Goal: Task Accomplishment & Management: Use online tool/utility

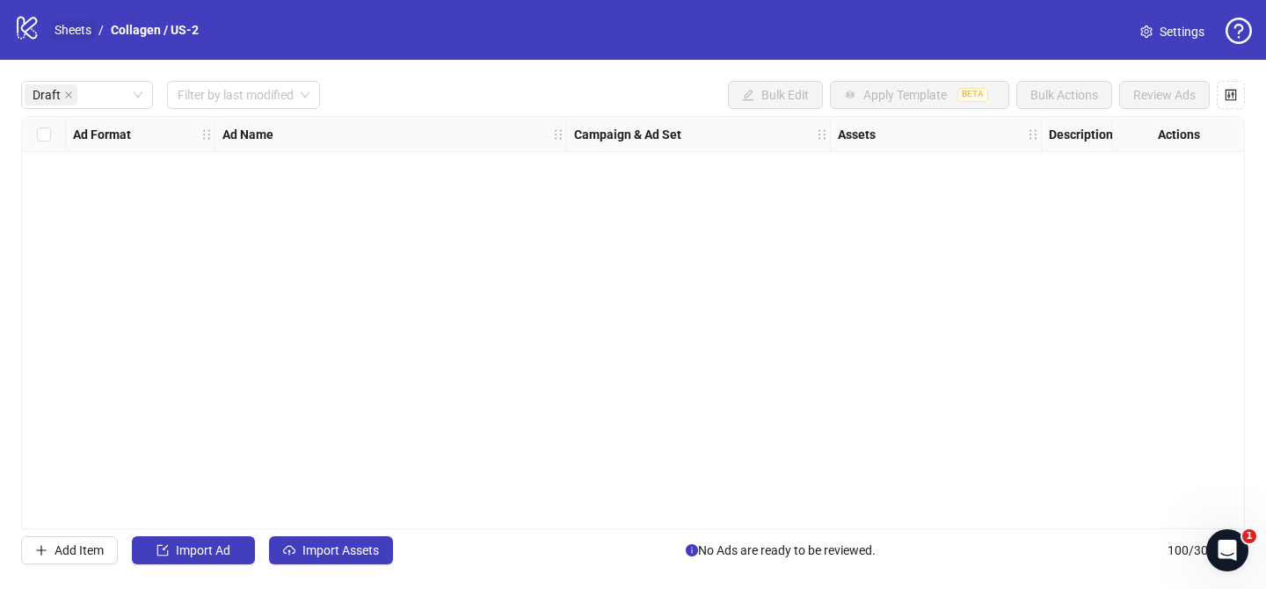
click at [62, 31] on link "Sheets" at bounding box center [73, 29] width 44 height 19
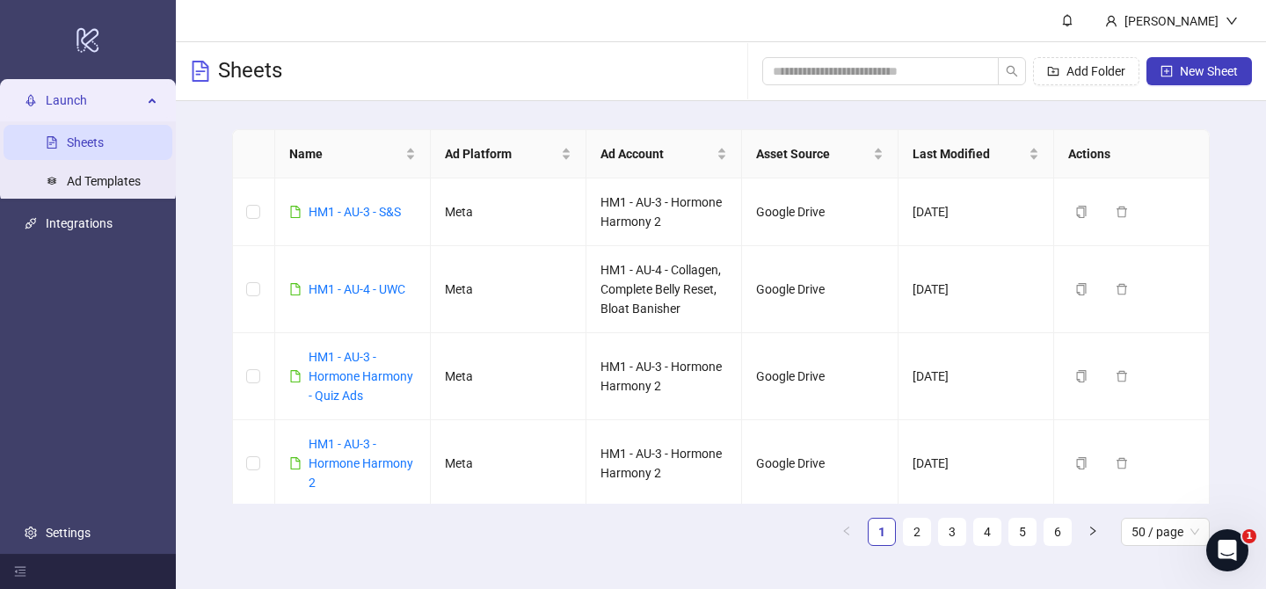
click at [1194, 85] on div "Add Folder New Sheet" at bounding box center [1007, 71] width 490 height 56
click at [1193, 76] on span "New Sheet" at bounding box center [1209, 71] width 58 height 14
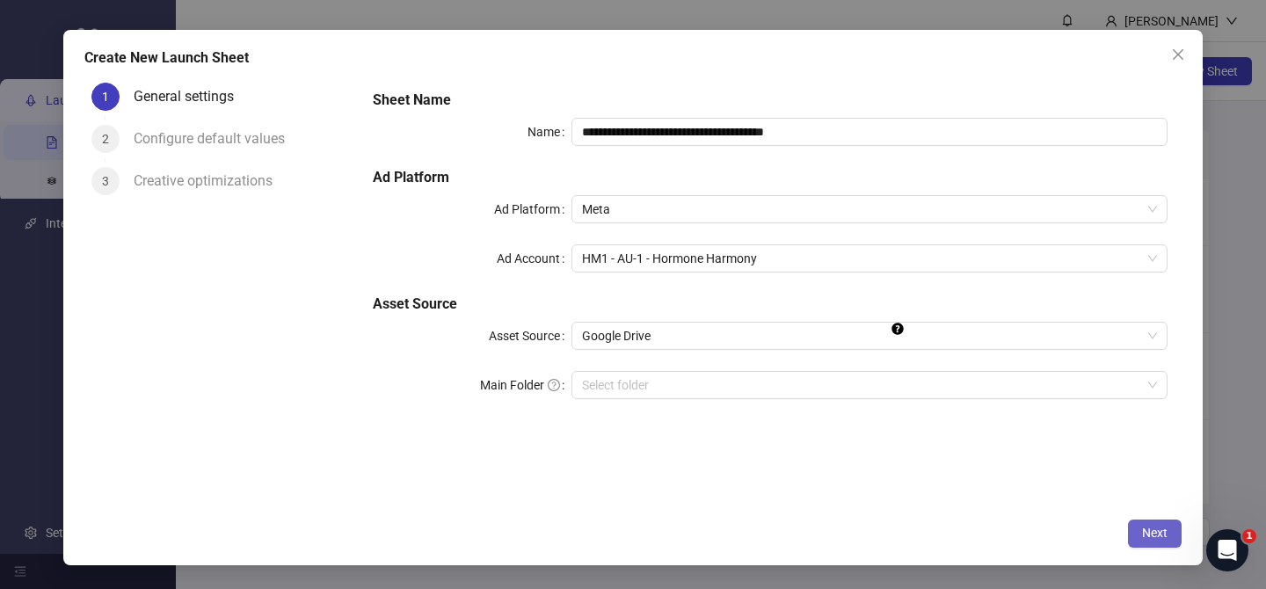
click at [1148, 543] on button "Next" at bounding box center [1155, 534] width 54 height 28
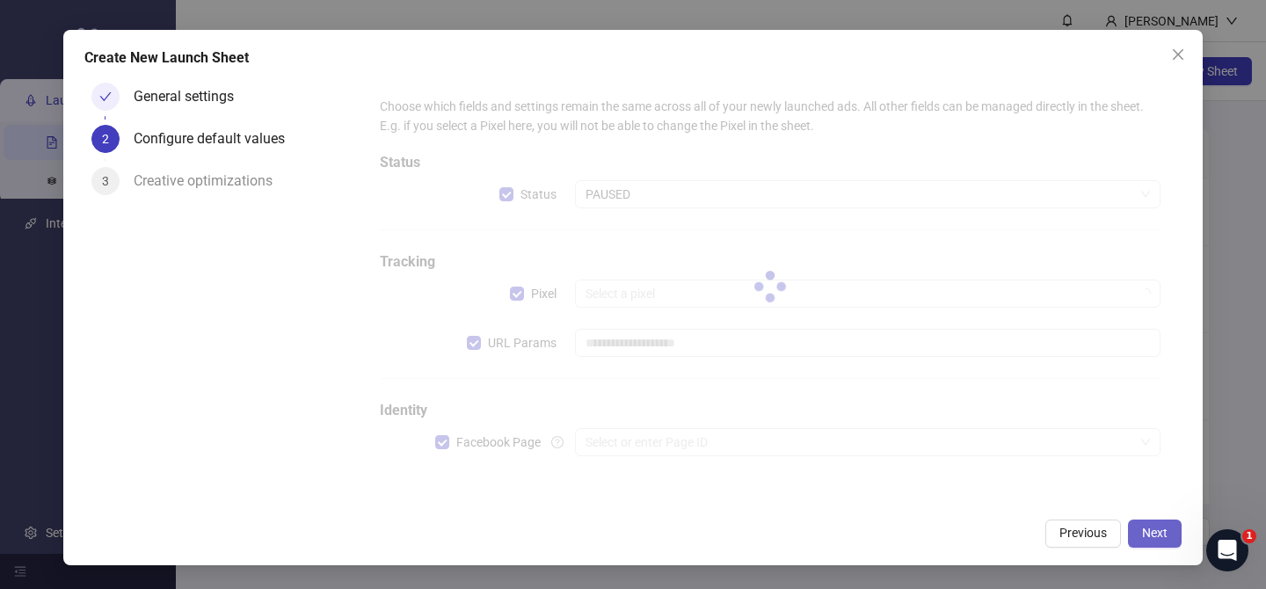
type input "**********"
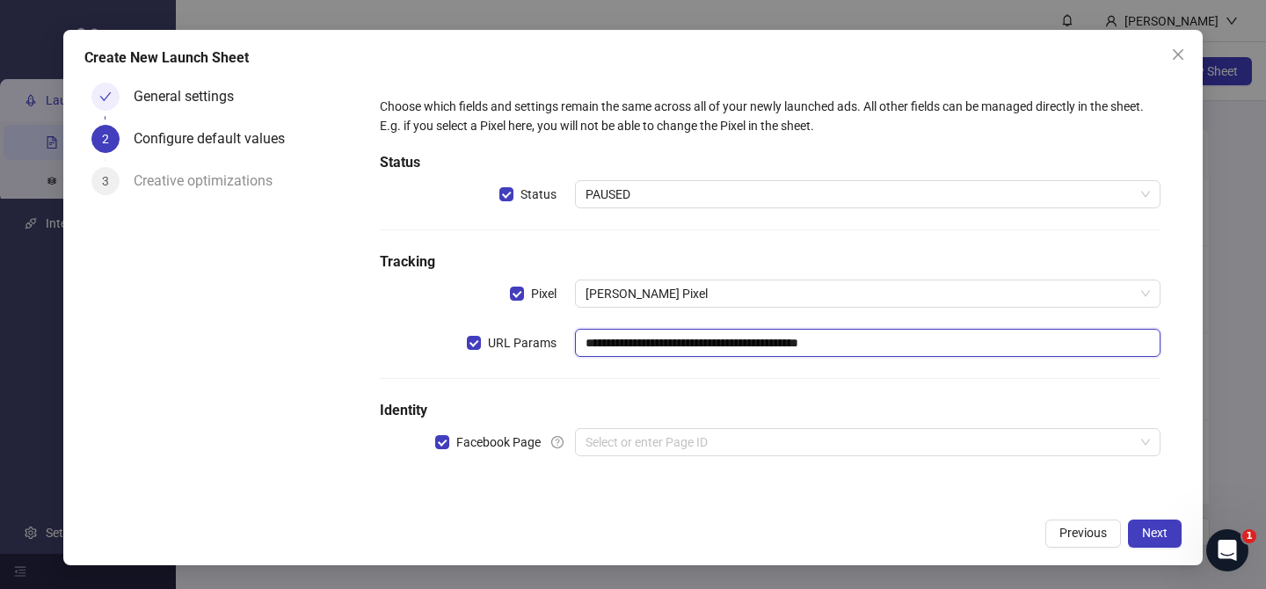
click at [737, 334] on input "**********" at bounding box center [868, 343] width 586 height 28
click at [546, 345] on span "URL Params" at bounding box center [522, 342] width 83 height 19
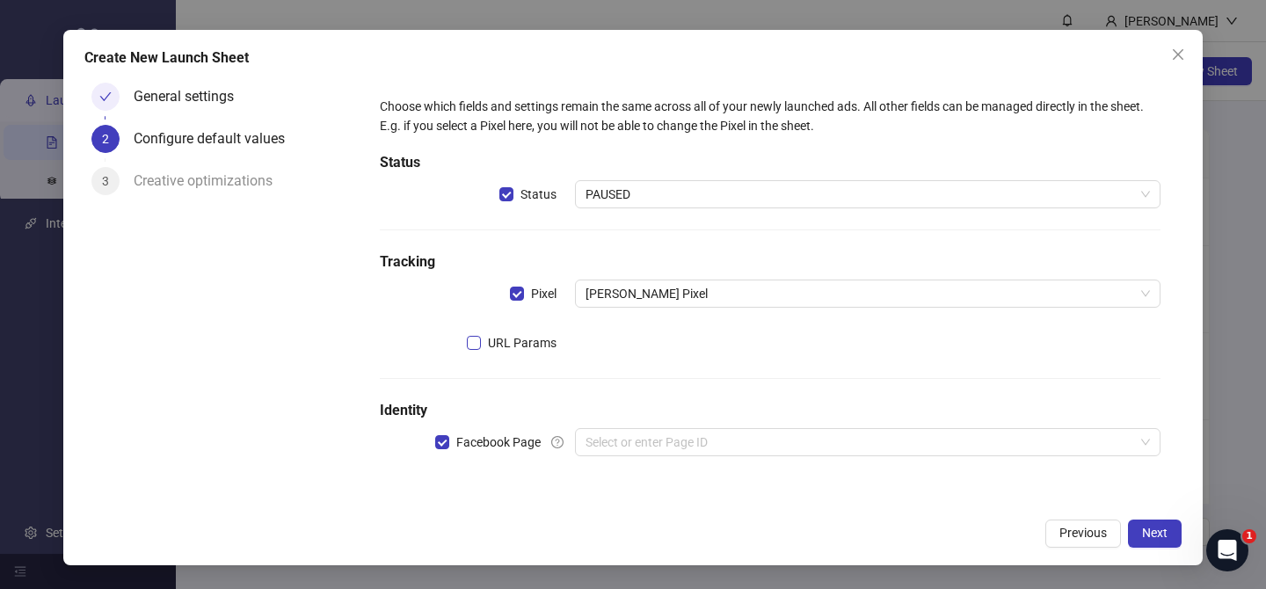
click at [546, 345] on span "URL Params" at bounding box center [522, 342] width 83 height 19
click at [1181, 47] on icon "close" at bounding box center [1178, 54] width 14 height 14
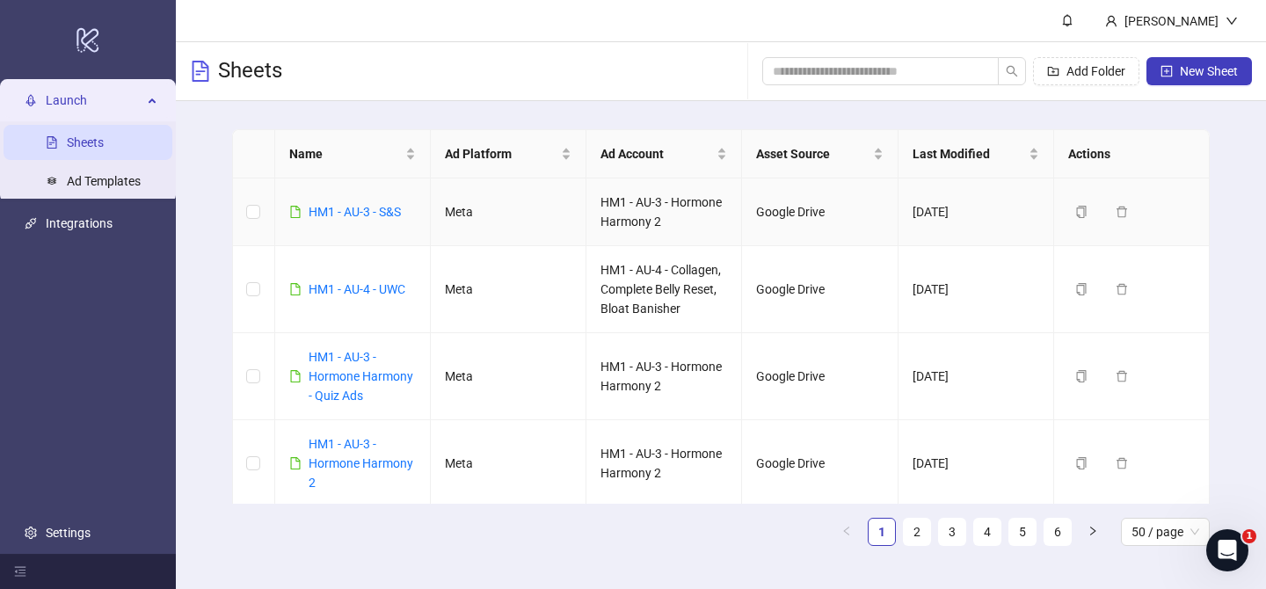
scroll to position [558, 0]
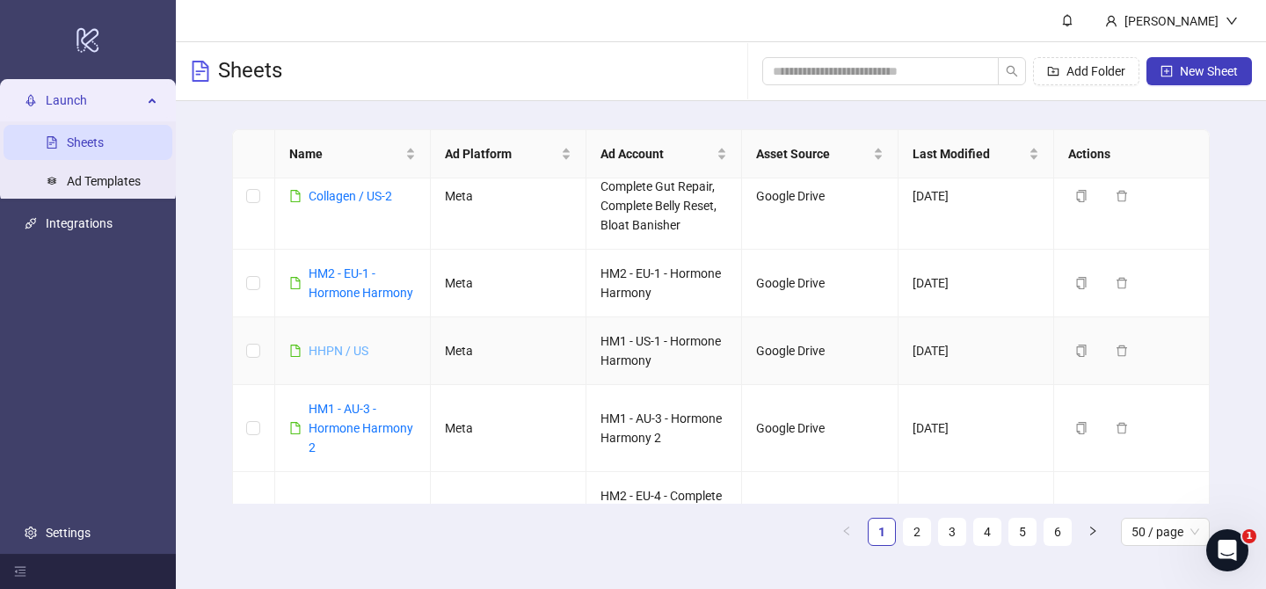
click at [340, 346] on link "HHPN / US" at bounding box center [339, 351] width 60 height 14
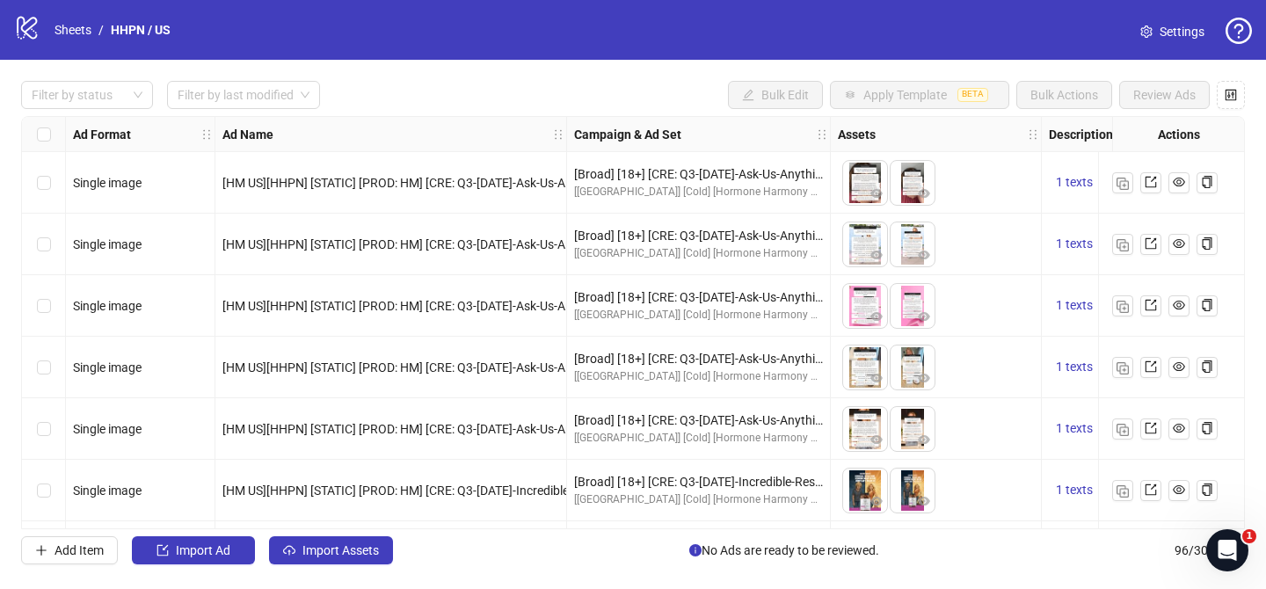
click at [355, 578] on div "Filter by status Filter by last modified Bulk Edit Apply Template BETA Bulk Act…" at bounding box center [633, 323] width 1266 height 526
click at [369, 553] on span "Import Assets" at bounding box center [341, 550] width 77 height 14
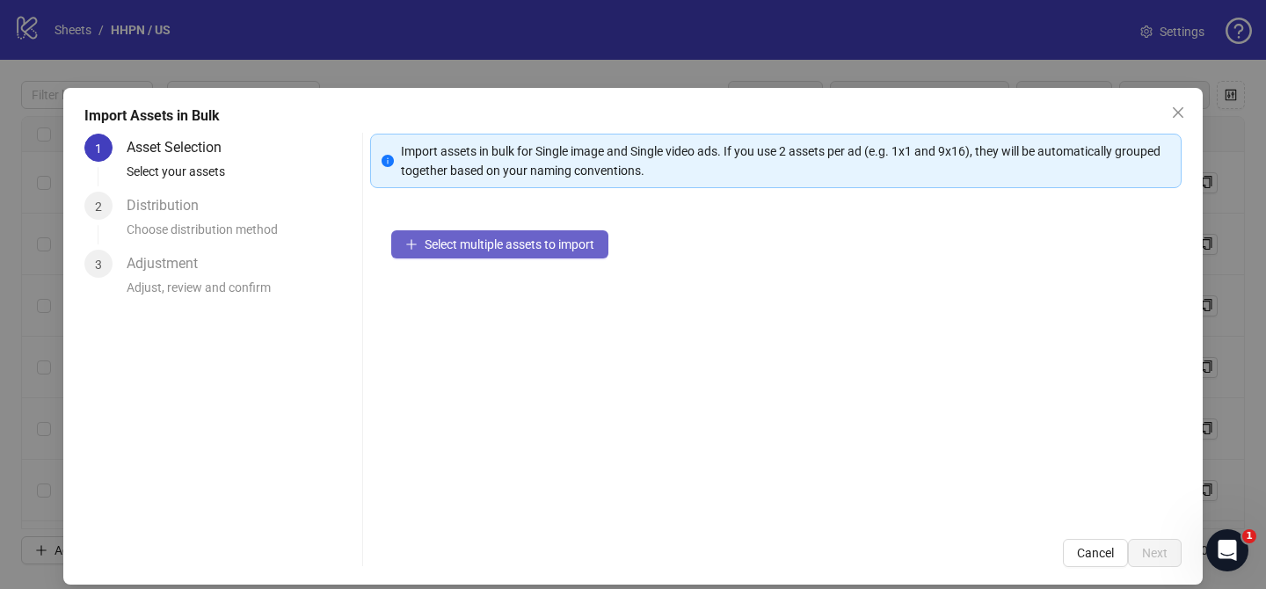
click at [551, 249] on span "Select multiple assets to import" at bounding box center [510, 244] width 170 height 14
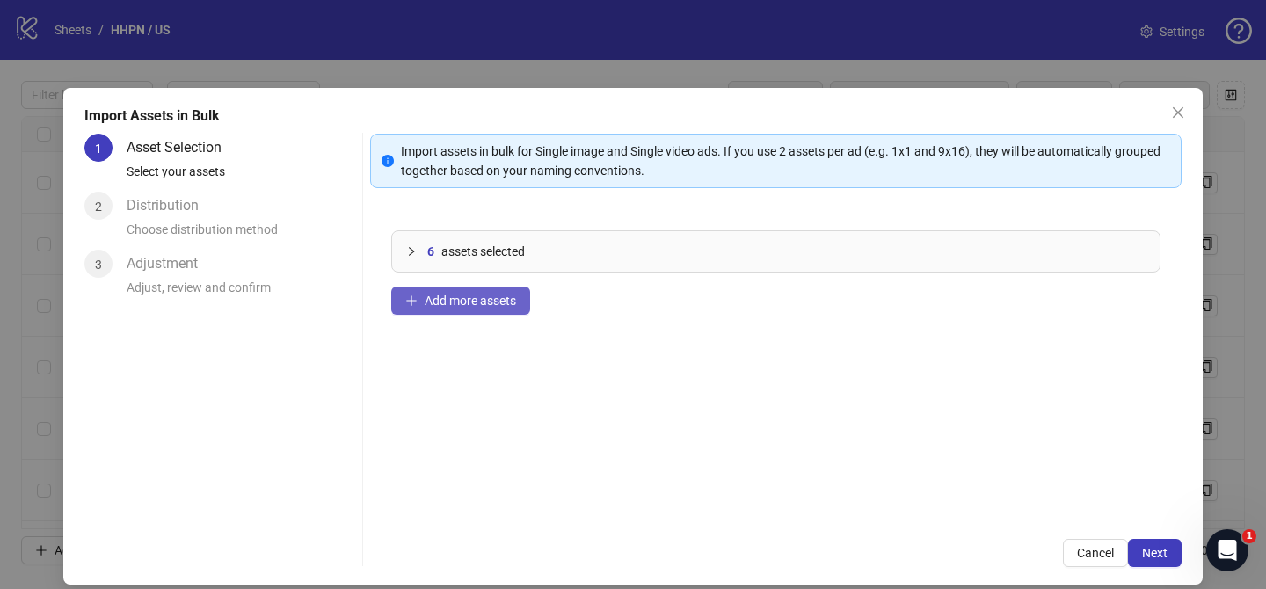
click at [484, 304] on span "Add more assets" at bounding box center [470, 301] width 91 height 14
click at [1143, 544] on button "Next" at bounding box center [1155, 553] width 54 height 28
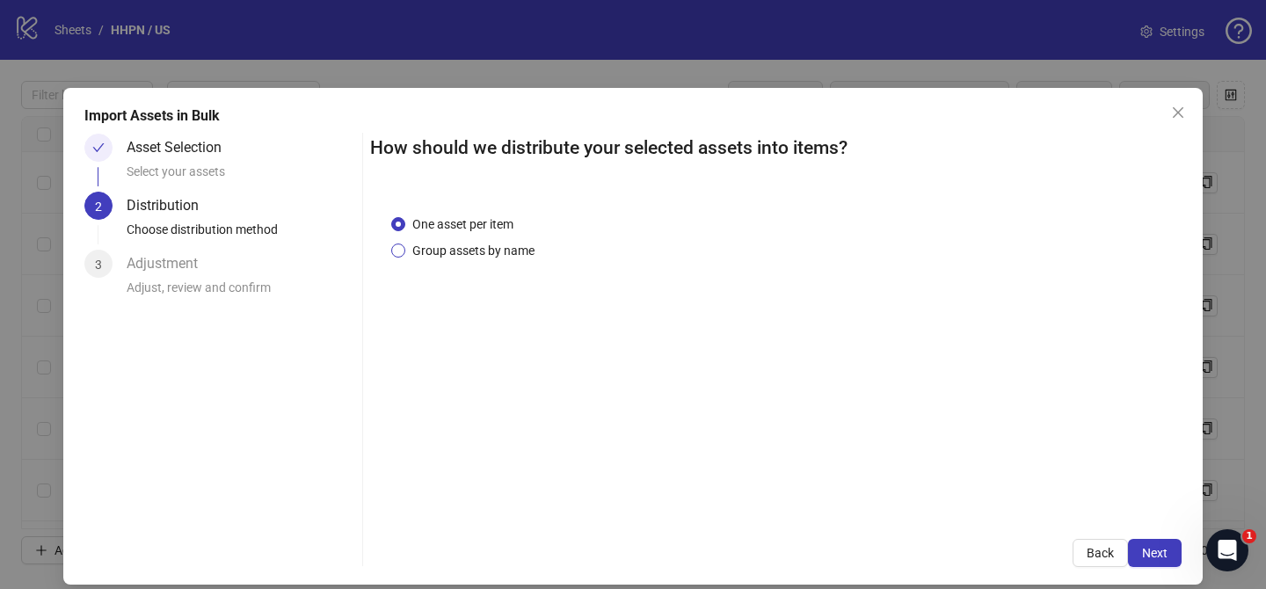
click at [495, 252] on span "Group assets by name" at bounding box center [473, 250] width 136 height 19
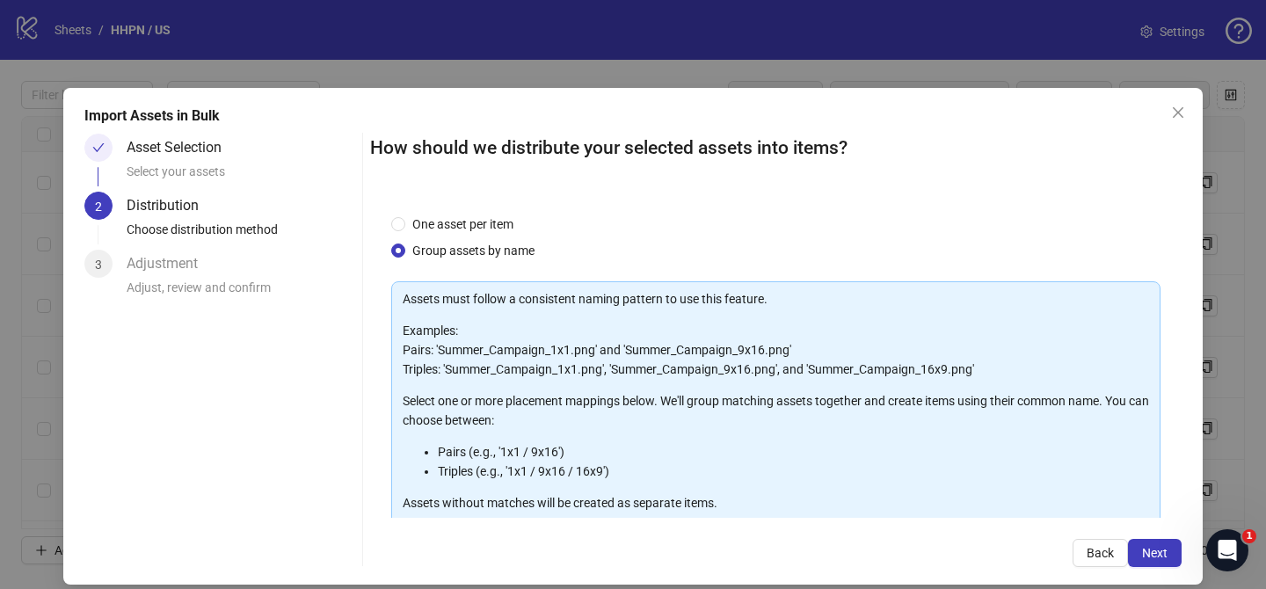
scroll to position [190, 0]
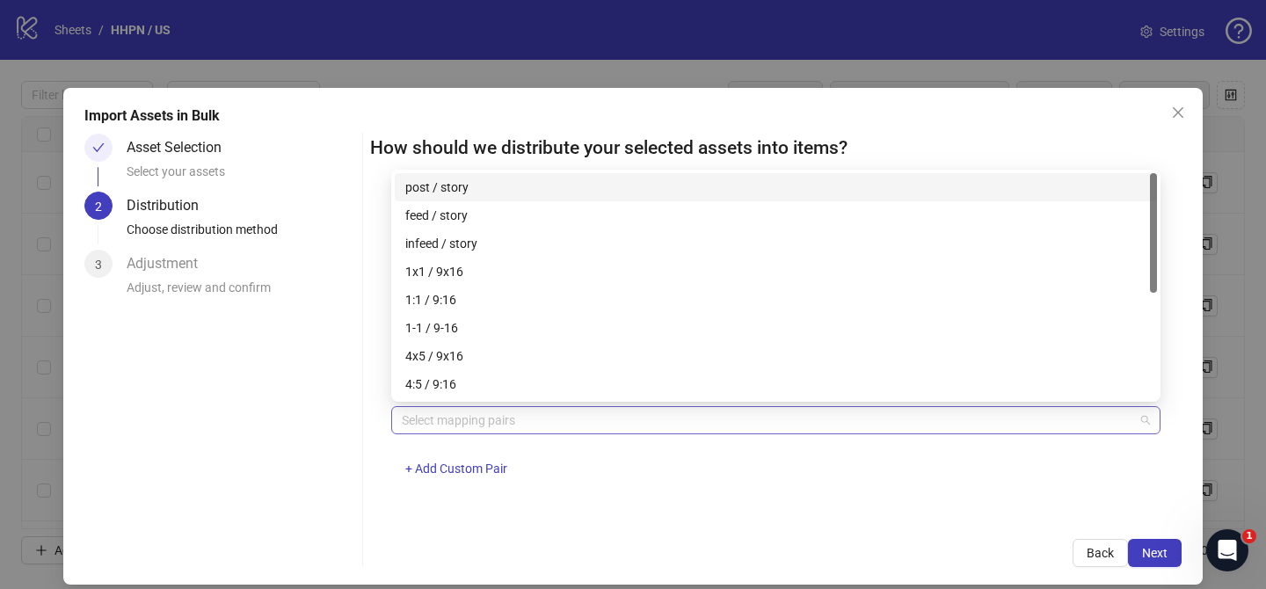
click at [522, 417] on div at bounding box center [767, 420] width 744 height 25
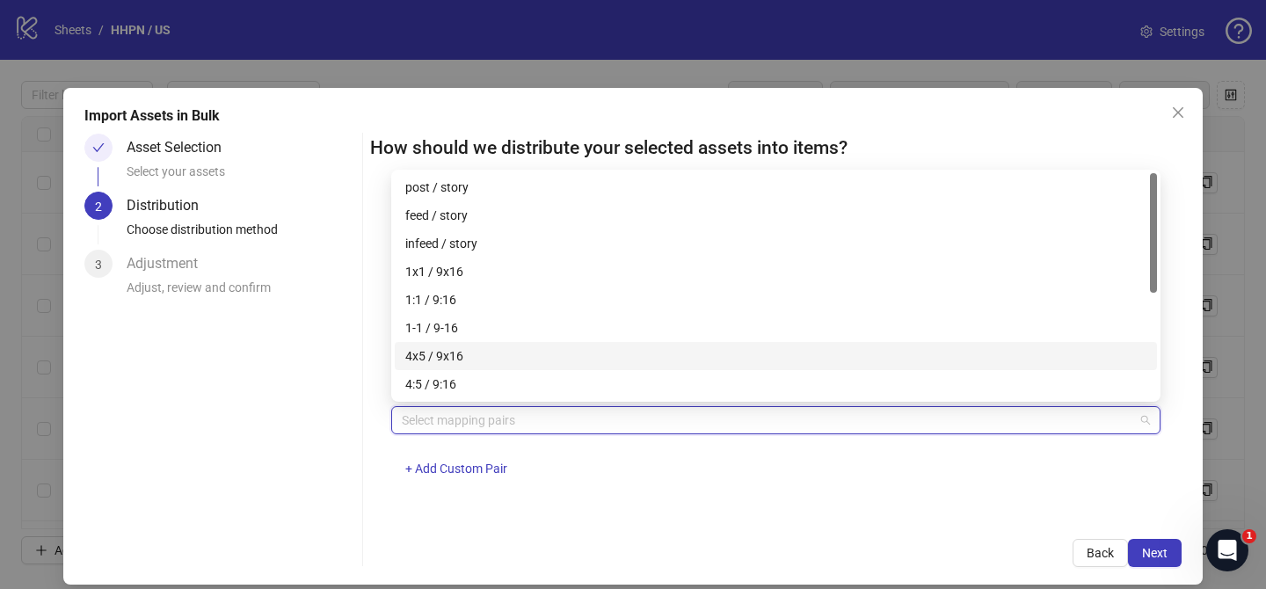
click at [528, 353] on div "4x5 / 9x16" at bounding box center [775, 355] width 741 height 19
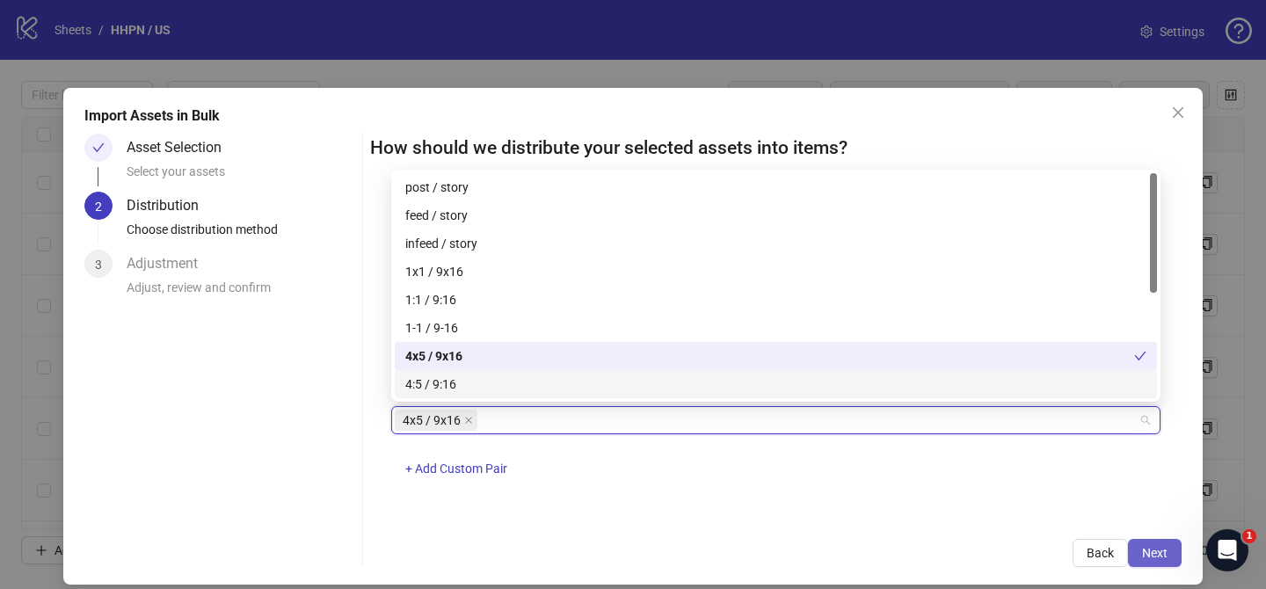
click at [1154, 558] on span "Next" at bounding box center [1155, 553] width 26 height 14
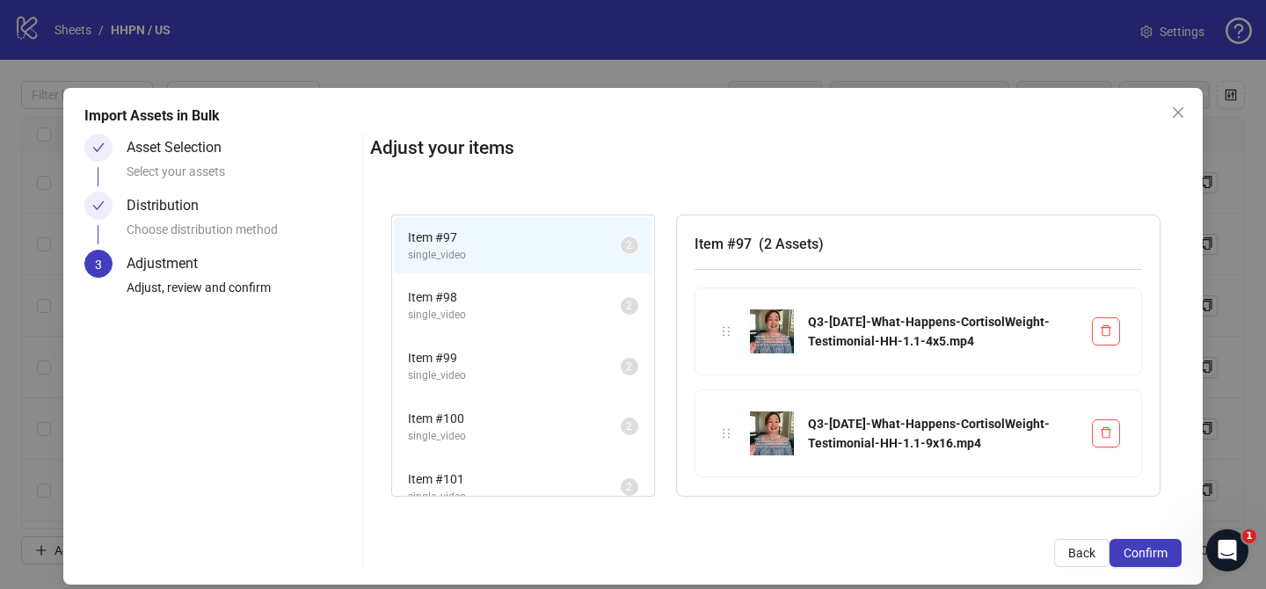
click at [1154, 558] on span "Confirm" at bounding box center [1146, 553] width 44 height 14
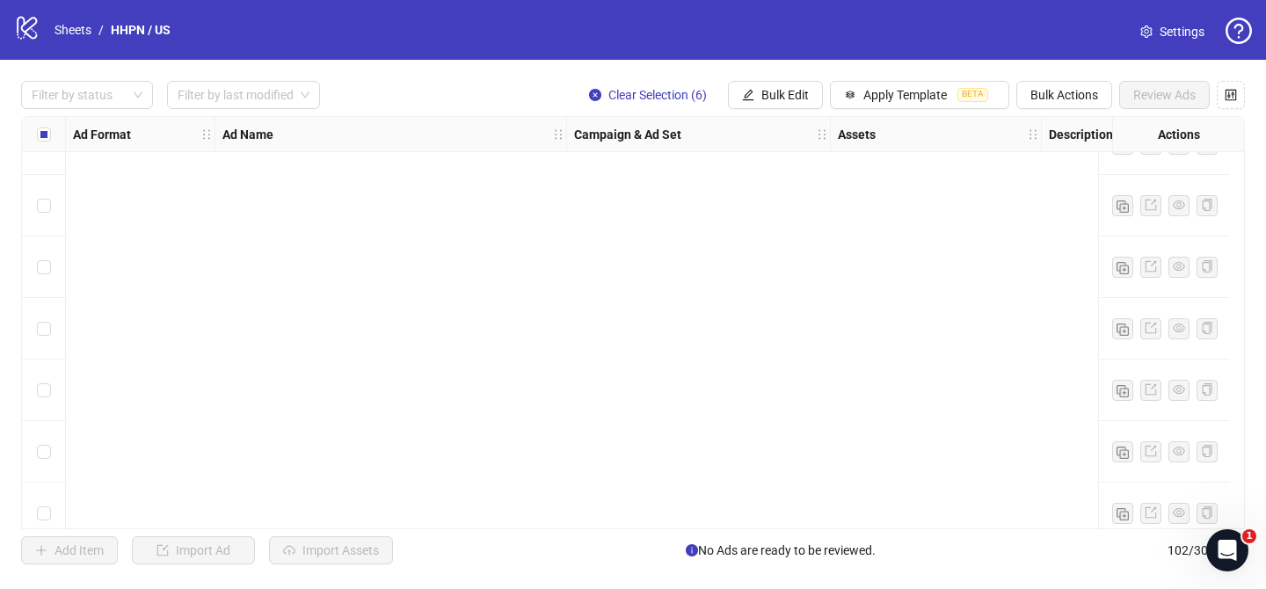
scroll to position [5909, 0]
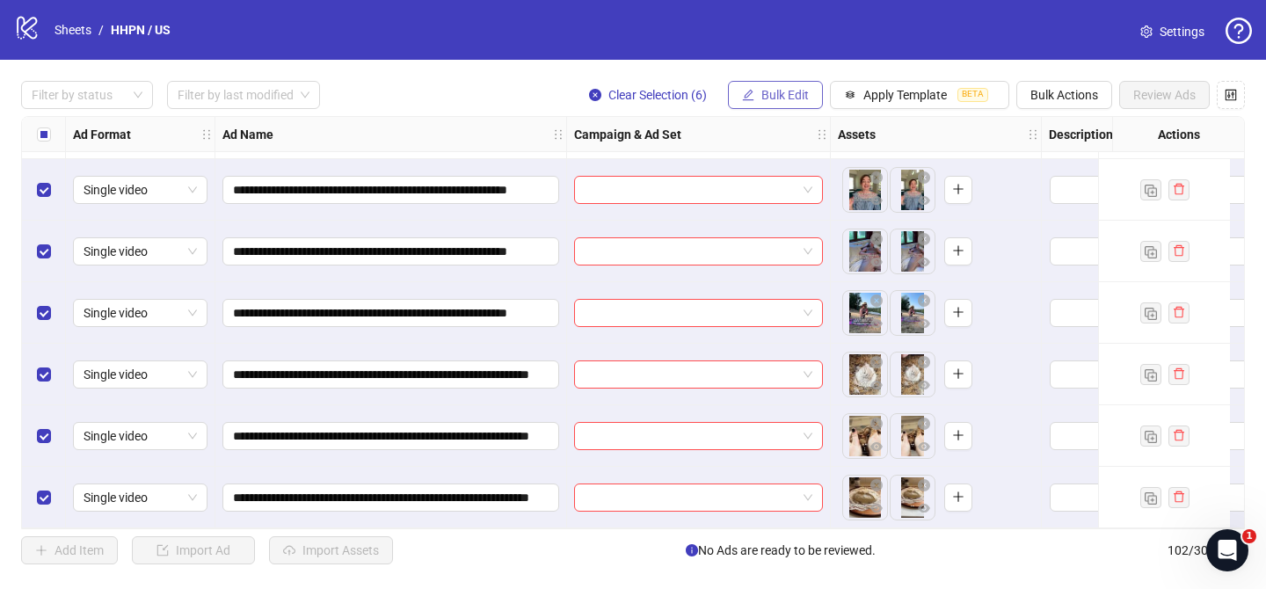
click at [803, 90] on span "Bulk Edit" at bounding box center [785, 95] width 47 height 14
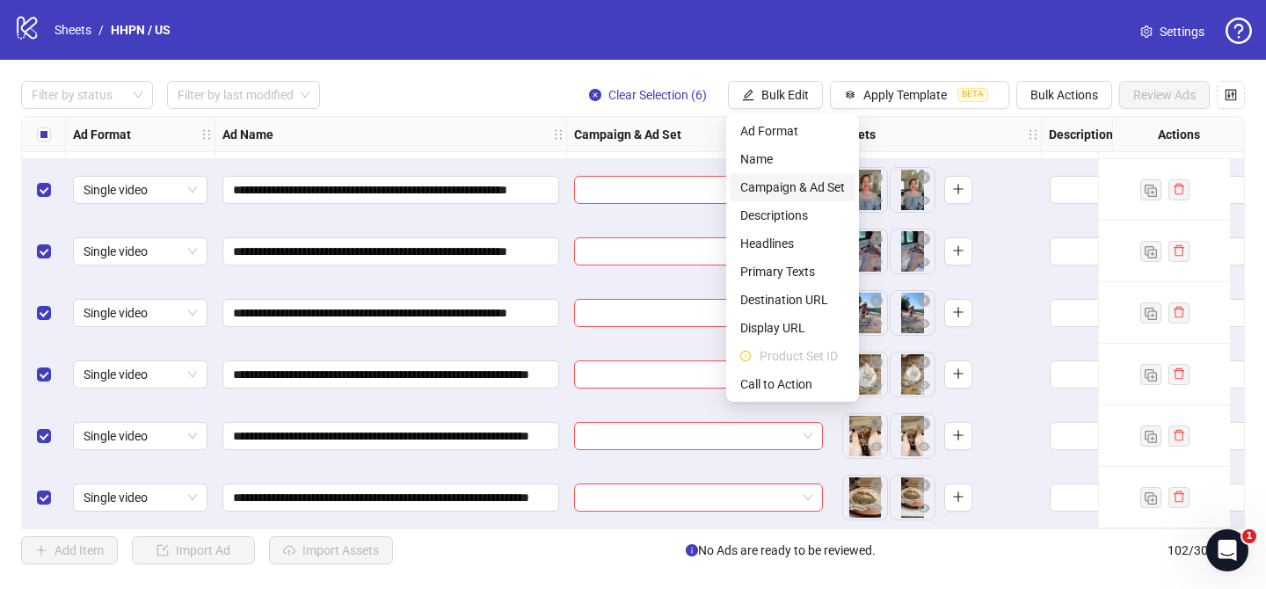
click at [804, 187] on span "Campaign & Ad Set" at bounding box center [792, 187] width 105 height 19
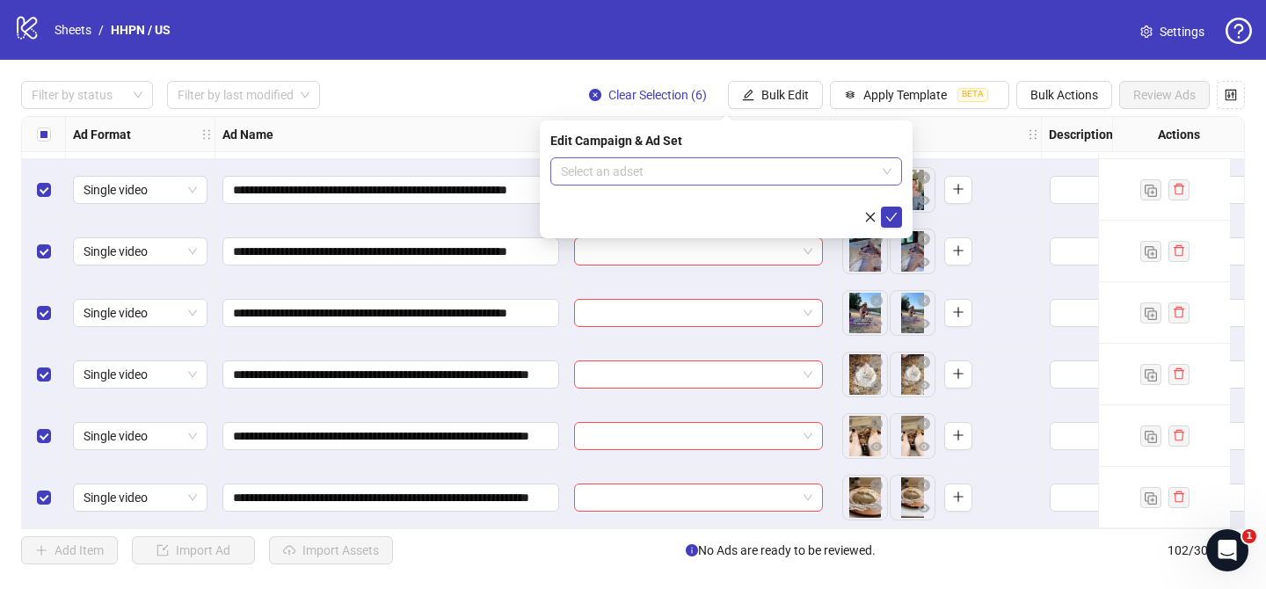
click at [822, 167] on input "search" at bounding box center [718, 171] width 315 height 26
paste input "**********"
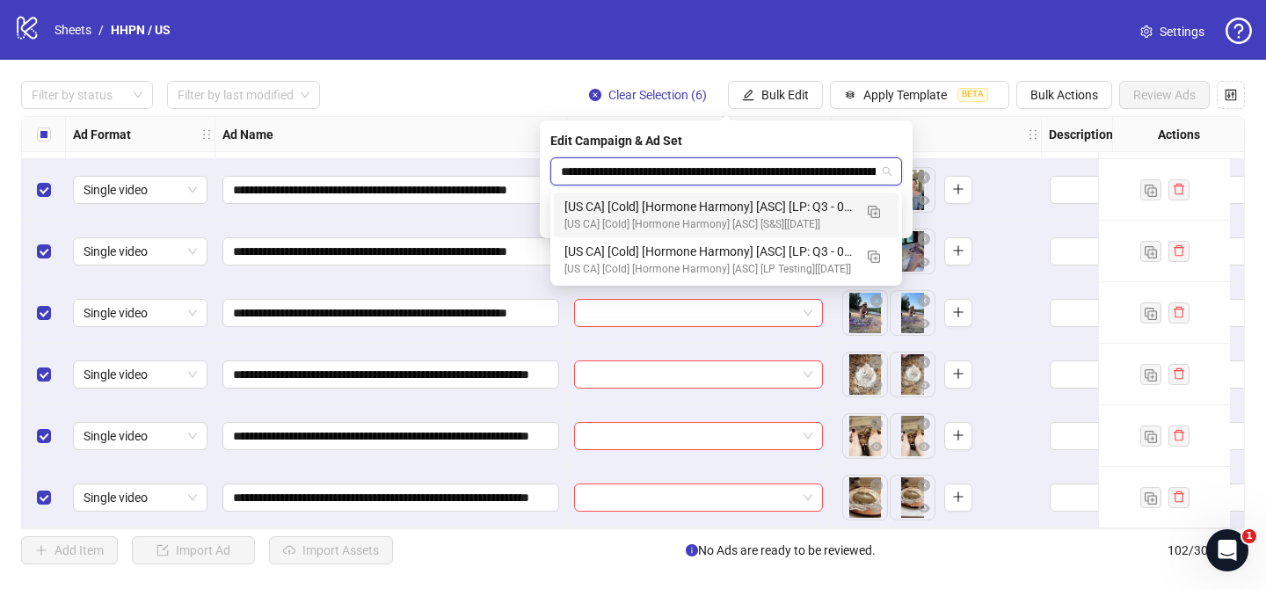
type input "**********"
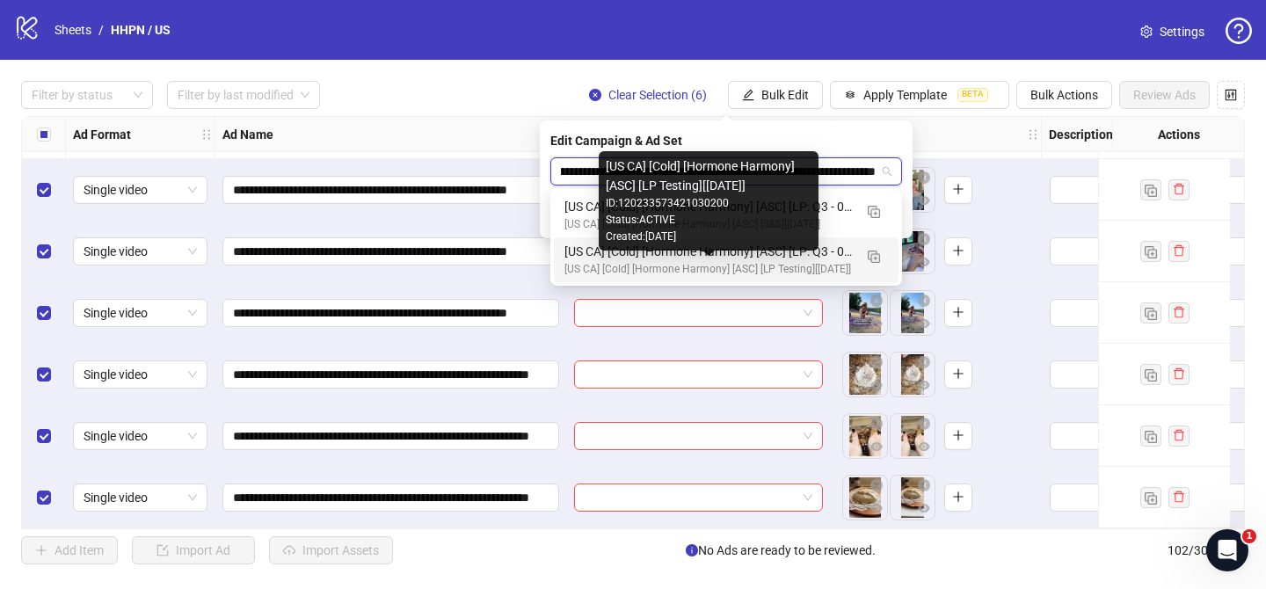
click at [798, 267] on div "[US CA] [Cold] [Hormone Harmony] [ASC] [LP Testing][[DATE]]" at bounding box center [709, 269] width 288 height 17
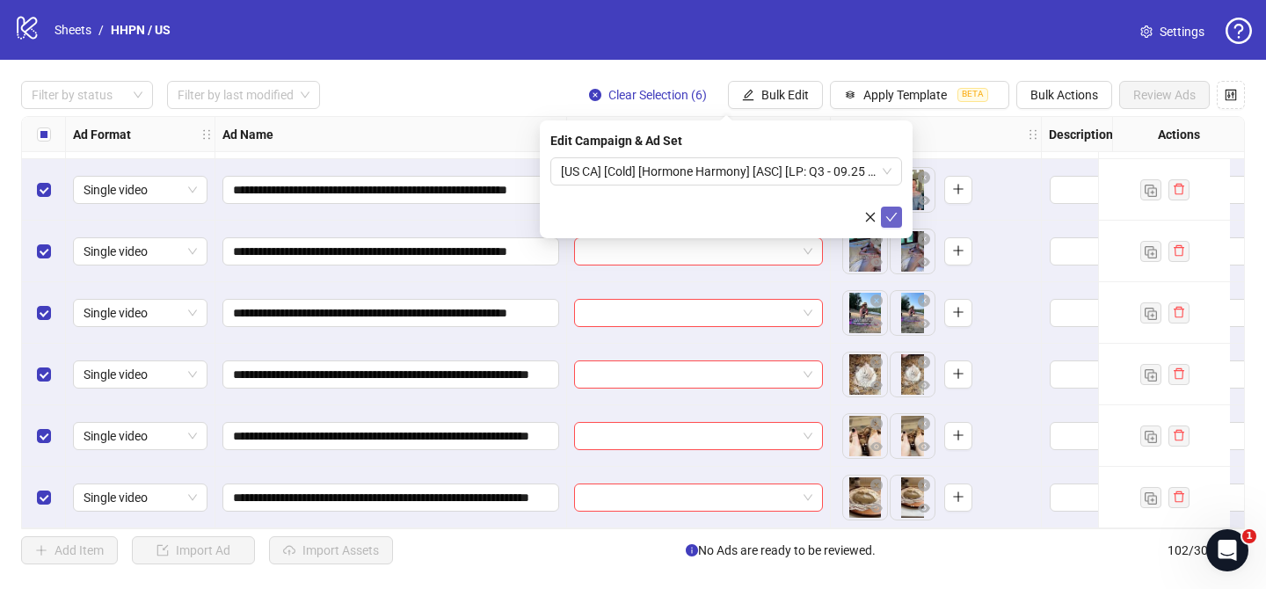
click at [894, 218] on icon "check" at bounding box center [892, 217] width 12 height 12
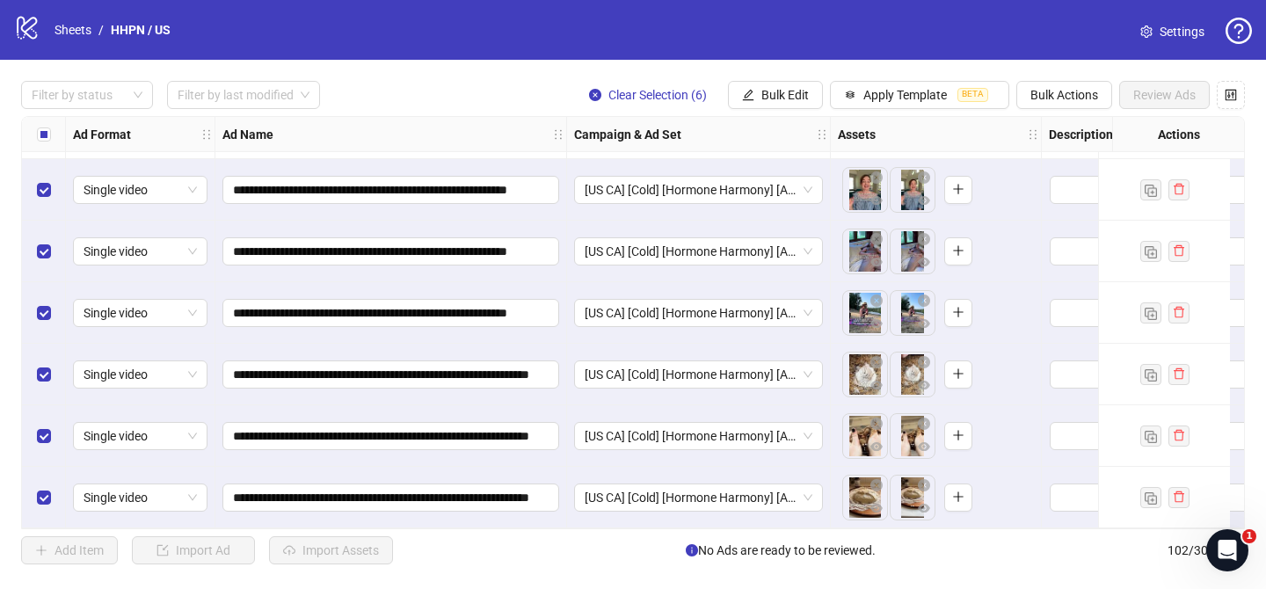
click at [786, 112] on div "Filter by status Filter by last modified Clear Selection (6) Bulk Edit Apply Te…" at bounding box center [633, 323] width 1266 height 526
click at [774, 99] on span "Bulk Edit" at bounding box center [785, 95] width 47 height 14
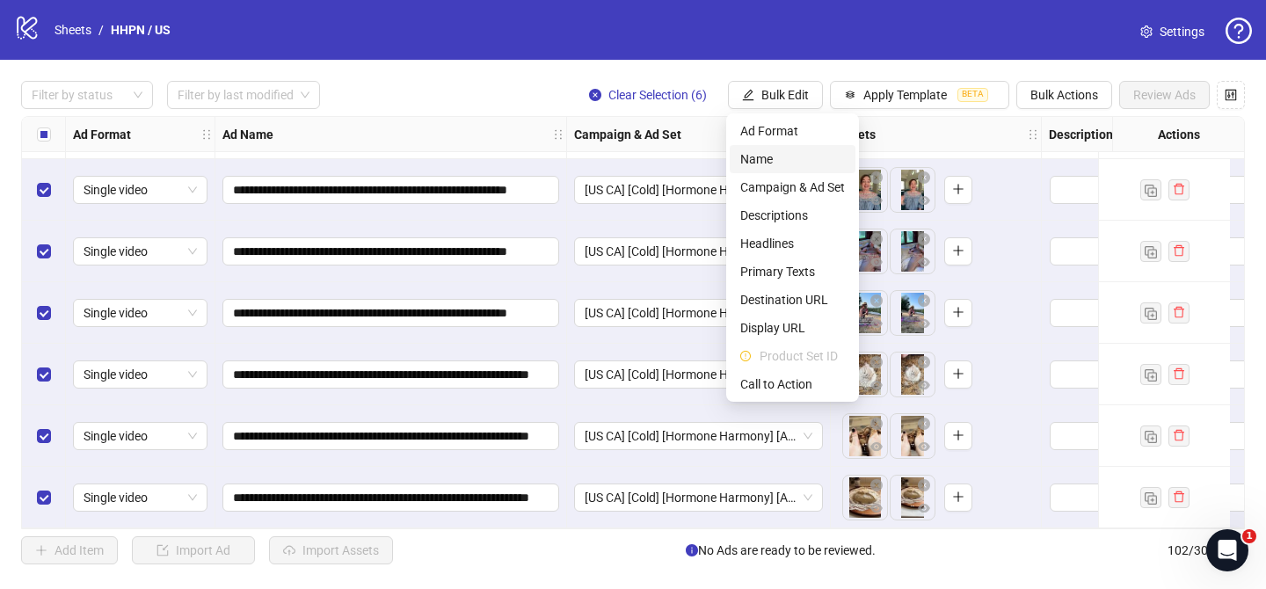
click at [774, 149] on span "Name" at bounding box center [792, 158] width 105 height 19
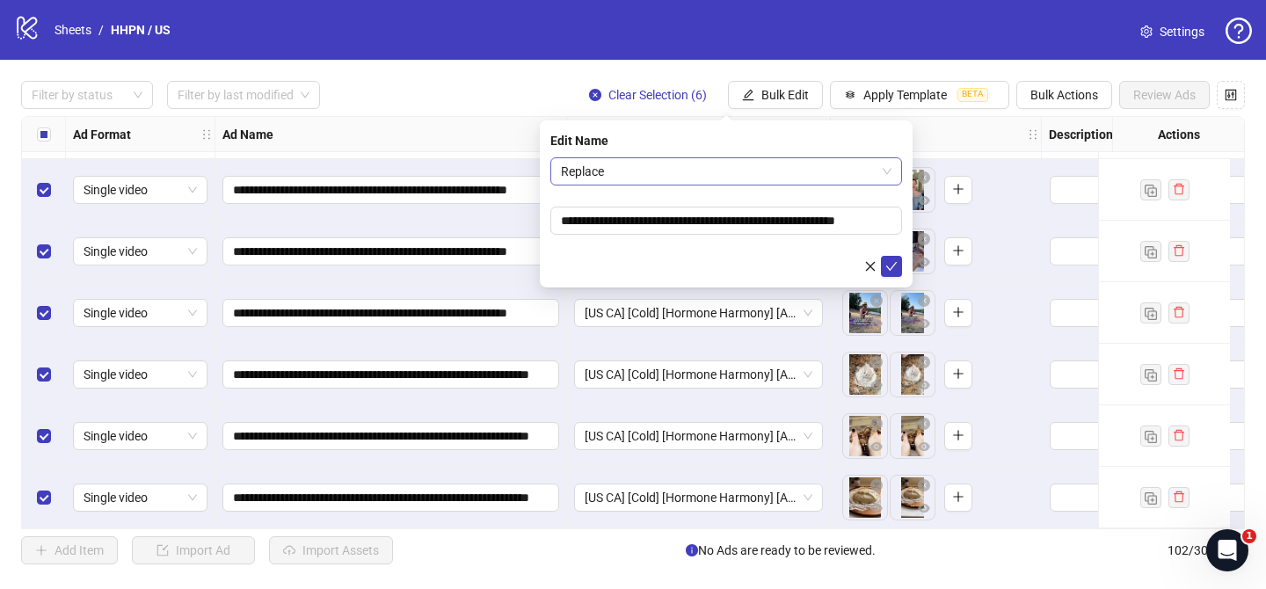
click at [728, 172] on span "Replace" at bounding box center [726, 171] width 331 height 26
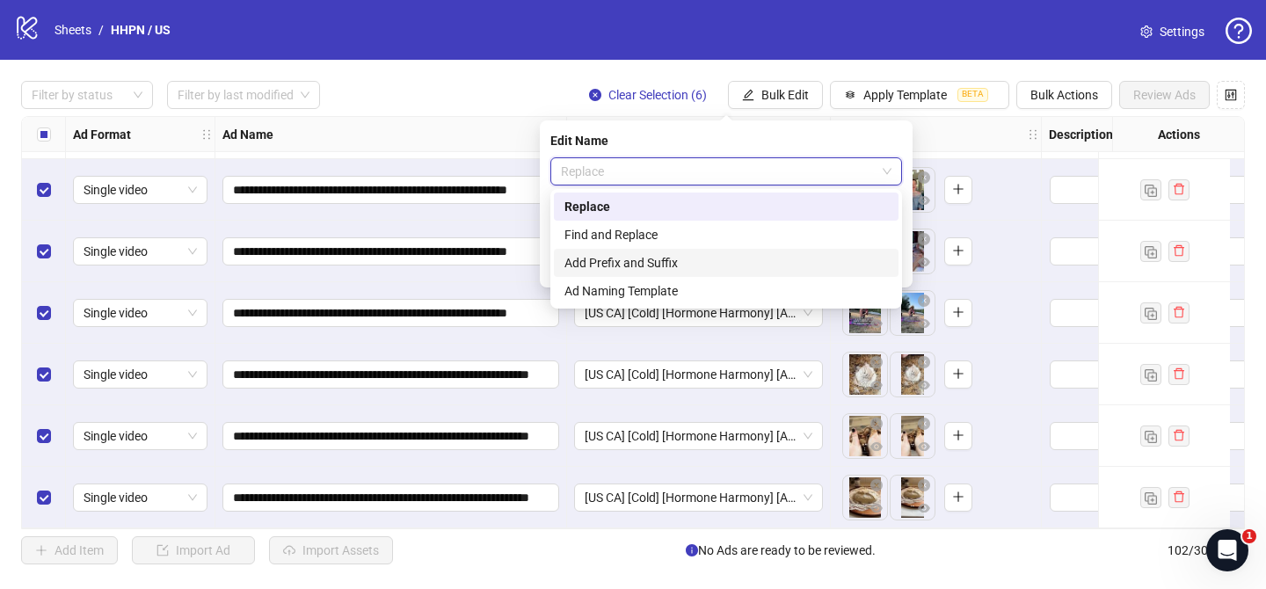
click at [694, 263] on div "Add Prefix and Suffix" at bounding box center [727, 262] width 324 height 19
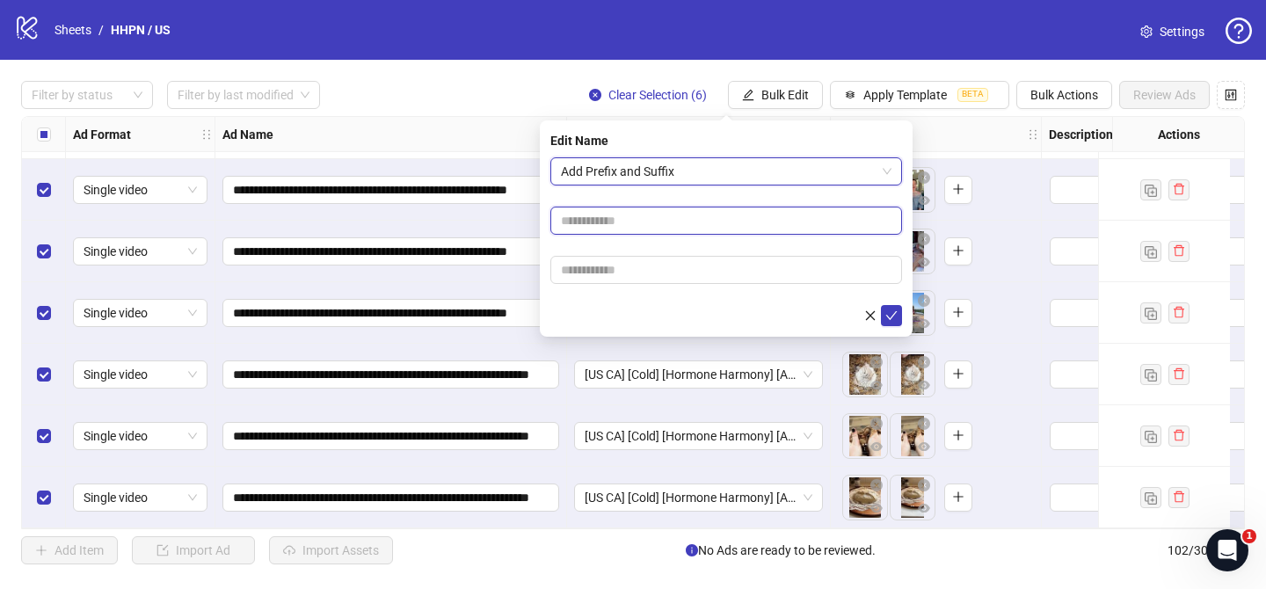
click at [710, 223] on input "text" at bounding box center [726, 221] width 352 height 28
paste input "**********"
type input "**********"
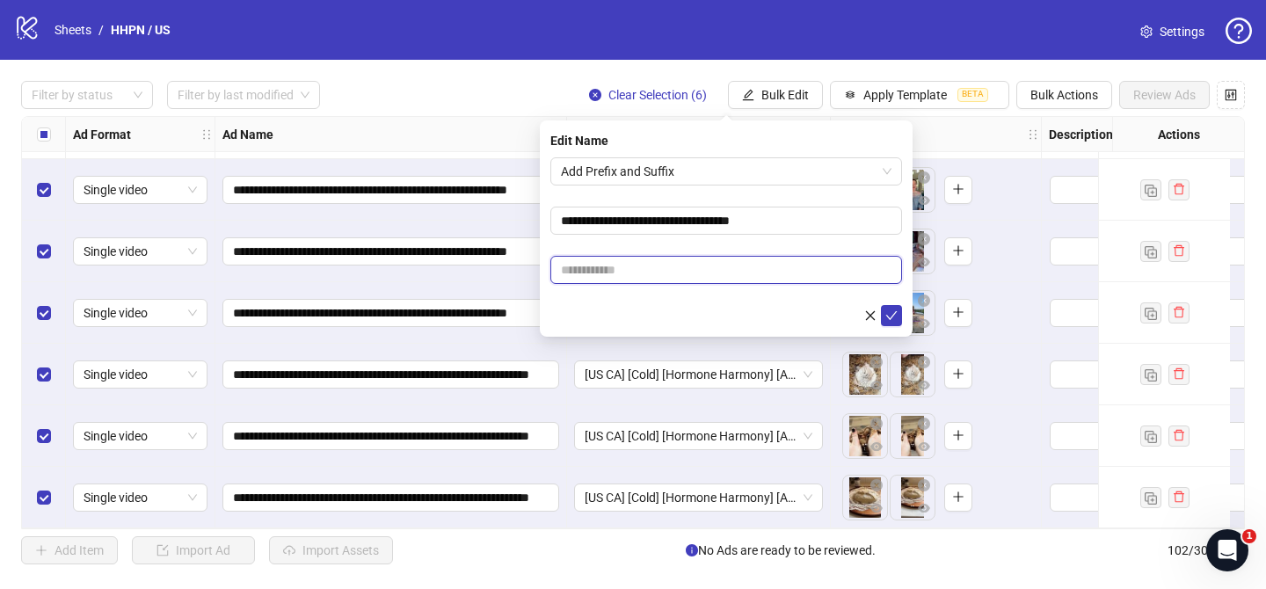
click at [820, 273] on input "text" at bounding box center [726, 270] width 352 height 28
paste input "**********"
type input "**********"
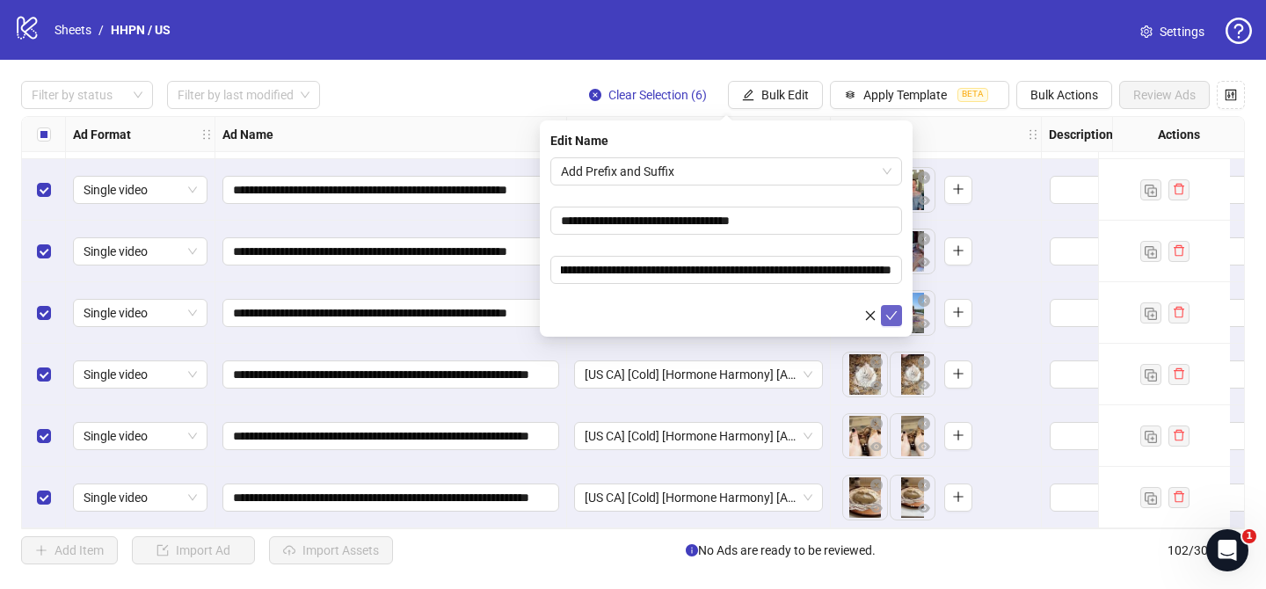
click at [895, 314] on icon "check" at bounding box center [892, 316] width 12 height 12
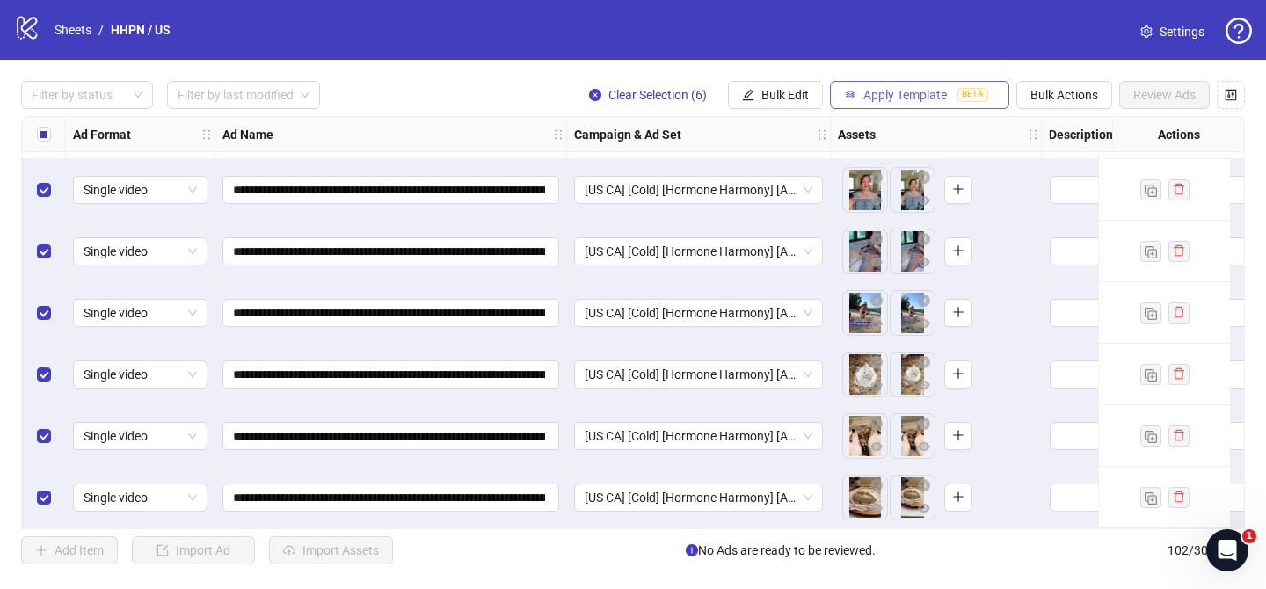
click at [938, 88] on span "Apply Template" at bounding box center [906, 95] width 84 height 14
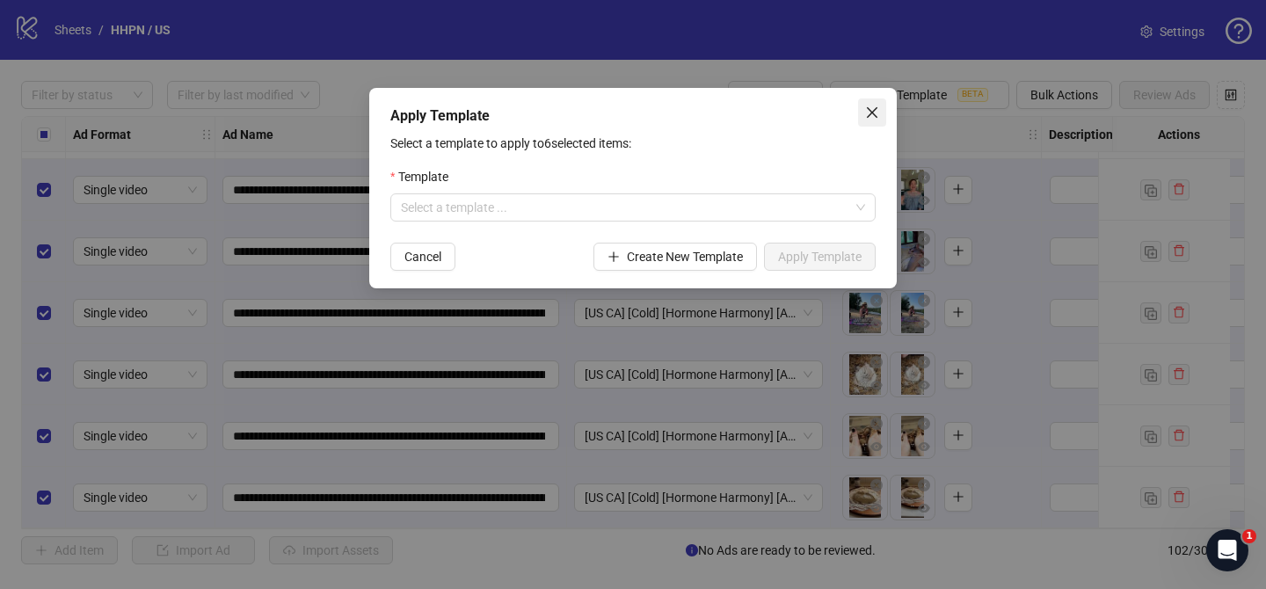
click at [875, 111] on icon "close" at bounding box center [872, 113] width 14 height 14
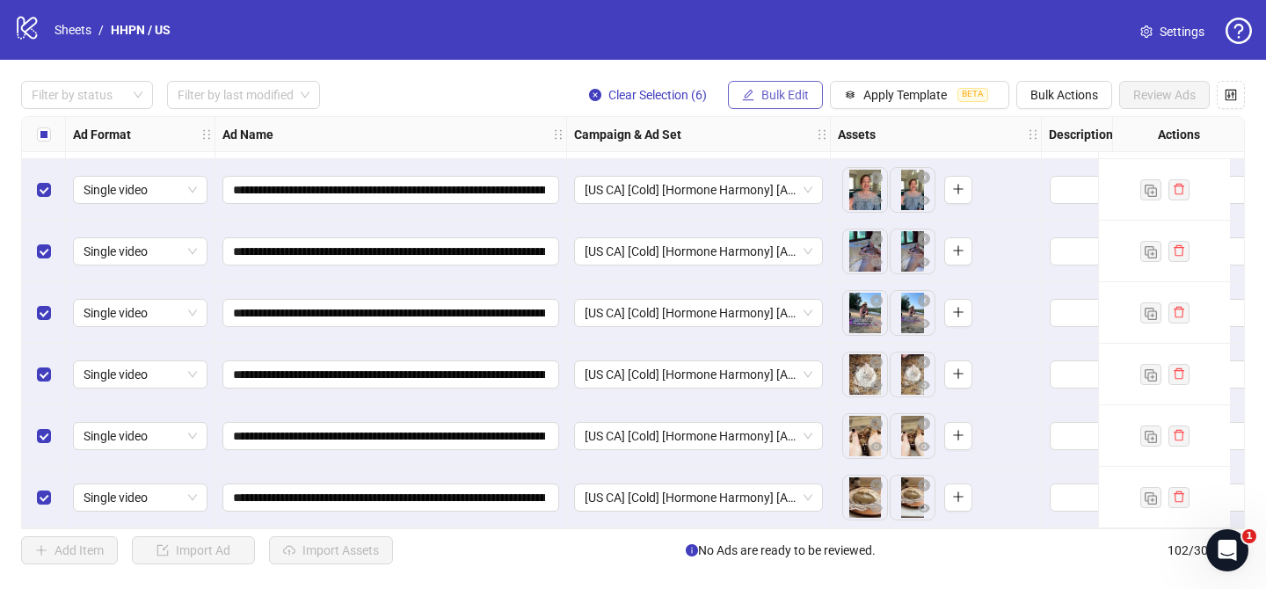
click at [811, 91] on button "Bulk Edit" at bounding box center [775, 95] width 95 height 28
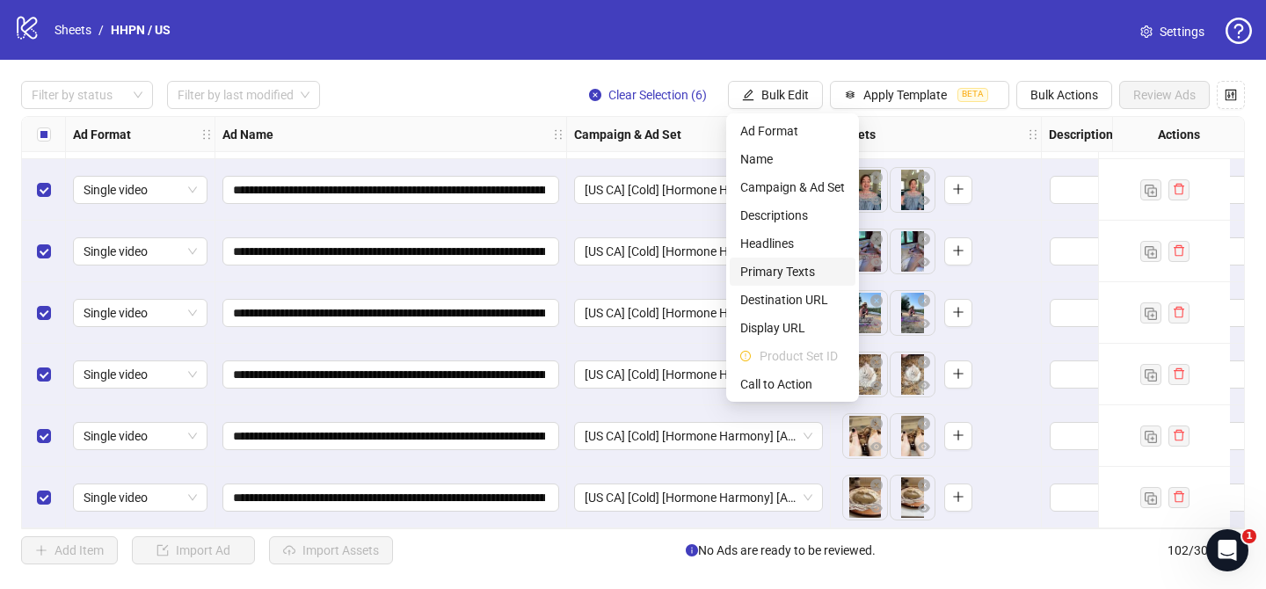
click at [798, 267] on span "Primary Texts" at bounding box center [792, 271] width 105 height 19
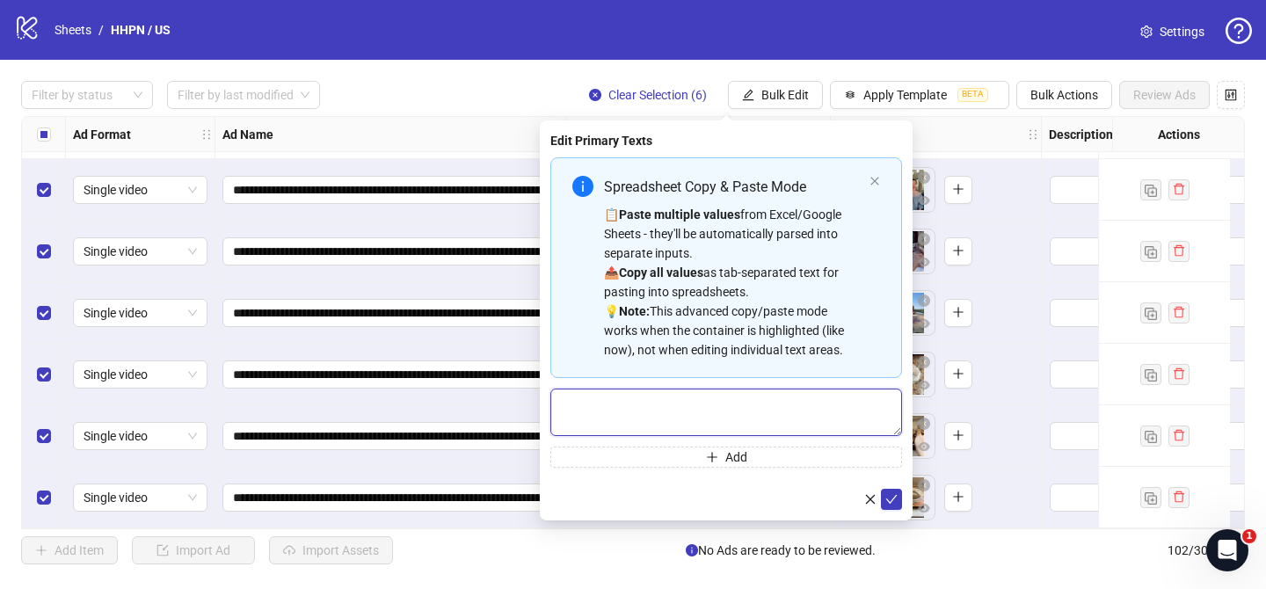
click at [812, 403] on textarea "Multi-text input container - paste or copy values" at bounding box center [726, 412] width 352 height 47
paste textarea "**********"
type textarea "**********"
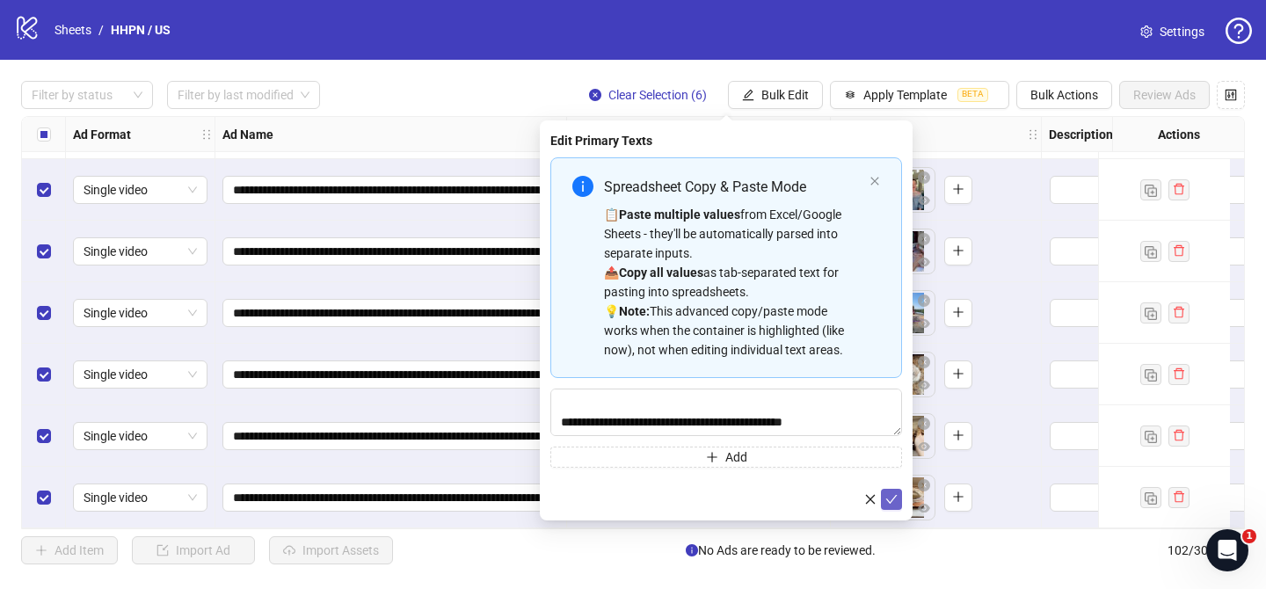
click at [886, 498] on icon "check" at bounding box center [892, 499] width 12 height 12
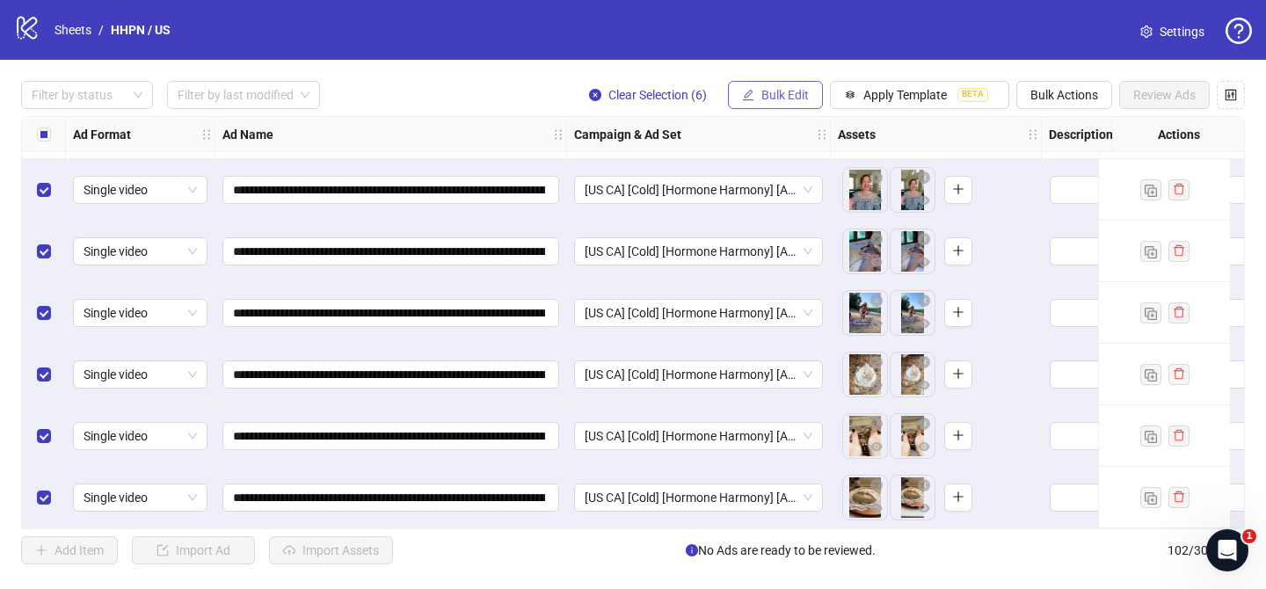
click at [788, 91] on span "Bulk Edit" at bounding box center [785, 95] width 47 height 14
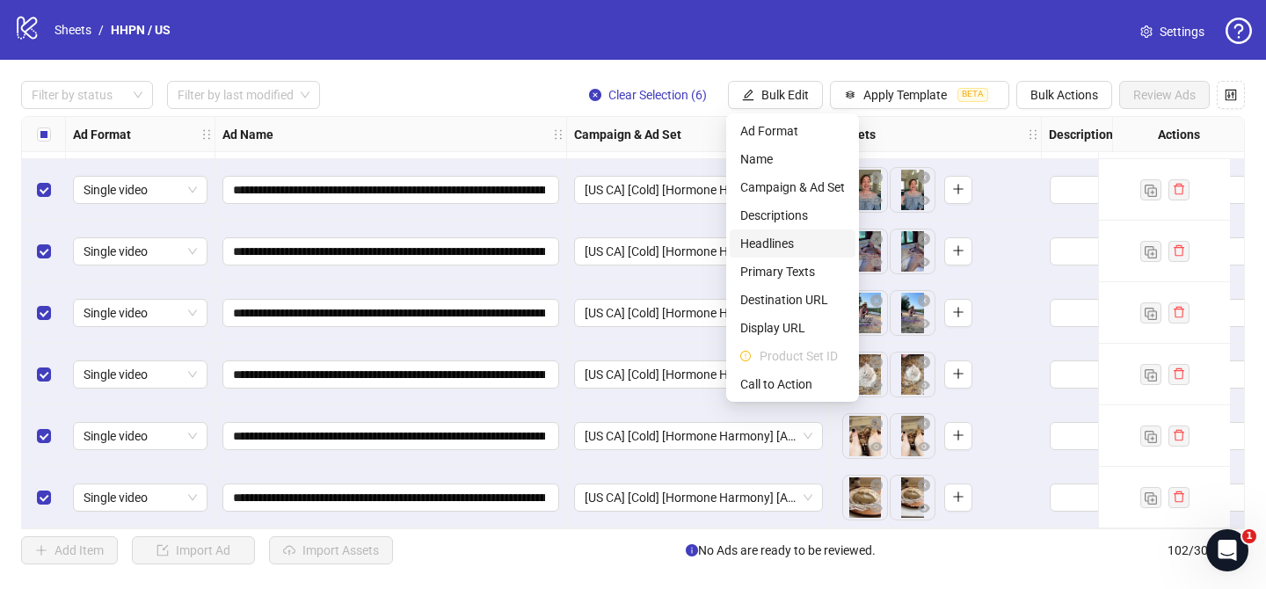
click at [791, 249] on span "Headlines" at bounding box center [792, 243] width 105 height 19
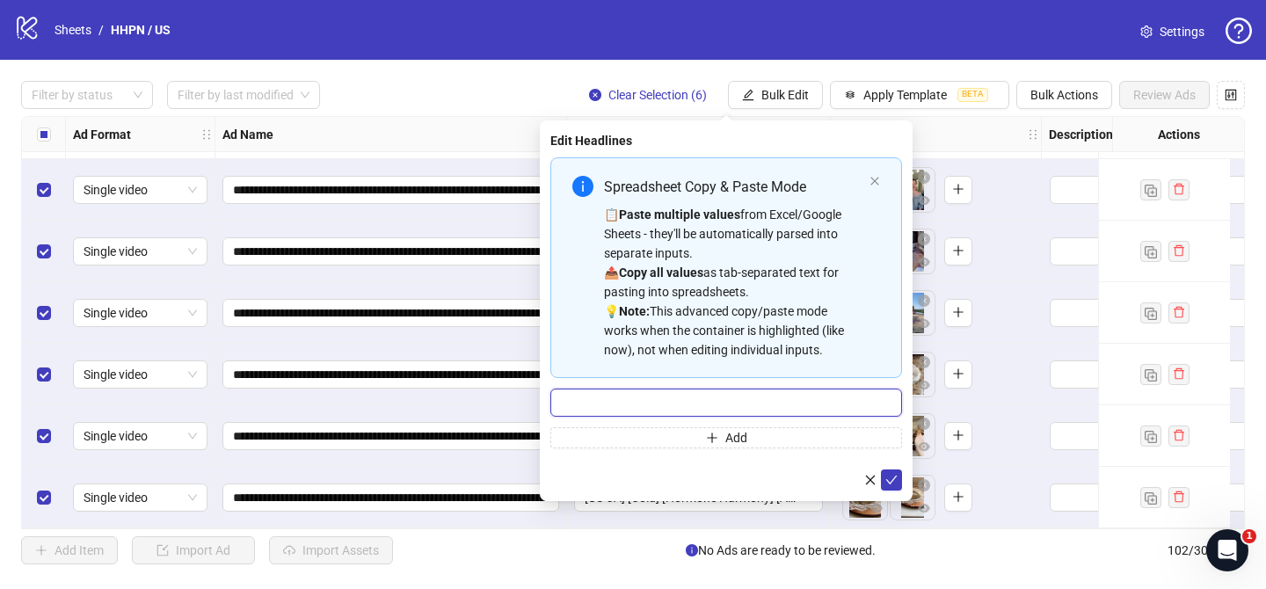
click at [838, 405] on input "Multi-input container - paste or copy values" at bounding box center [726, 403] width 352 height 28
paste input "**********"
type input "**********"
click at [899, 482] on button "submit" at bounding box center [891, 480] width 21 height 21
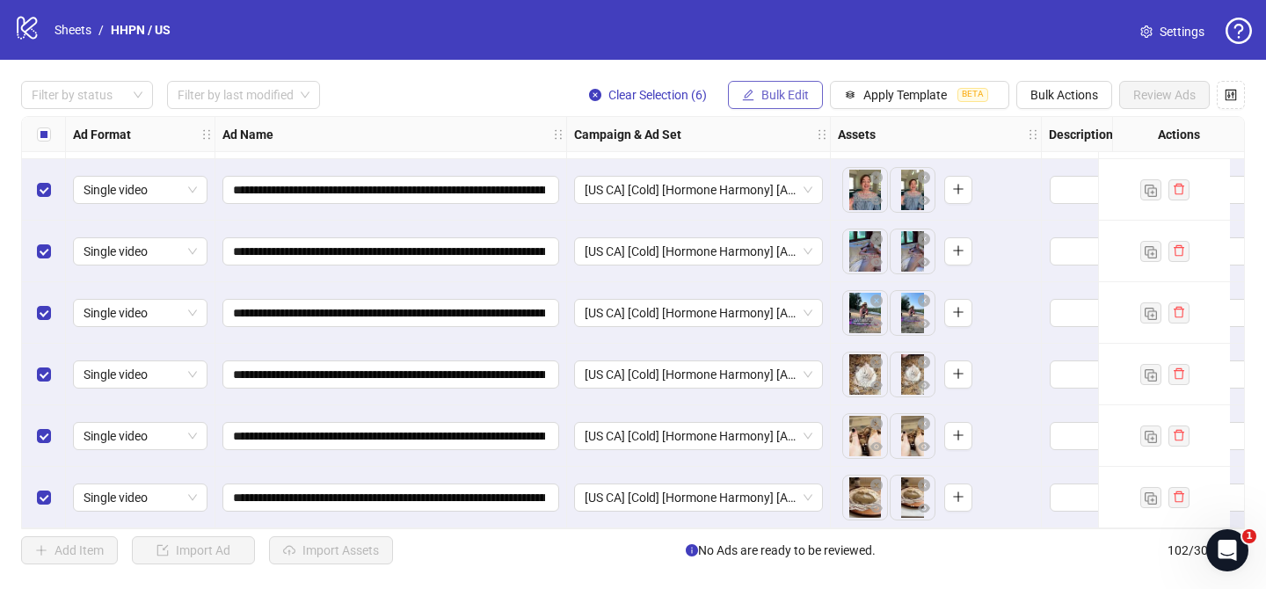
click at [796, 87] on button "Bulk Edit" at bounding box center [775, 95] width 95 height 28
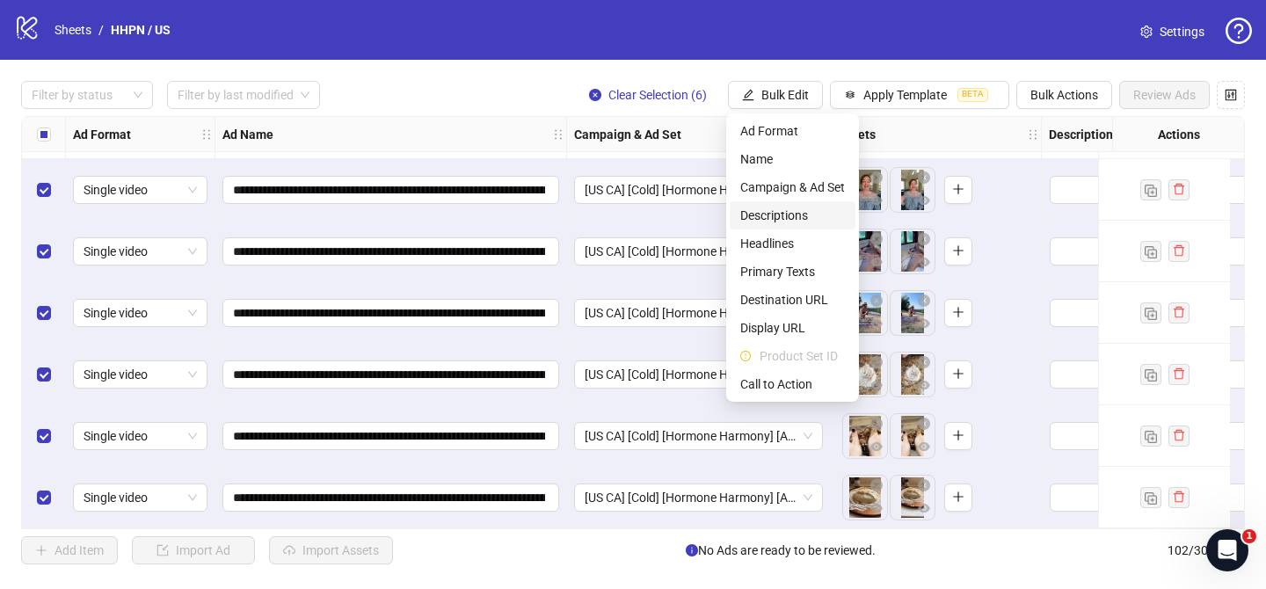
click at [797, 219] on span "Descriptions" at bounding box center [792, 215] width 105 height 19
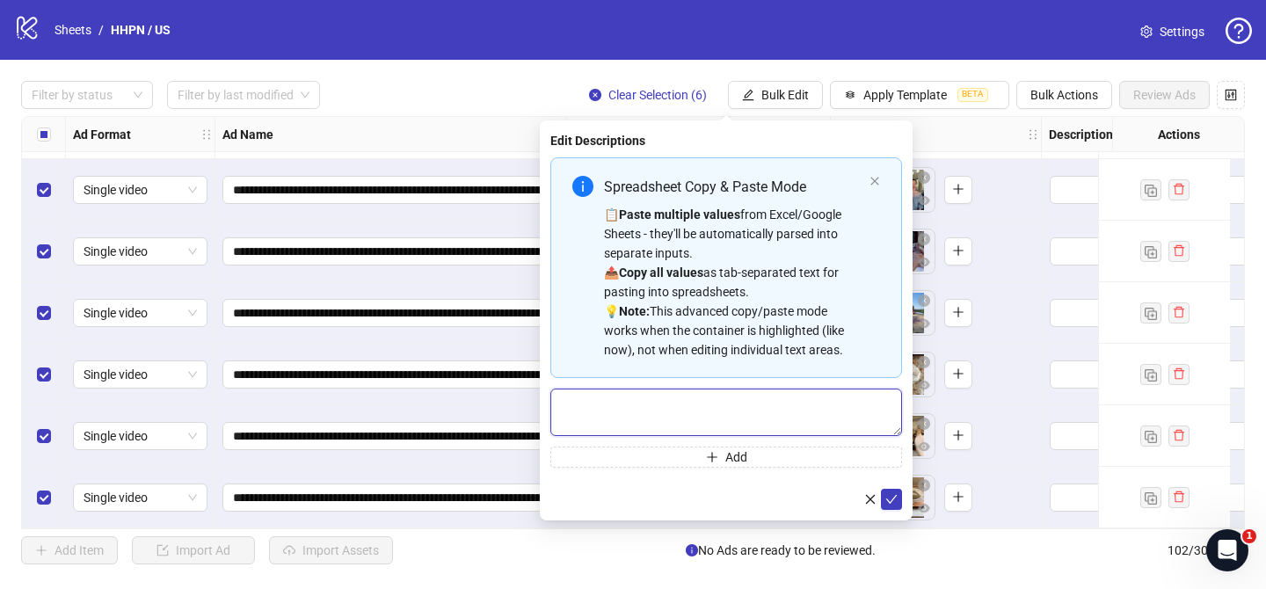
click at [822, 399] on textarea "Multi-text input container - paste or copy values" at bounding box center [726, 412] width 352 height 47
click at [893, 499] on icon "check" at bounding box center [891, 499] width 11 height 9
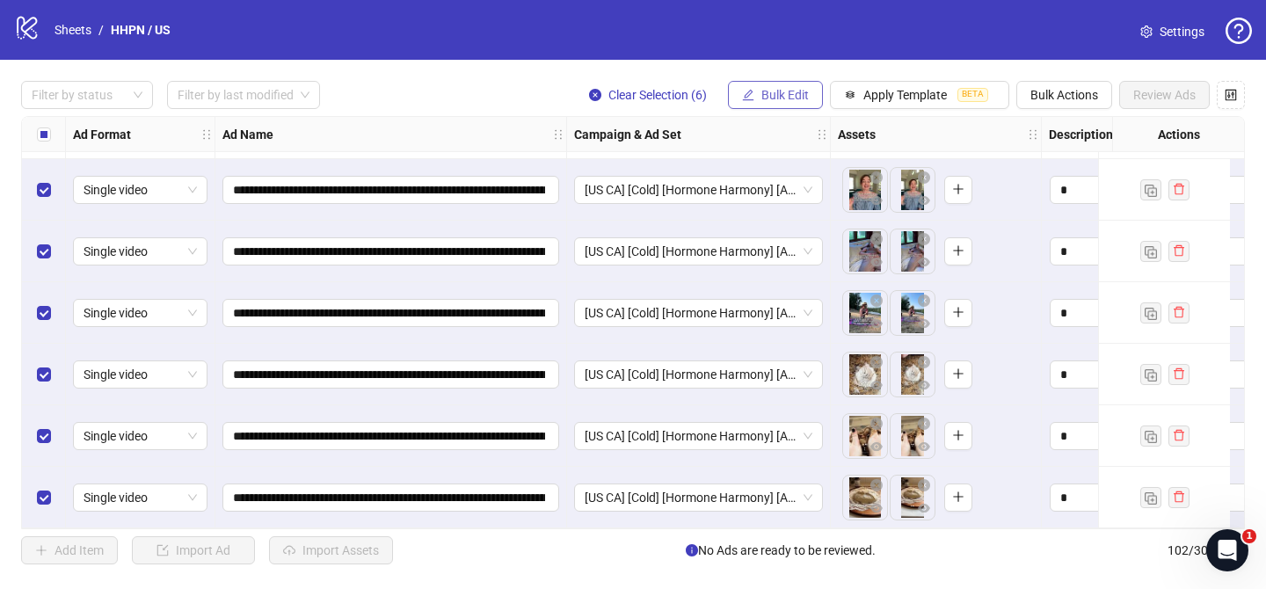
click at [778, 86] on button "Bulk Edit" at bounding box center [775, 95] width 95 height 28
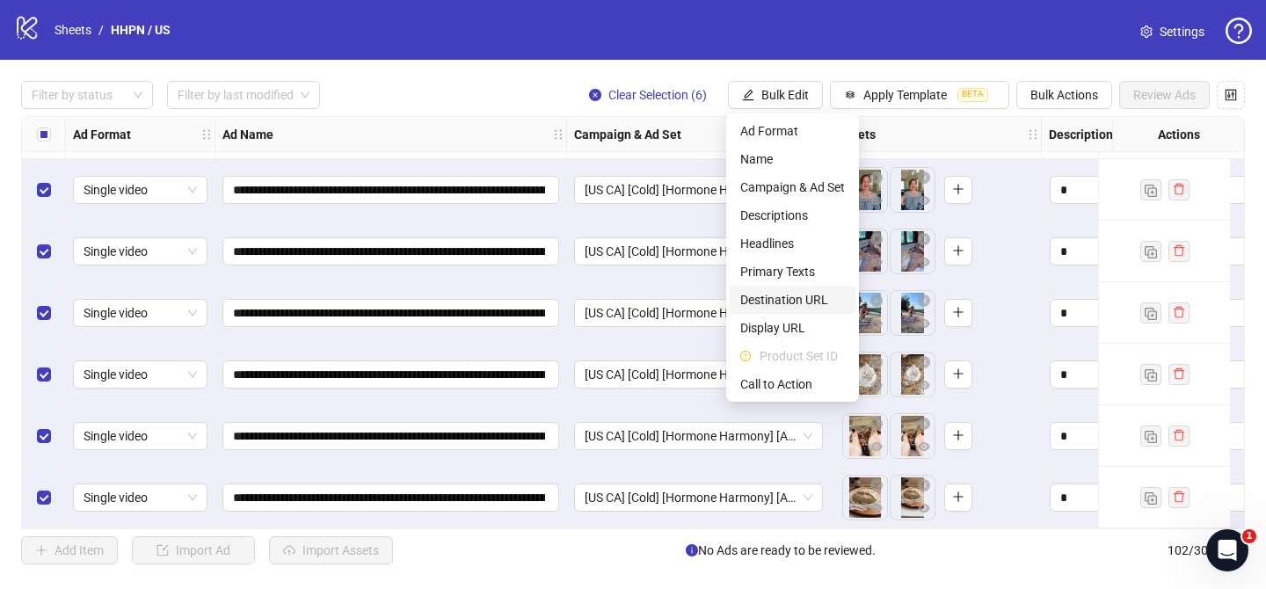
click at [806, 300] on span "Destination URL" at bounding box center [792, 299] width 105 height 19
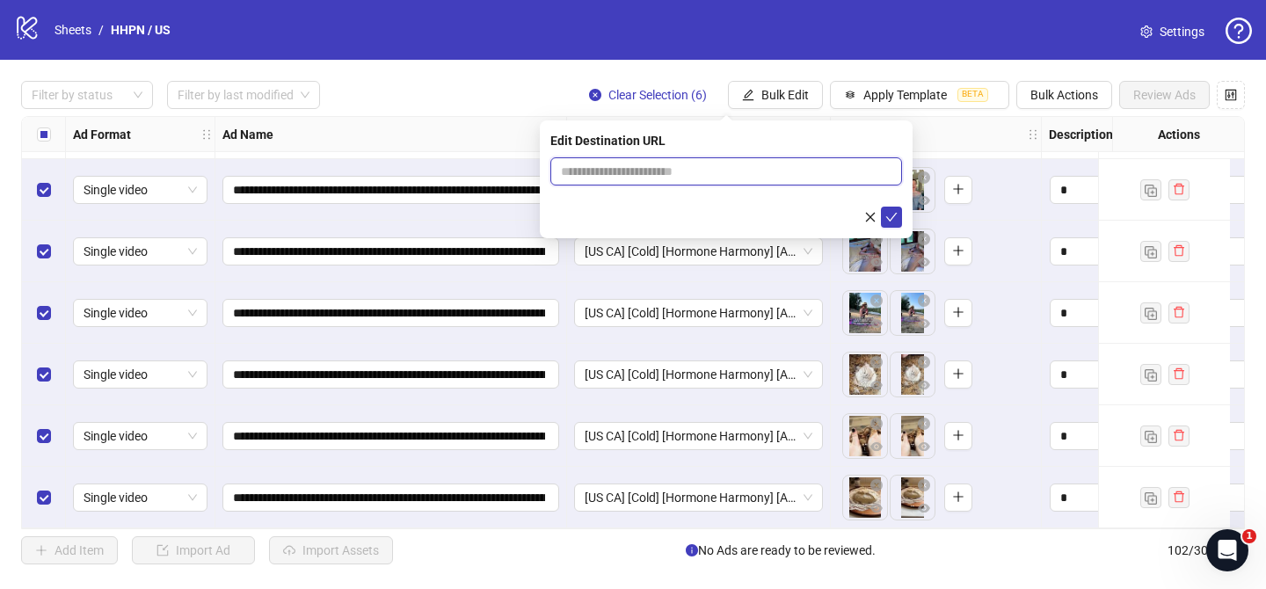
click at [848, 176] on input "text" at bounding box center [719, 171] width 317 height 19
paste input "**********"
type input "**********"
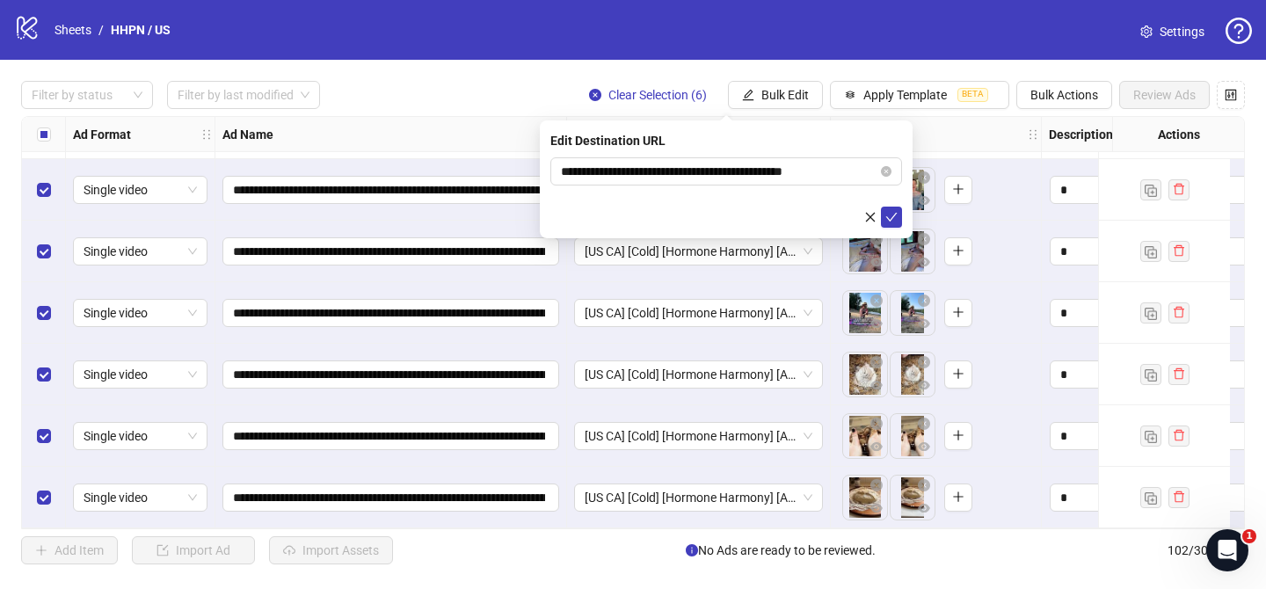
click at [896, 229] on div "**********" at bounding box center [726, 179] width 373 height 118
click at [890, 222] on icon "check" at bounding box center [892, 217] width 12 height 12
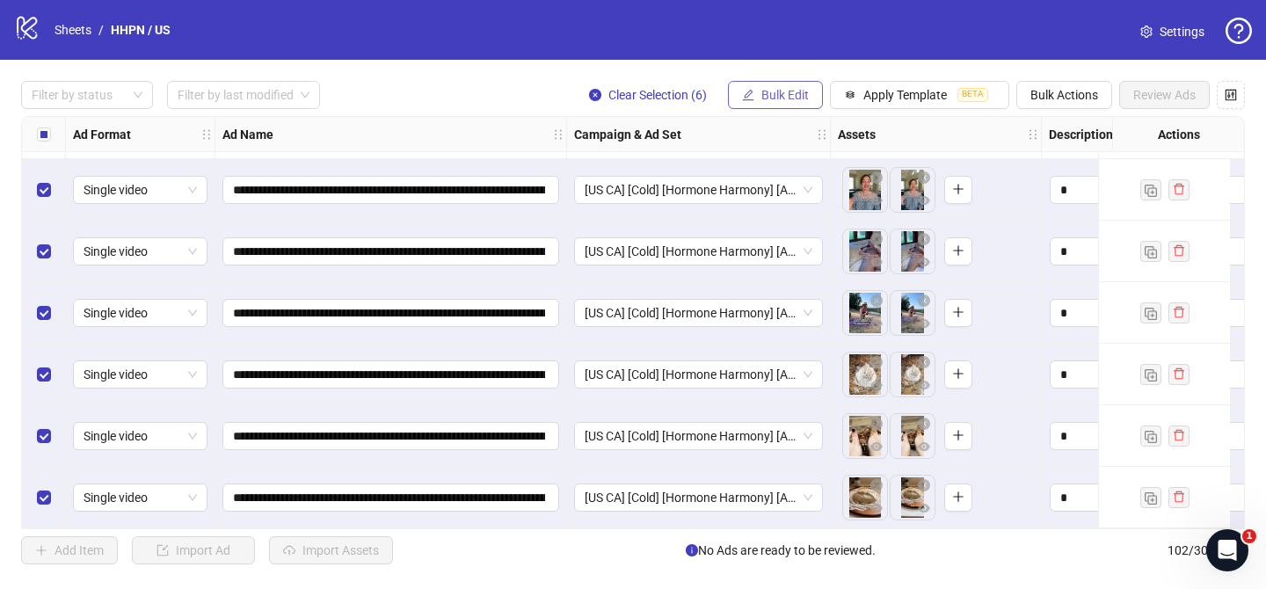
click at [794, 100] on span "Bulk Edit" at bounding box center [785, 95] width 47 height 14
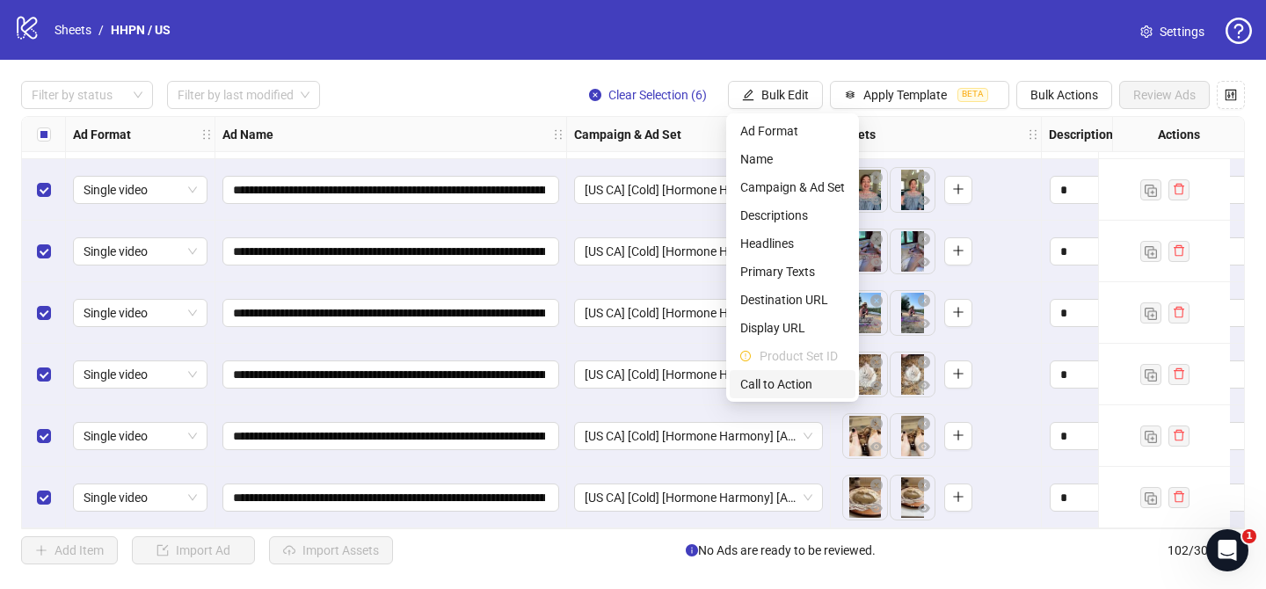
click at [793, 381] on span "Call to Action" at bounding box center [792, 384] width 105 height 19
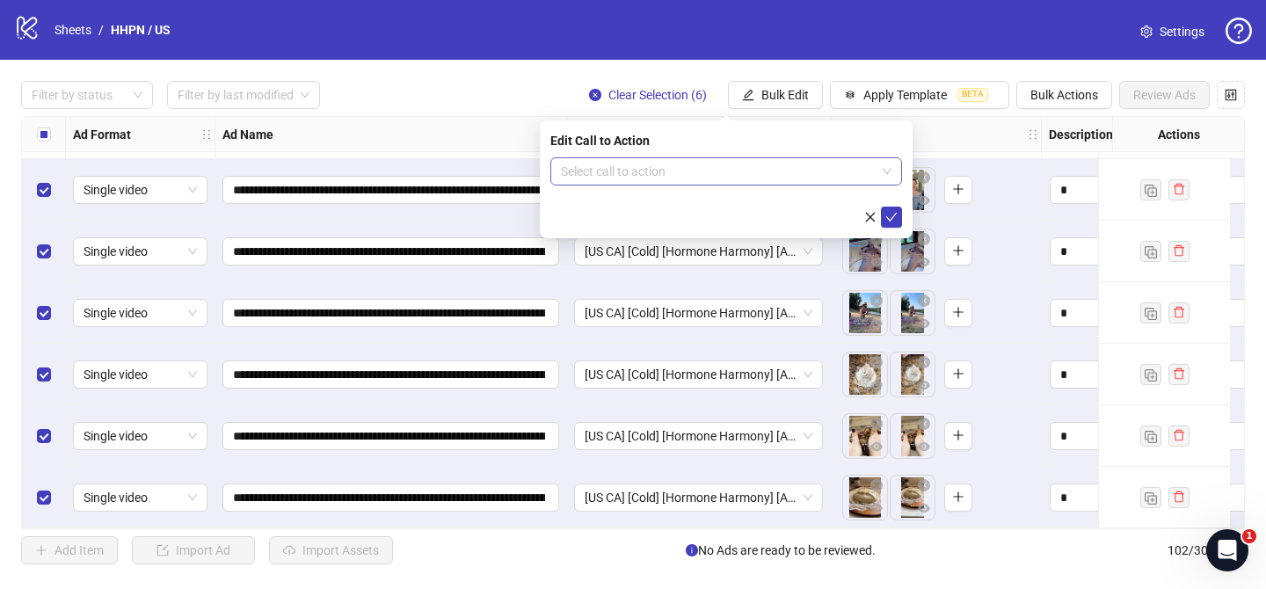
click at [798, 167] on input "search" at bounding box center [718, 171] width 315 height 26
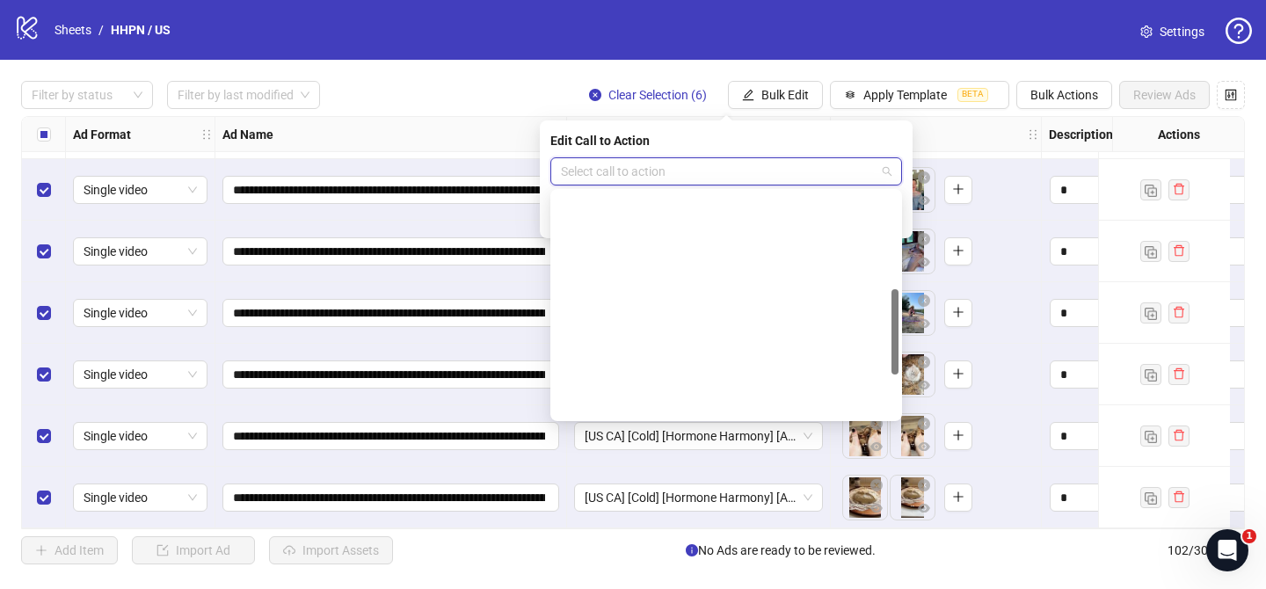
scroll to position [366, 0]
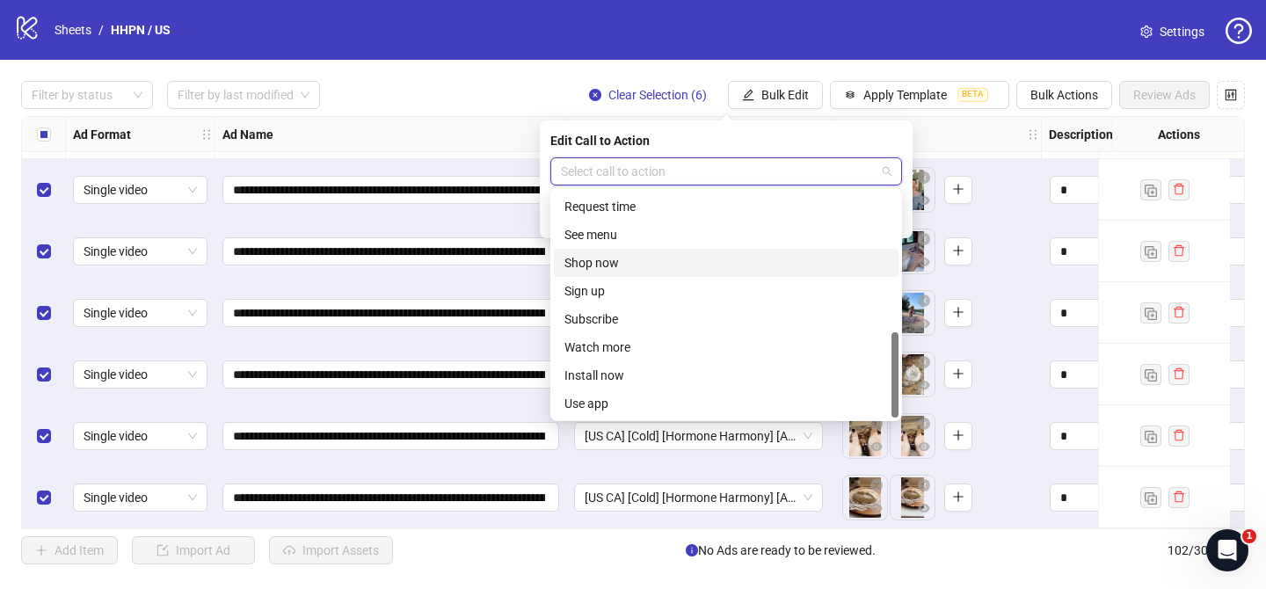
click at [636, 254] on div "Shop now" at bounding box center [727, 262] width 324 height 19
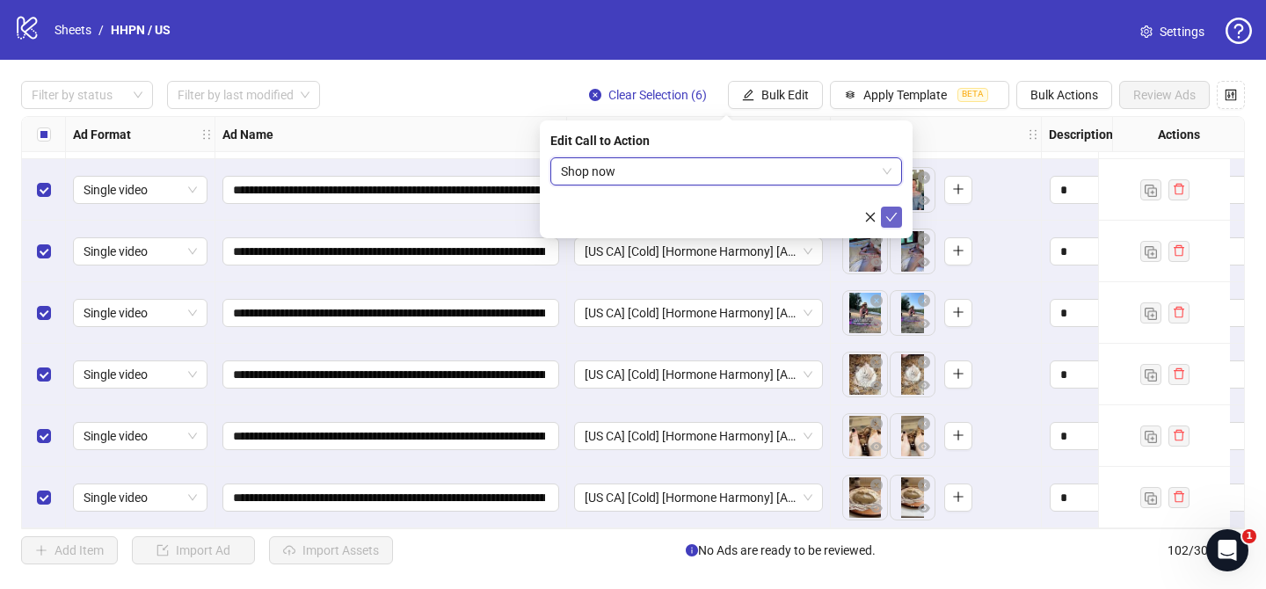
click at [891, 220] on icon "check" at bounding box center [892, 217] width 12 height 12
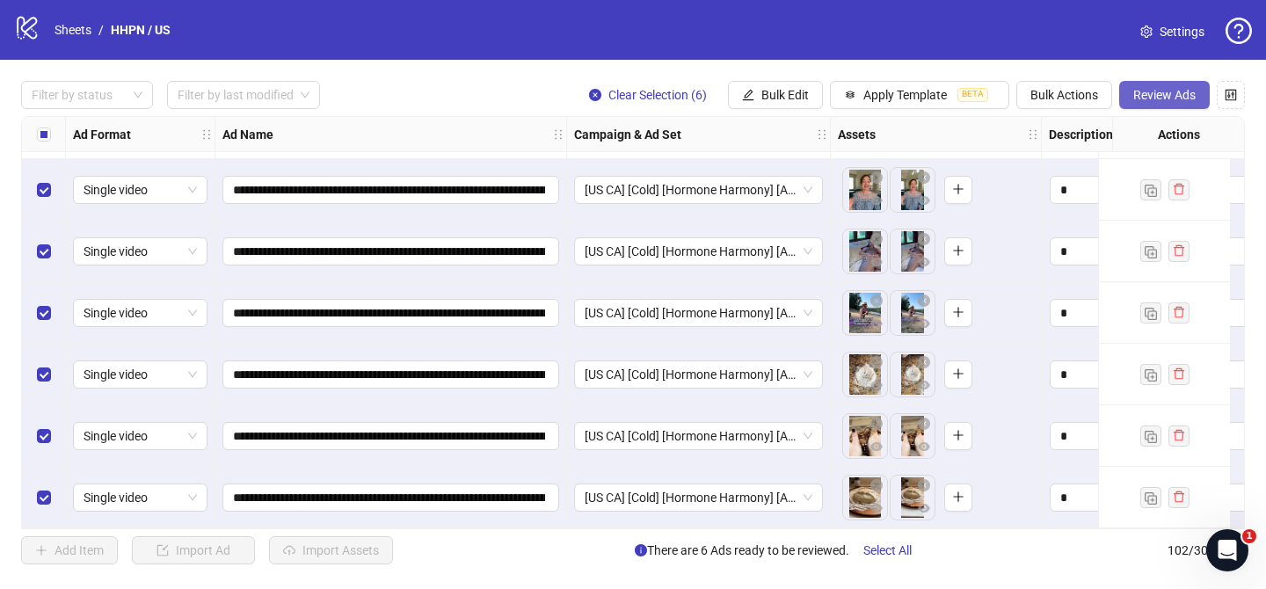
click at [1143, 93] on span "Review Ads" at bounding box center [1165, 95] width 62 height 14
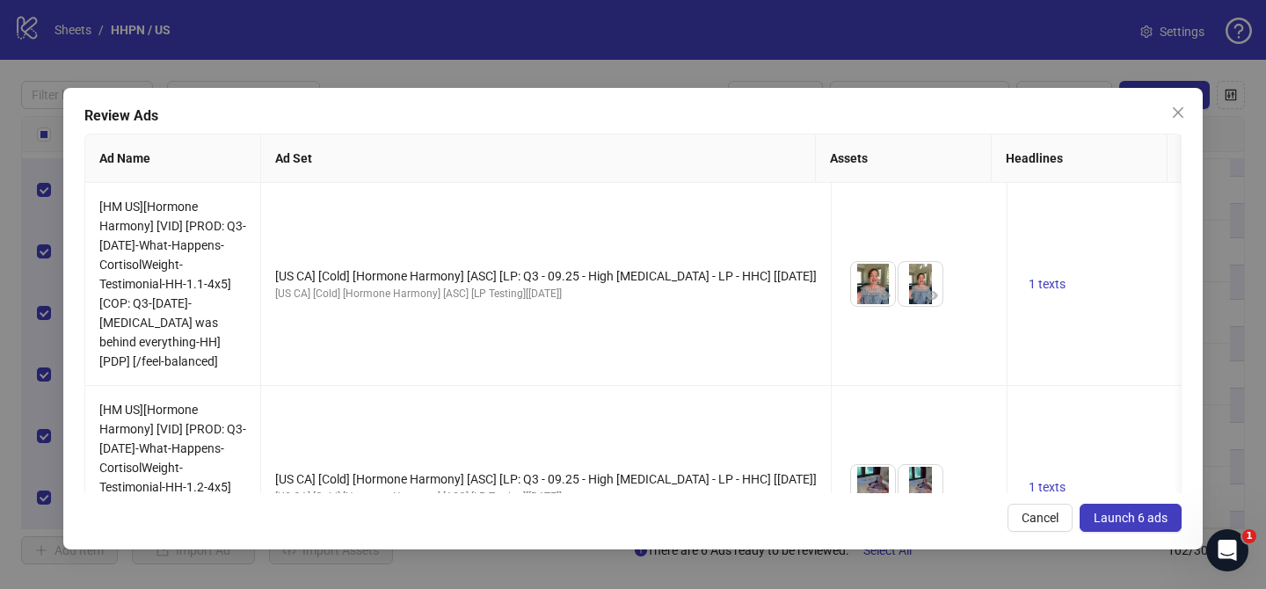
click at [1116, 519] on span "Launch 6 ads" at bounding box center [1131, 518] width 74 height 14
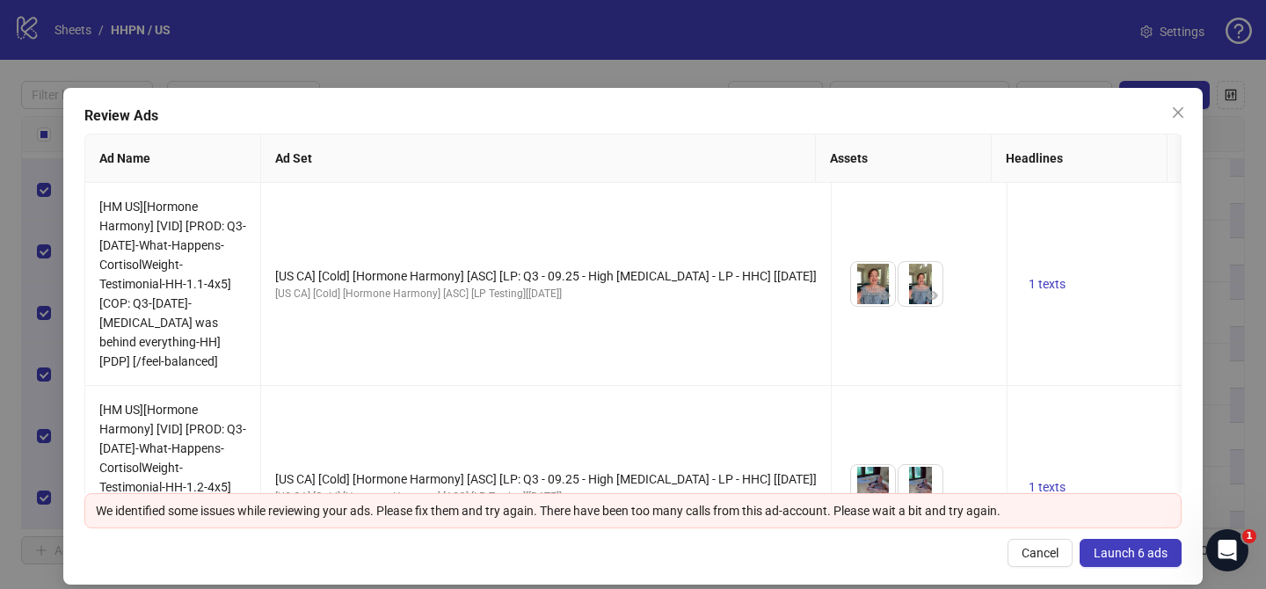
click at [1118, 559] on span "Launch 6 ads" at bounding box center [1131, 553] width 74 height 14
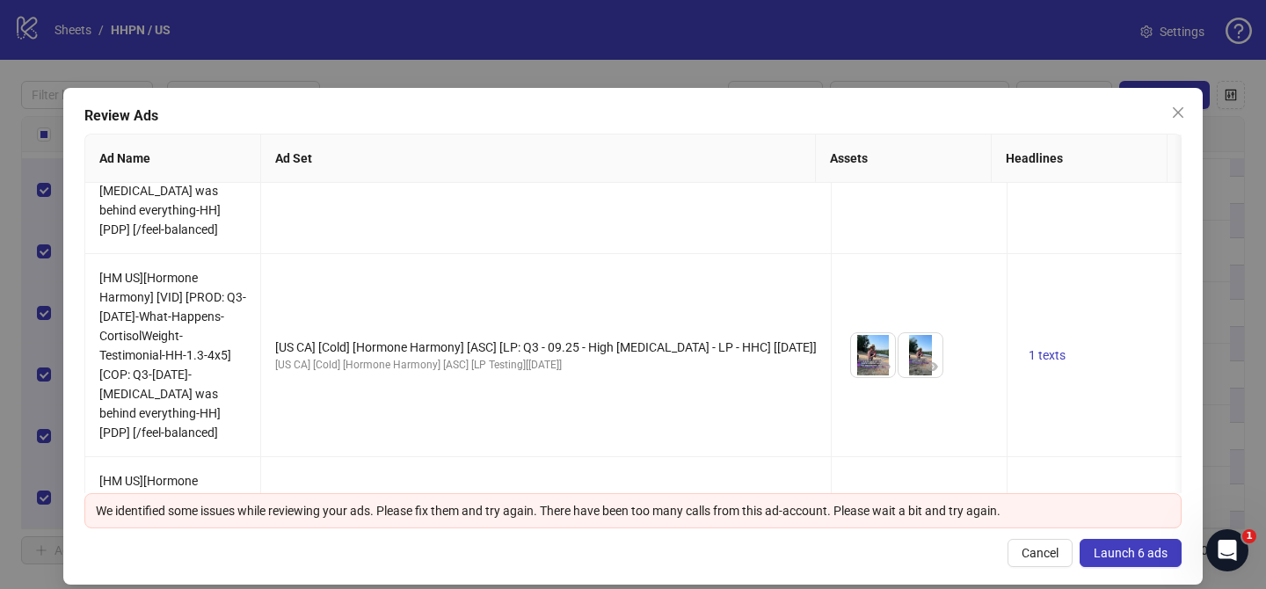
scroll to position [908, 0]
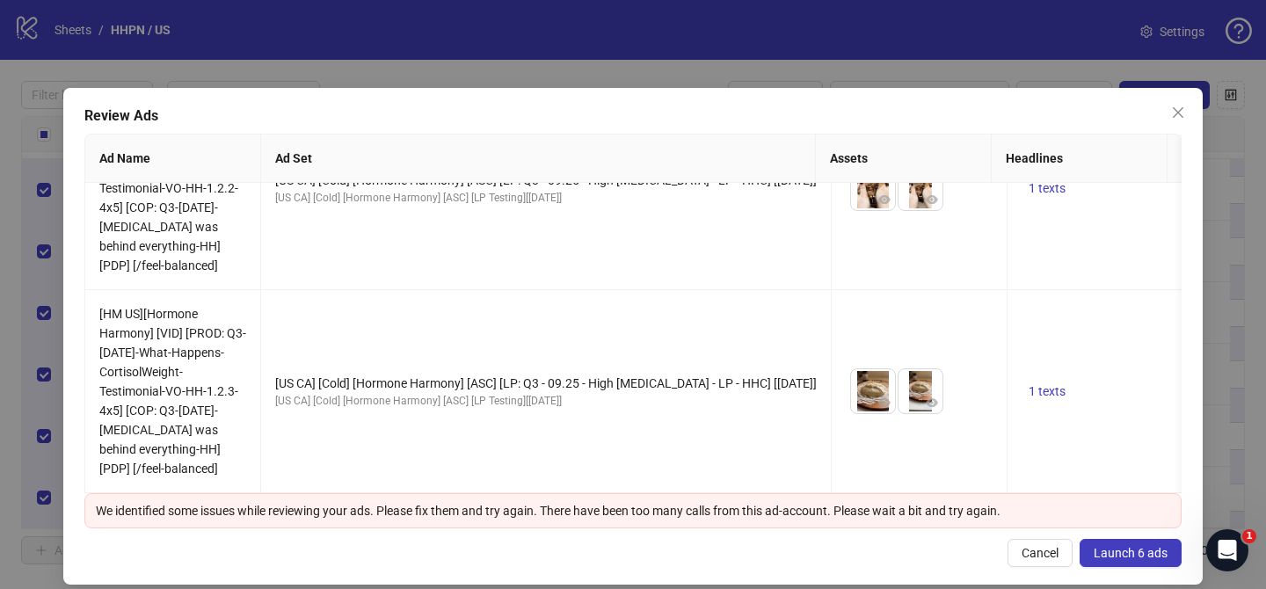
click at [1119, 544] on button "Launch 6 ads" at bounding box center [1131, 553] width 102 height 28
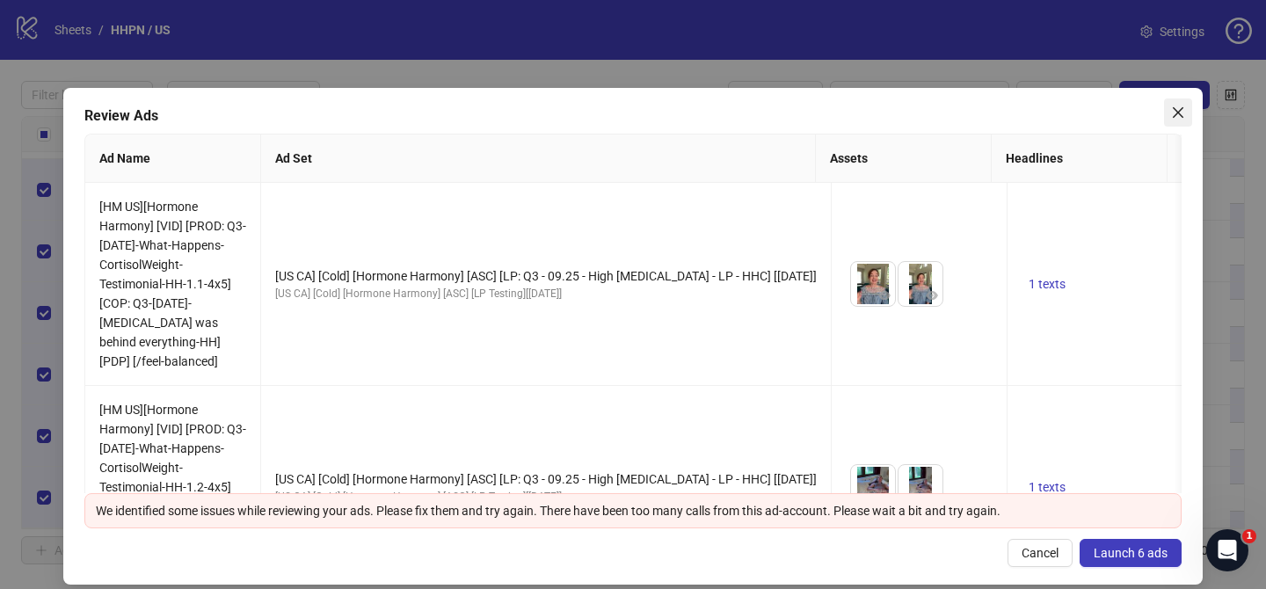
click at [1166, 108] on span "Close" at bounding box center [1178, 113] width 28 height 14
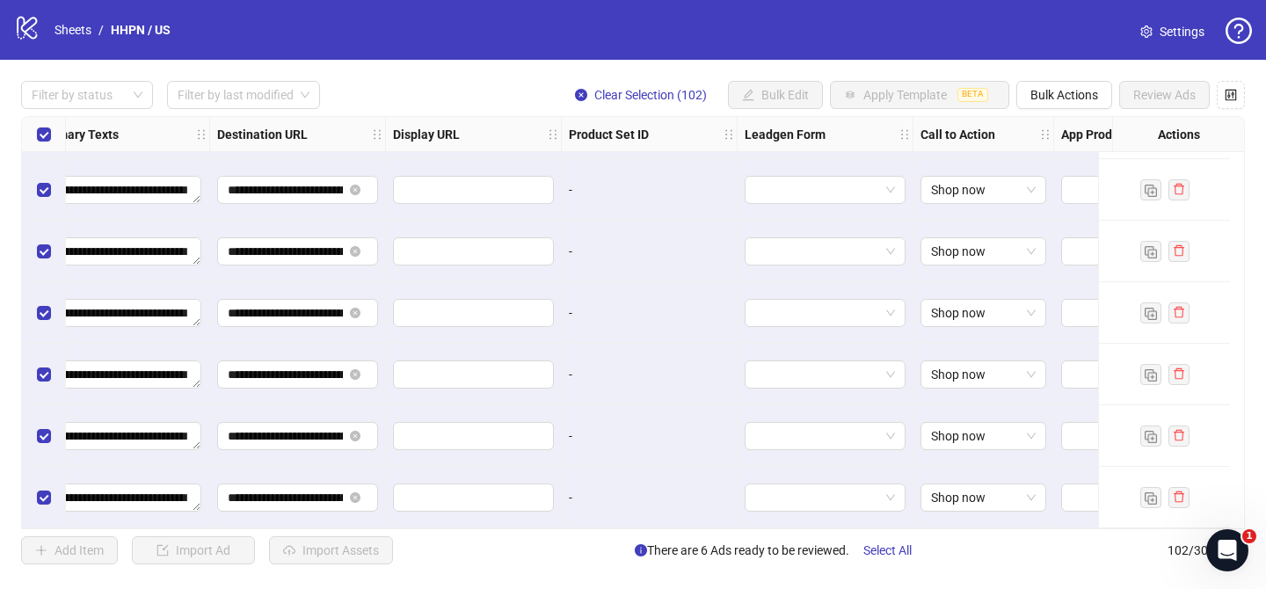
scroll to position [5909, 1667]
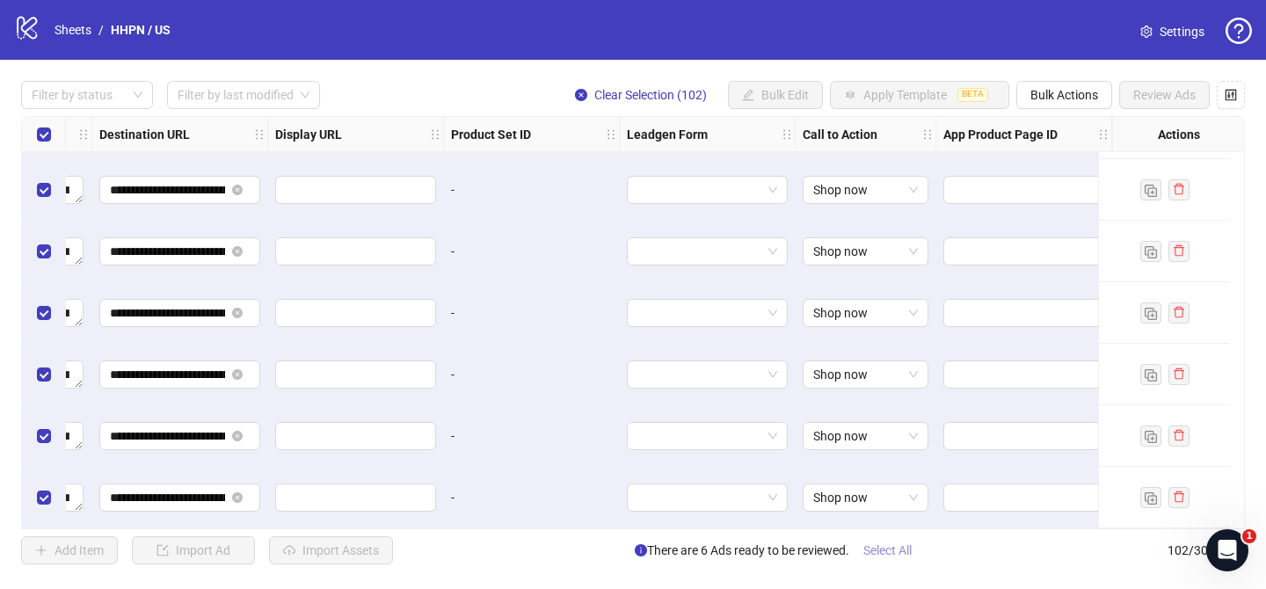
click at [883, 549] on span "Select All" at bounding box center [888, 550] width 48 height 14
click at [1179, 94] on span "Review Ads" at bounding box center [1165, 95] width 62 height 14
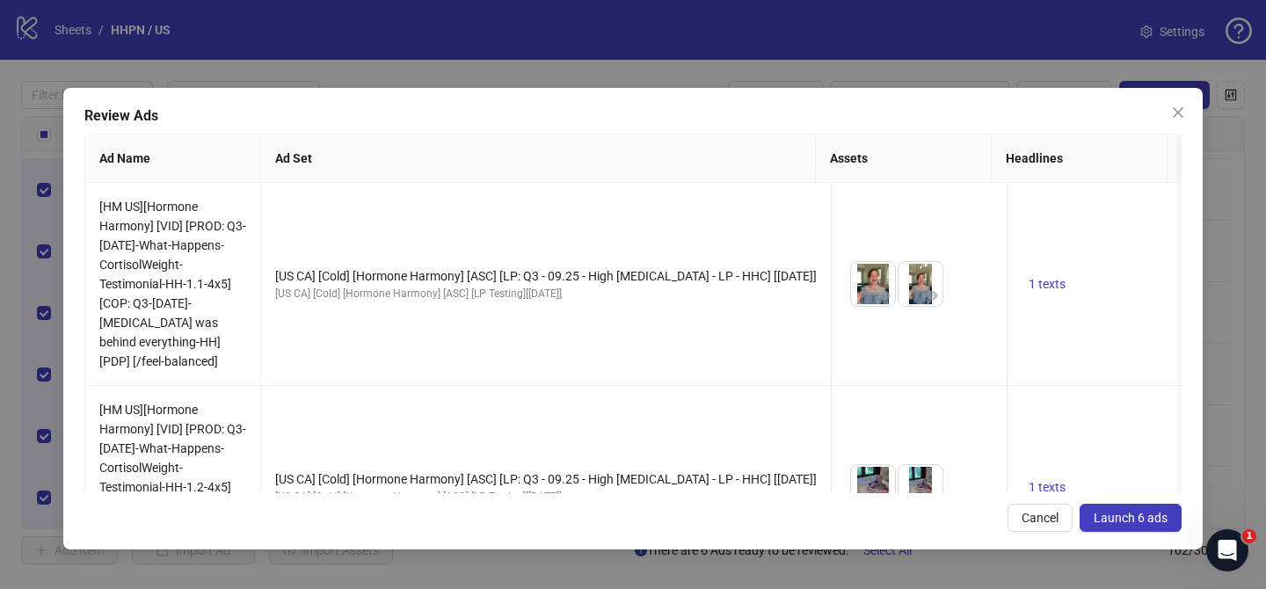
click at [1100, 518] on span "Launch 6 ads" at bounding box center [1131, 518] width 74 height 14
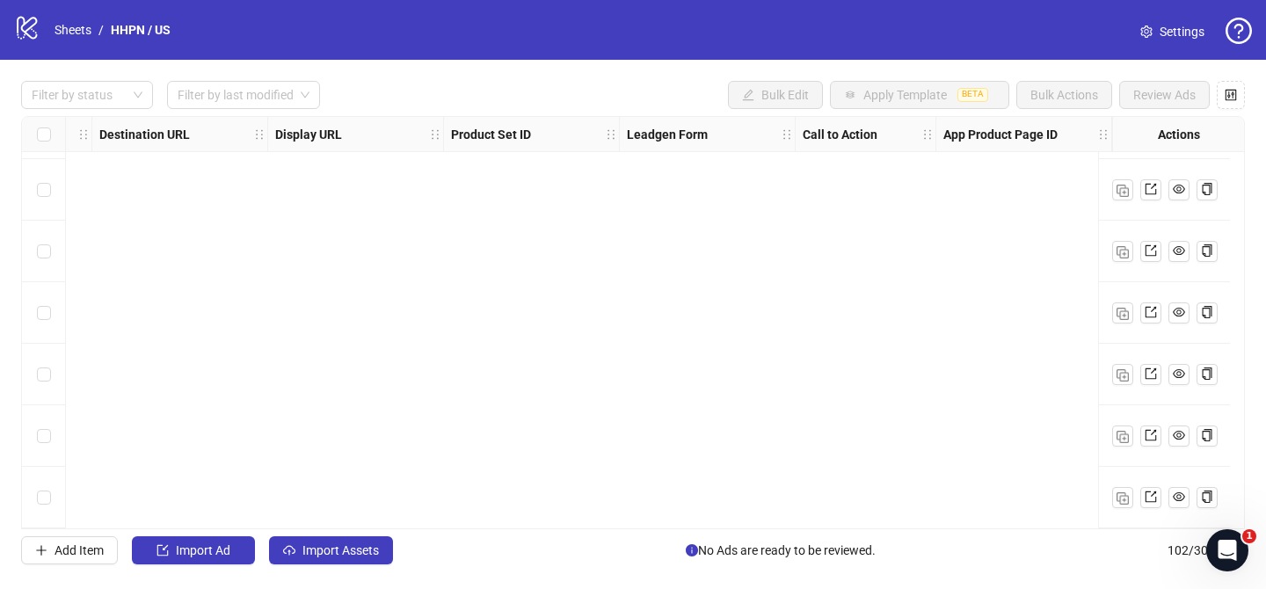
scroll to position [5909, 0]
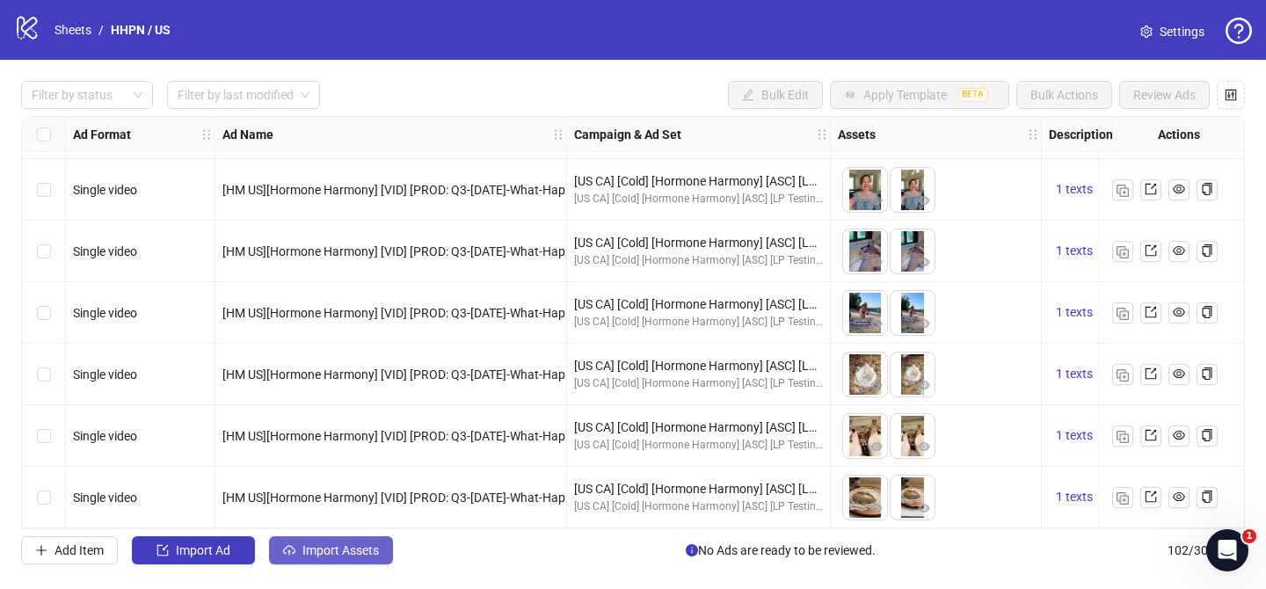
click at [351, 546] on span "Import Assets" at bounding box center [341, 550] width 77 height 14
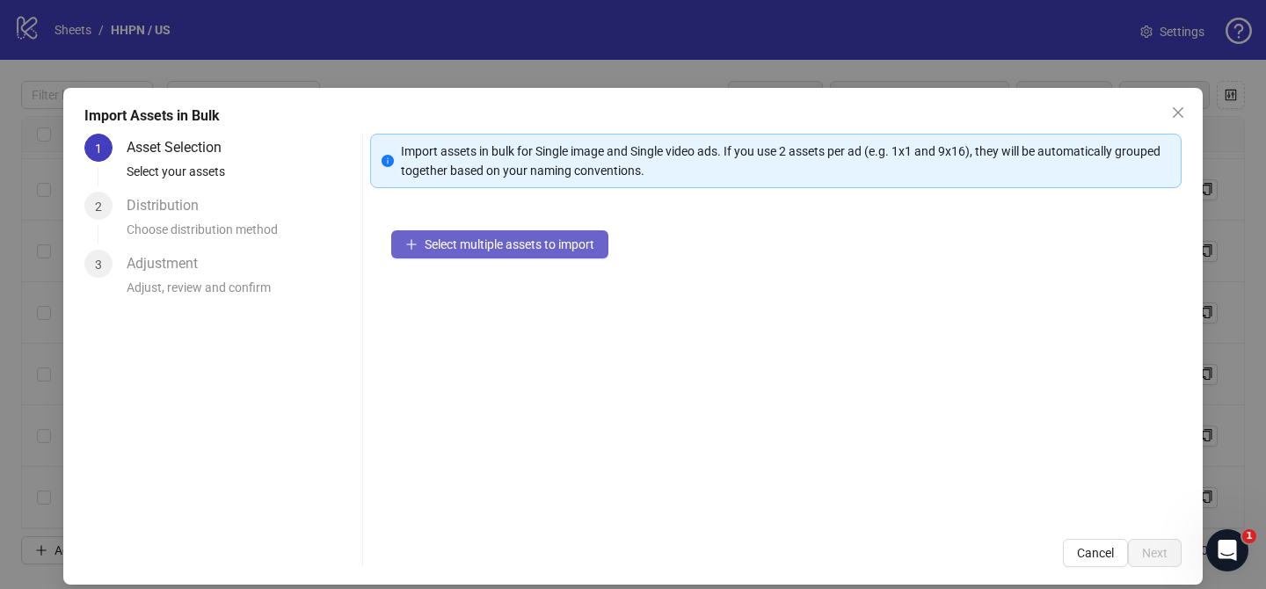
click at [563, 248] on span "Select multiple assets to import" at bounding box center [510, 244] width 170 height 14
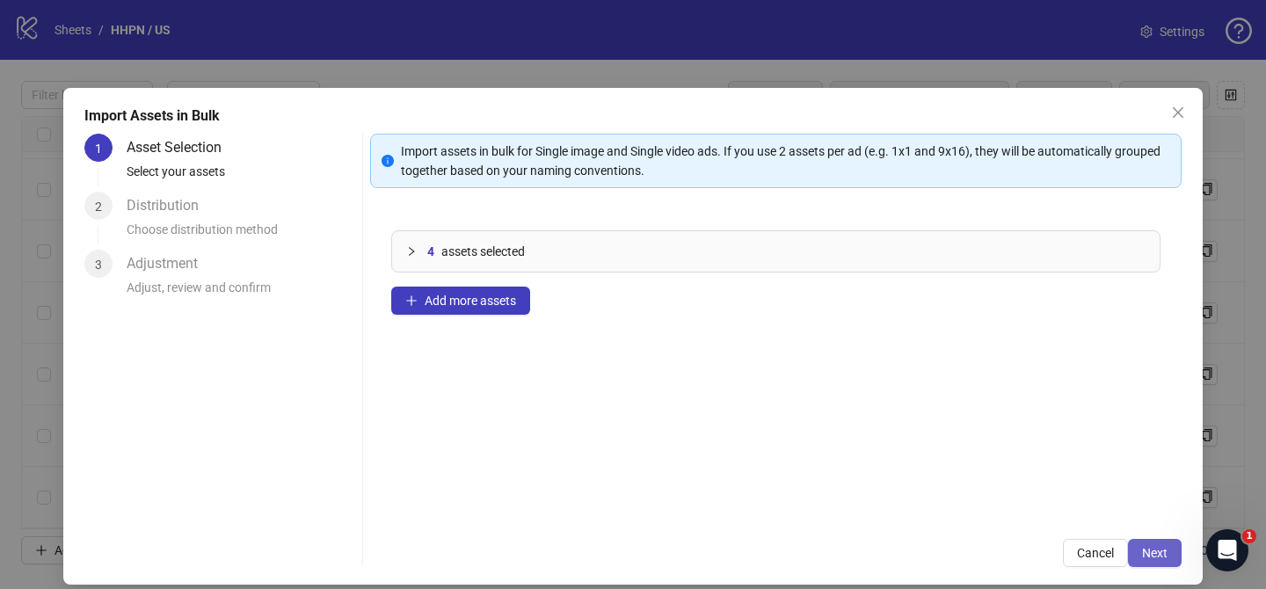
click at [1154, 544] on button "Next" at bounding box center [1155, 553] width 54 height 28
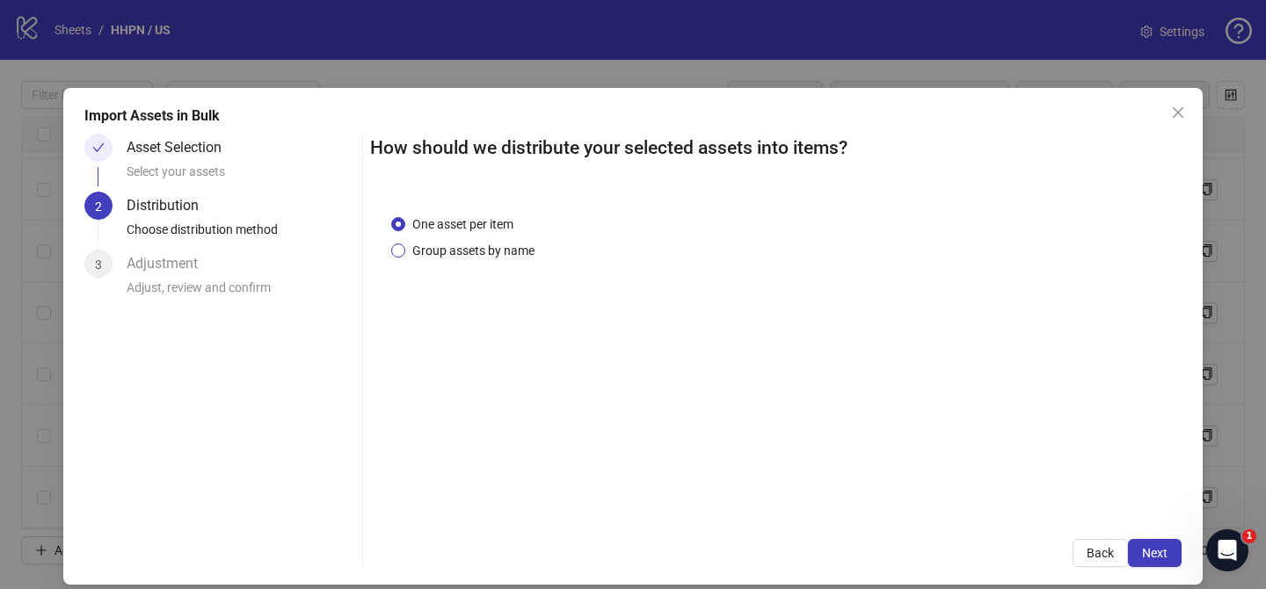
click at [500, 258] on span "Group assets by name" at bounding box center [473, 250] width 136 height 19
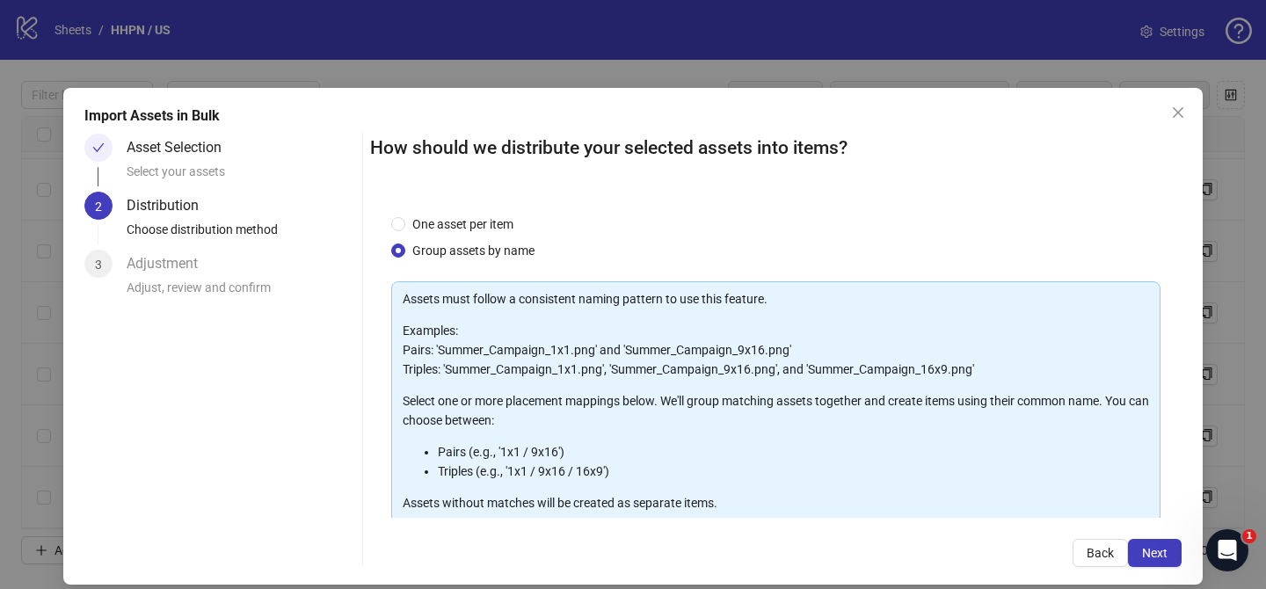
scroll to position [190, 0]
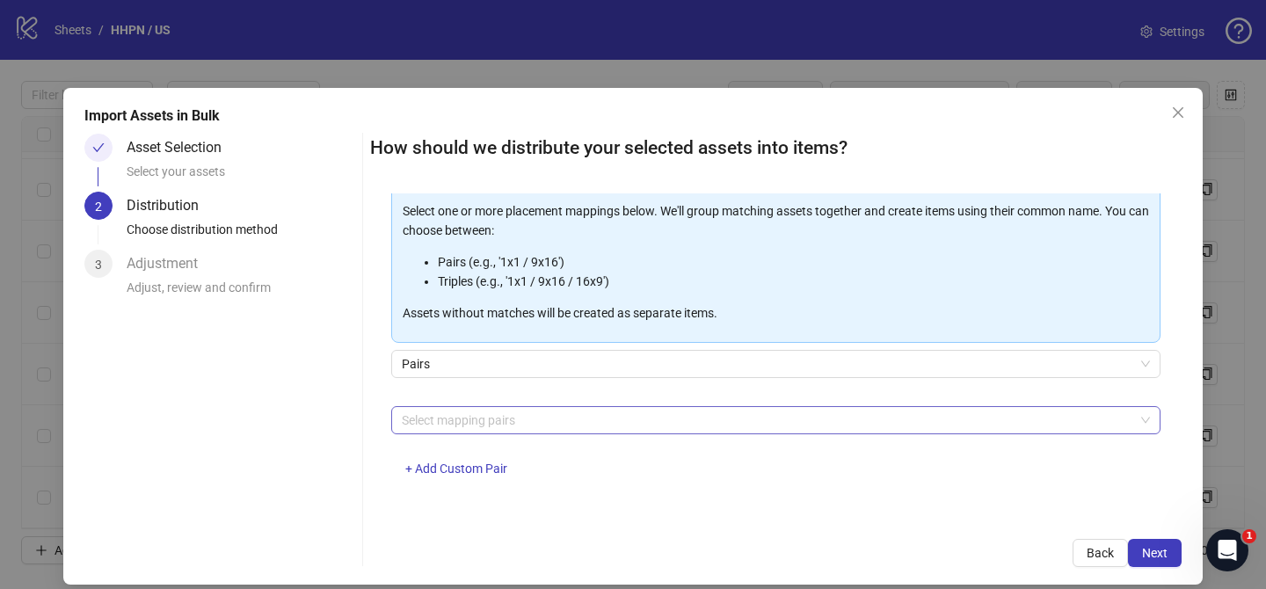
click at [504, 419] on div at bounding box center [767, 420] width 744 height 25
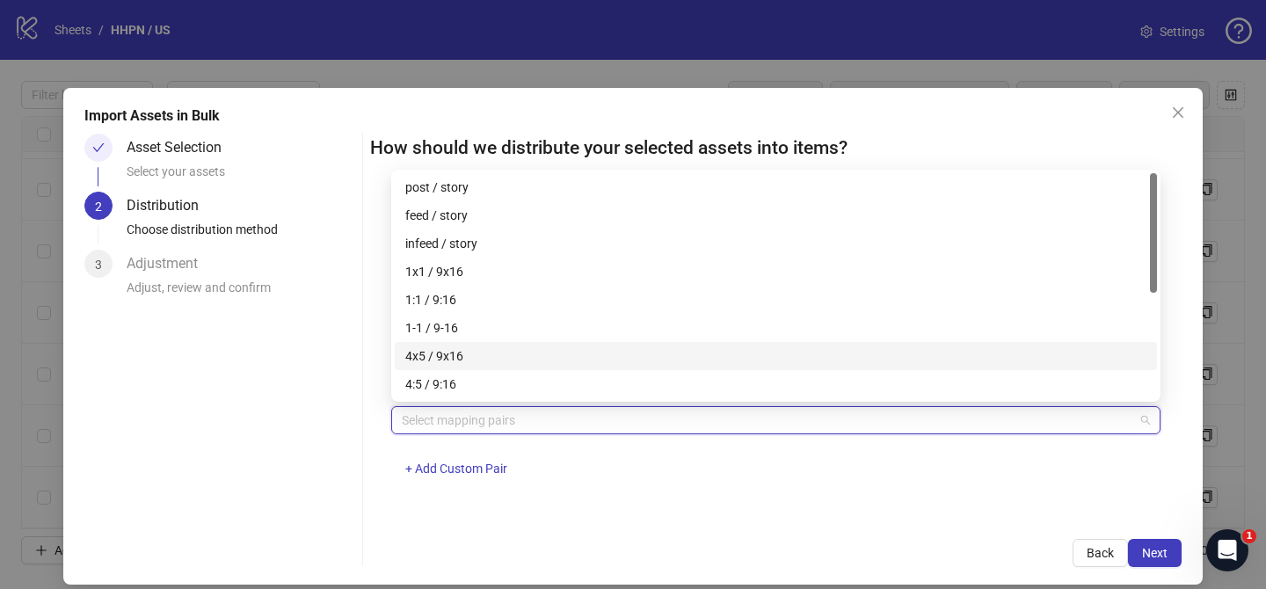
click at [504, 351] on div "4x5 / 9x16" at bounding box center [775, 355] width 741 height 19
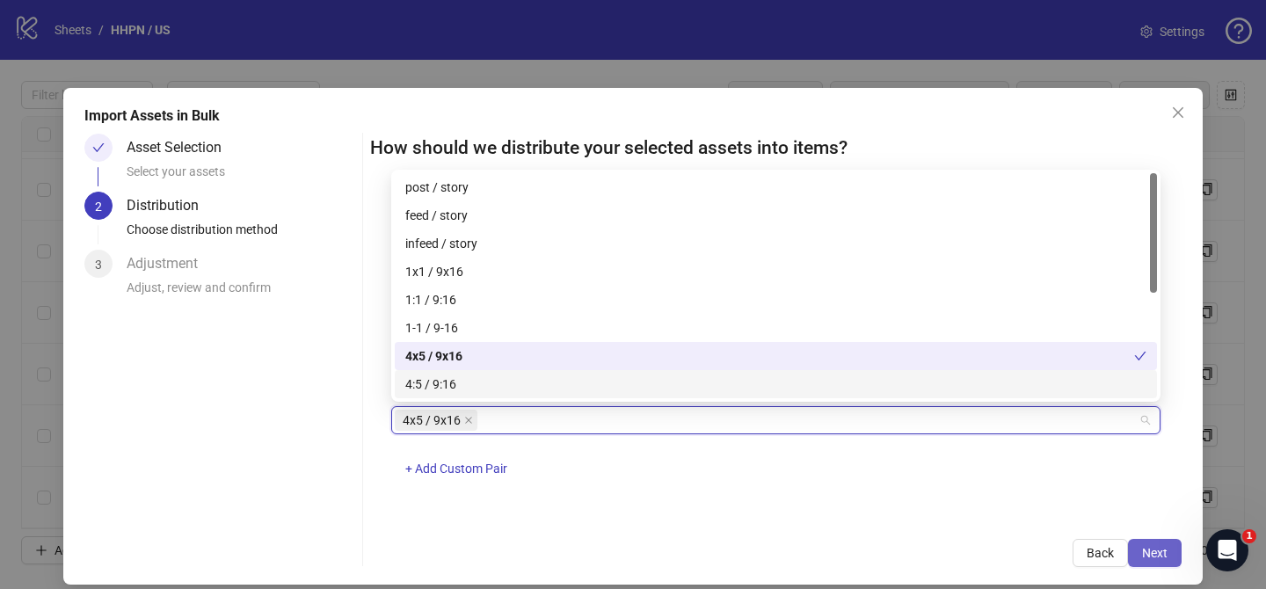
click at [1155, 543] on button "Next" at bounding box center [1155, 553] width 54 height 28
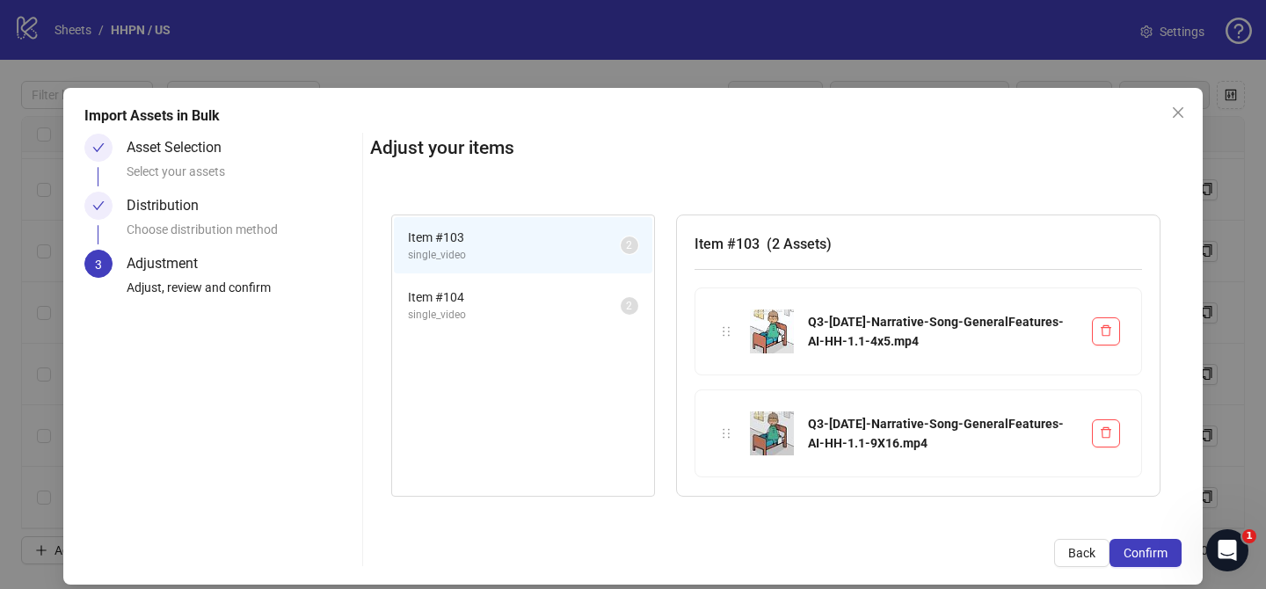
click at [1155, 543] on button "Confirm" at bounding box center [1146, 553] width 72 height 28
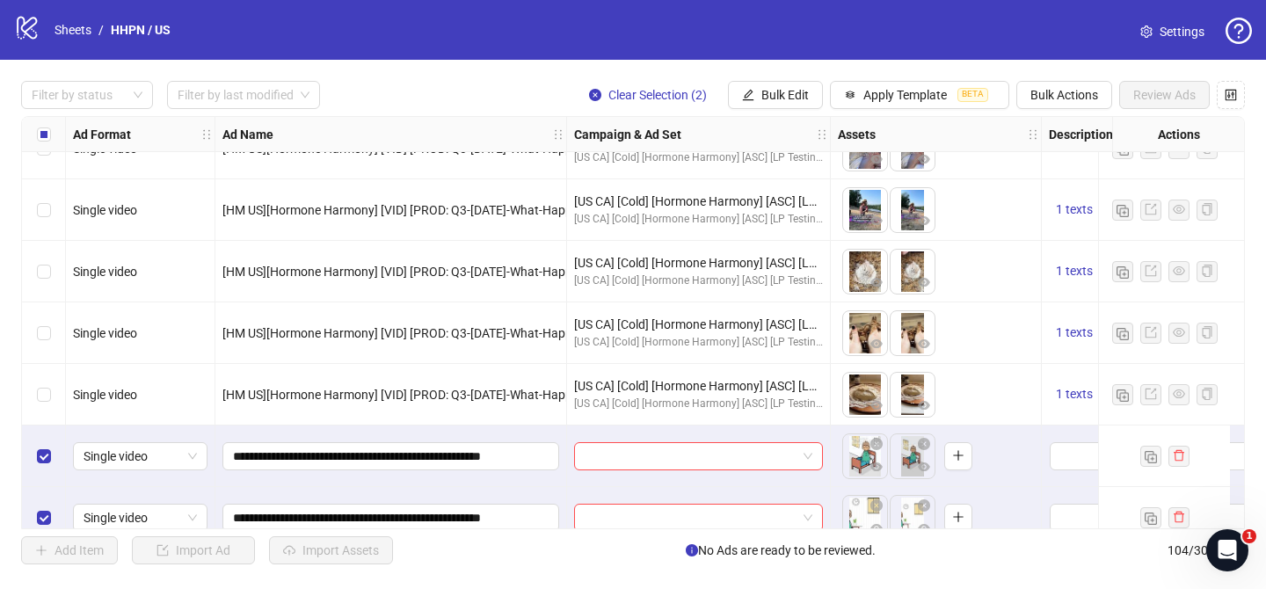
scroll to position [6032, 0]
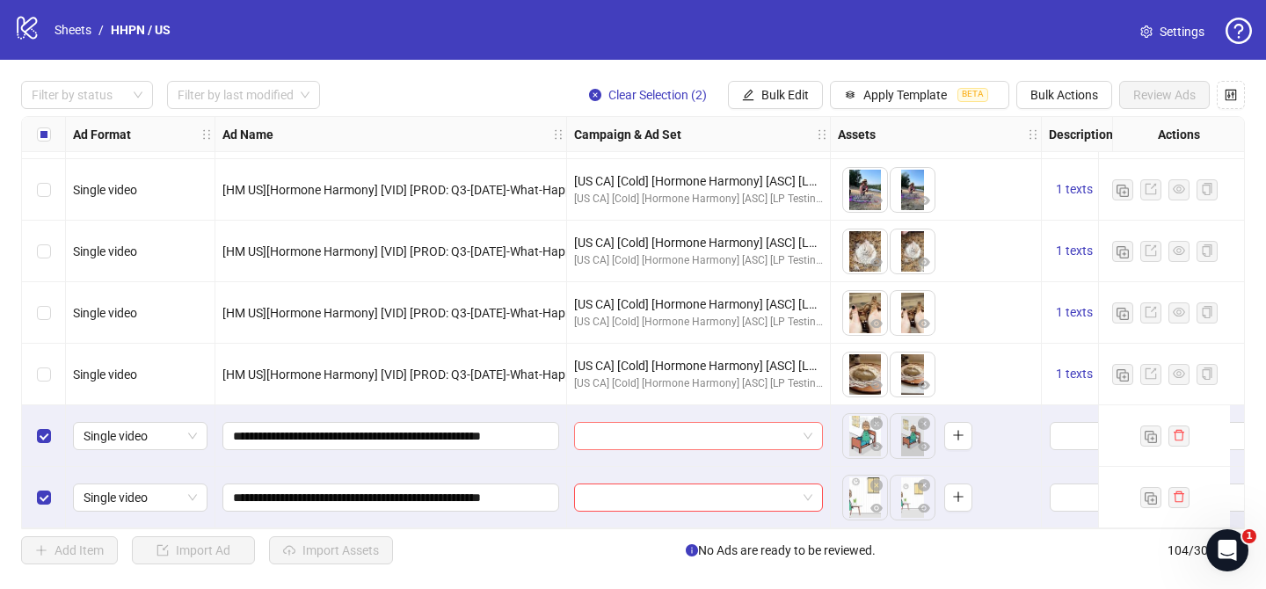
click at [697, 432] on input "search" at bounding box center [691, 436] width 212 height 26
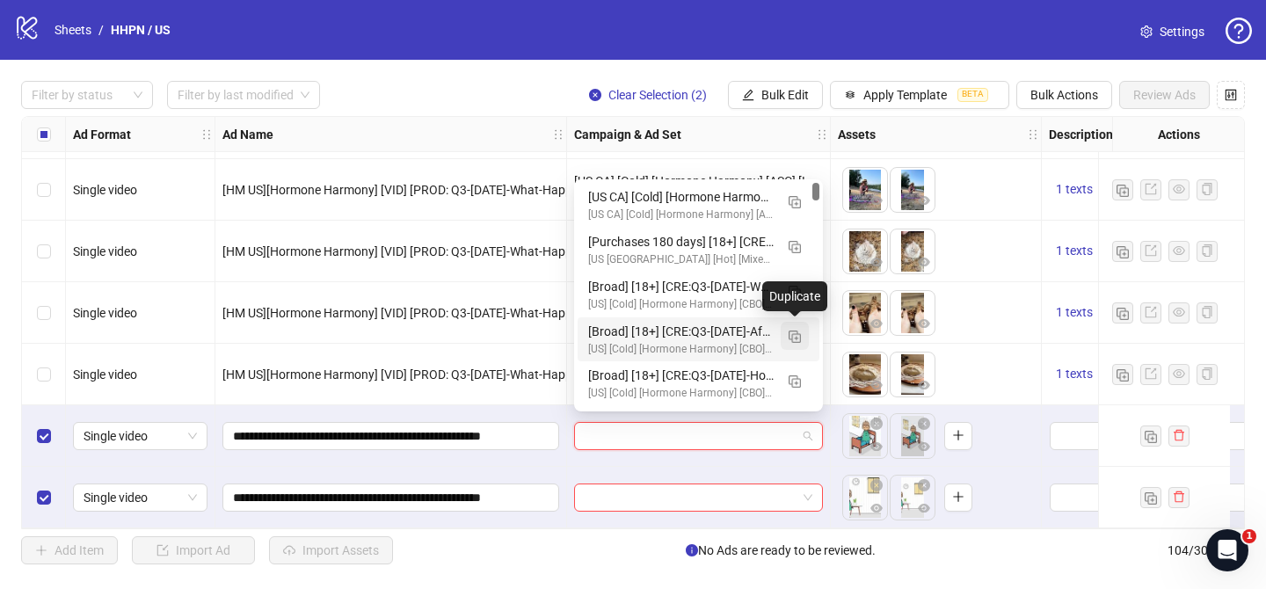
click at [790, 339] on img "button" at bounding box center [795, 337] width 12 height 12
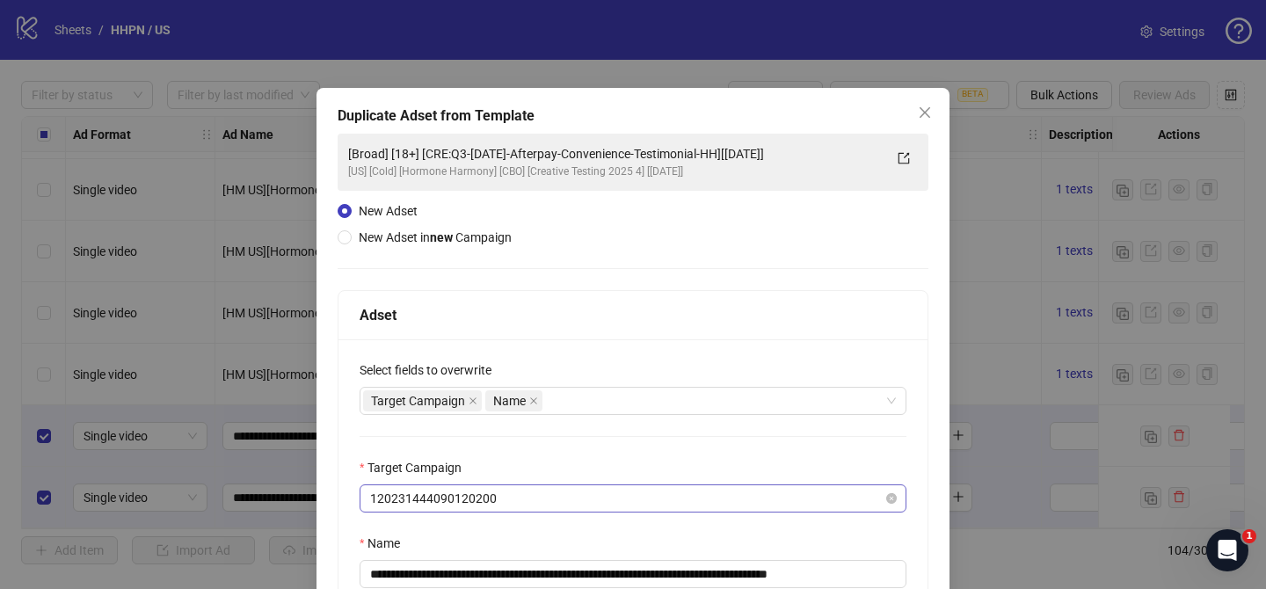
scroll to position [63, 0]
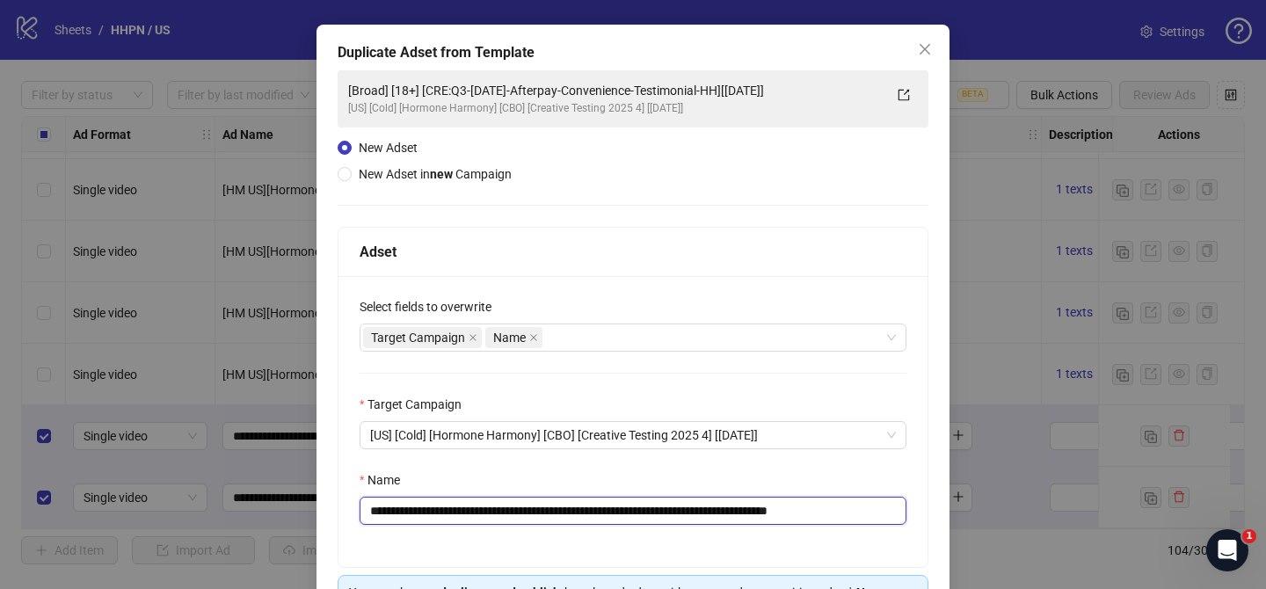
drag, startPoint x: 475, startPoint y: 510, endPoint x: 685, endPoint y: 507, distance: 210.2
click at [685, 507] on input "**********" at bounding box center [633, 511] width 547 height 28
drag, startPoint x: 473, startPoint y: 514, endPoint x: 769, endPoint y: 518, distance: 295.5
click at [769, 518] on input "**********" at bounding box center [633, 511] width 547 height 28
paste input "*"
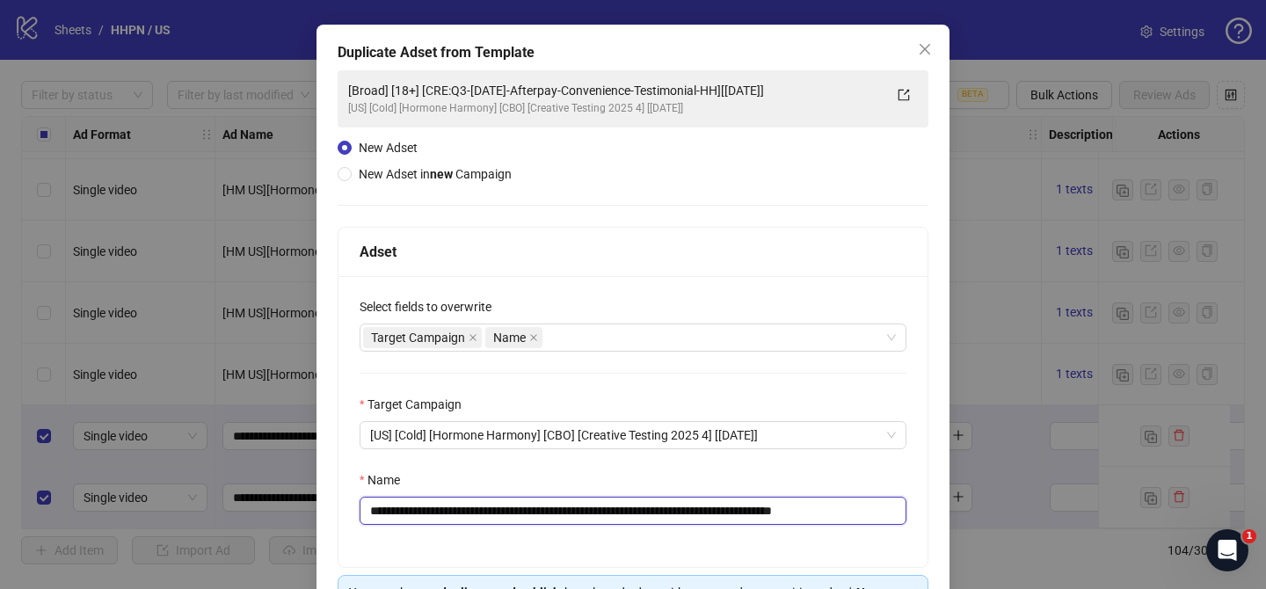
click at [787, 511] on input "**********" at bounding box center [633, 511] width 547 height 28
drag, startPoint x: 854, startPoint y: 507, endPoint x: 938, endPoint y: 506, distance: 84.4
click at [938, 506] on div "**********" at bounding box center [633, 355] width 633 height 661
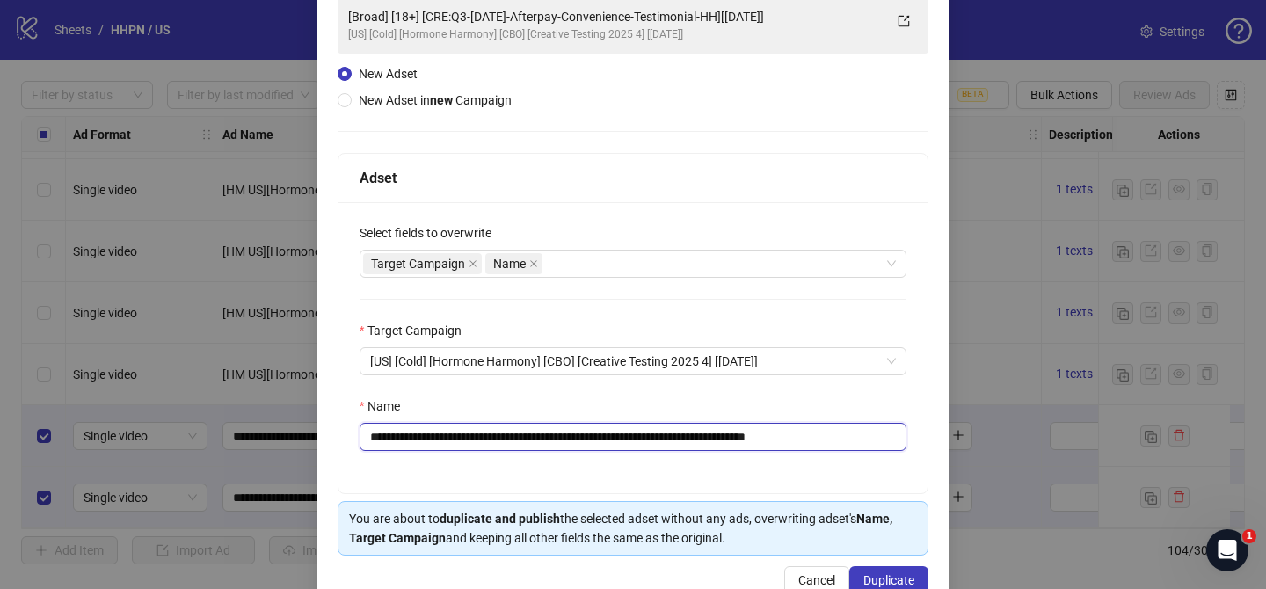
scroll to position [182, 0]
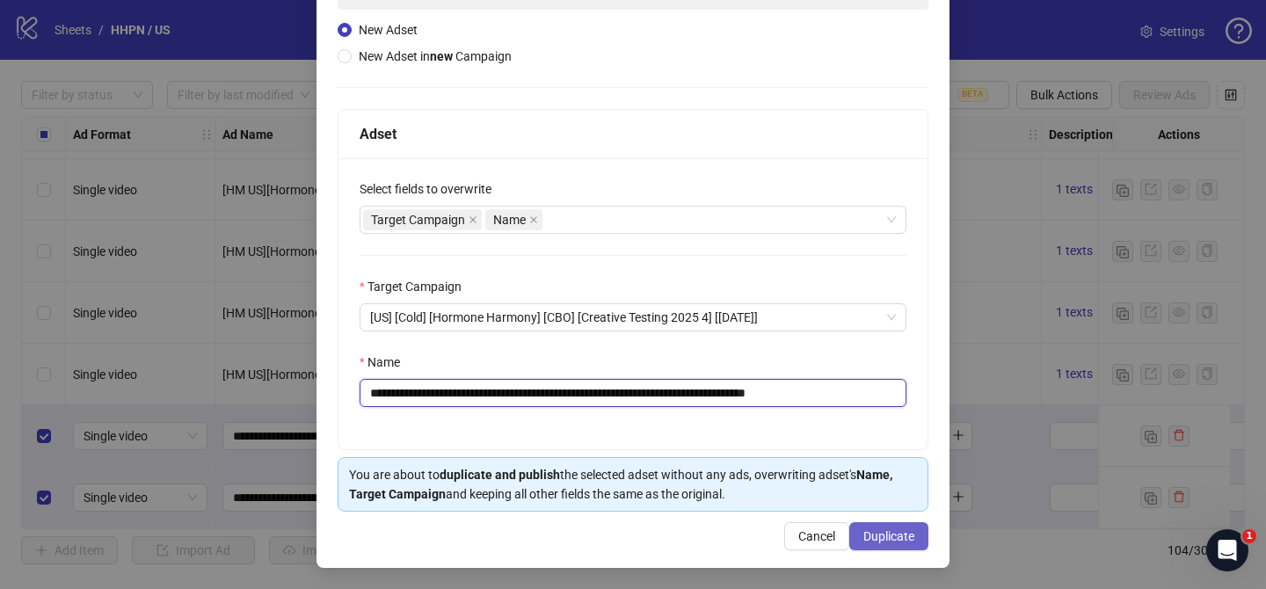
type input "**********"
click at [895, 529] on span "Duplicate" at bounding box center [889, 536] width 51 height 14
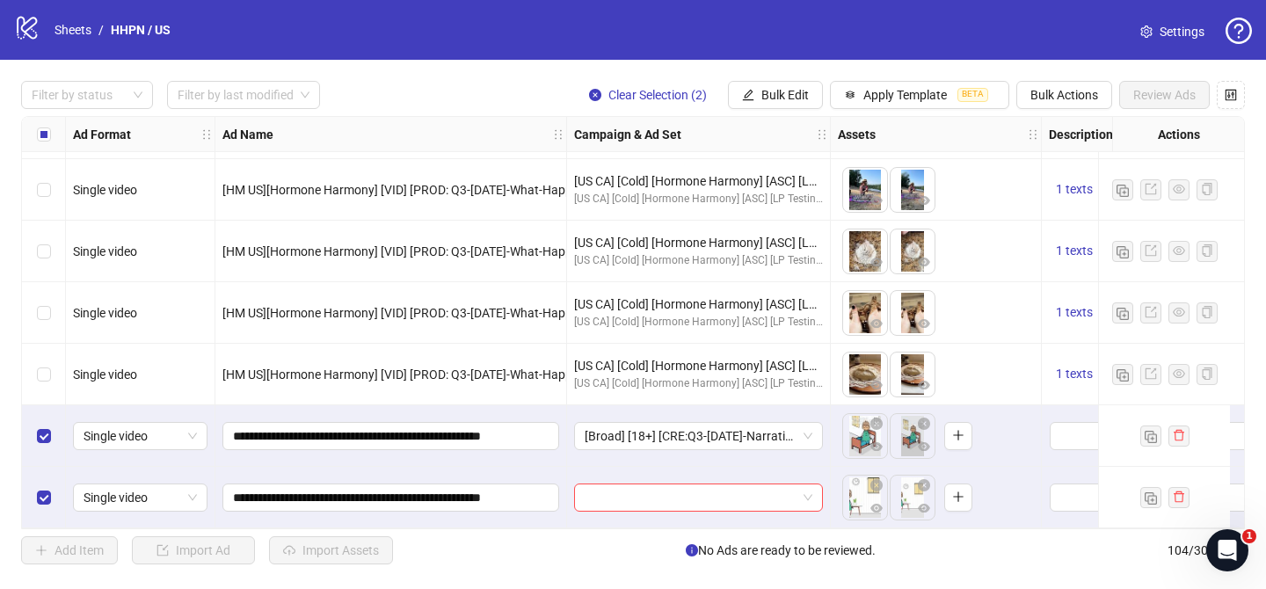
click at [761, 112] on div "Filter by status Filter by last modified Clear Selection (2) Bulk Edit Apply Te…" at bounding box center [633, 323] width 1266 height 526
click at [782, 85] on button "Bulk Edit" at bounding box center [775, 95] width 95 height 28
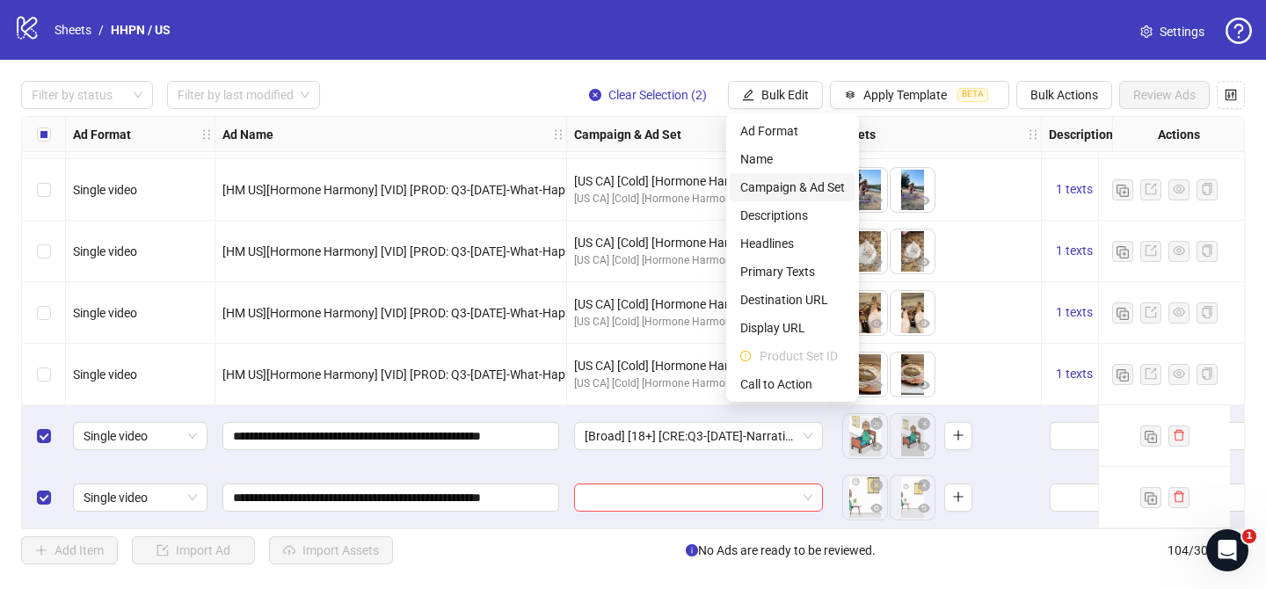
click at [787, 185] on span "Campaign & Ad Set" at bounding box center [792, 187] width 105 height 19
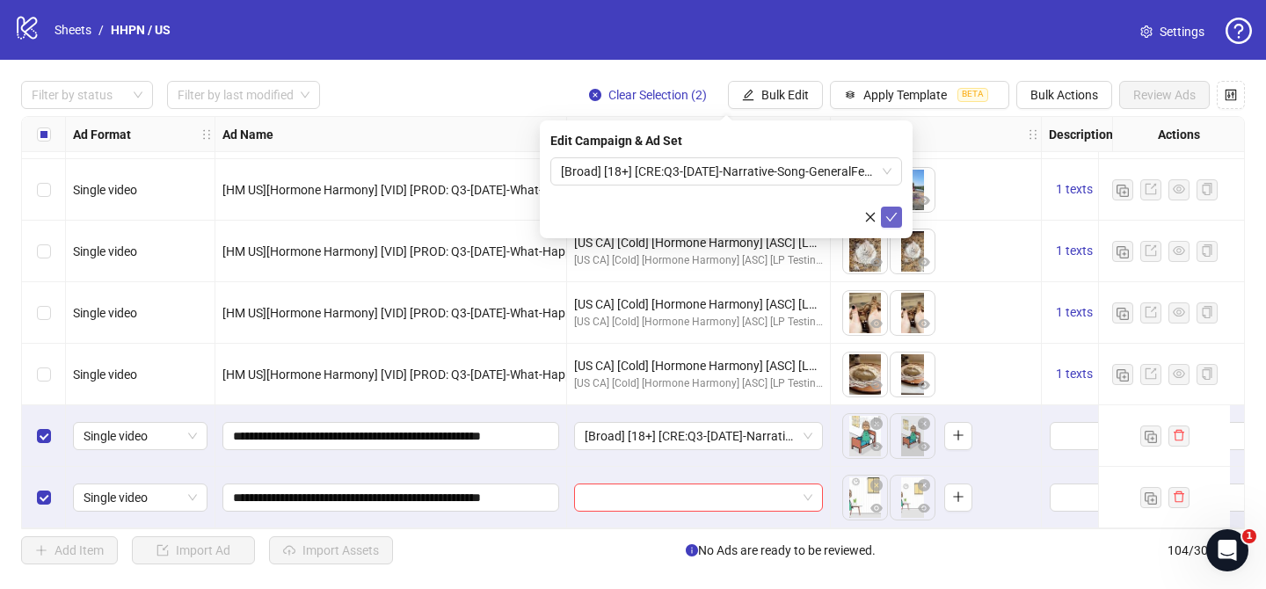
click at [886, 215] on icon "check" at bounding box center [892, 217] width 12 height 12
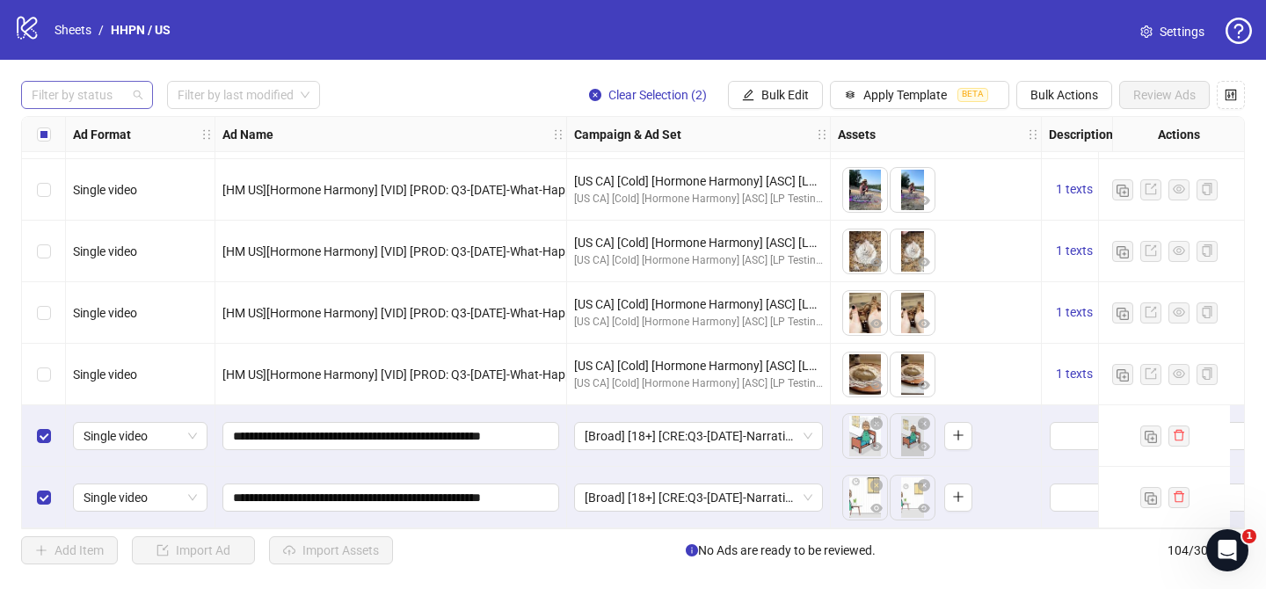
click at [90, 105] on div at bounding box center [78, 95] width 106 height 25
click at [83, 130] on div "Draft" at bounding box center [87, 130] width 104 height 19
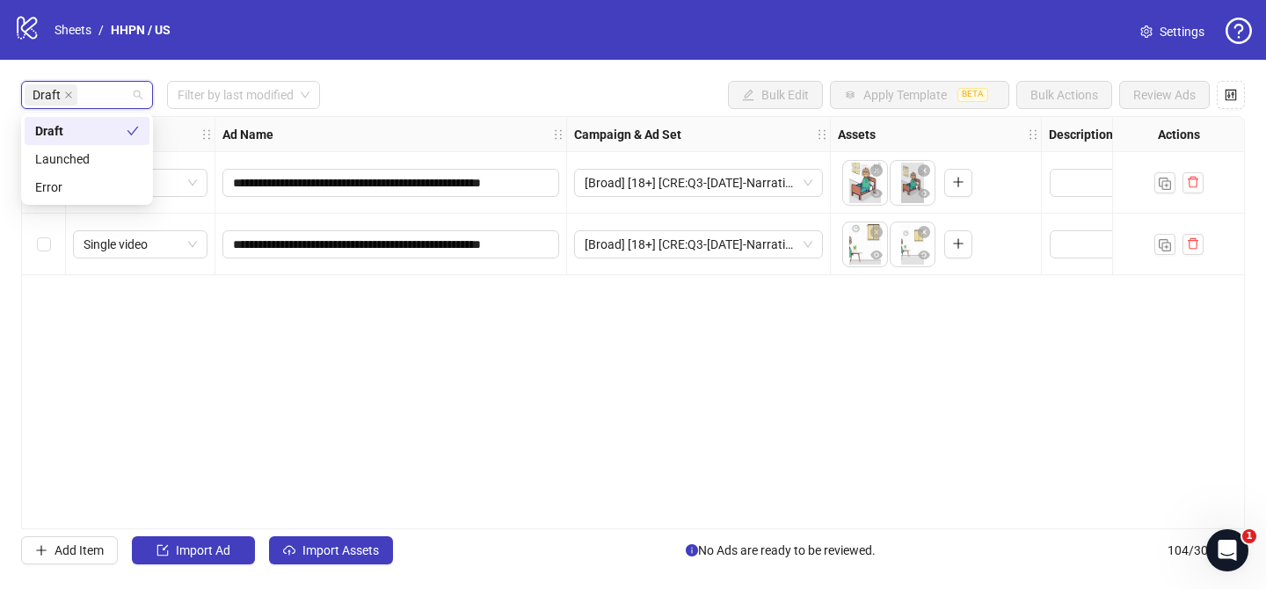
click at [359, 81] on div "Draft Filter by last modified Bulk Edit Apply Template BETA Bulk Actions Review…" at bounding box center [633, 95] width 1224 height 28
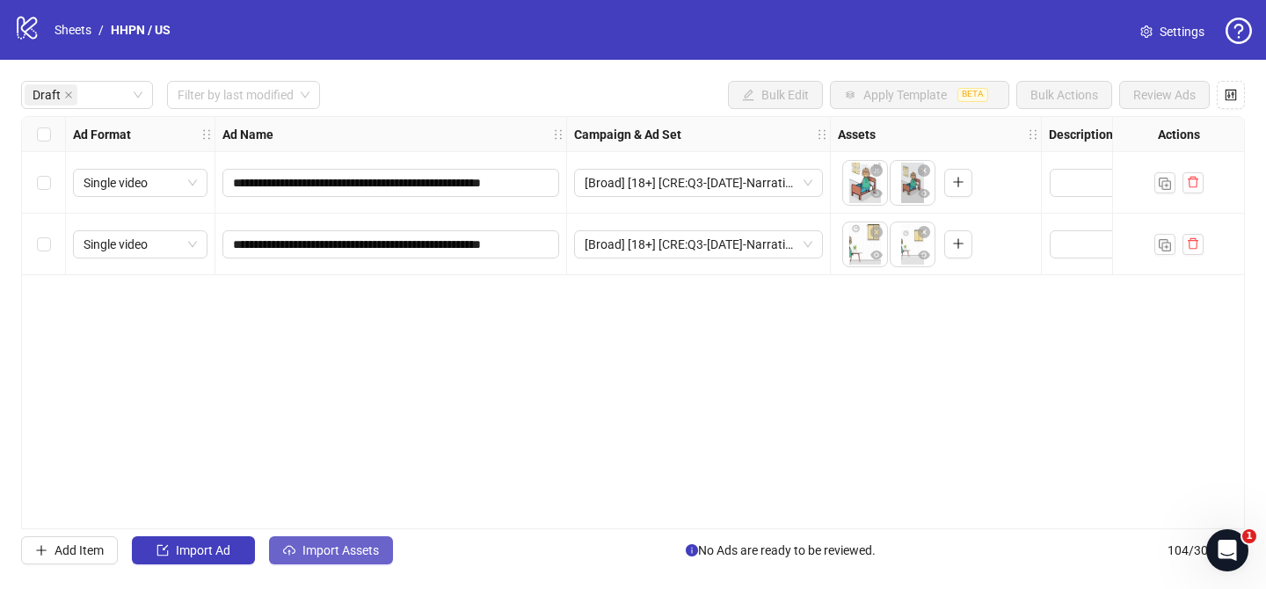
click at [353, 544] on span "Import Assets" at bounding box center [341, 550] width 77 height 14
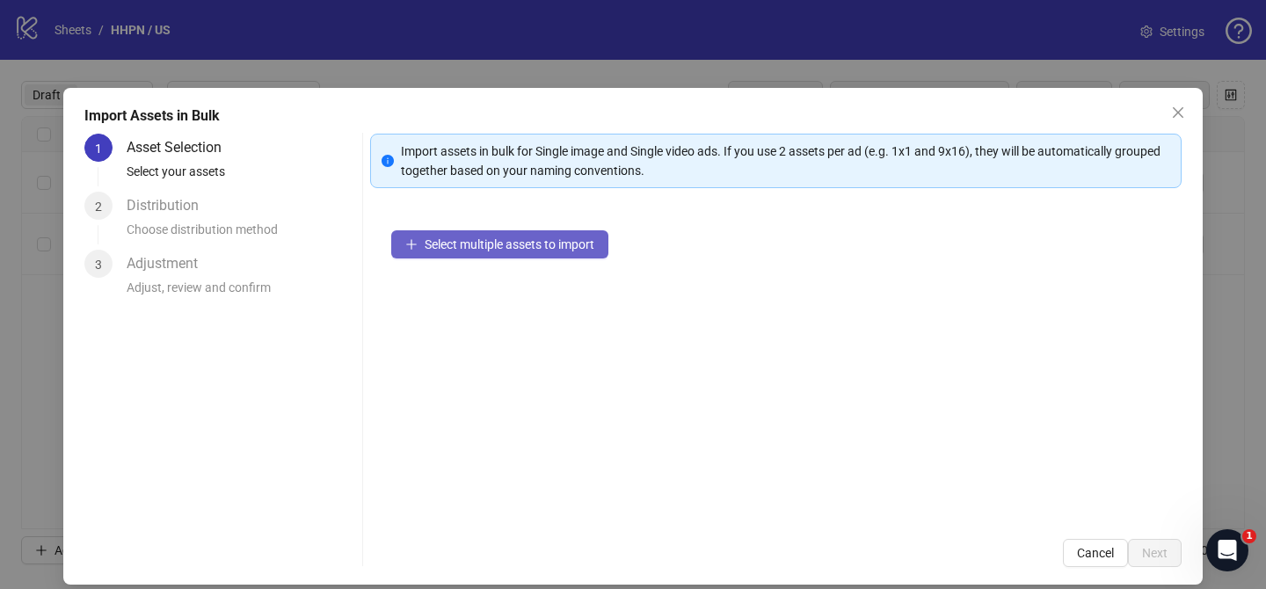
click at [559, 250] on span "Select multiple assets to import" at bounding box center [510, 244] width 170 height 14
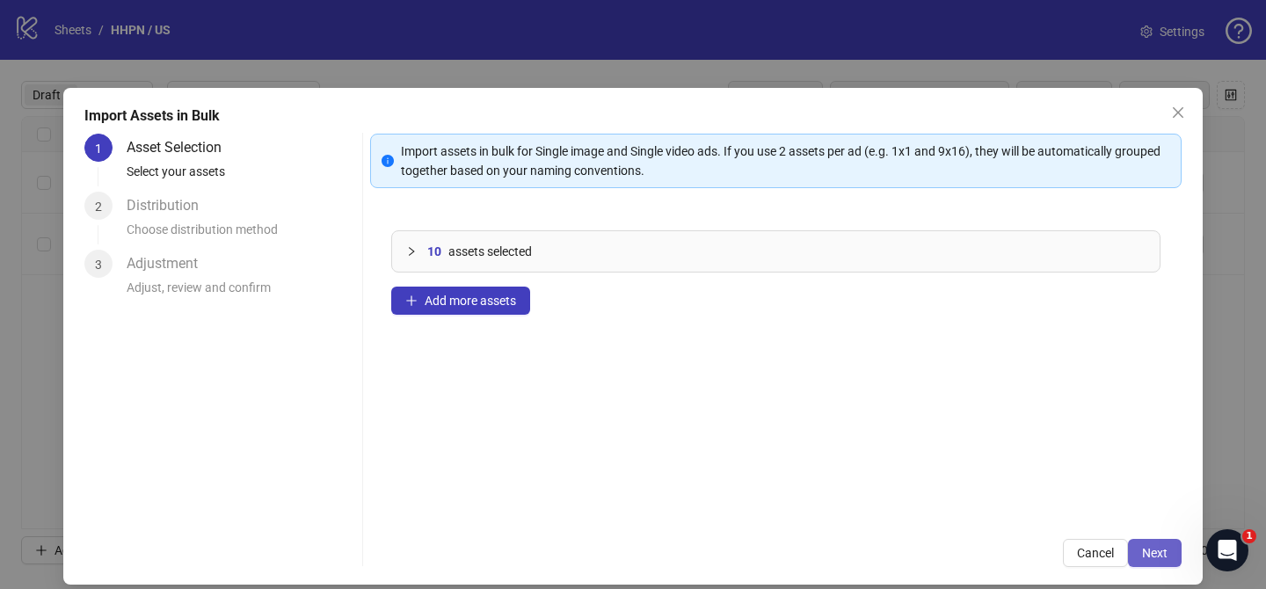
click at [1163, 555] on span "Next" at bounding box center [1155, 553] width 26 height 14
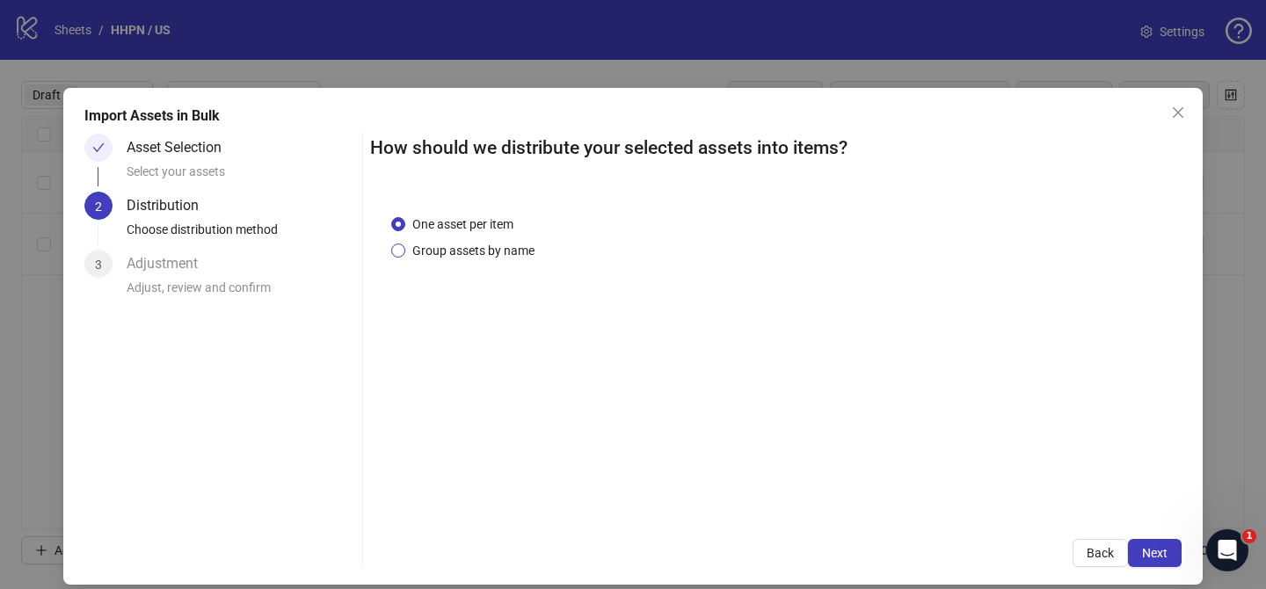
click at [471, 245] on span "Group assets by name" at bounding box center [473, 250] width 136 height 19
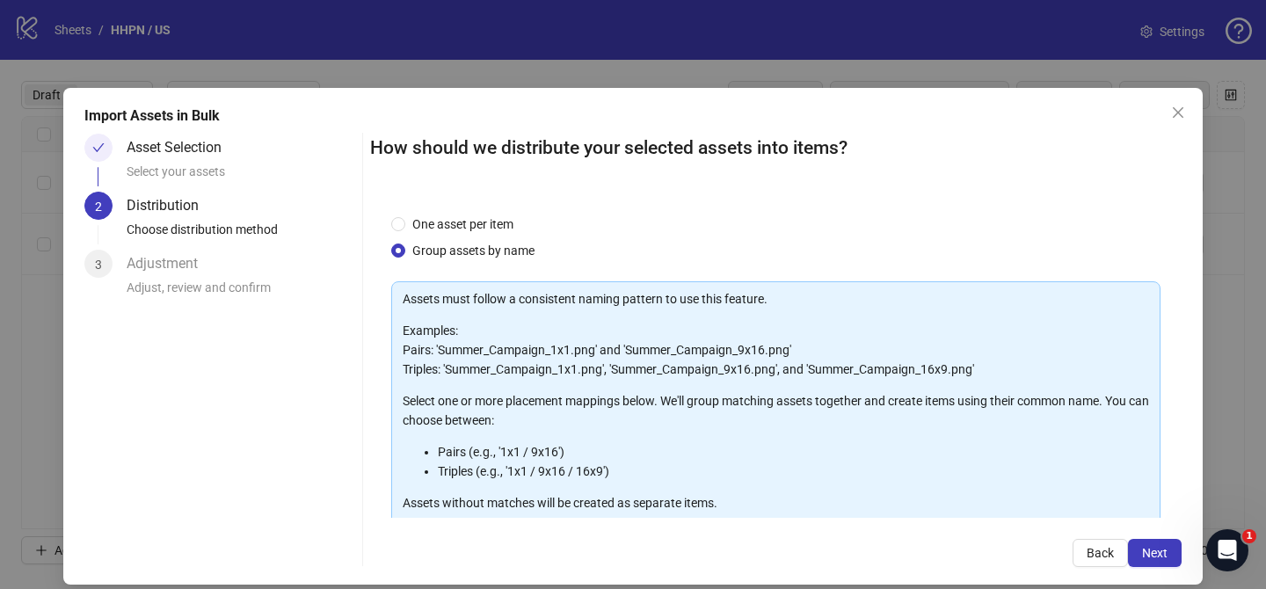
scroll to position [190, 0]
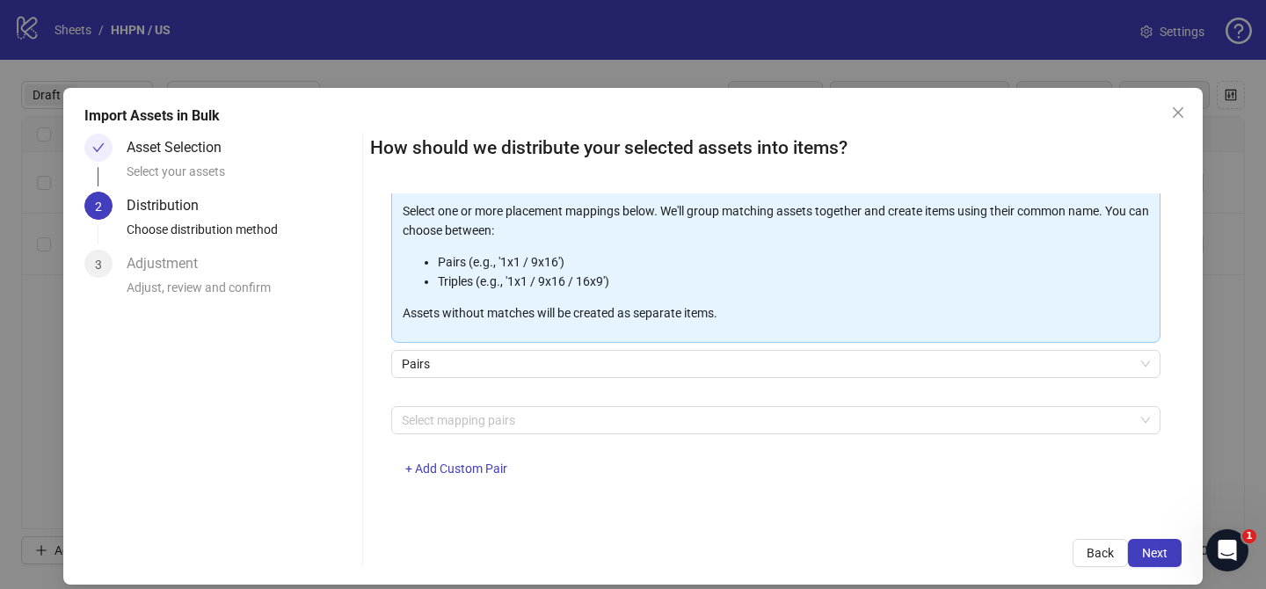
click at [509, 441] on div "Select mapping pairs + Add Custom Pair" at bounding box center [775, 451] width 769 height 91
click at [509, 422] on div at bounding box center [767, 420] width 744 height 25
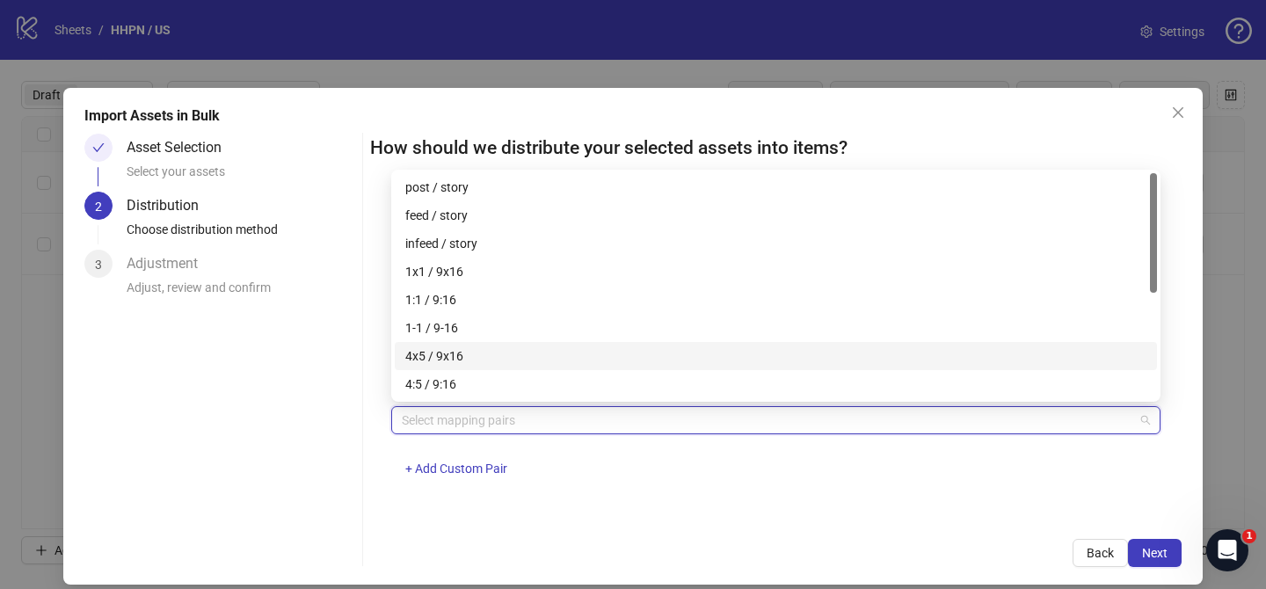
click at [508, 361] on div "4x5 / 9x16" at bounding box center [775, 355] width 741 height 19
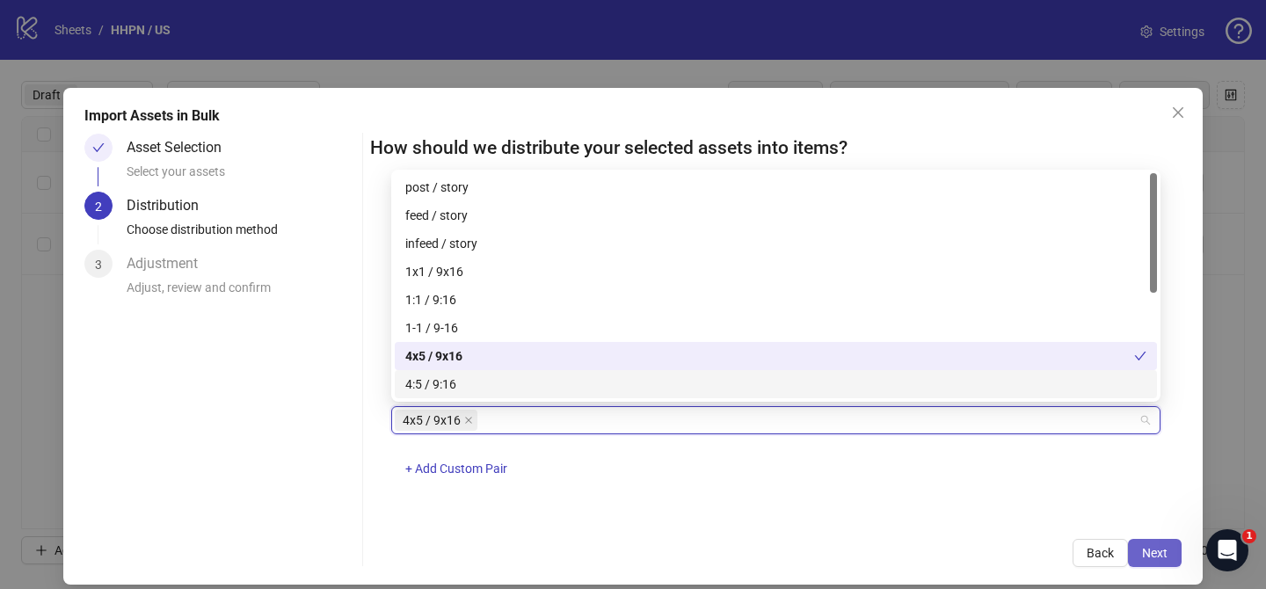
click at [1152, 546] on span "Next" at bounding box center [1155, 553] width 26 height 14
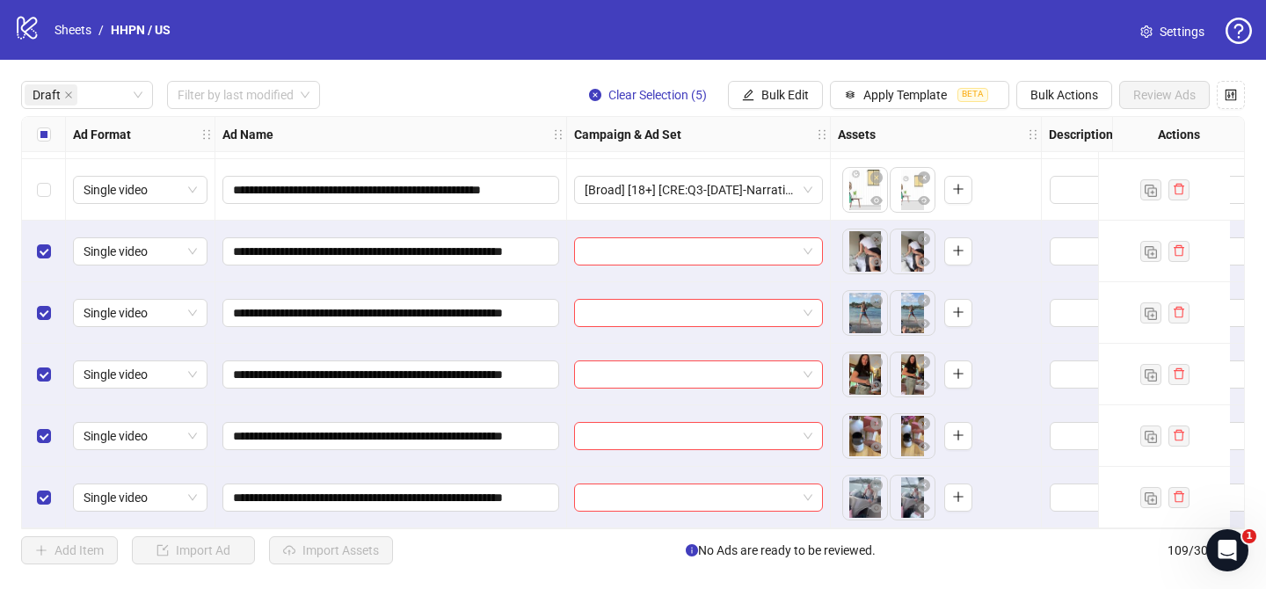
scroll to position [62, 0]
click at [695, 244] on input "search" at bounding box center [691, 251] width 212 height 26
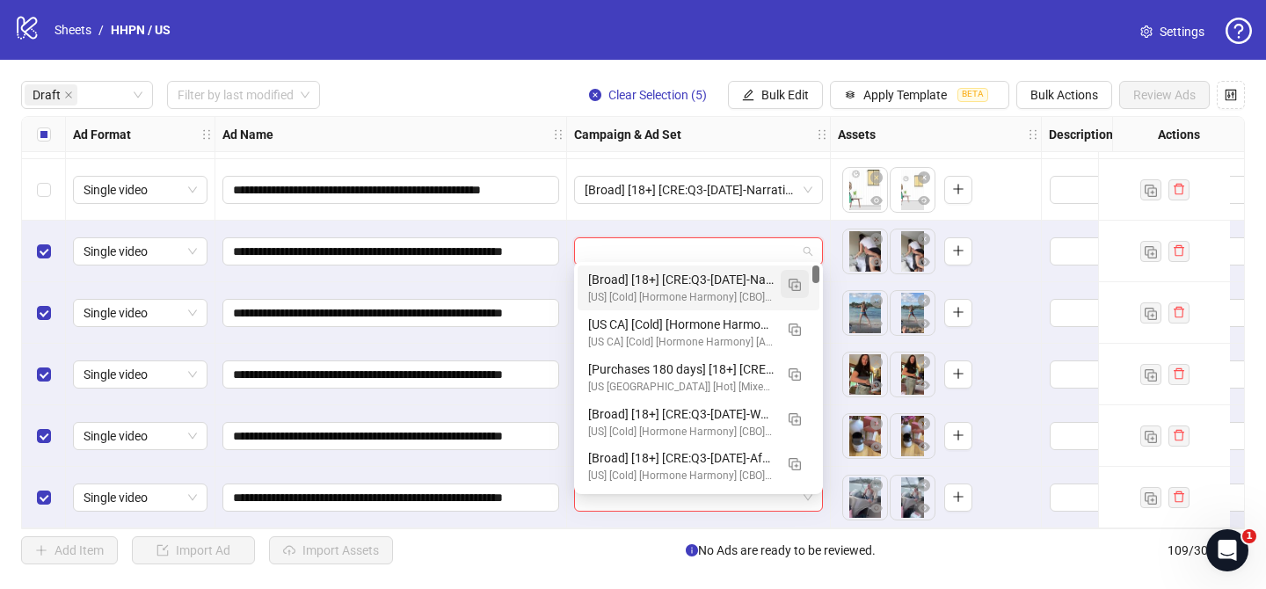
click at [790, 277] on span "button" at bounding box center [795, 284] width 12 height 14
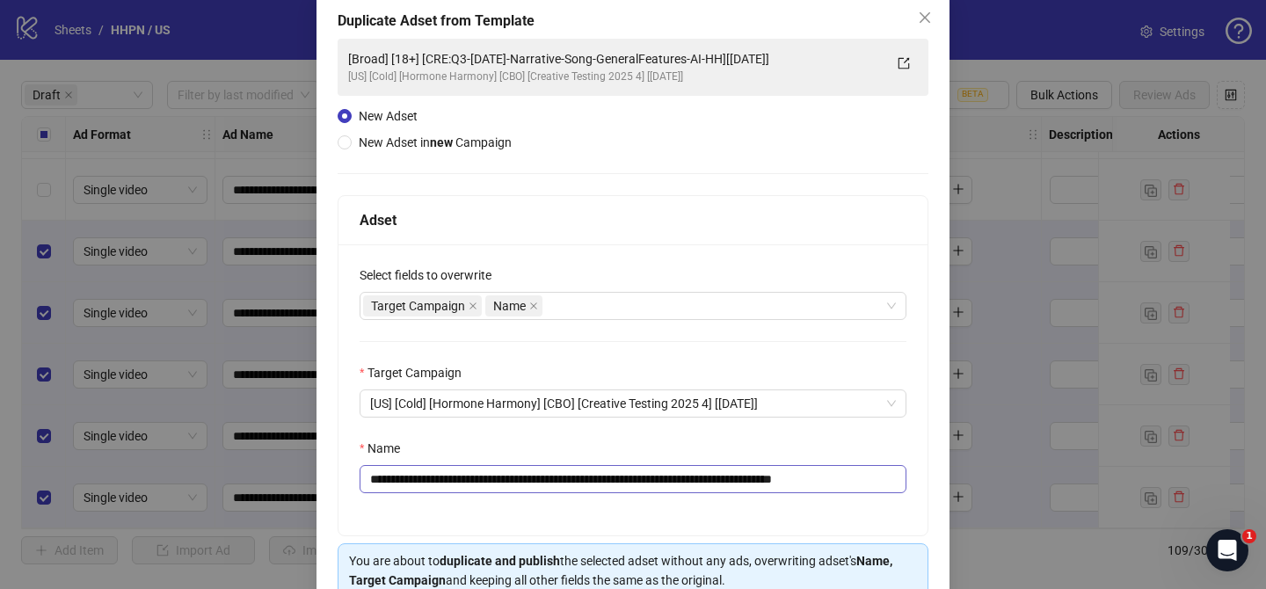
scroll to position [100, 0]
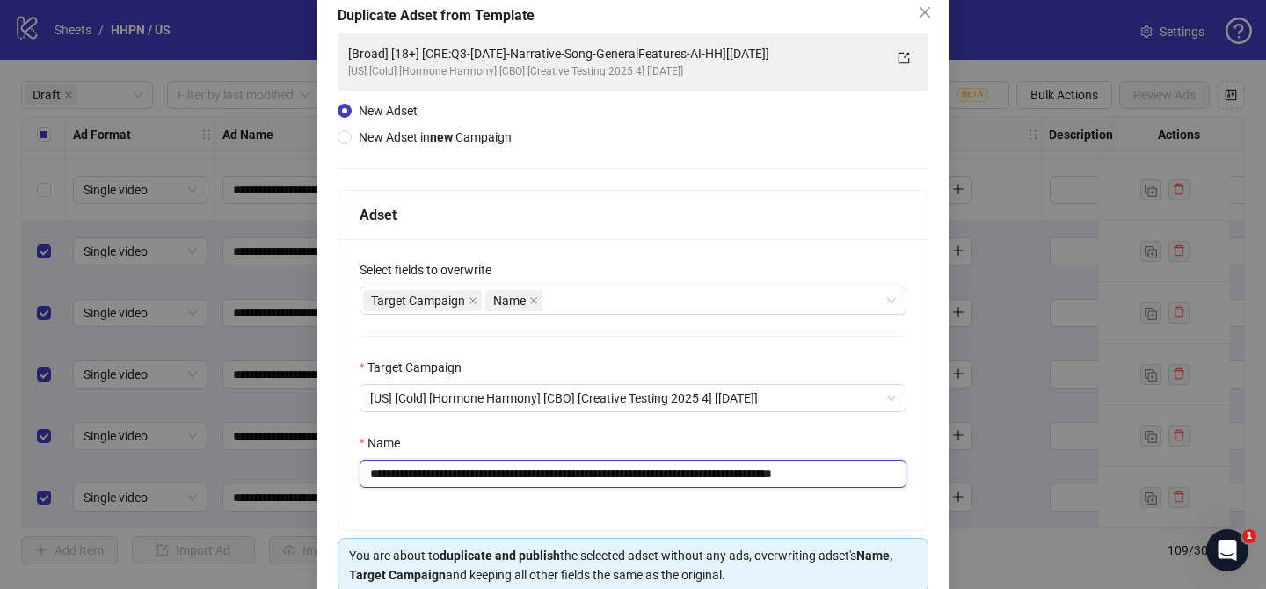
drag, startPoint x: 474, startPoint y: 474, endPoint x: 774, endPoint y: 474, distance: 299.9
click at [774, 474] on input "**********" at bounding box center [633, 474] width 547 height 28
paste input "*****"
drag, startPoint x: 864, startPoint y: 478, endPoint x: 928, endPoint y: 473, distance: 63.5
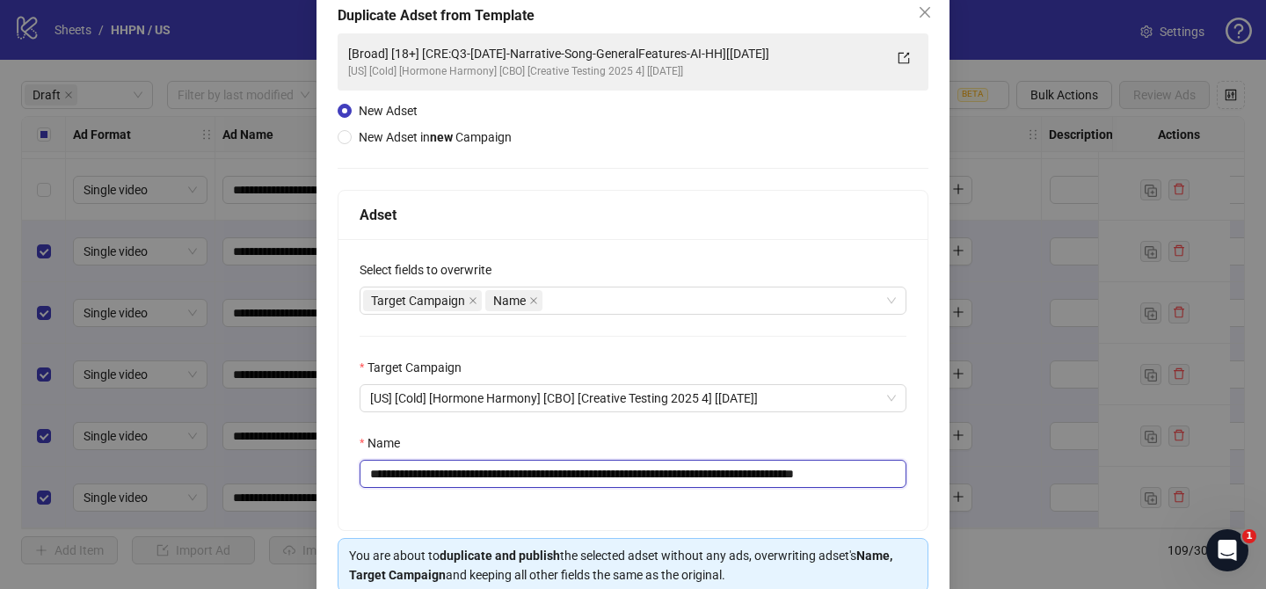
click at [928, 473] on div "**********" at bounding box center [633, 360] width 591 height 341
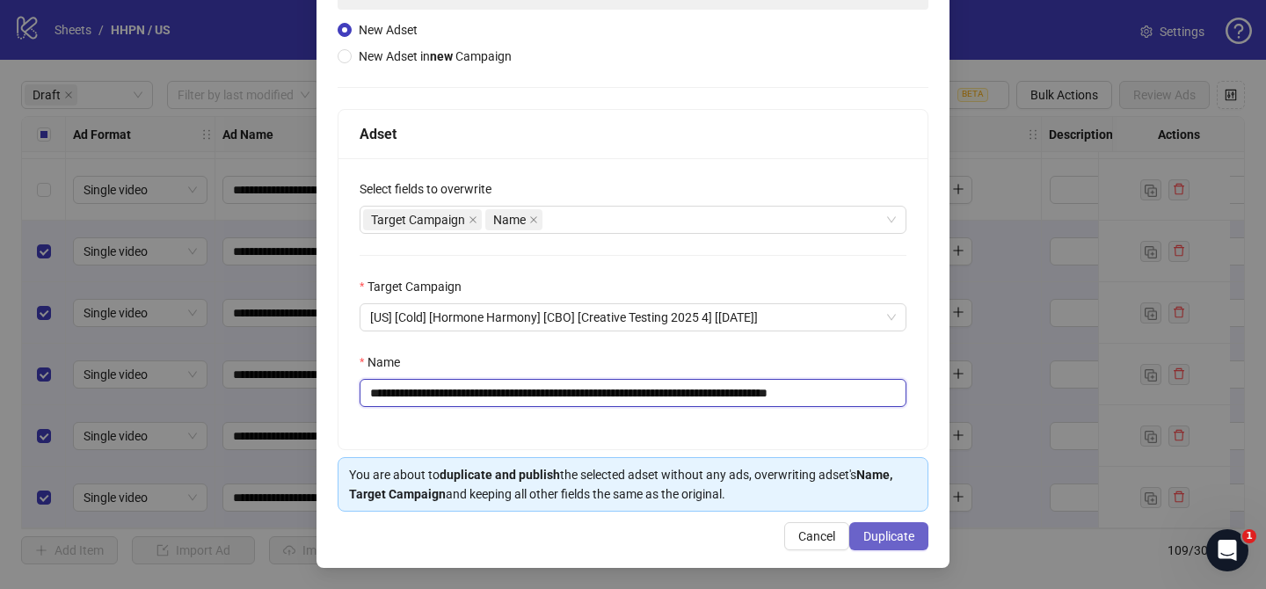
type input "**********"
click at [896, 534] on span "Duplicate" at bounding box center [889, 536] width 51 height 14
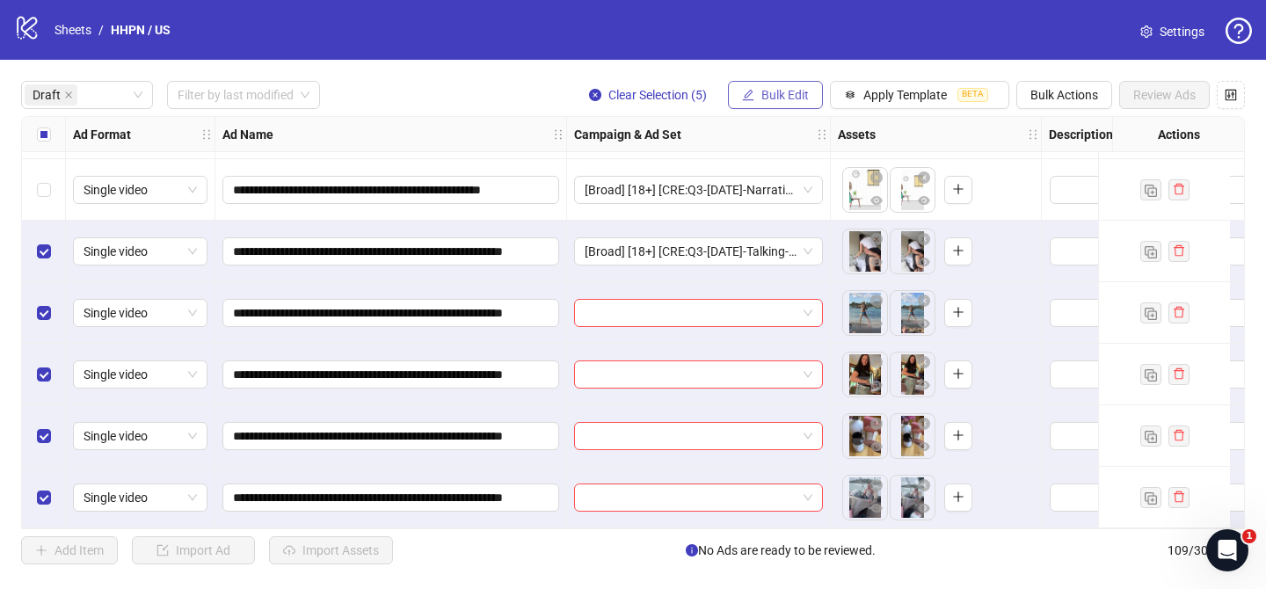
click at [787, 102] on button "Bulk Edit" at bounding box center [775, 95] width 95 height 28
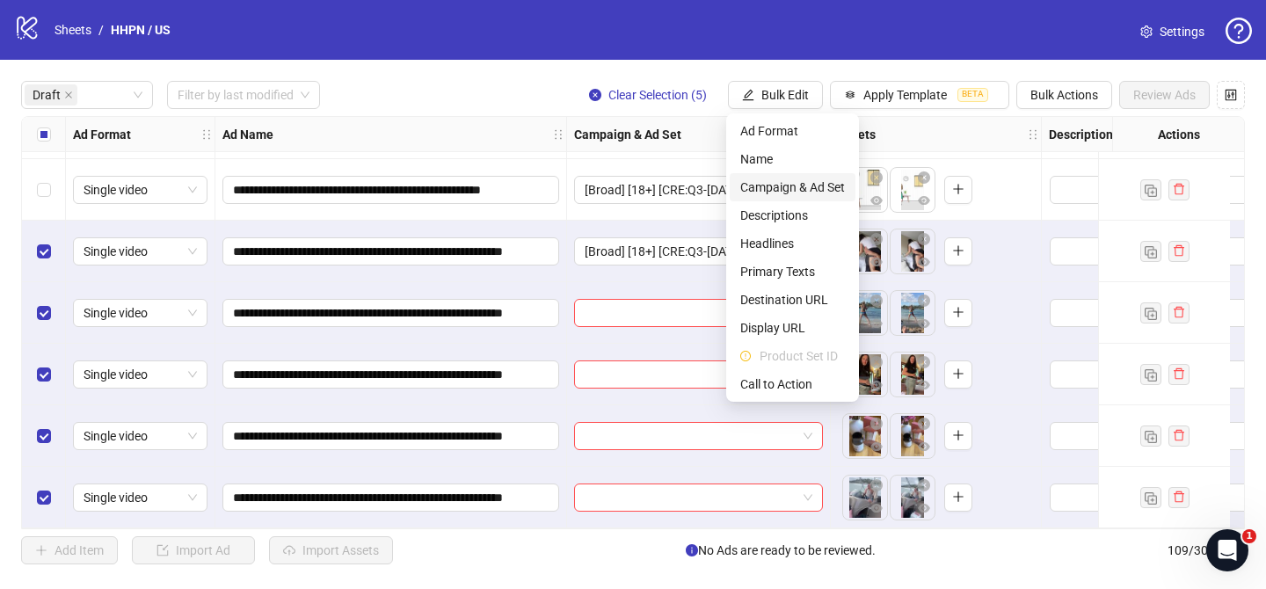
click at [796, 185] on span "Campaign & Ad Set" at bounding box center [792, 187] width 105 height 19
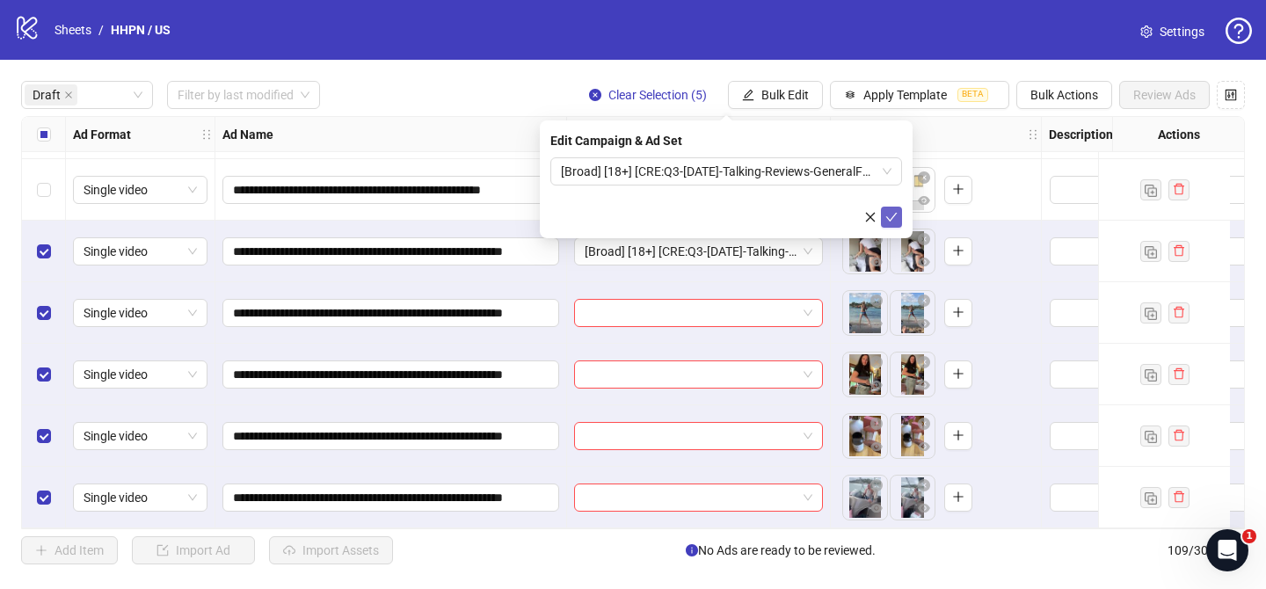
click at [893, 219] on icon "check" at bounding box center [892, 217] width 12 height 12
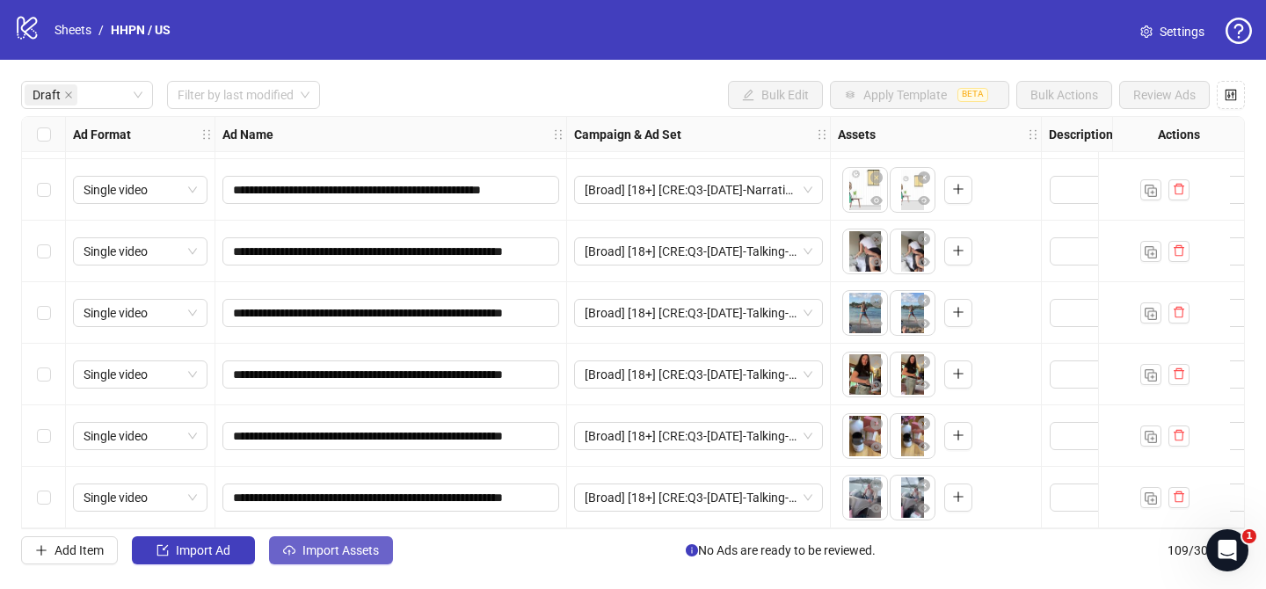
click at [320, 546] on span "Import Assets" at bounding box center [341, 550] width 77 height 14
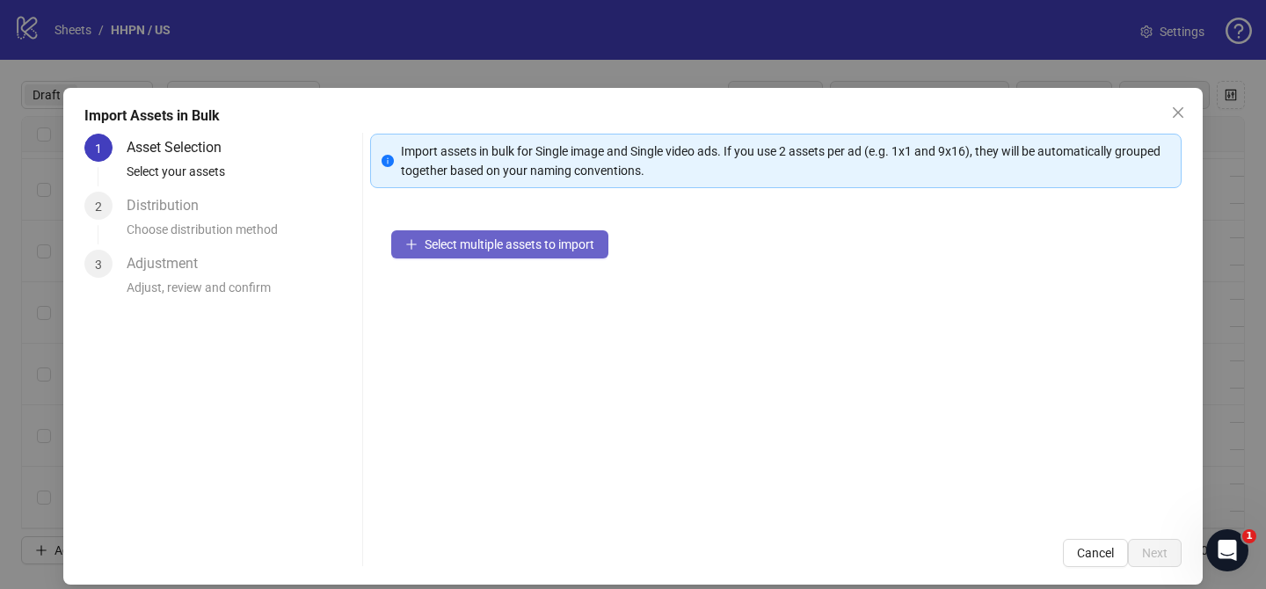
click at [540, 249] on span "Select multiple assets to import" at bounding box center [510, 244] width 170 height 14
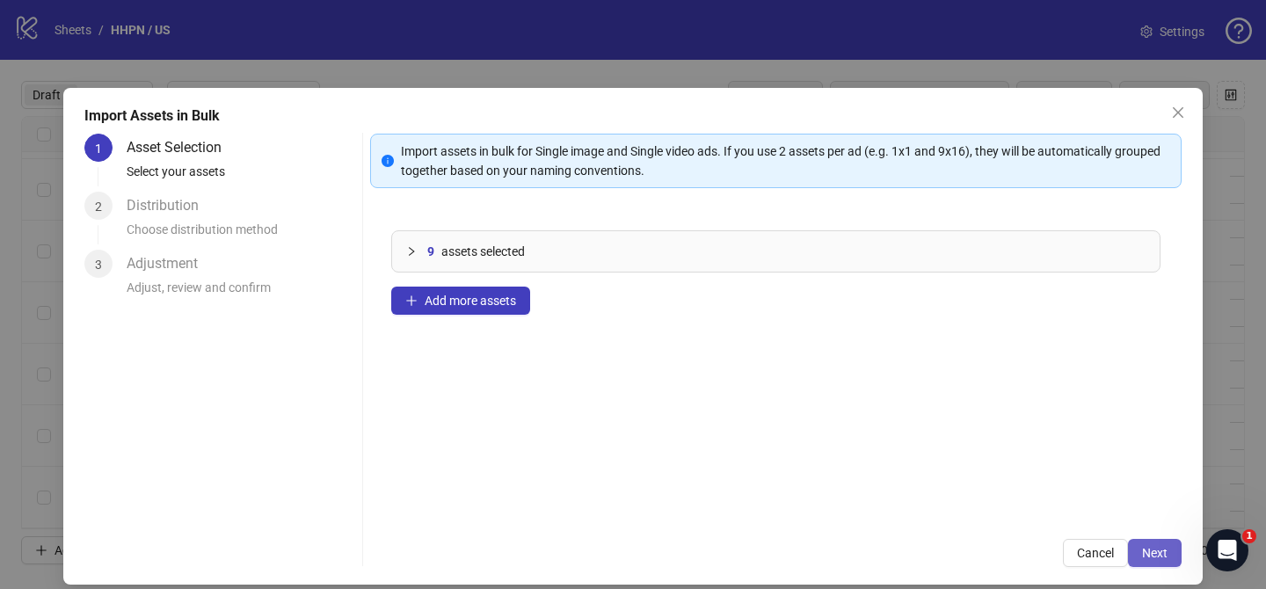
click at [1146, 561] on button "Next" at bounding box center [1155, 553] width 54 height 28
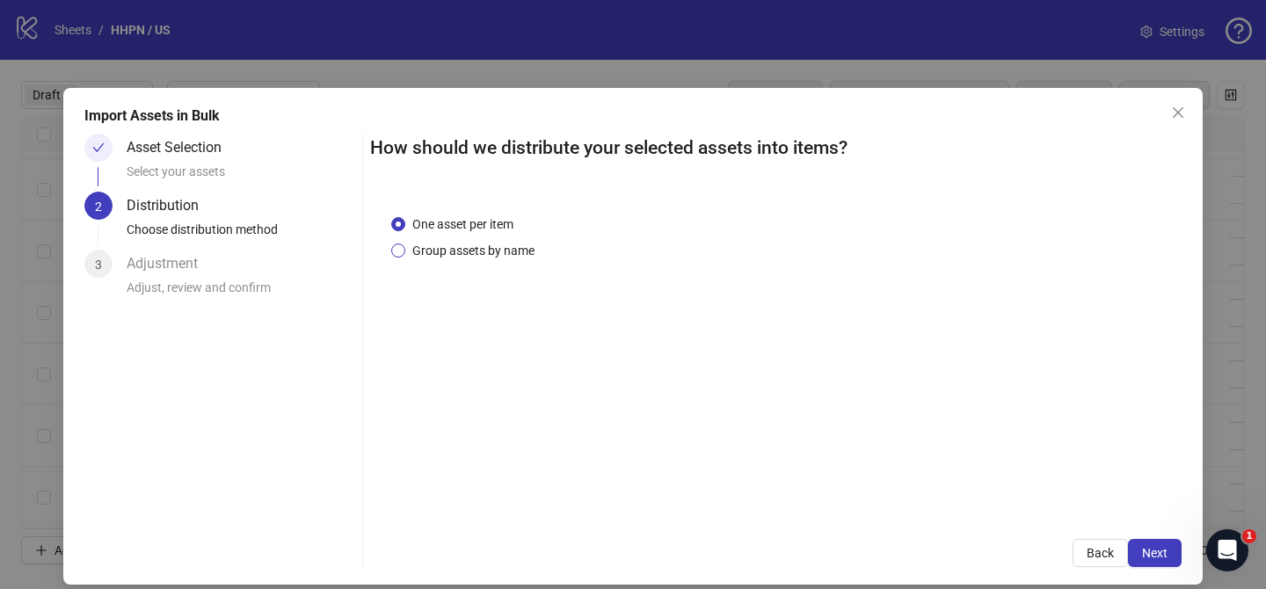
click at [466, 251] on span "Group assets by name" at bounding box center [473, 250] width 136 height 19
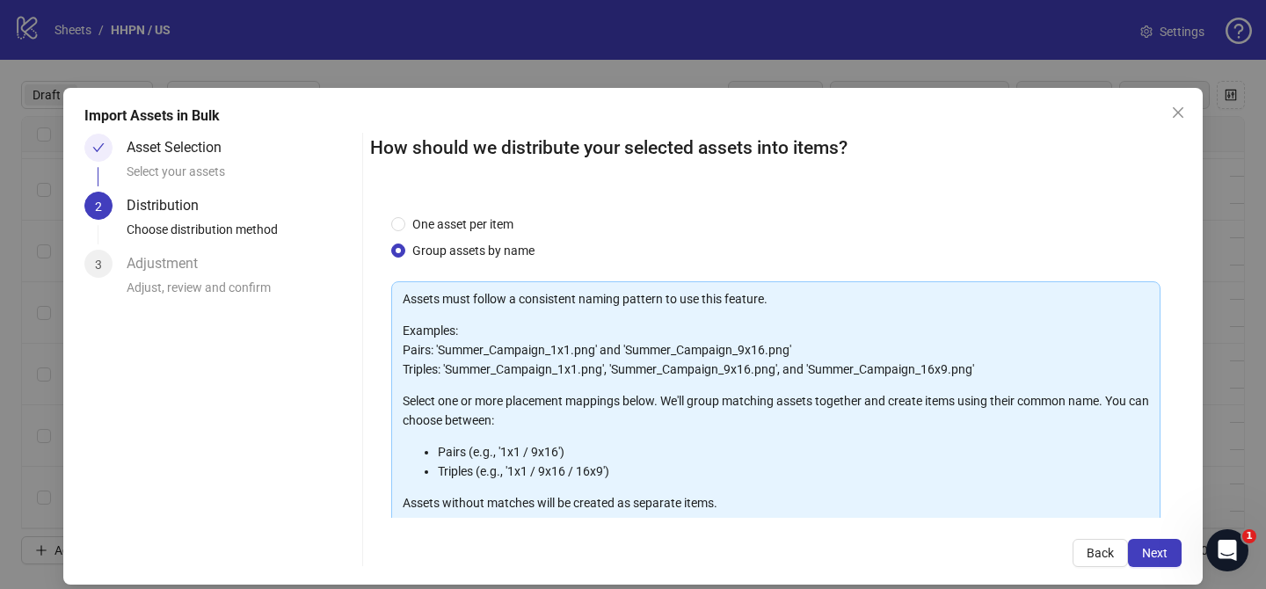
scroll to position [190, 0]
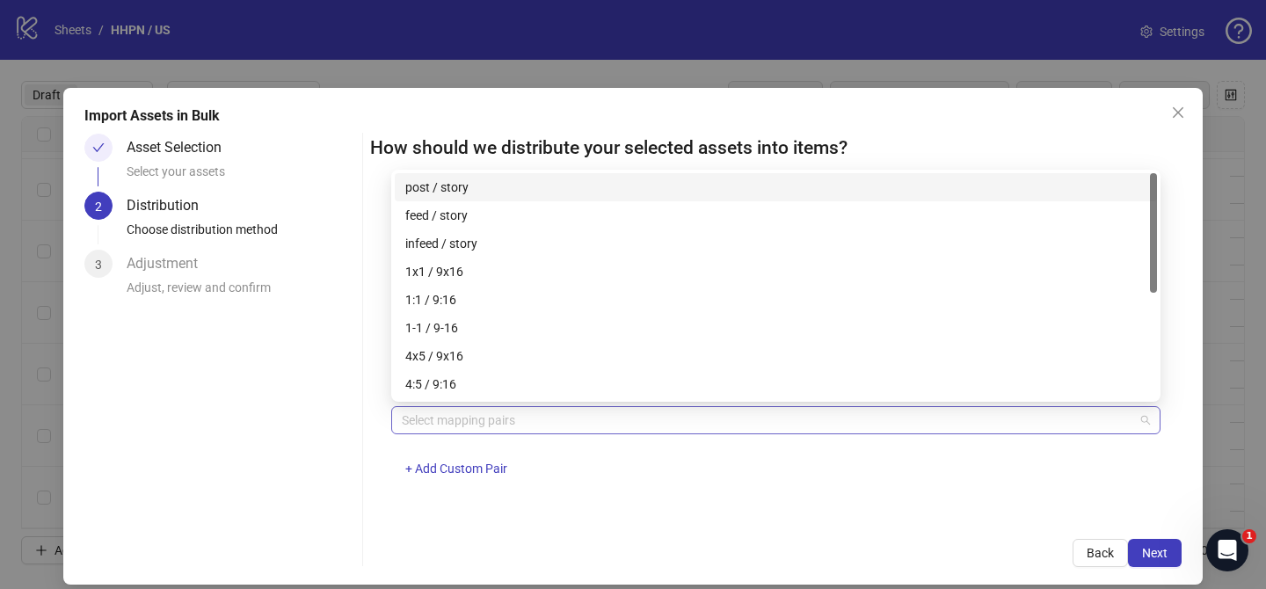
click at [495, 420] on div at bounding box center [767, 420] width 744 height 25
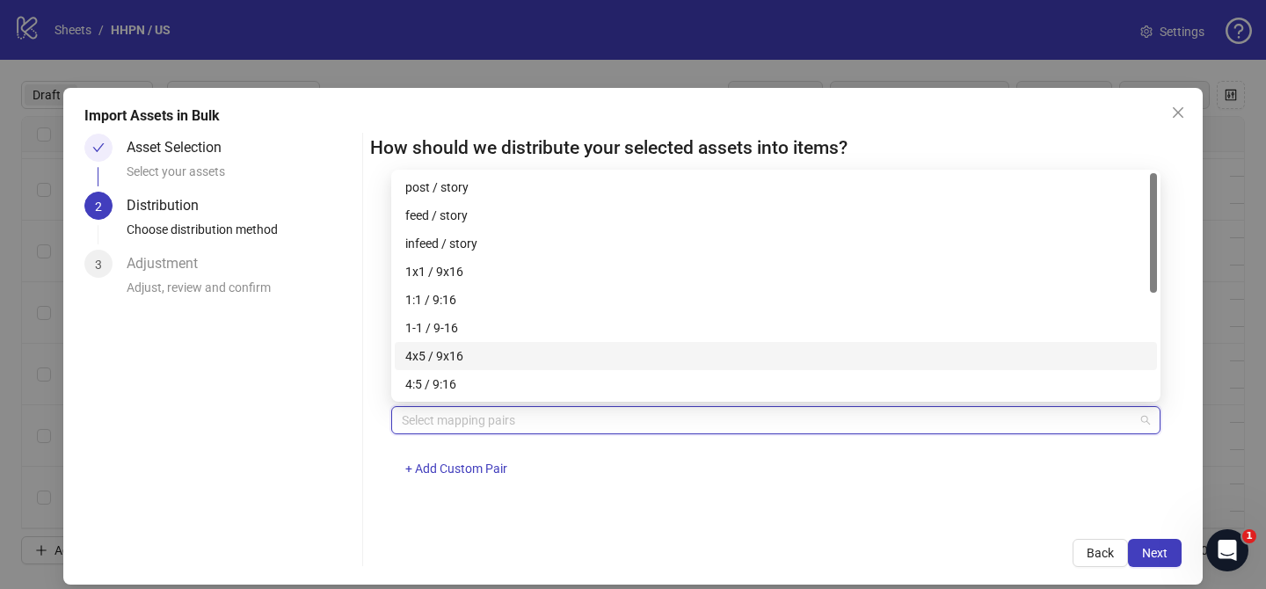
click at [527, 351] on div "4x5 / 9x16" at bounding box center [775, 355] width 741 height 19
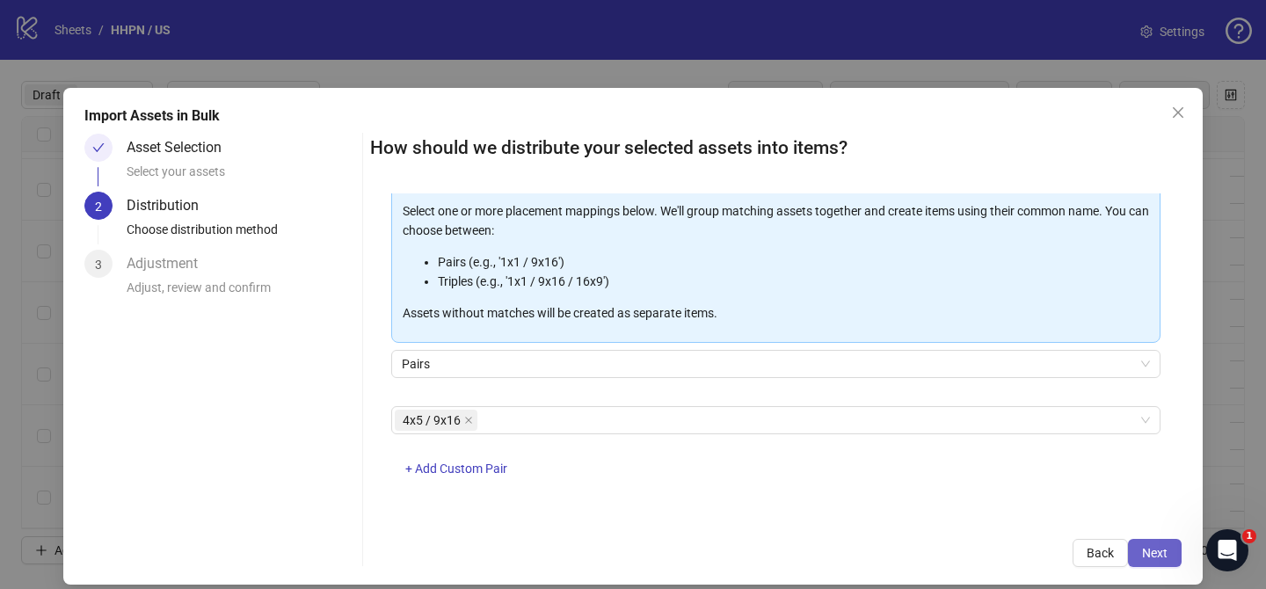
click at [1148, 546] on span "Next" at bounding box center [1155, 553] width 26 height 14
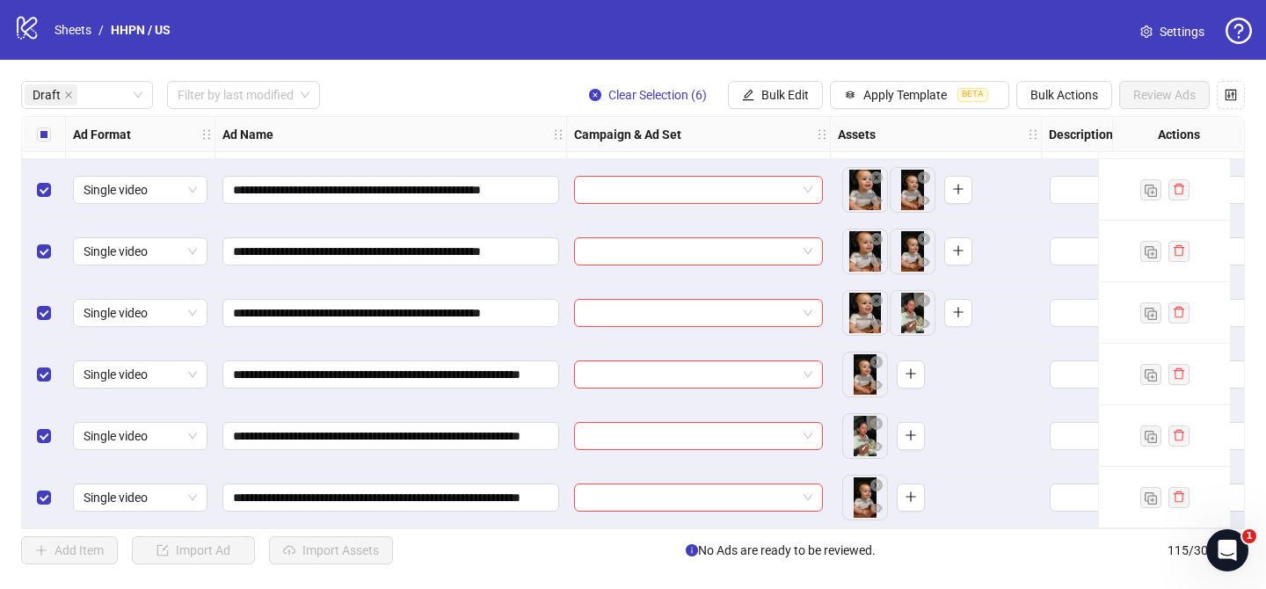
scroll to position [346, 0]
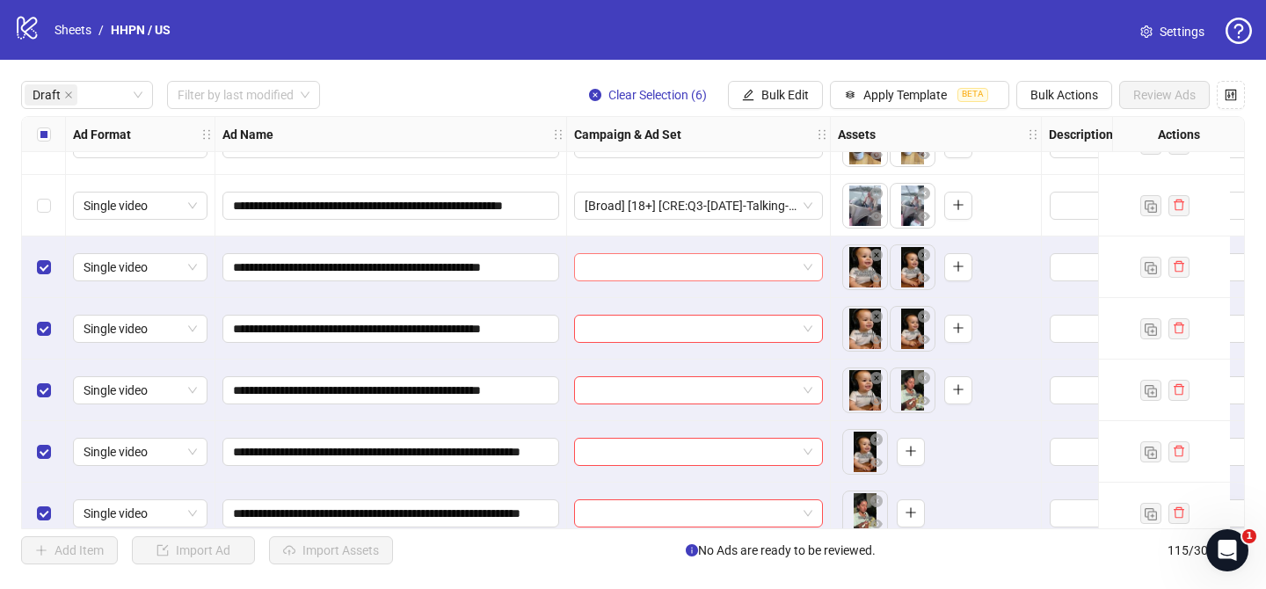
click at [726, 266] on input "search" at bounding box center [691, 267] width 212 height 26
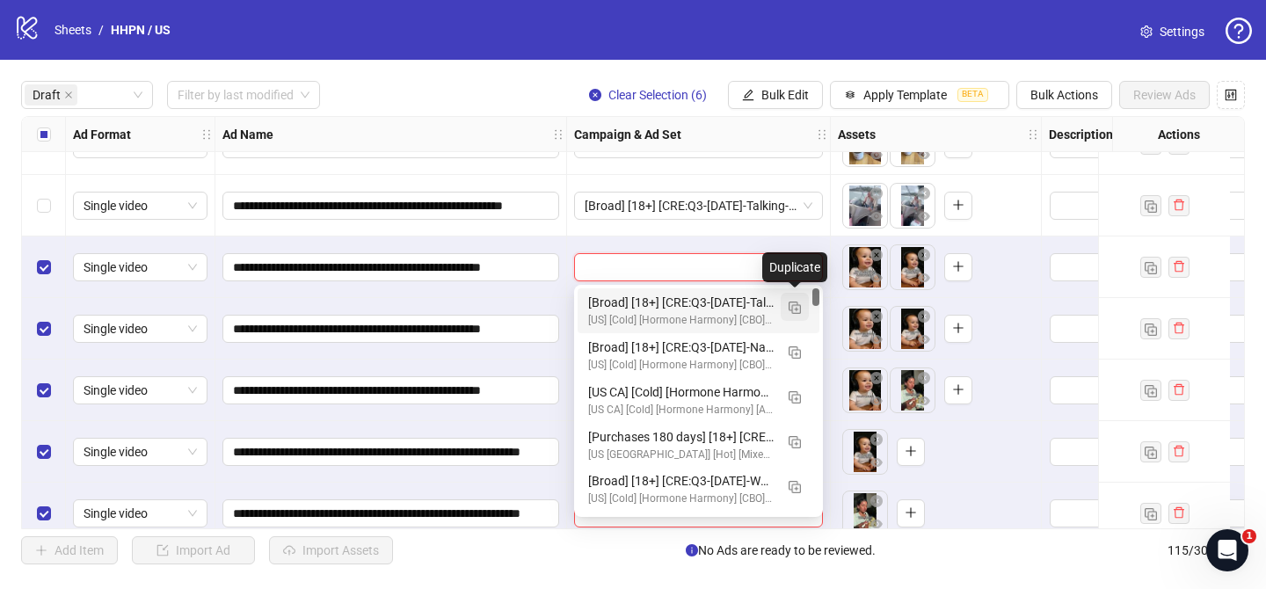
click at [802, 310] on button "button" at bounding box center [795, 307] width 28 height 28
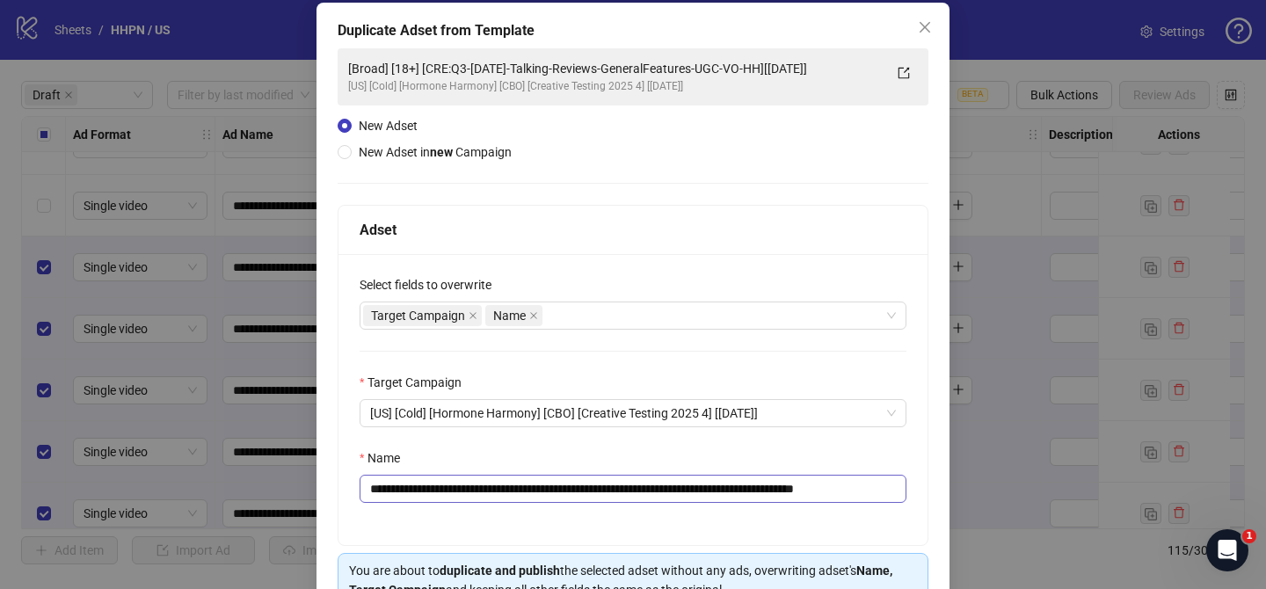
scroll to position [98, 0]
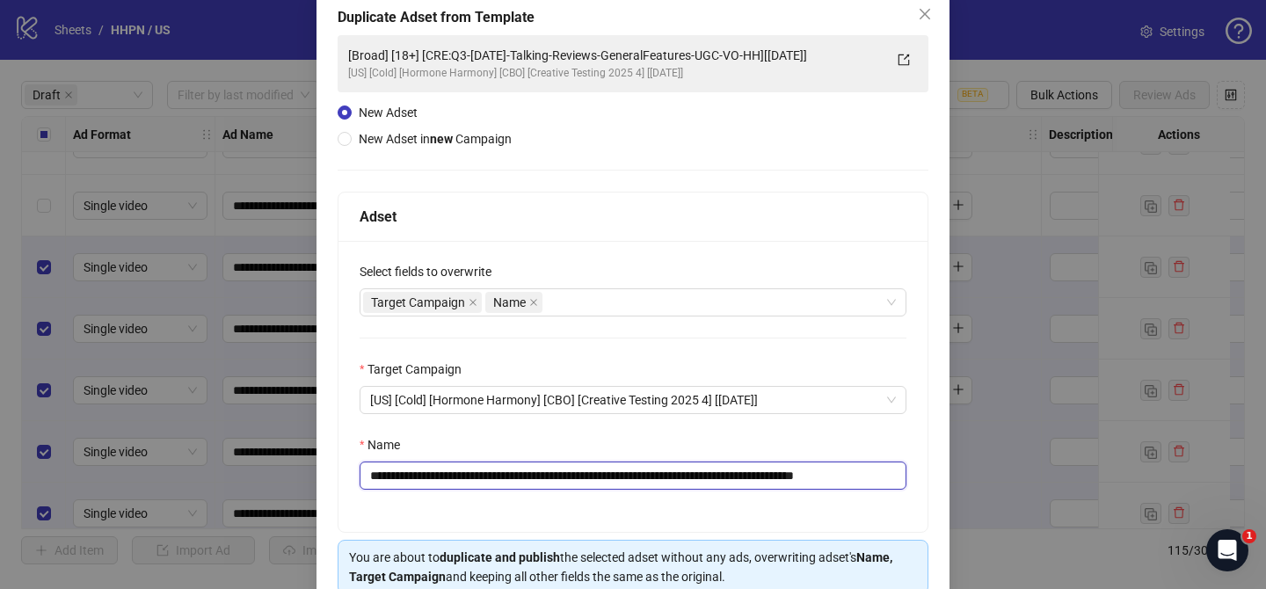
click at [473, 473] on input "**********" at bounding box center [633, 476] width 547 height 28
drag, startPoint x: 476, startPoint y: 477, endPoint x: 813, endPoint y: 473, distance: 337.7
click at [813, 473] on input "**********" at bounding box center [633, 476] width 547 height 28
paste input "text"
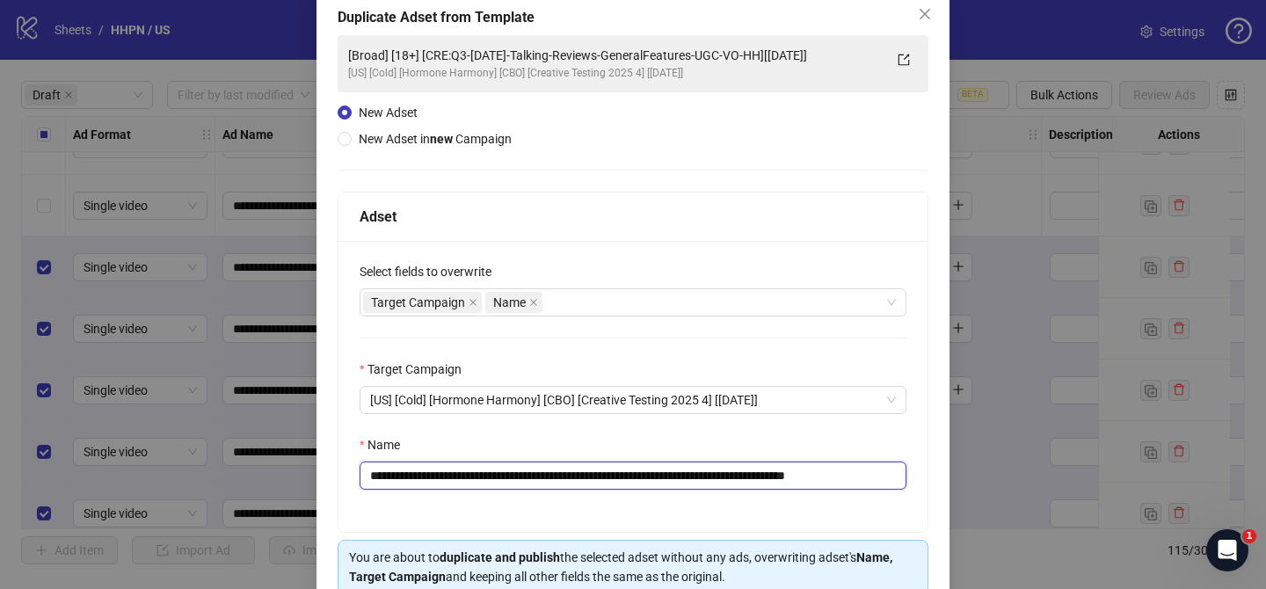
drag, startPoint x: 863, startPoint y: 479, endPoint x: 914, endPoint y: 479, distance: 51.0
click at [914, 479] on div "**********" at bounding box center [633, 386] width 589 height 291
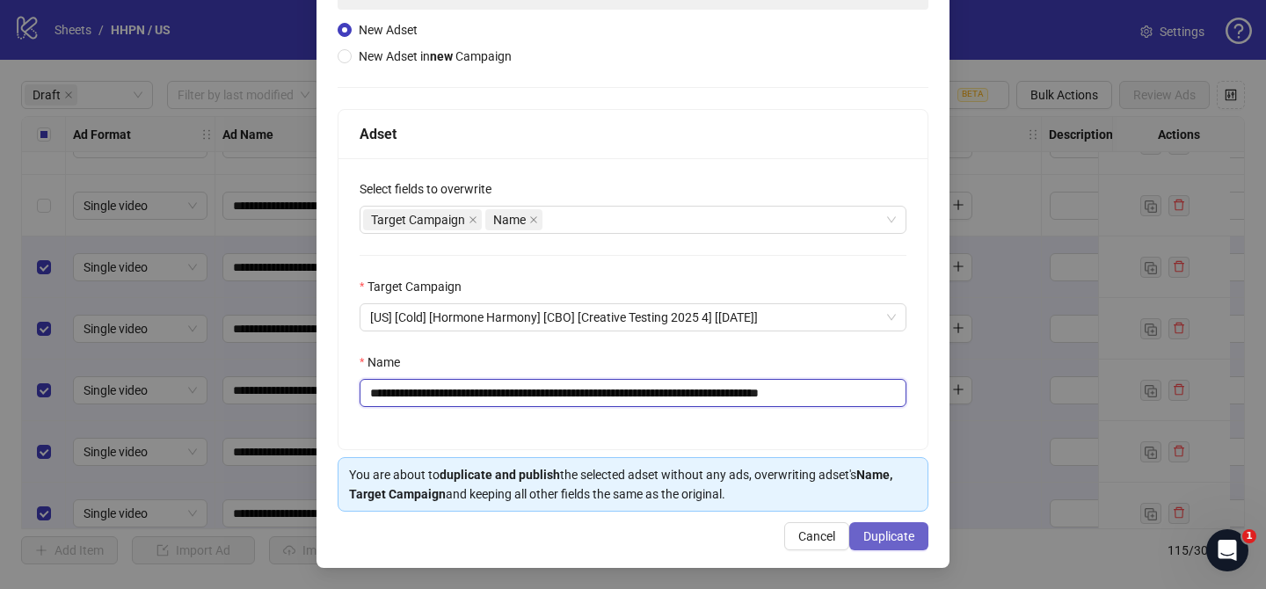
type input "**********"
click at [910, 533] on span "Duplicate" at bounding box center [889, 536] width 51 height 14
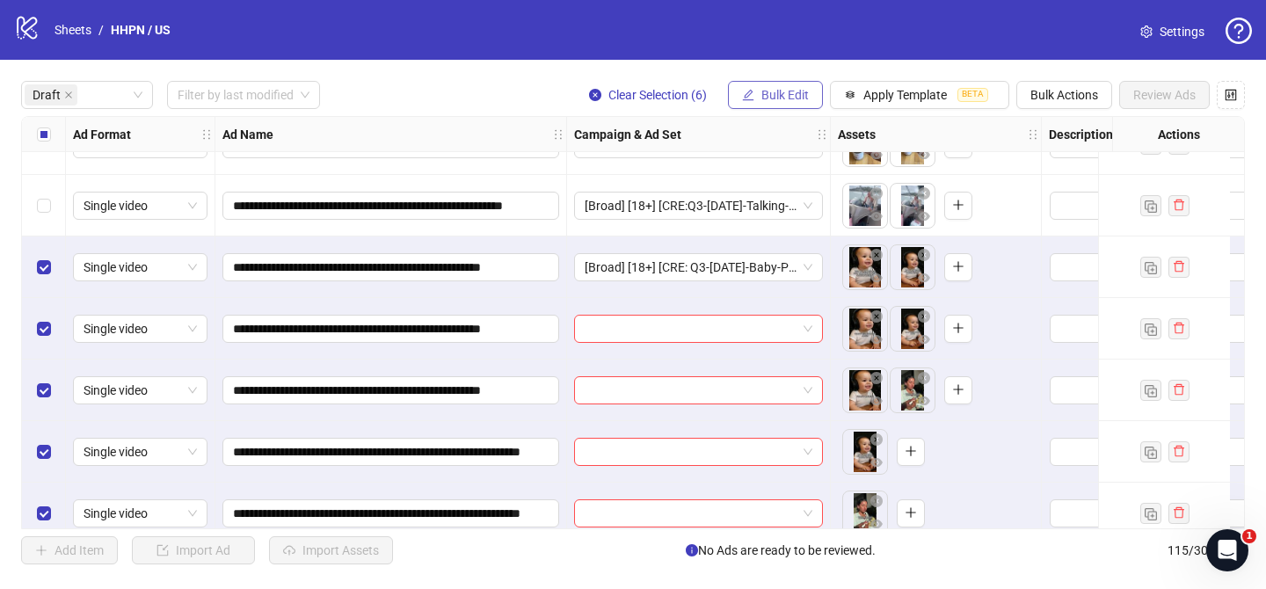
click at [772, 98] on span "Bulk Edit" at bounding box center [785, 95] width 47 height 14
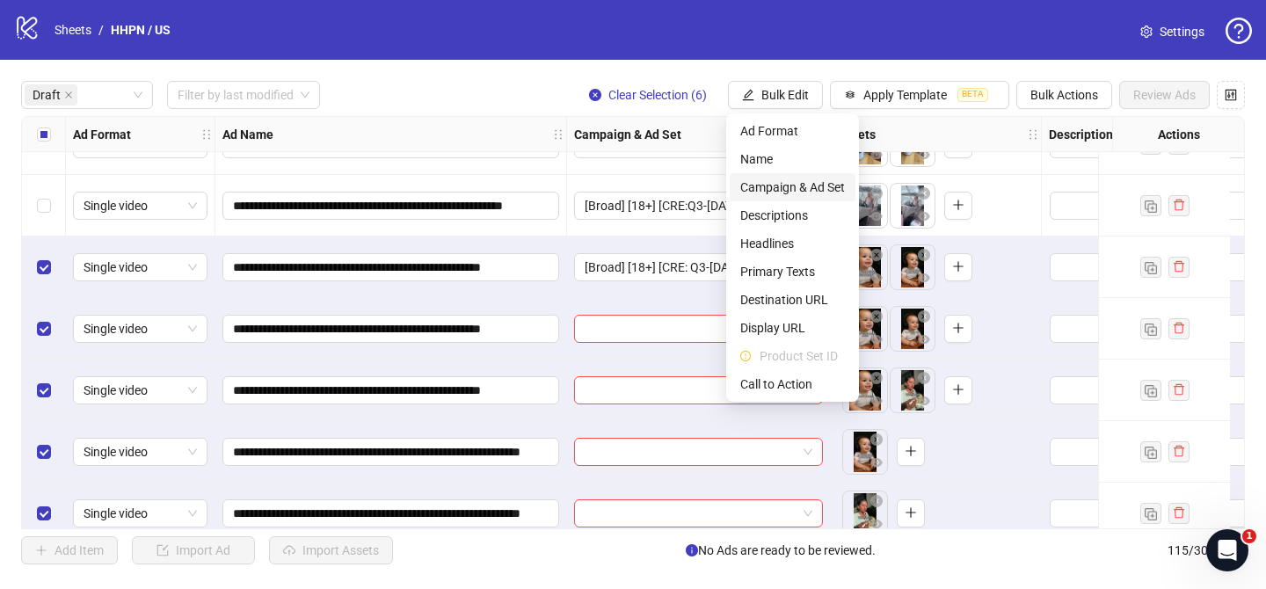
click at [816, 186] on span "Campaign & Ad Set" at bounding box center [792, 187] width 105 height 19
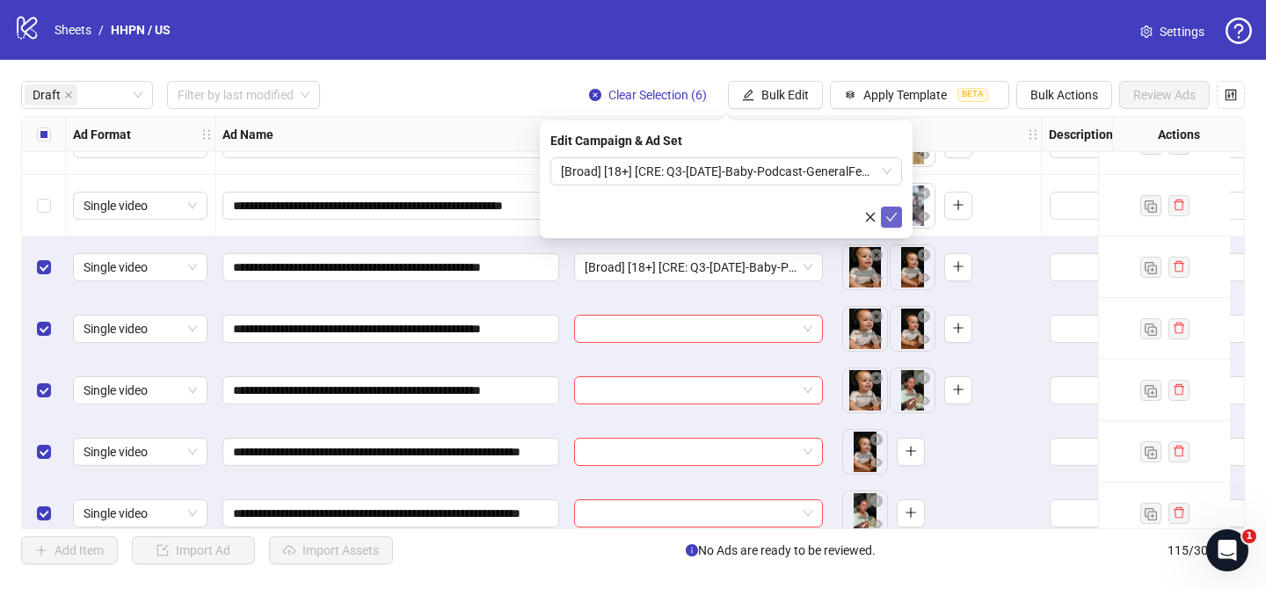
click at [888, 213] on icon "check" at bounding box center [892, 217] width 12 height 12
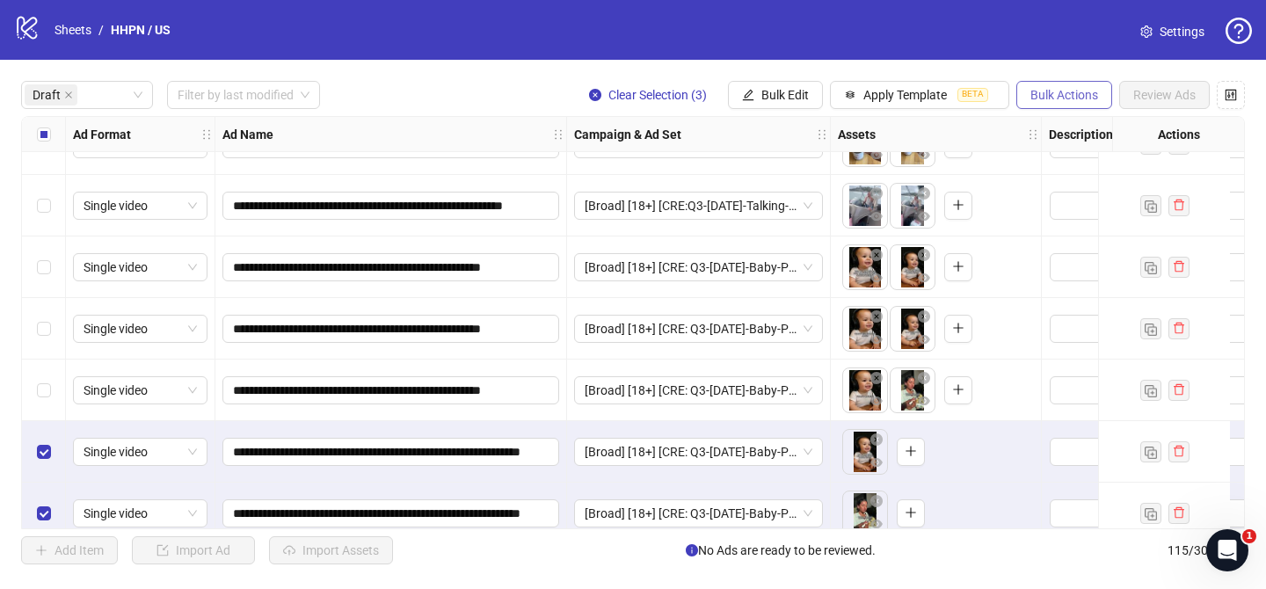
click at [1045, 86] on button "Bulk Actions" at bounding box center [1065, 95] width 96 height 28
click at [1059, 133] on span "Delete" at bounding box center [1089, 130] width 120 height 19
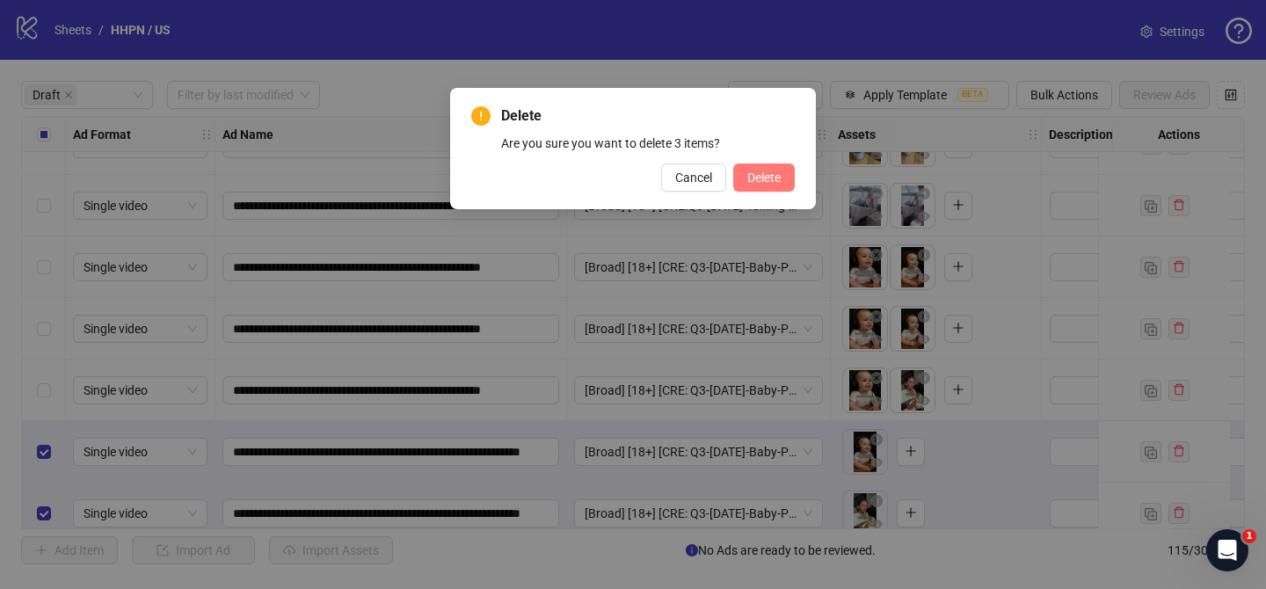
click at [773, 187] on button "Delete" at bounding box center [764, 178] width 62 height 28
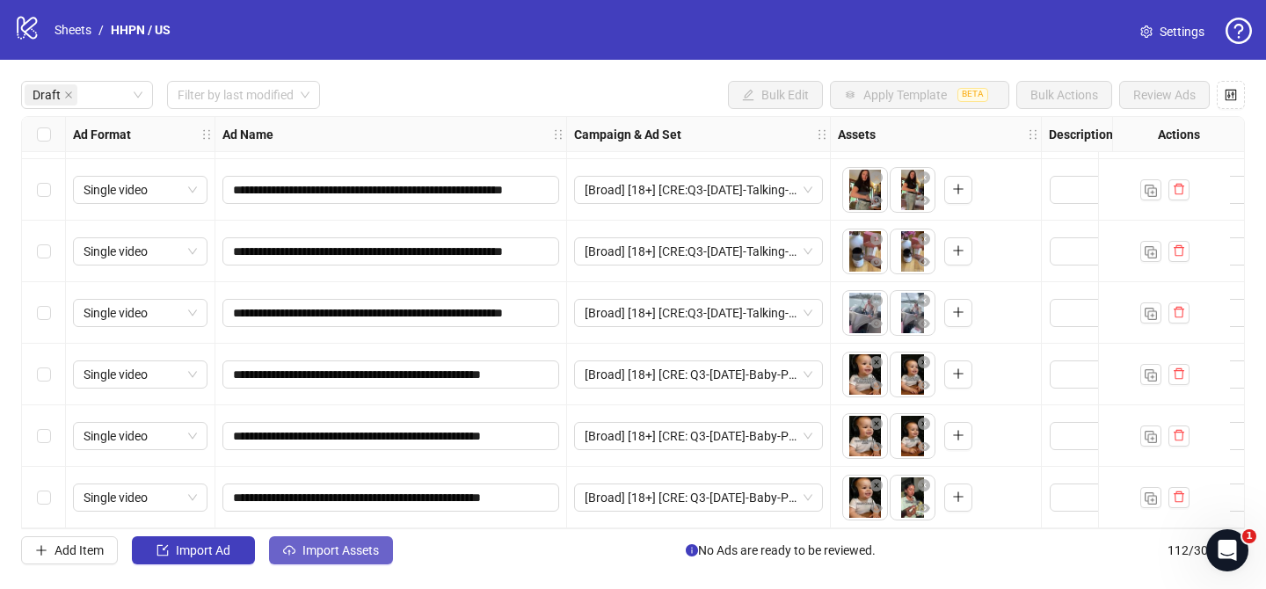
click at [368, 562] on button "Import Assets" at bounding box center [331, 550] width 124 height 28
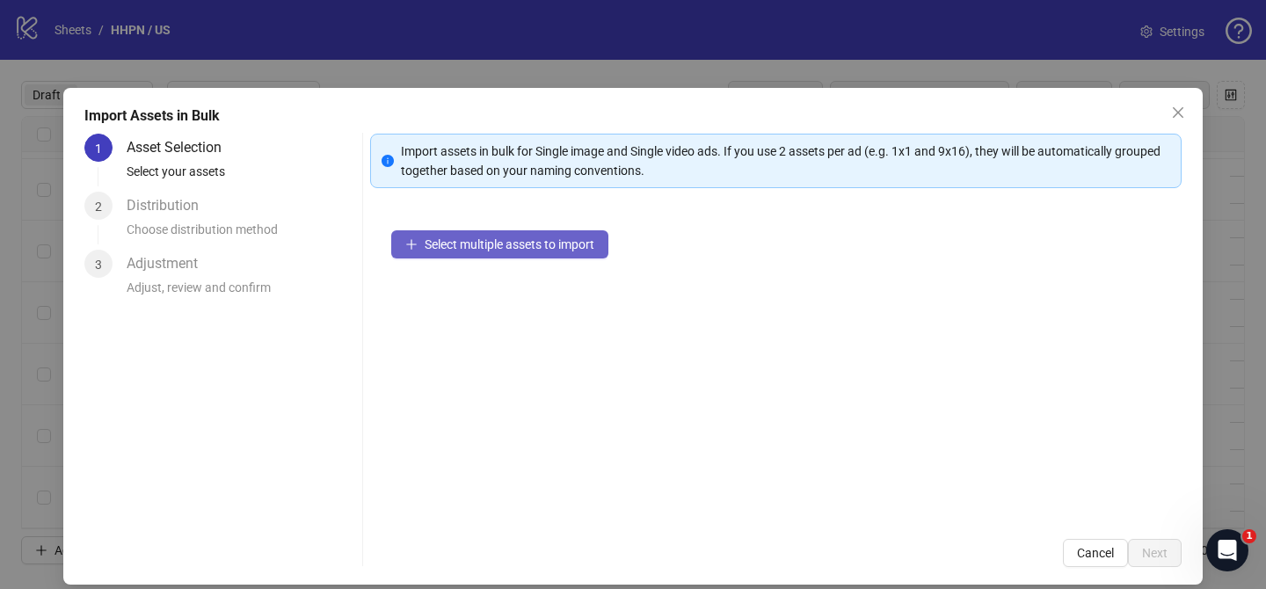
click at [559, 252] on button "Select multiple assets to import" at bounding box center [499, 244] width 217 height 28
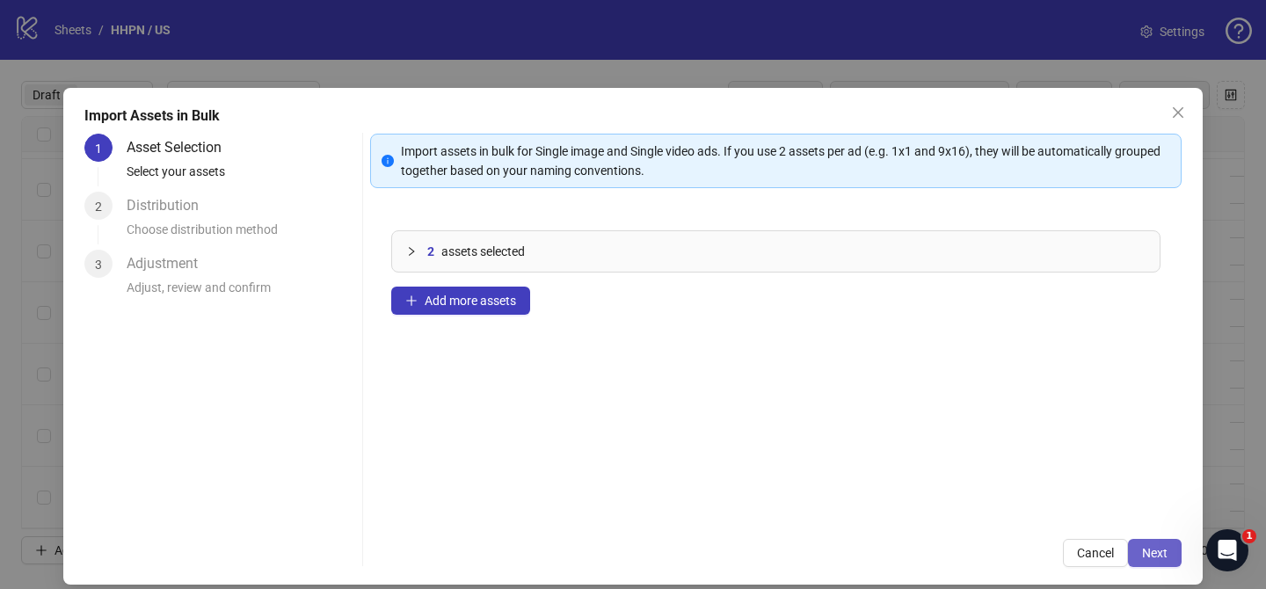
click at [1139, 550] on button "Next" at bounding box center [1155, 553] width 54 height 28
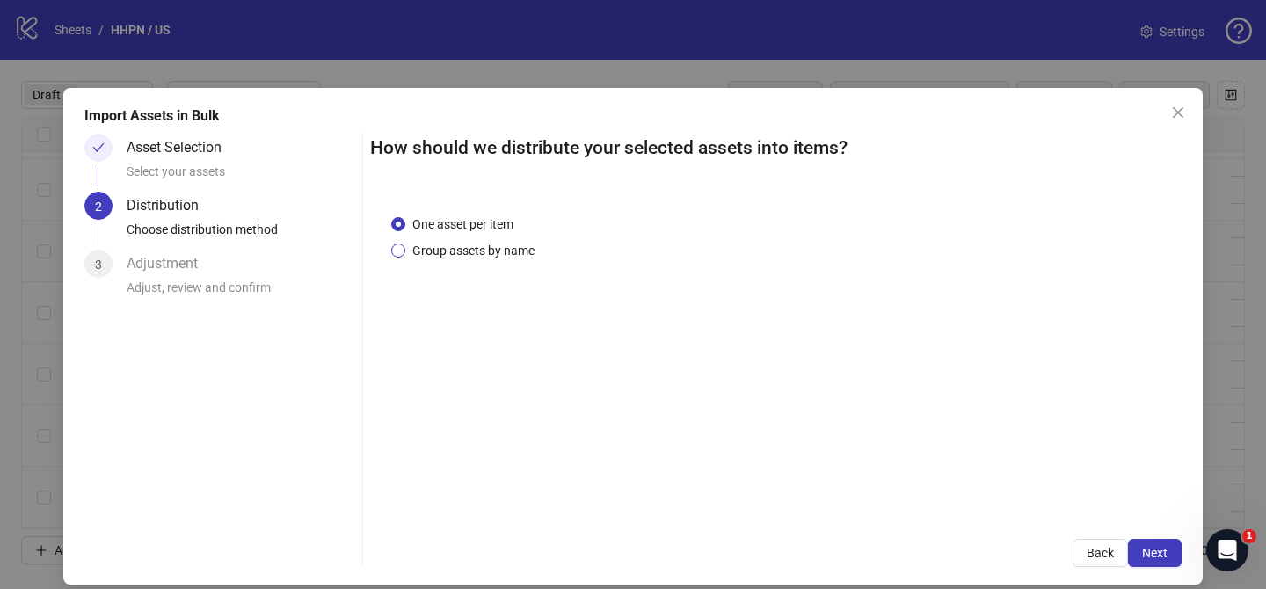
click at [513, 251] on span "Group assets by name" at bounding box center [473, 250] width 136 height 19
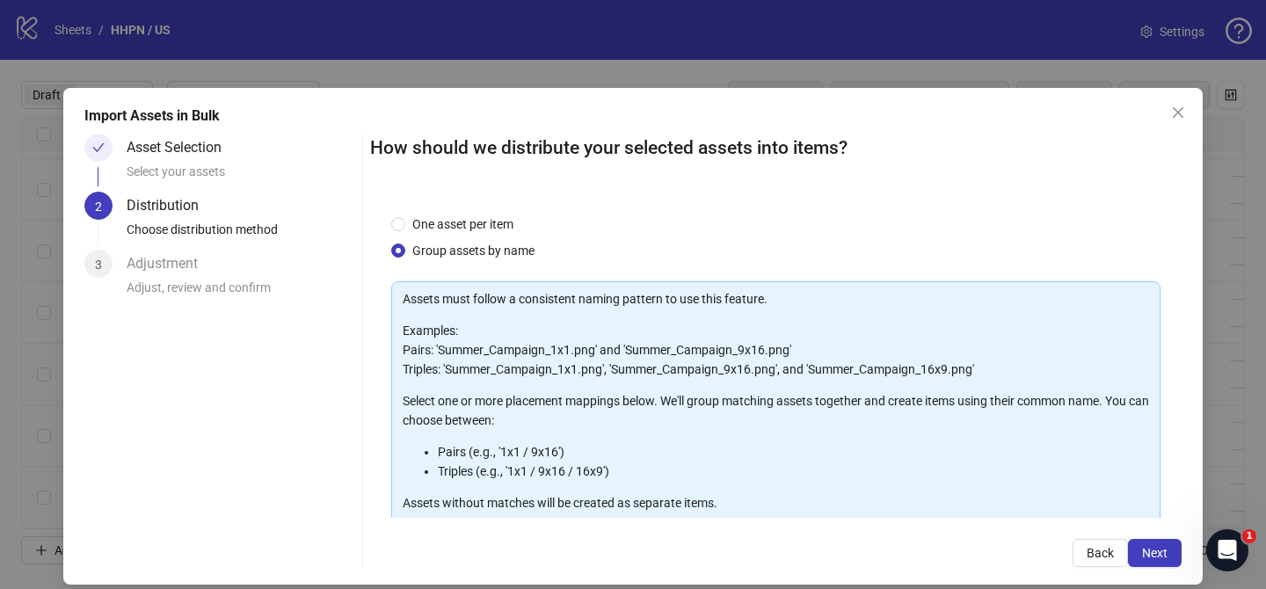
scroll to position [190, 0]
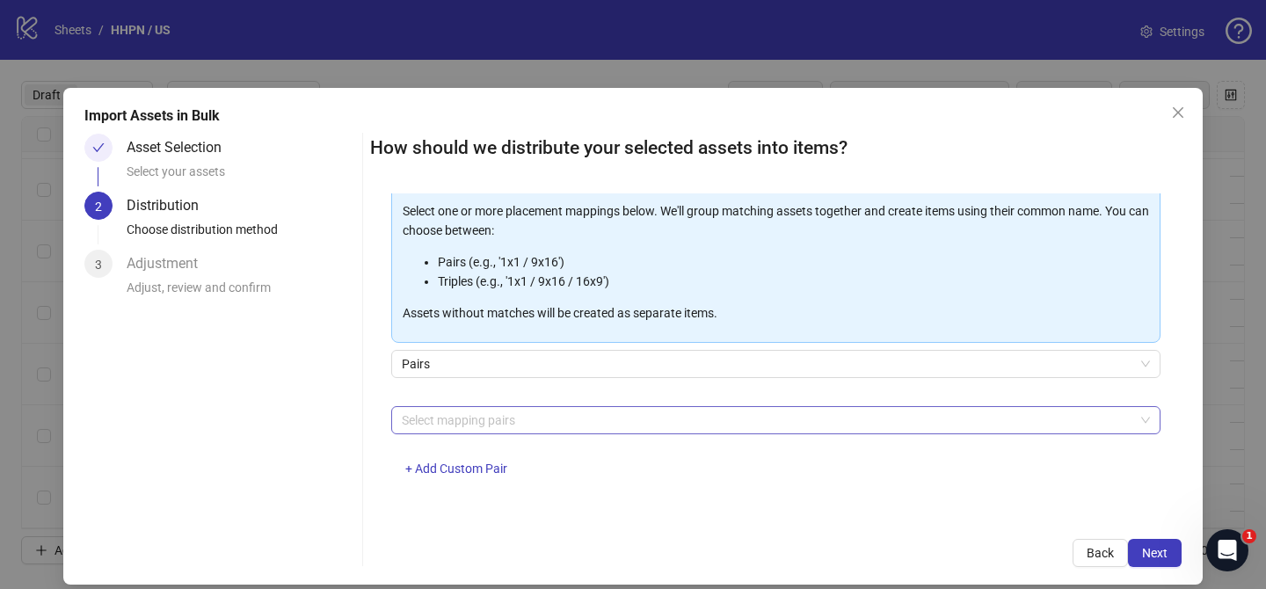
click at [527, 415] on div at bounding box center [767, 420] width 744 height 25
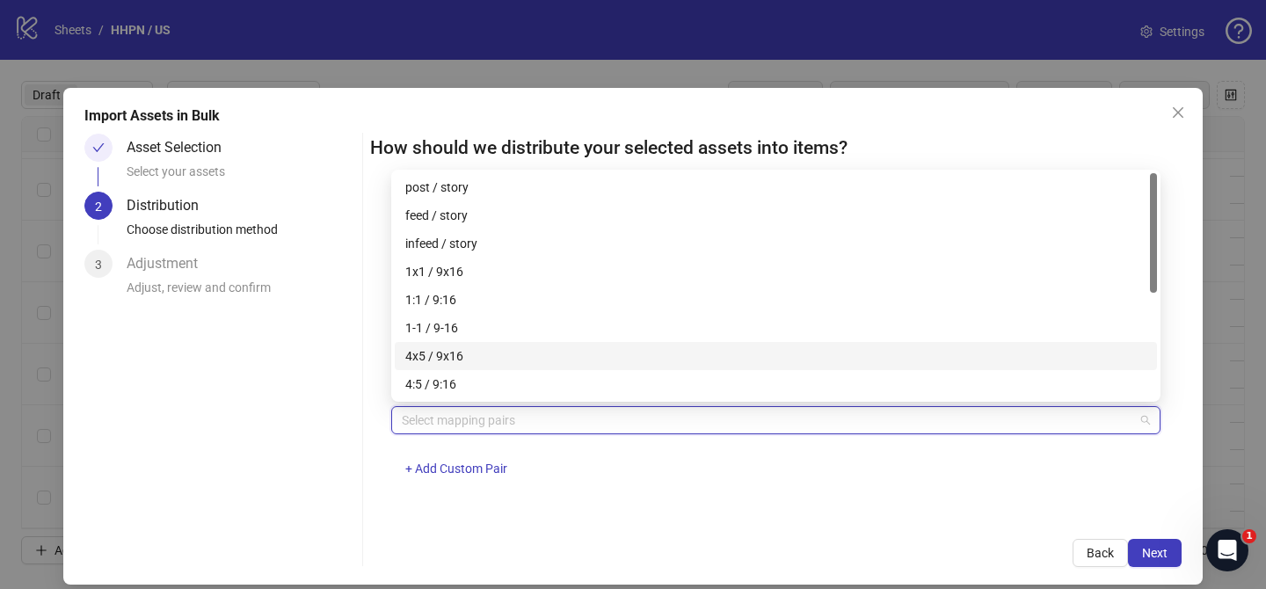
click at [533, 358] on div "4x5 / 9x16" at bounding box center [775, 355] width 741 height 19
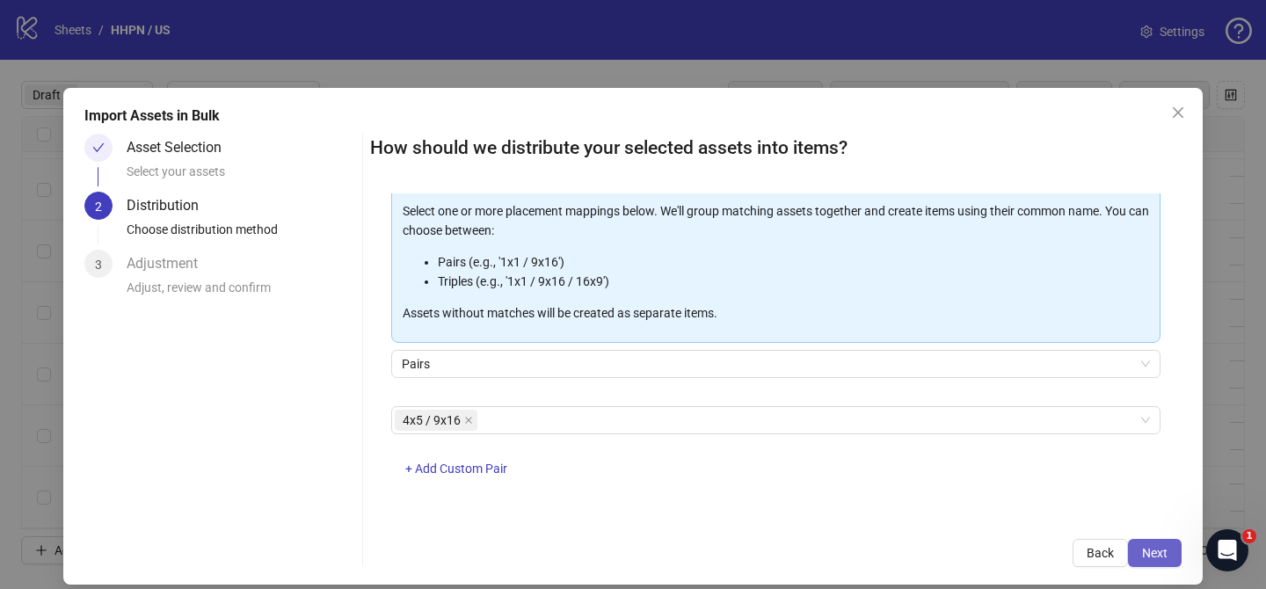
click at [1161, 557] on span "Next" at bounding box center [1155, 553] width 26 height 14
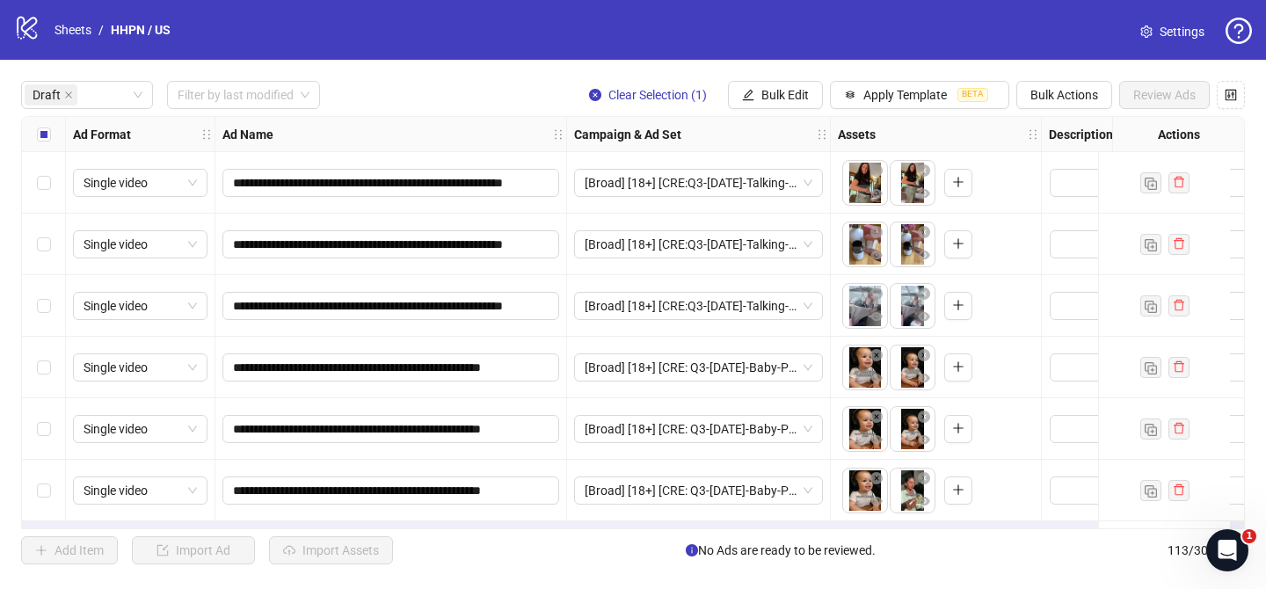
scroll to position [308, 0]
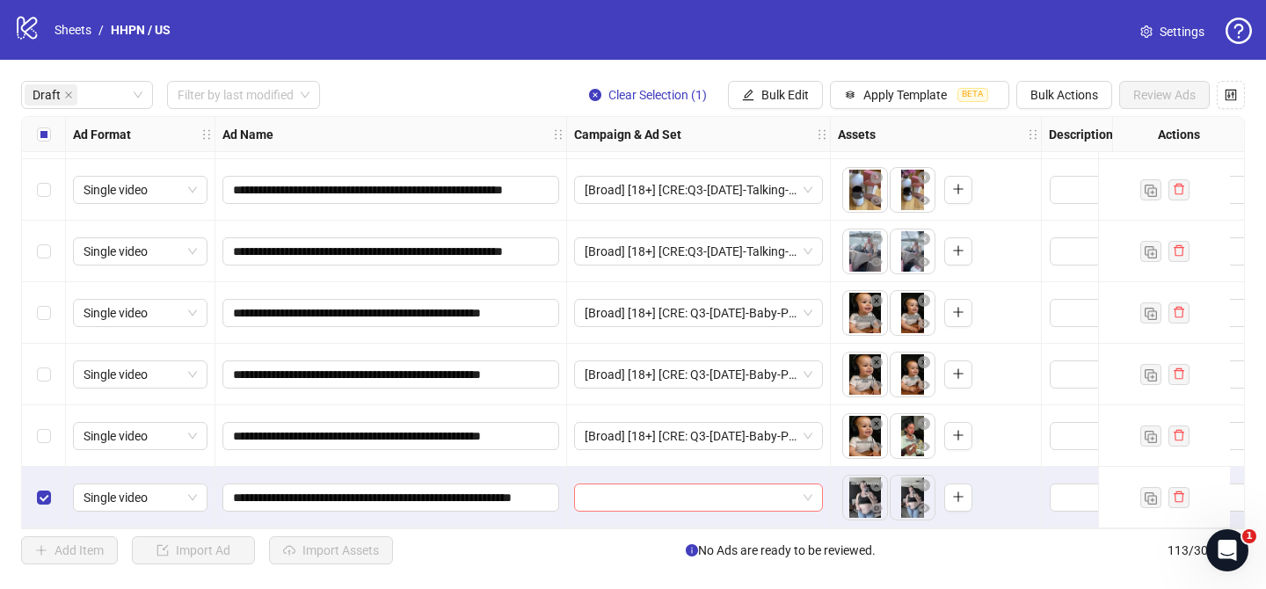
click at [674, 496] on input "search" at bounding box center [691, 498] width 212 height 26
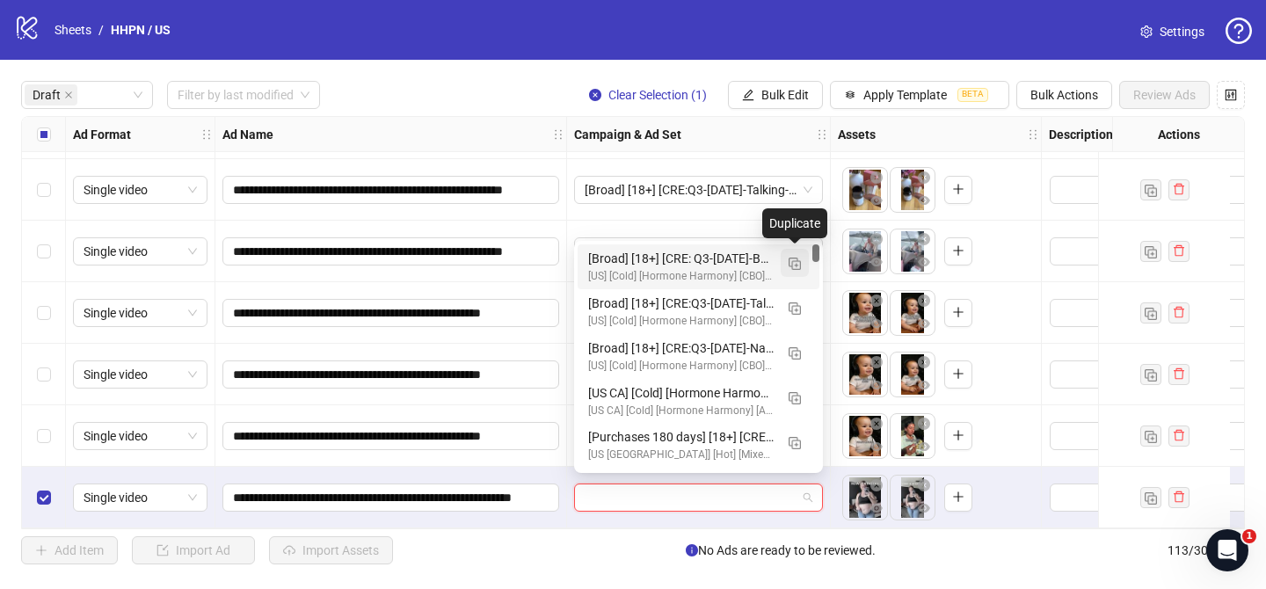
click at [798, 259] on img "button" at bounding box center [795, 264] width 12 height 12
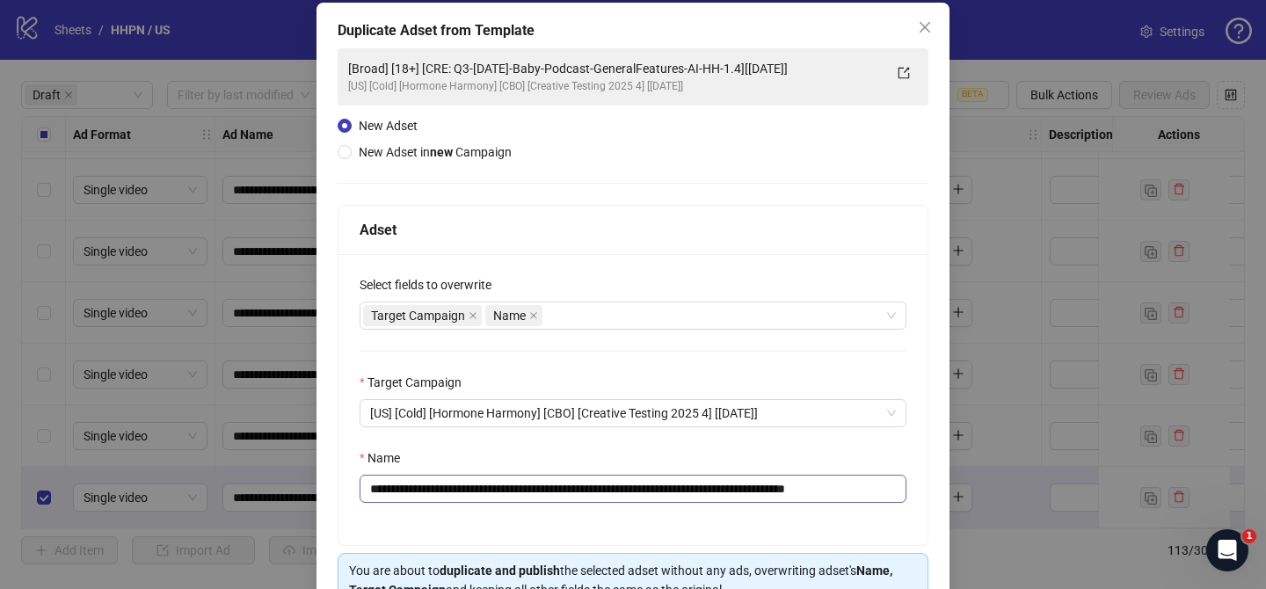
scroll to position [91, 0]
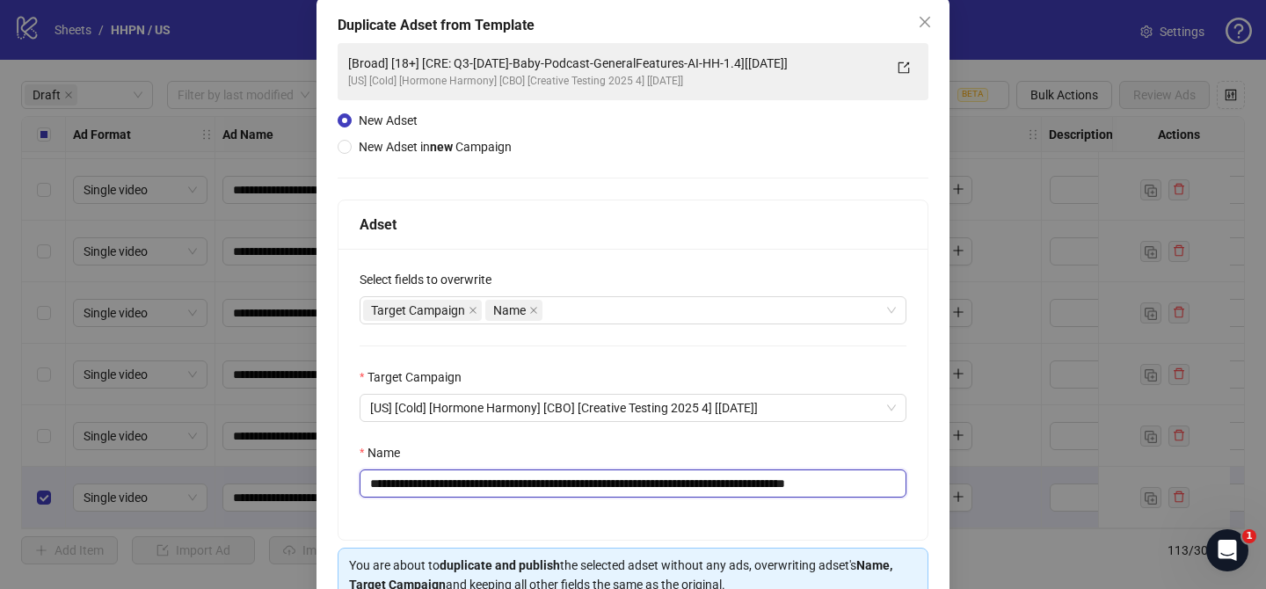
drag, startPoint x: 475, startPoint y: 485, endPoint x: 792, endPoint y: 487, distance: 317.5
click at [792, 487] on input "**********" at bounding box center [633, 484] width 547 height 28
paste input "**********"
drag, startPoint x: 864, startPoint y: 485, endPoint x: 961, endPoint y: 477, distance: 97.9
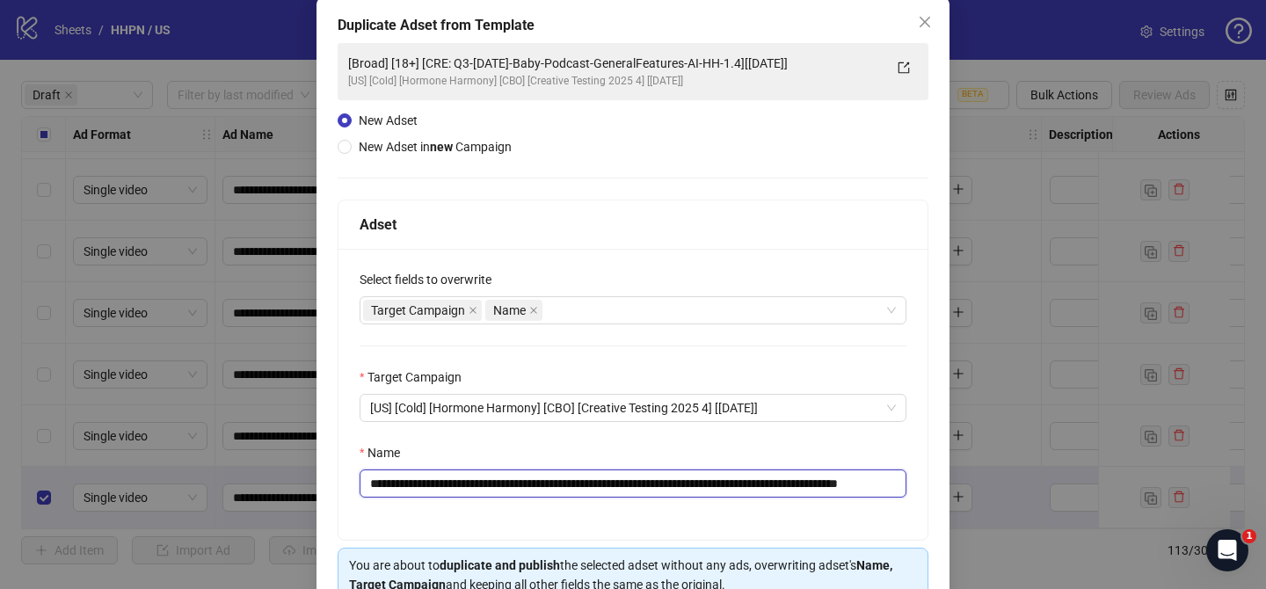
click at [961, 477] on div "**********" at bounding box center [633, 294] width 1266 height 589
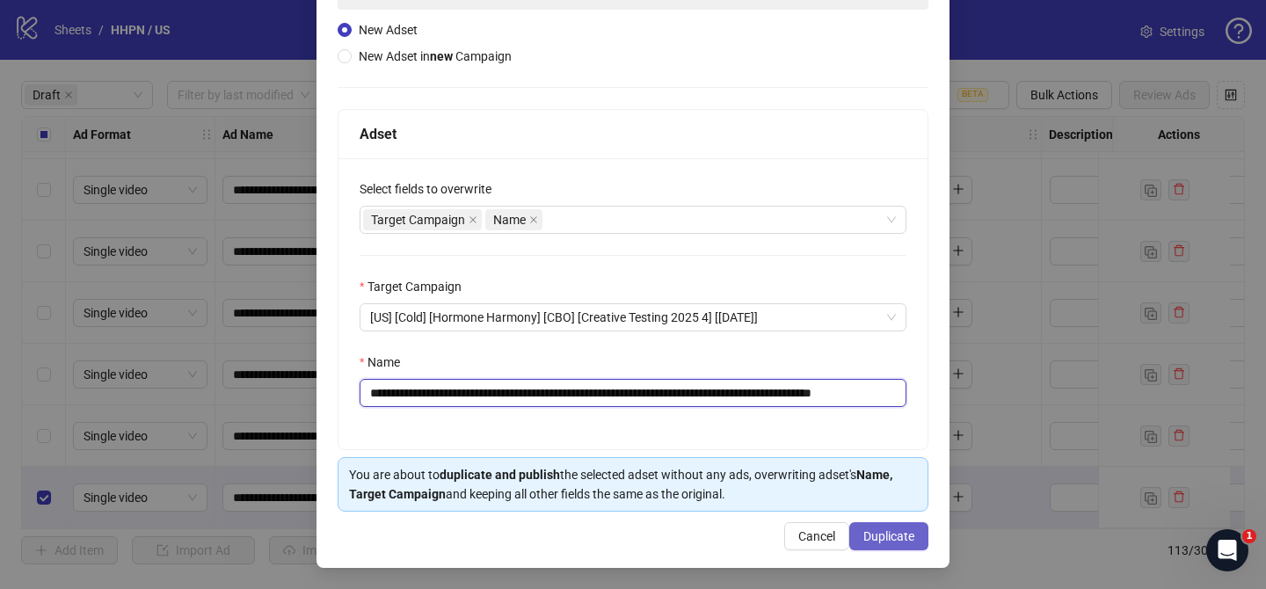
type input "**********"
click at [894, 526] on button "Duplicate" at bounding box center [888, 536] width 79 height 28
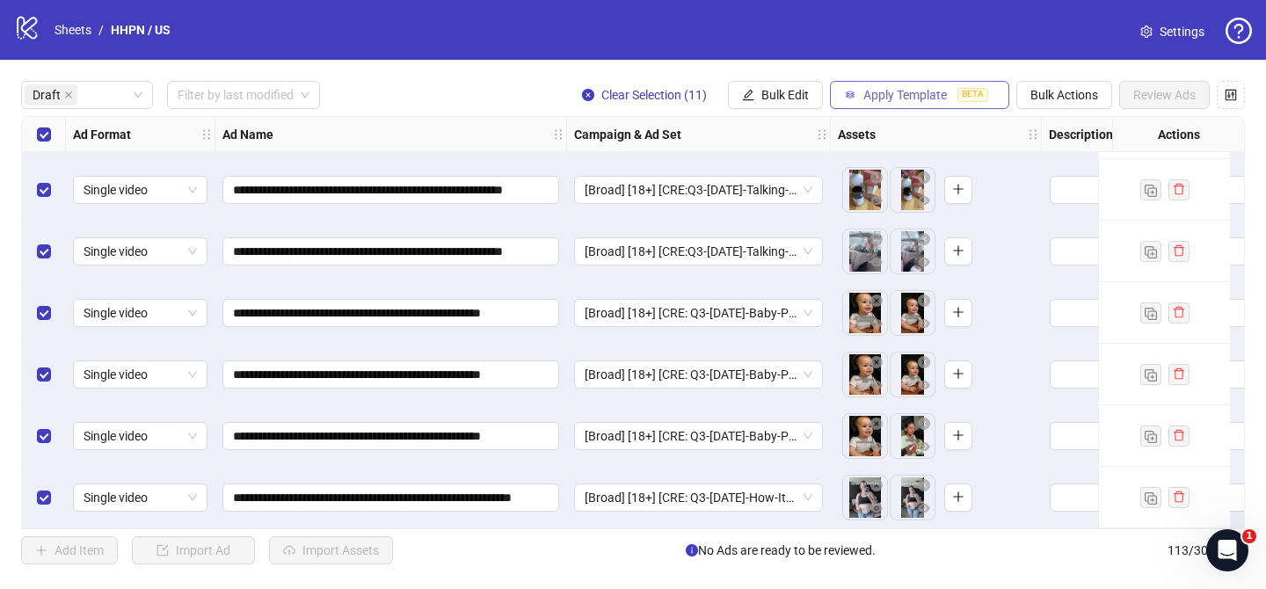
click at [900, 92] on span "Apply Template" at bounding box center [906, 95] width 84 height 14
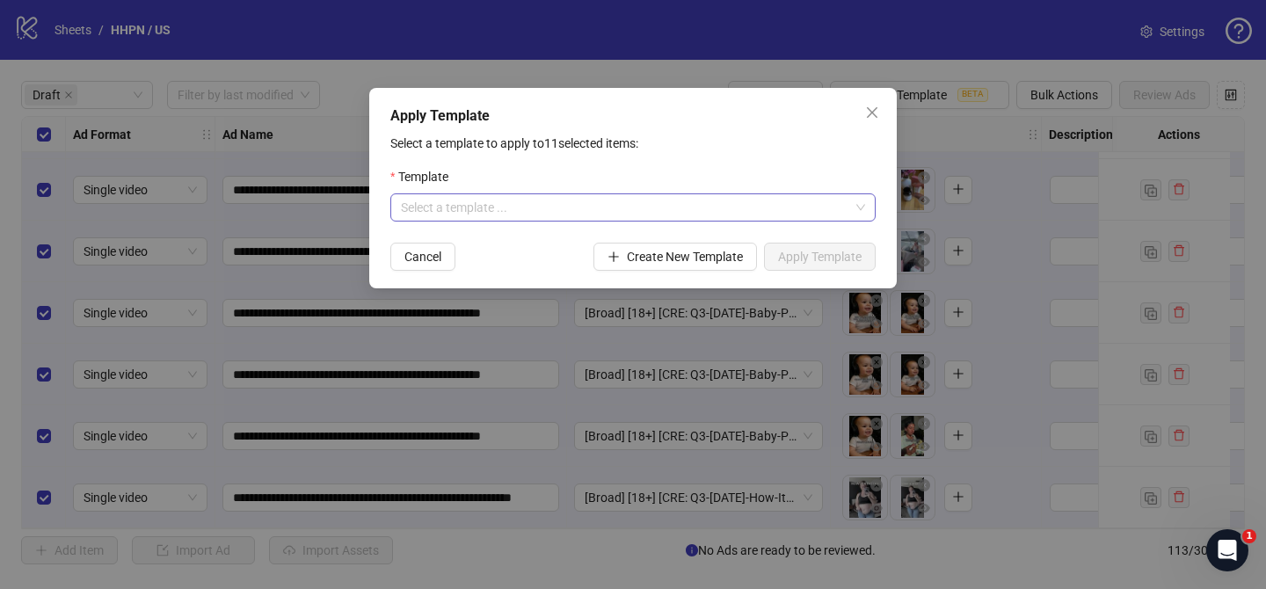
click at [652, 198] on input "search" at bounding box center [625, 207] width 448 height 26
click at [871, 117] on icon "close" at bounding box center [872, 113] width 14 height 14
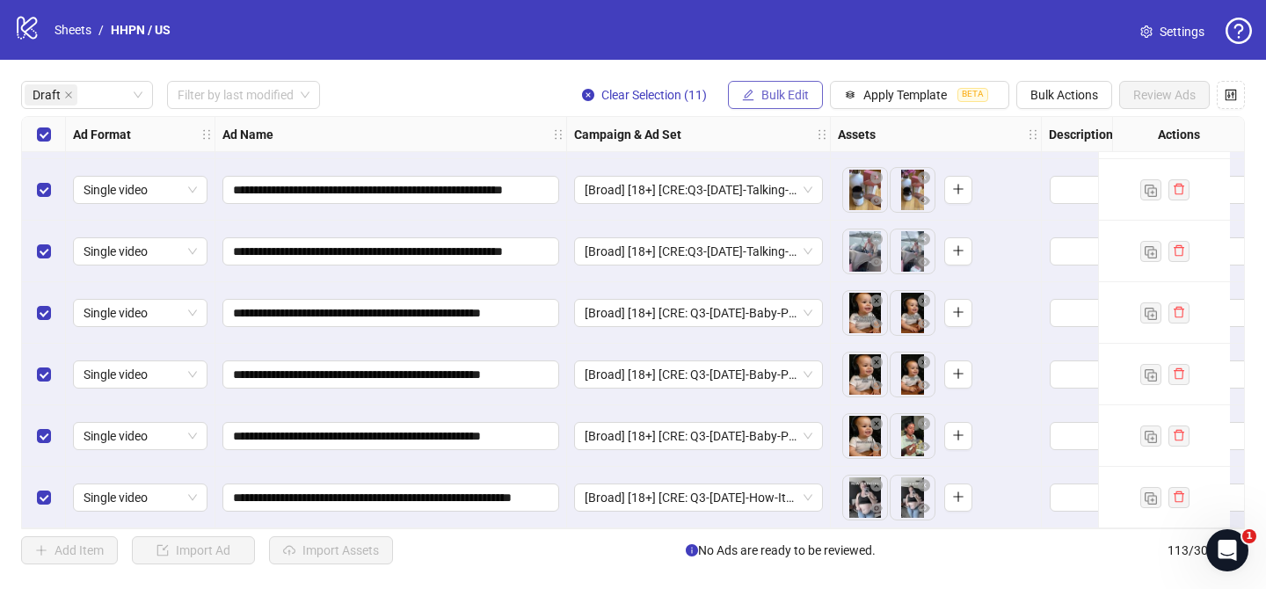
click at [784, 102] on button "Bulk Edit" at bounding box center [775, 95] width 95 height 28
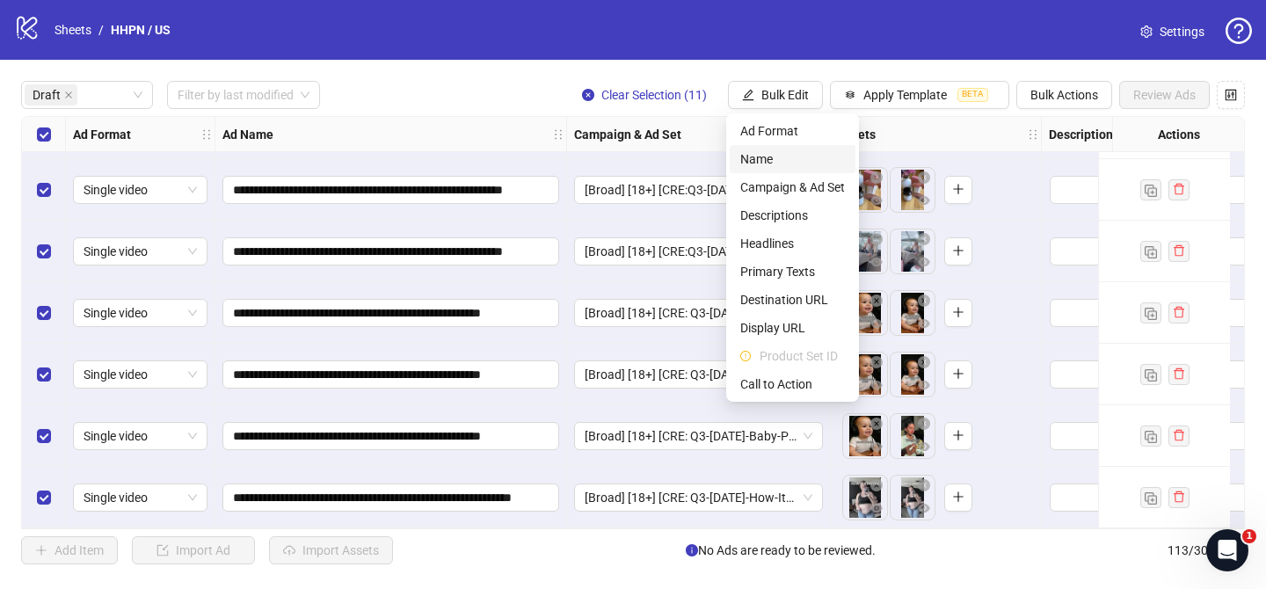
click at [779, 160] on span "Name" at bounding box center [792, 158] width 105 height 19
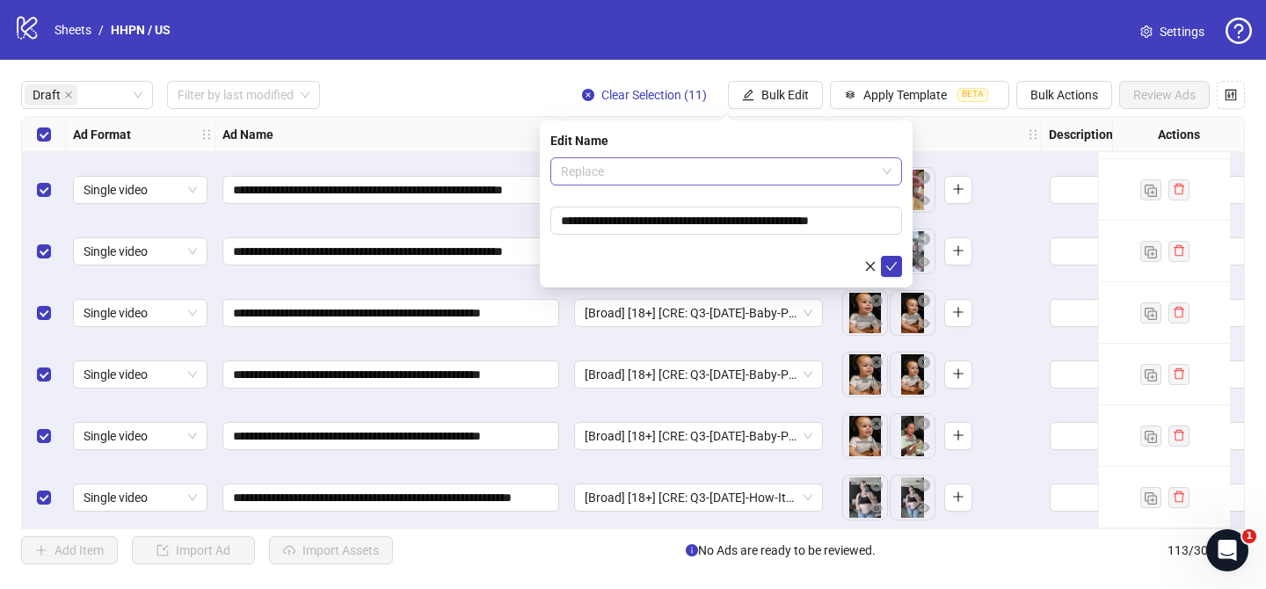
click at [754, 170] on span "Replace" at bounding box center [726, 171] width 331 height 26
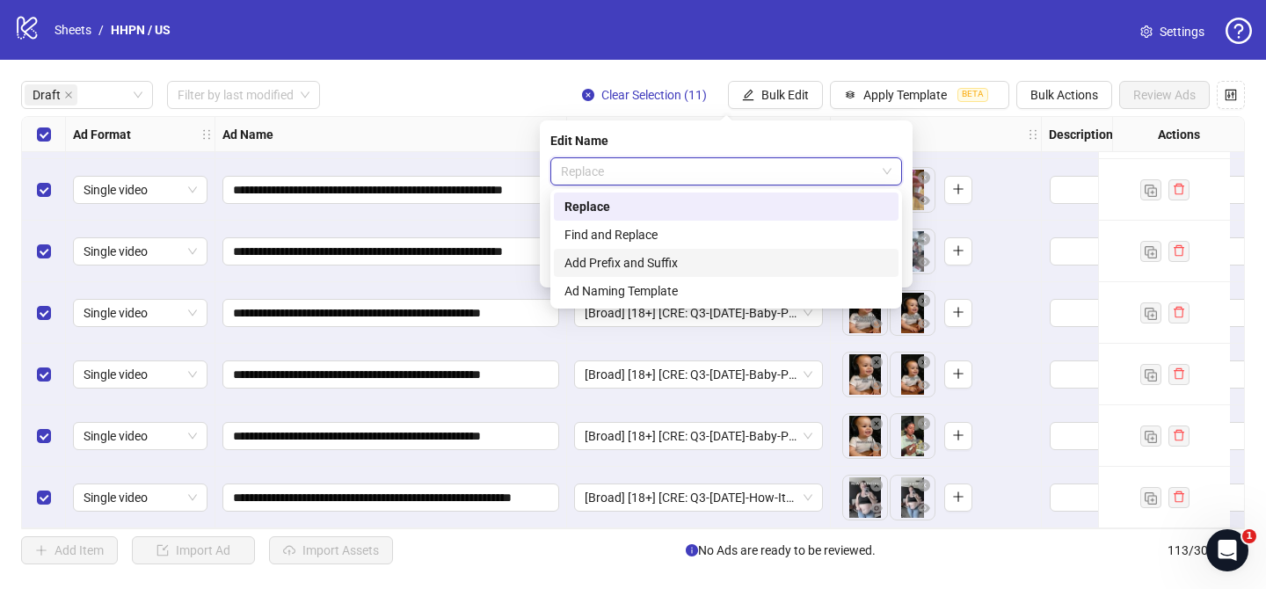
click at [725, 252] on div "Add Prefix and Suffix" at bounding box center [726, 263] width 345 height 28
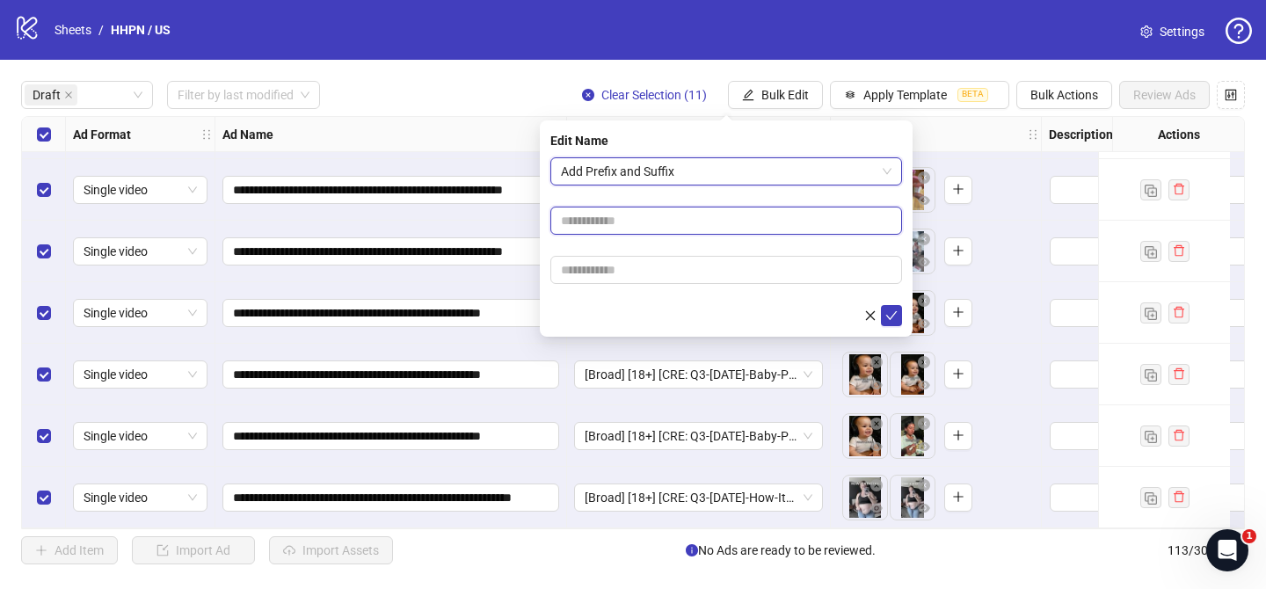
click at [733, 227] on input "text" at bounding box center [726, 221] width 352 height 28
paste input "**********"
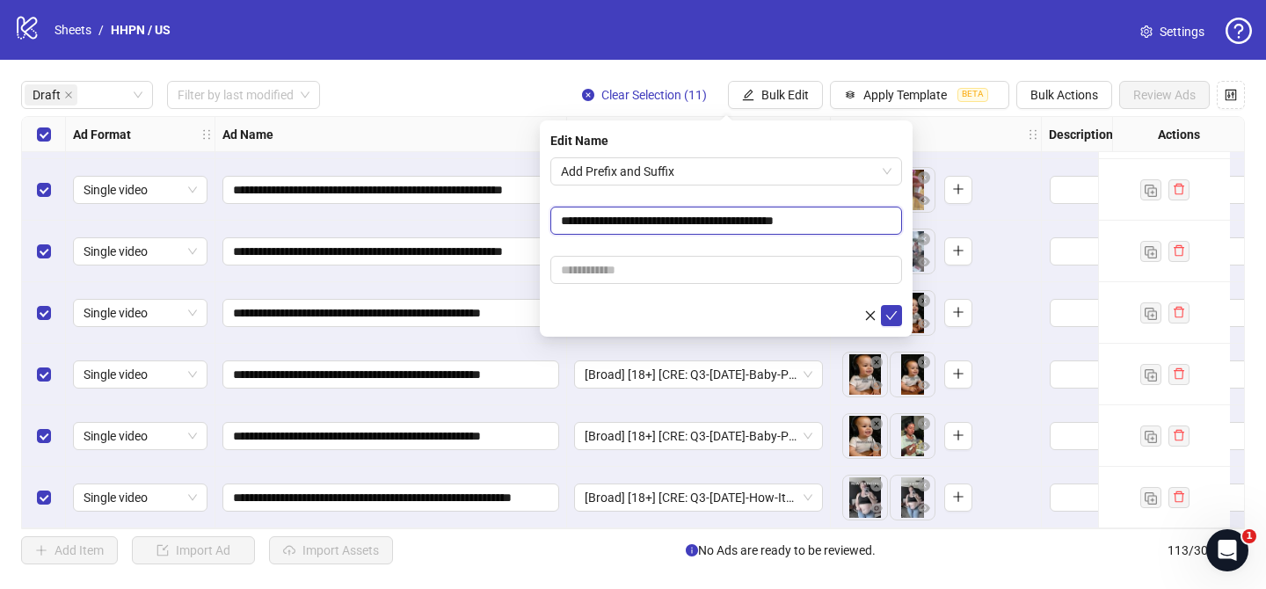
type input "**********"
click at [827, 269] on input "text" at bounding box center [726, 270] width 352 height 28
paste input "**********"
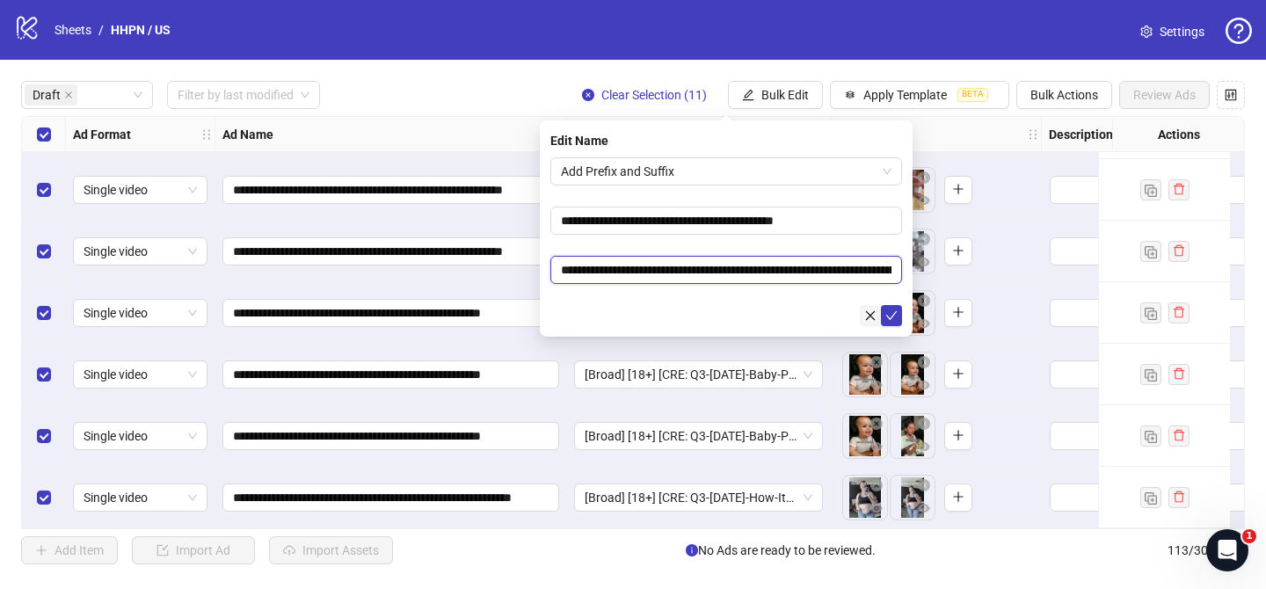
scroll to position [0, 176]
type input "**********"
click at [892, 316] on icon "check" at bounding box center [891, 315] width 11 height 9
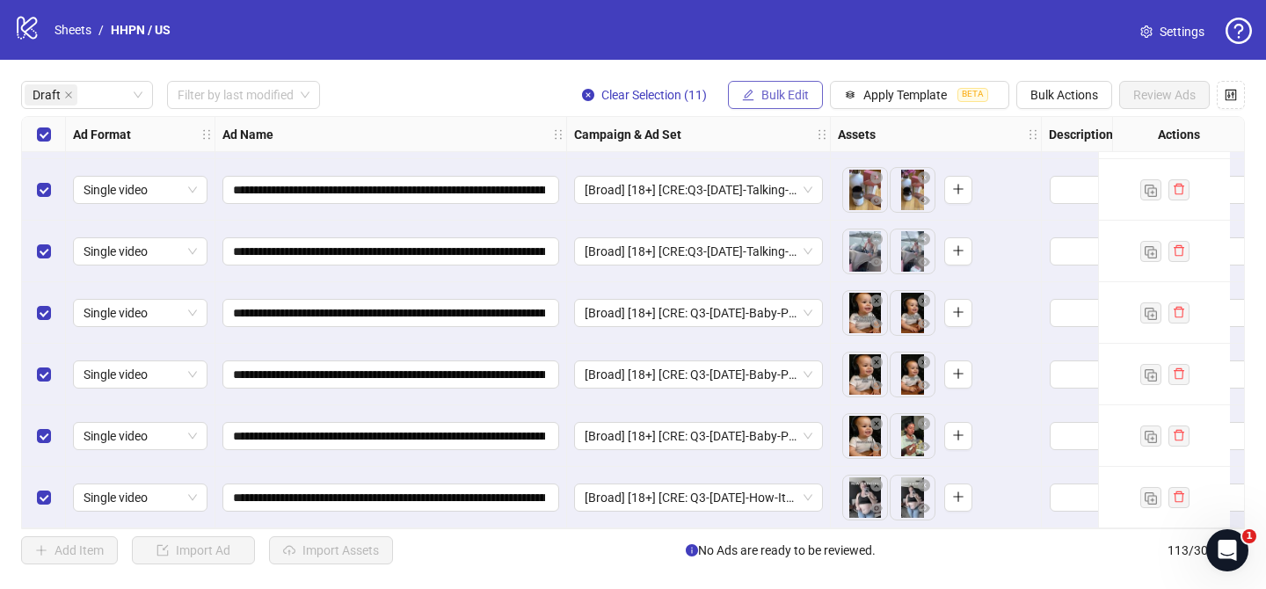
click at [778, 93] on span "Bulk Edit" at bounding box center [785, 95] width 47 height 14
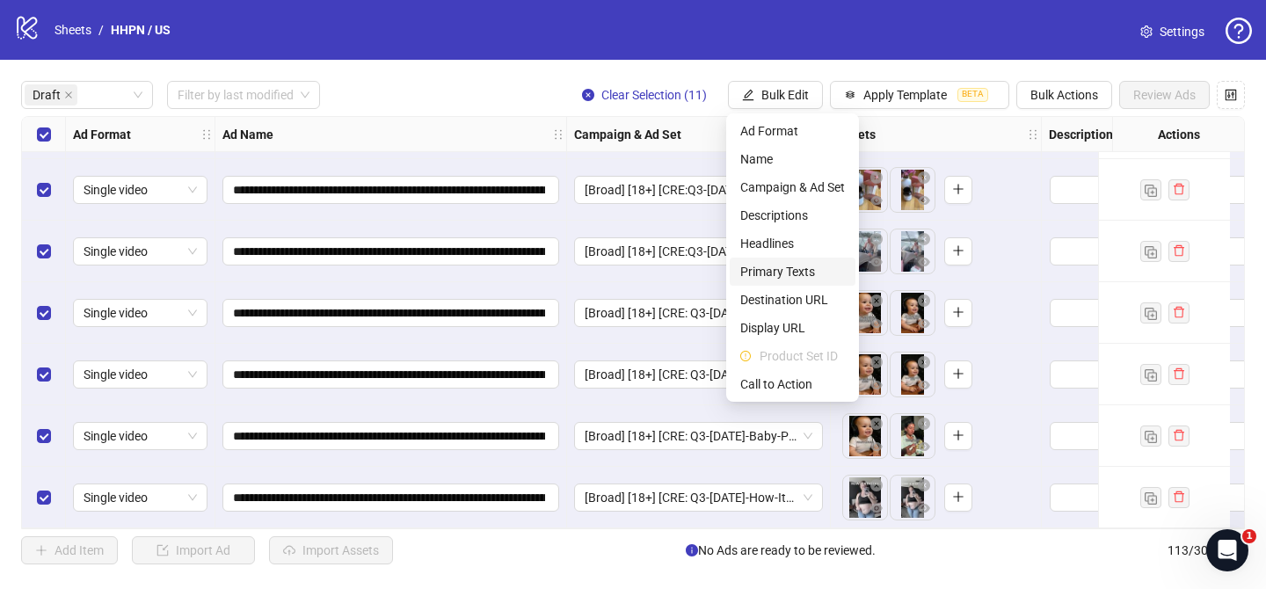
click at [786, 275] on span "Primary Texts" at bounding box center [792, 271] width 105 height 19
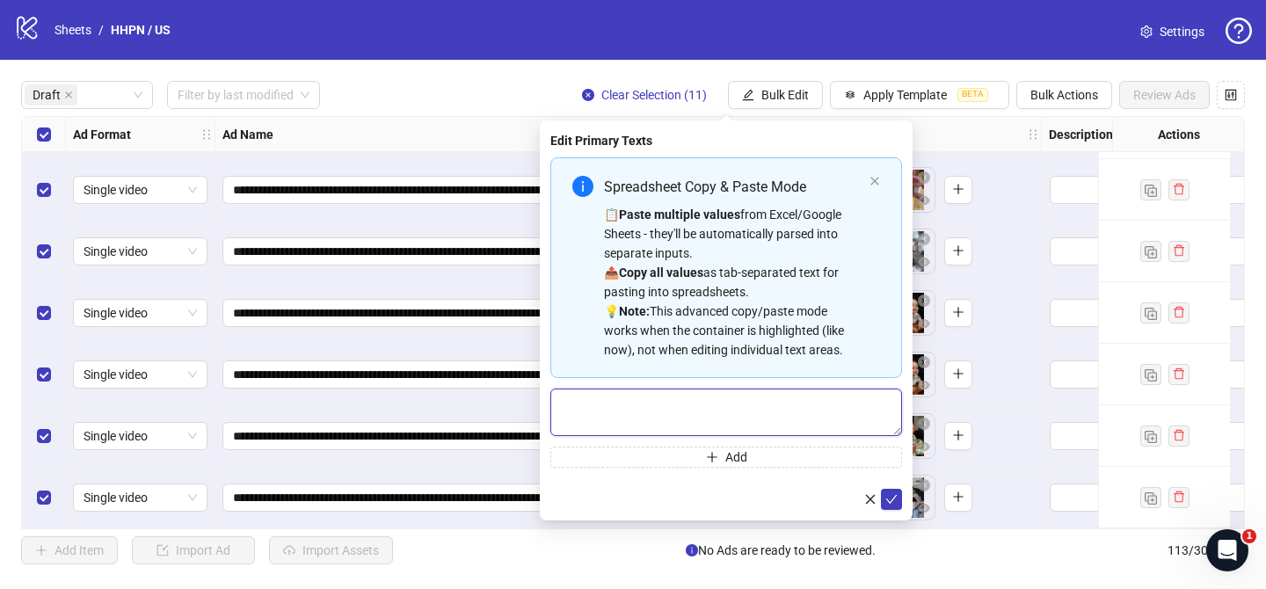
click at [826, 400] on textarea "Multi-text input container - paste or copy values" at bounding box center [726, 412] width 352 height 47
paste textarea "**********"
type textarea "**********"
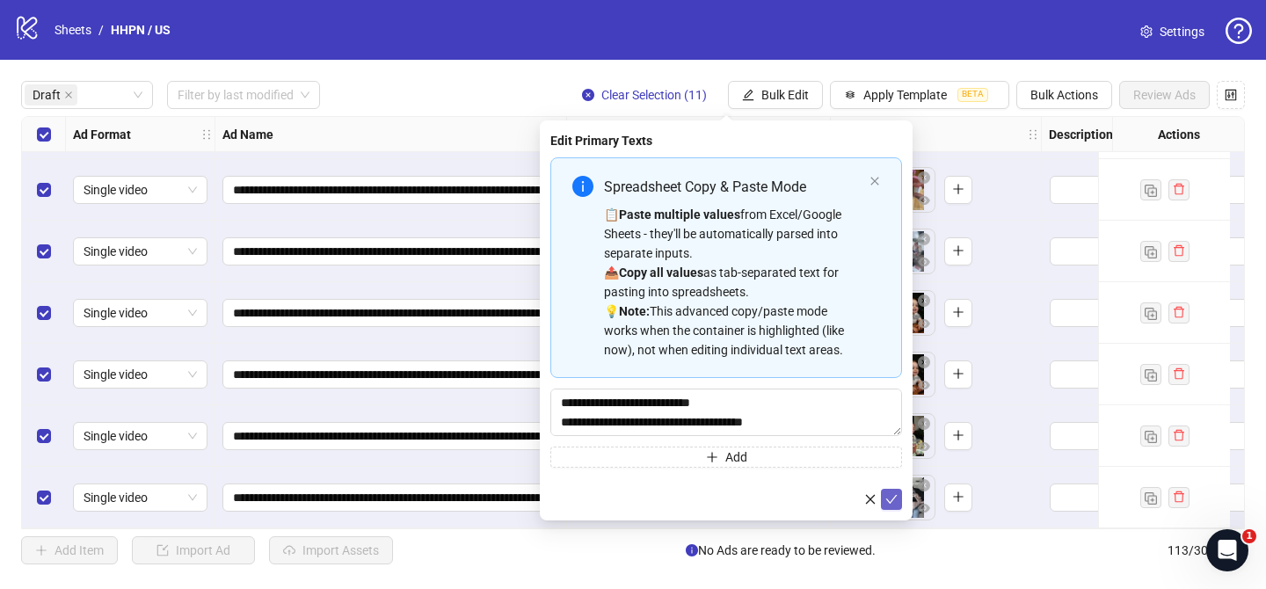
click at [893, 499] on icon "check" at bounding box center [892, 499] width 12 height 12
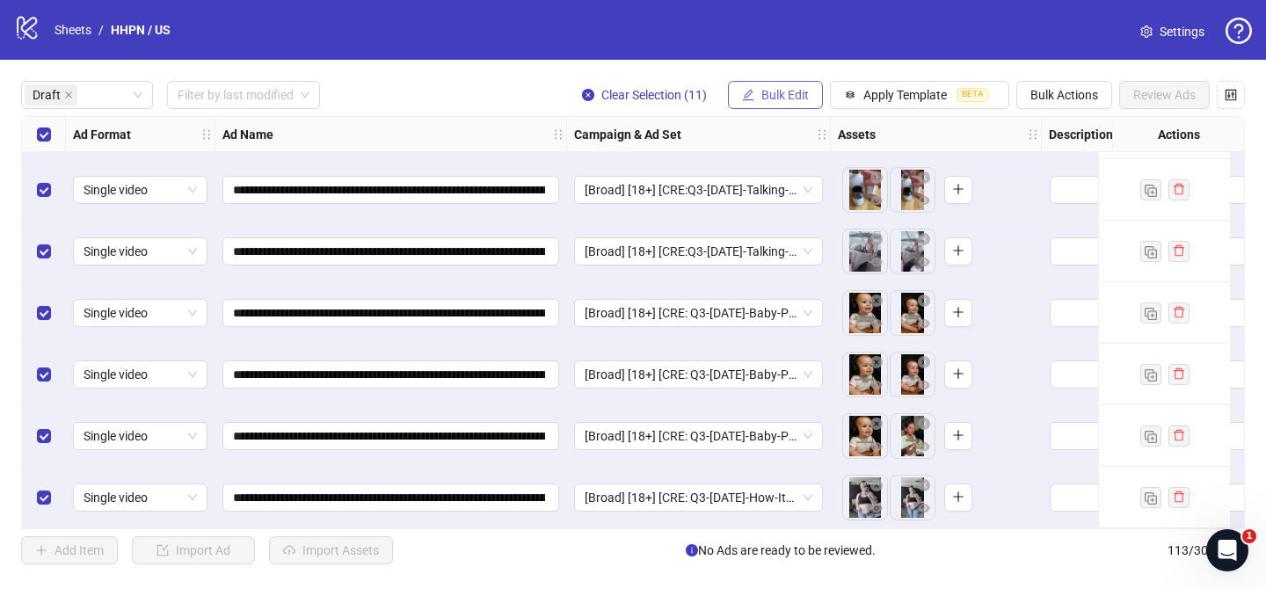
click at [786, 97] on span "Bulk Edit" at bounding box center [785, 95] width 47 height 14
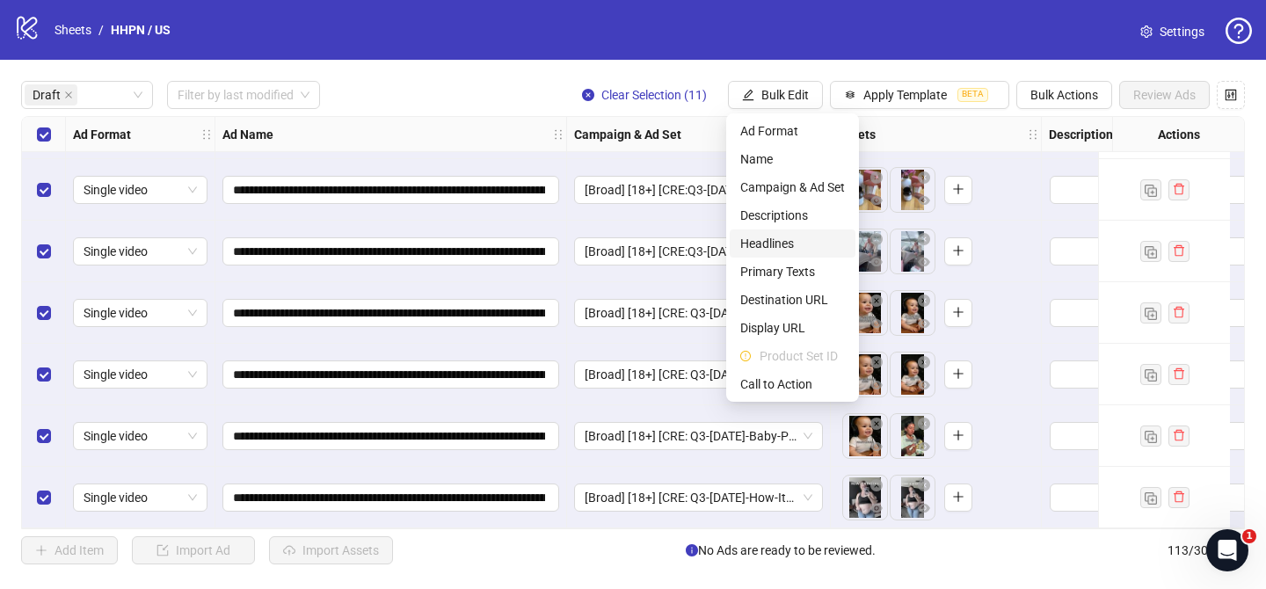
click at [791, 244] on span "Headlines" at bounding box center [792, 243] width 105 height 19
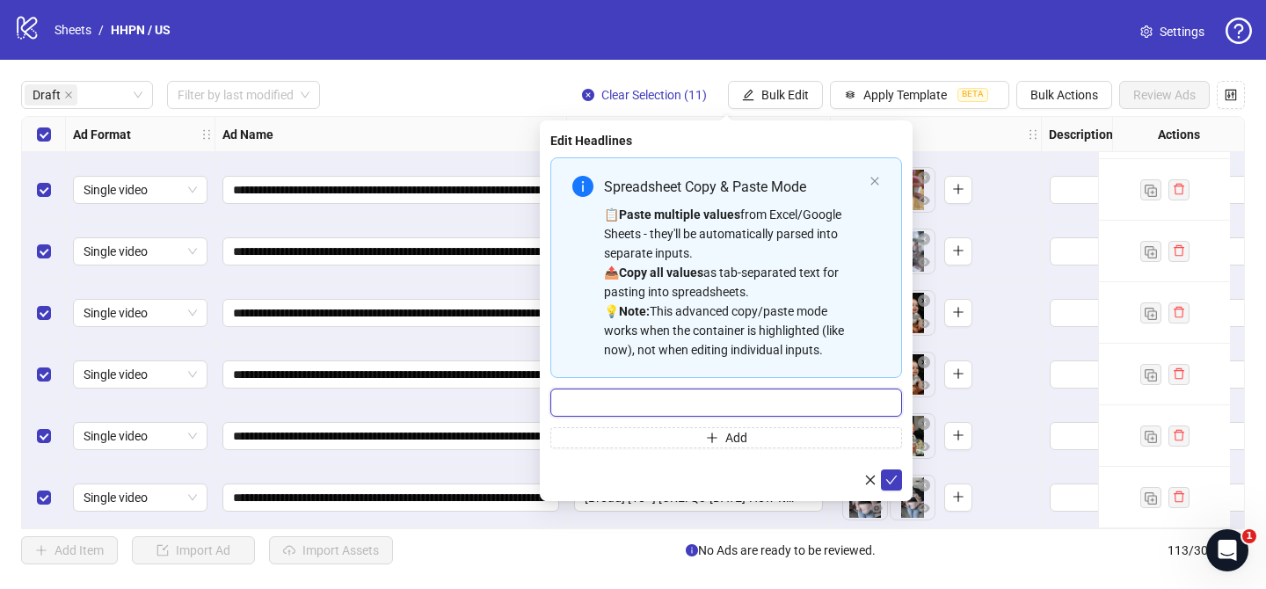
click at [850, 412] on input "Multi-input container - paste or copy values" at bounding box center [726, 403] width 352 height 28
paste input "**********"
type input "**********"
click at [896, 479] on icon "check" at bounding box center [892, 480] width 12 height 12
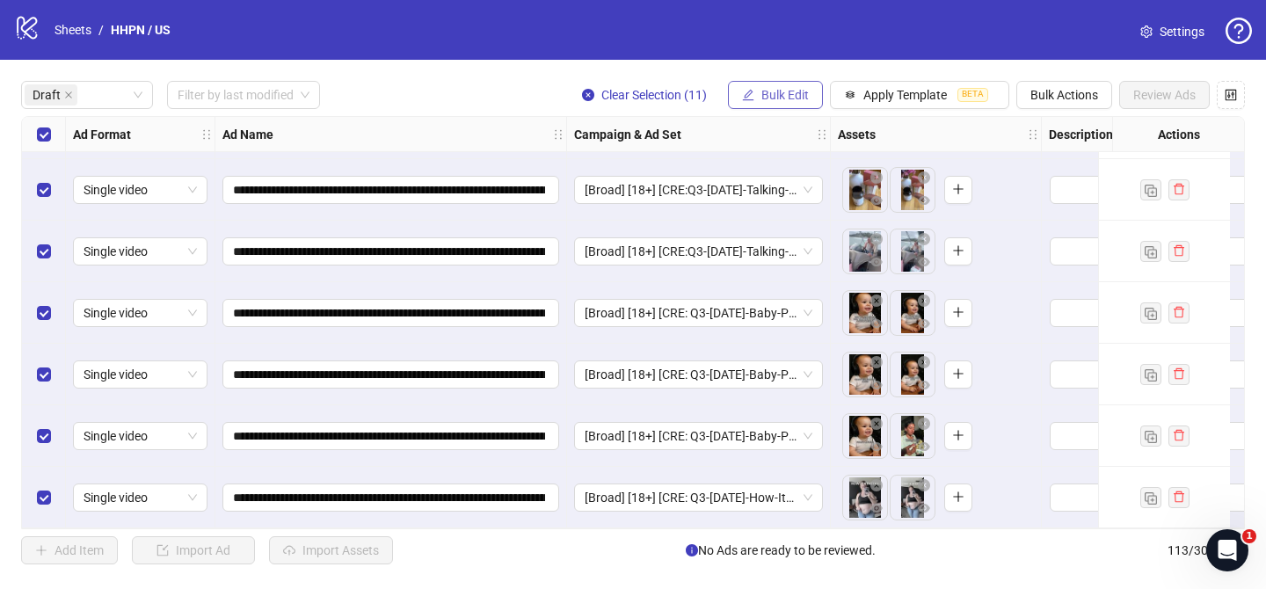
click at [788, 86] on button "Bulk Edit" at bounding box center [775, 95] width 95 height 28
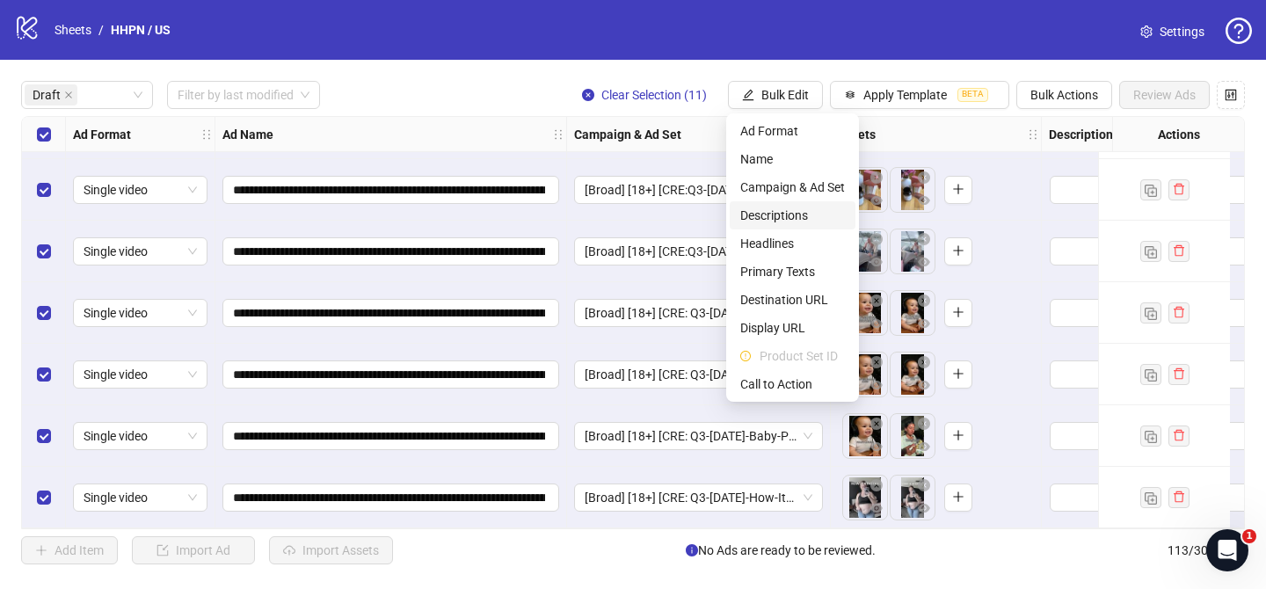
click at [813, 212] on span "Descriptions" at bounding box center [792, 215] width 105 height 19
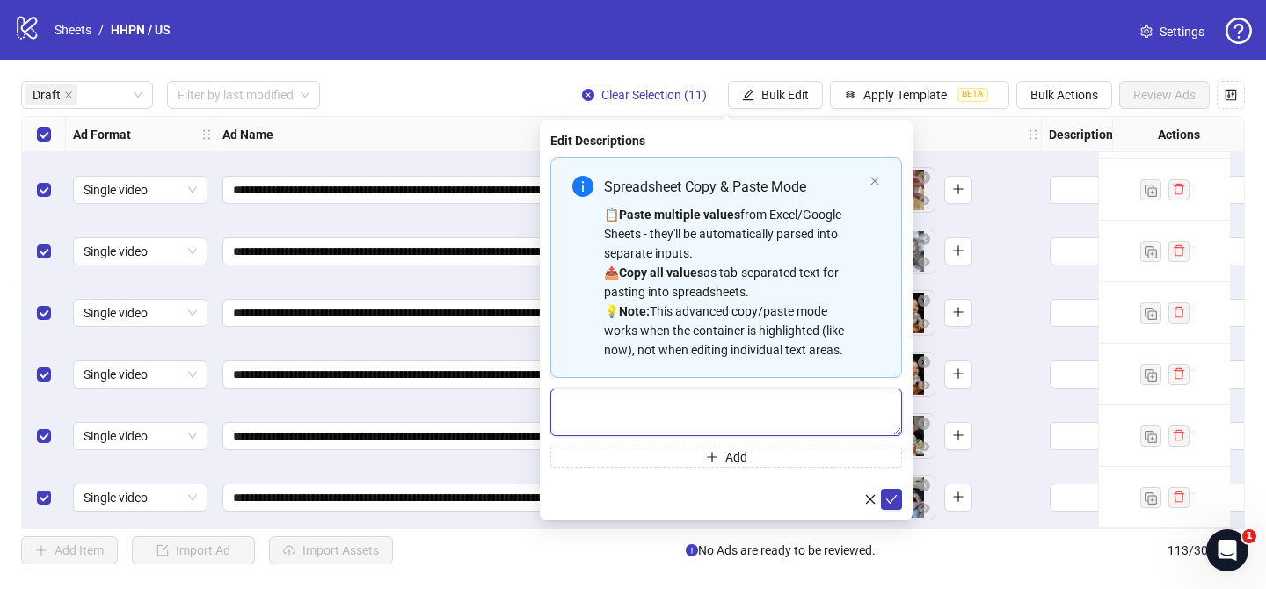
click at [845, 401] on textarea "Multi-text input container - paste or copy values" at bounding box center [726, 412] width 352 height 47
click at [893, 502] on icon "check" at bounding box center [892, 499] width 12 height 12
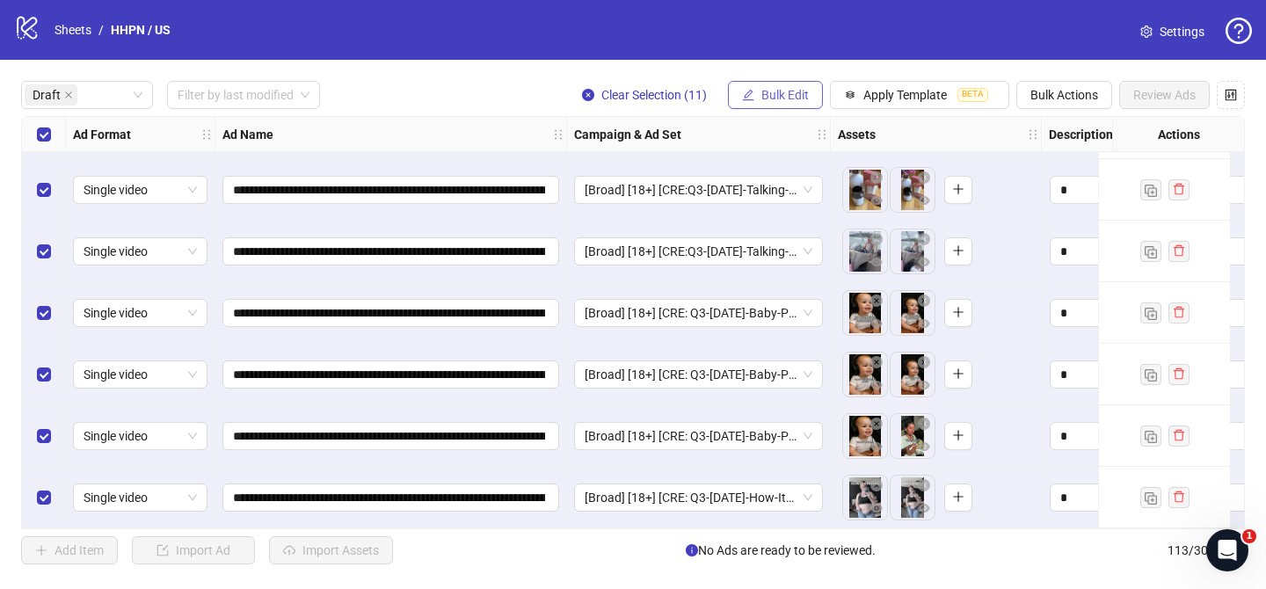
click at [785, 96] on span "Bulk Edit" at bounding box center [785, 95] width 47 height 14
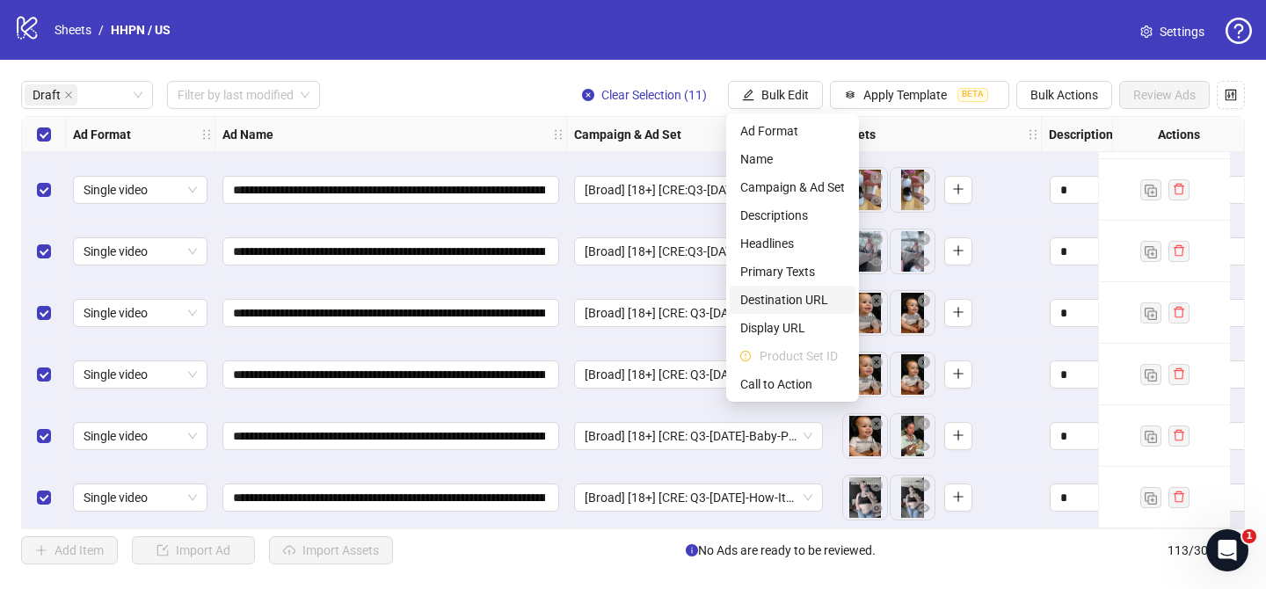
click at [819, 301] on span "Destination URL" at bounding box center [792, 299] width 105 height 19
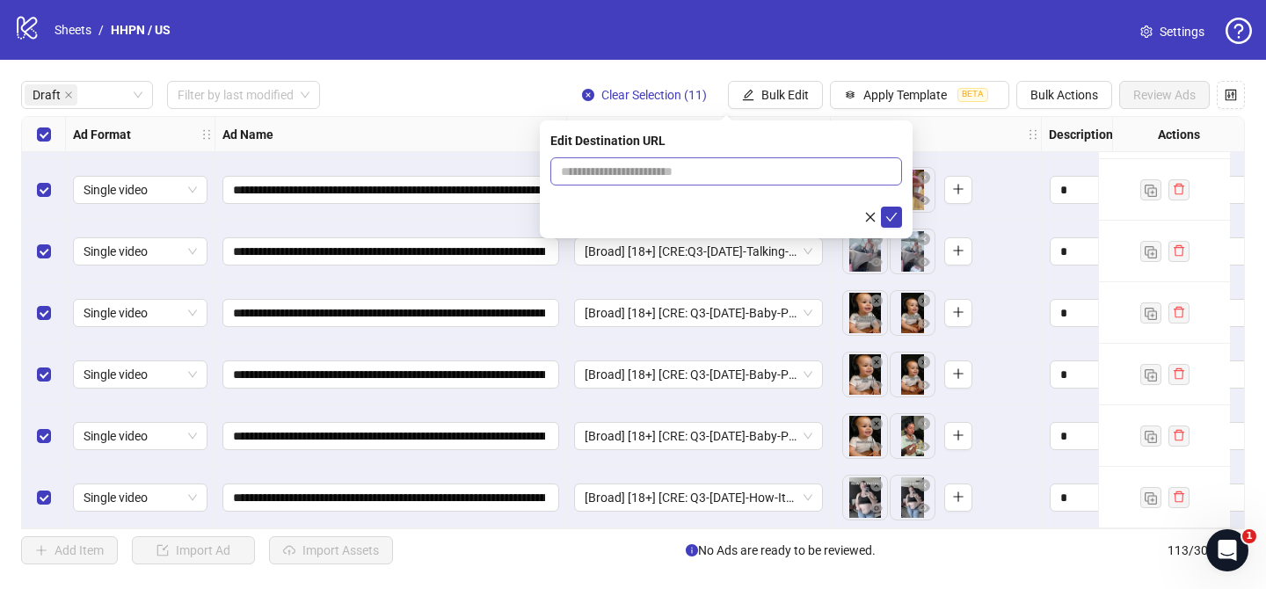
click at [827, 182] on span at bounding box center [726, 171] width 352 height 28
paste input "**********"
type input "**********"
click at [892, 217] on icon "check" at bounding box center [891, 217] width 11 height 9
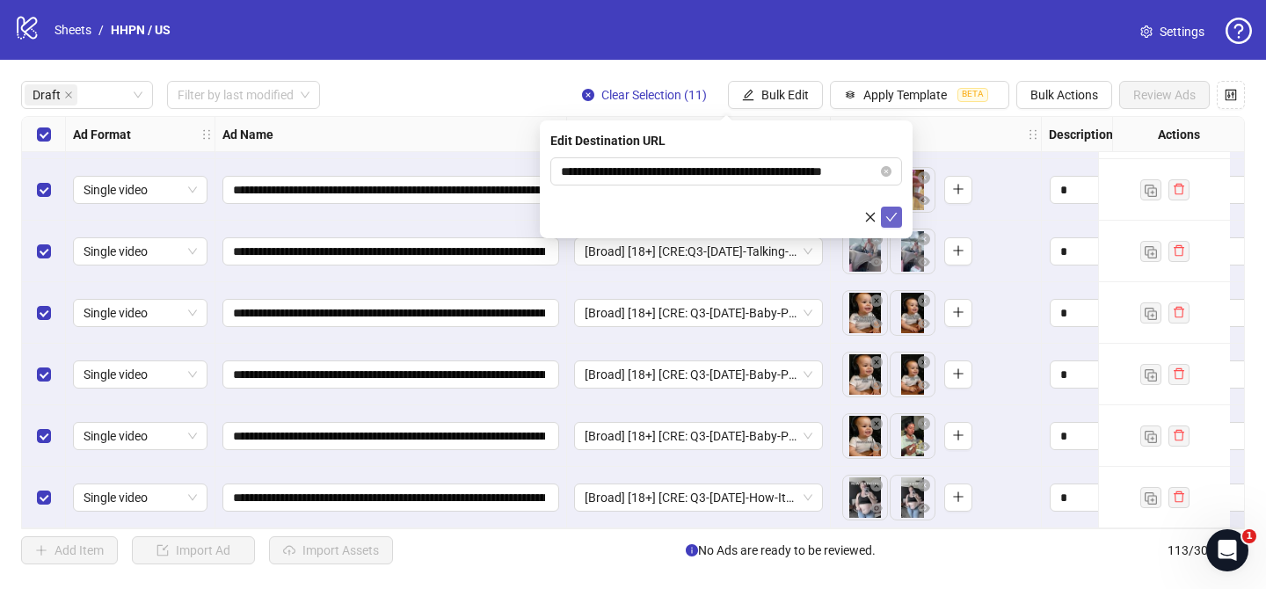
scroll to position [0, 0]
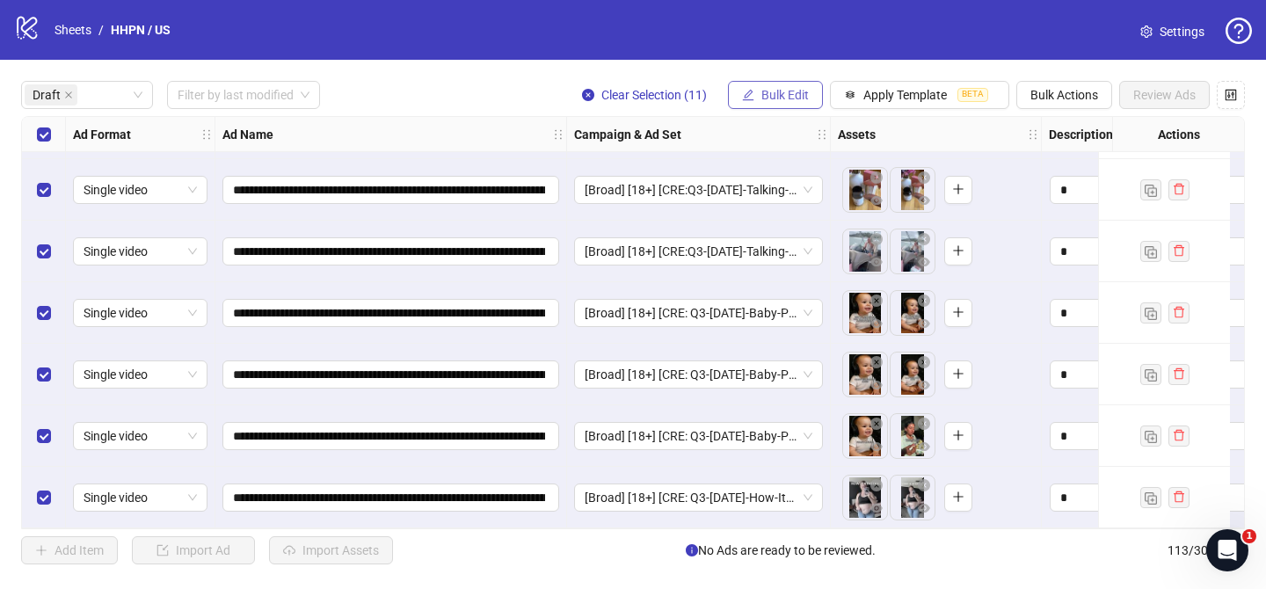
click at [813, 105] on button "Bulk Edit" at bounding box center [775, 95] width 95 height 28
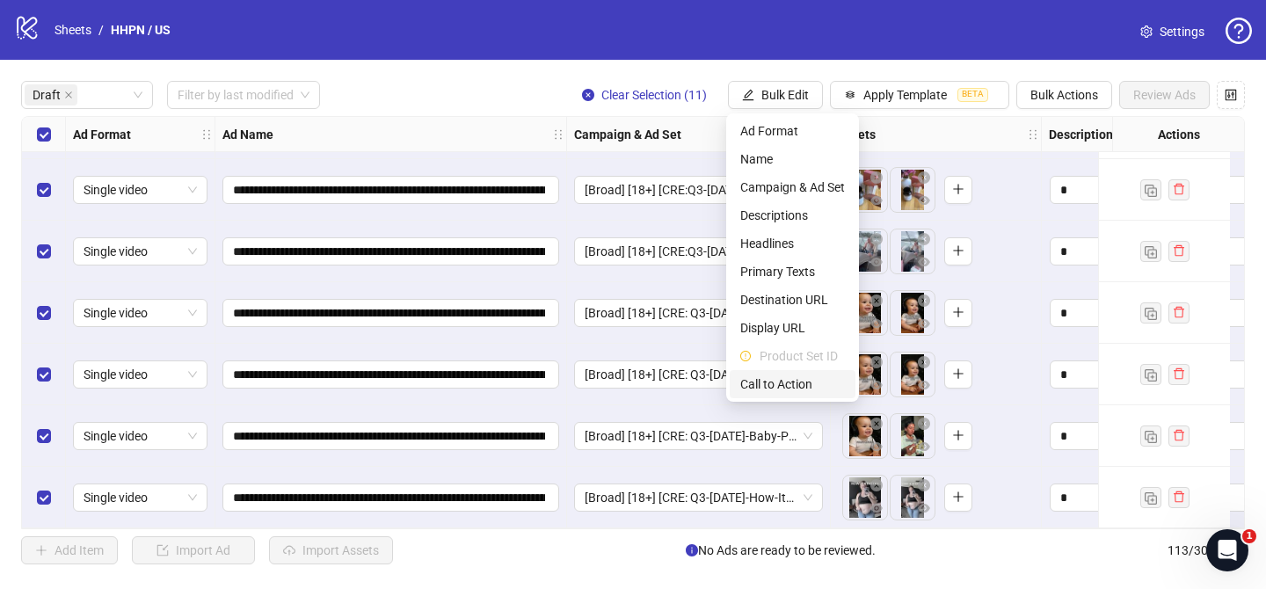
click at [817, 385] on span "Call to Action" at bounding box center [792, 384] width 105 height 19
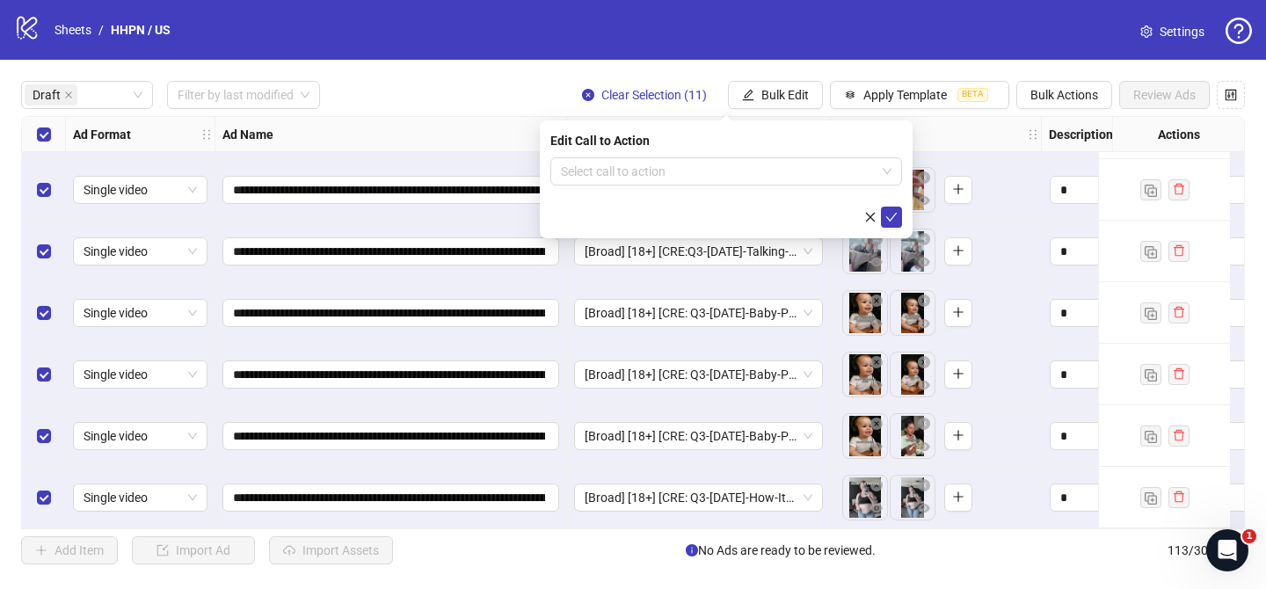
click at [801, 153] on div "Edit Call to Action Select call to action" at bounding box center [726, 179] width 373 height 118
click at [801, 173] on input "search" at bounding box center [718, 171] width 315 height 26
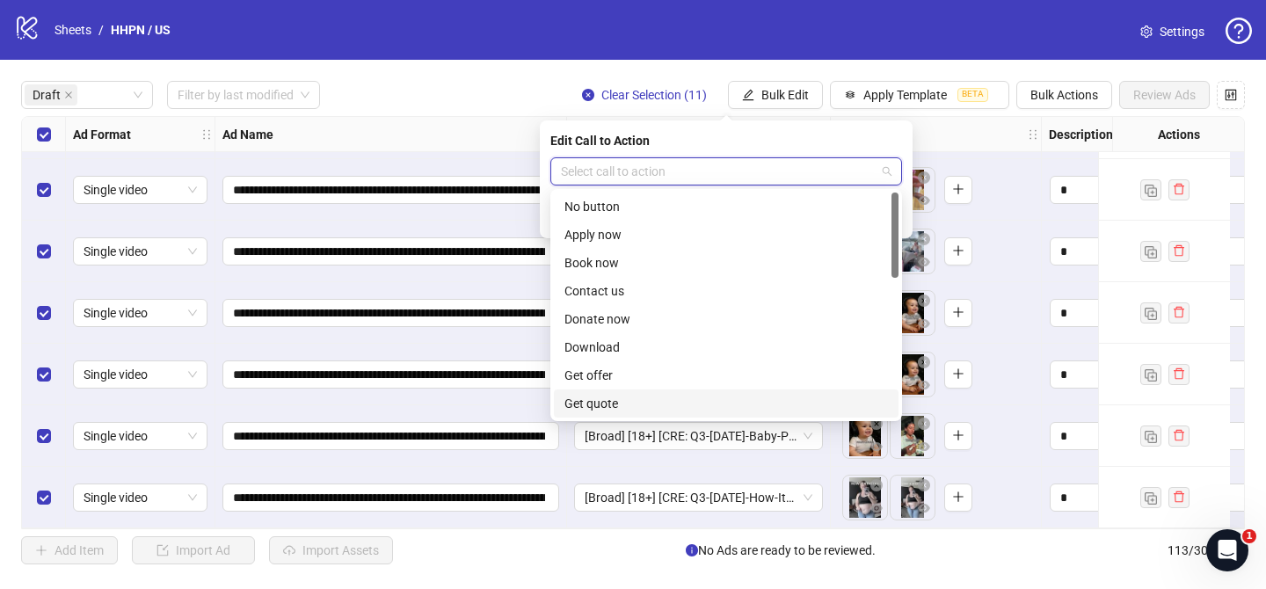
scroll to position [366, 0]
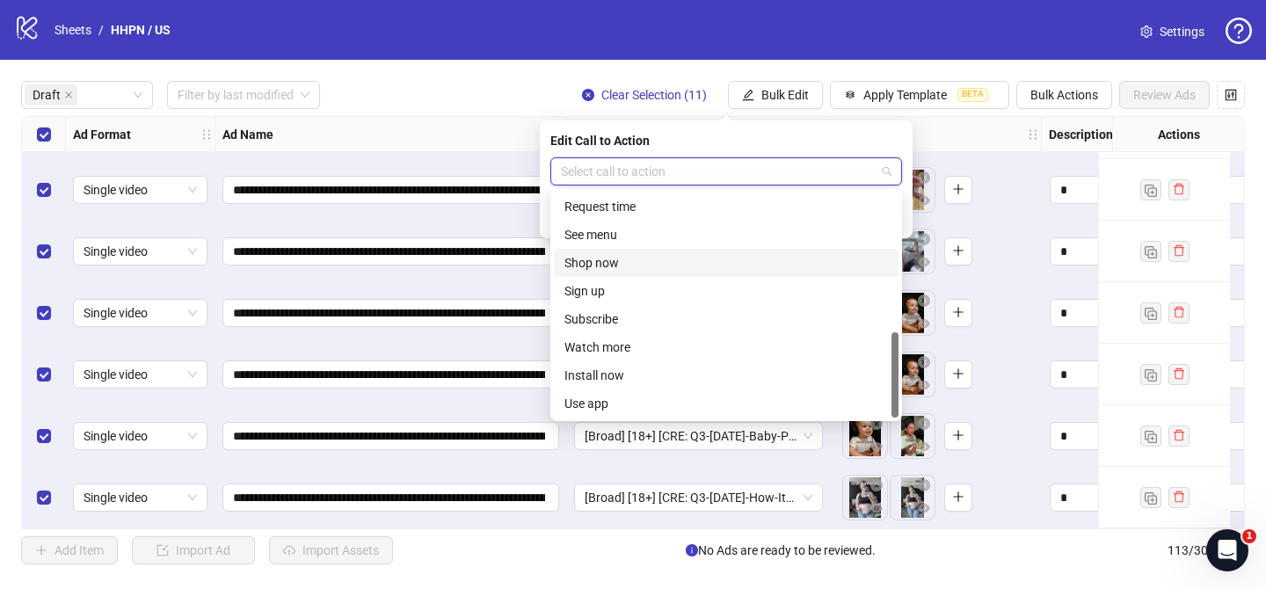
click at [621, 265] on div "Shop now" at bounding box center [727, 262] width 324 height 19
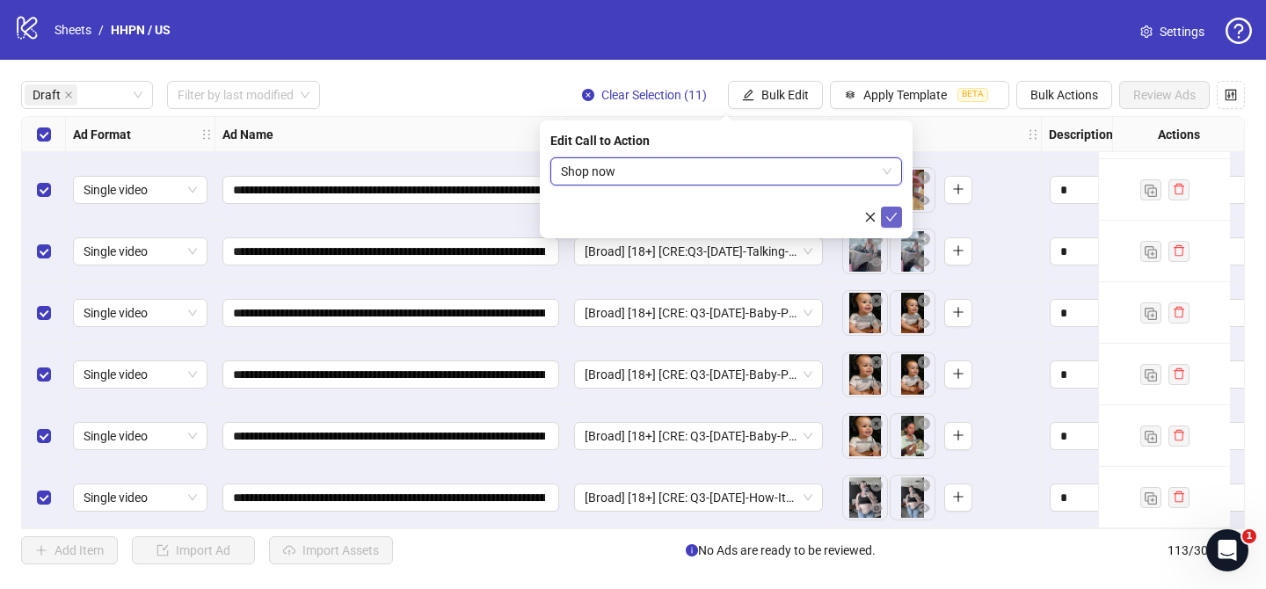
click at [891, 215] on icon "check" at bounding box center [892, 217] width 12 height 12
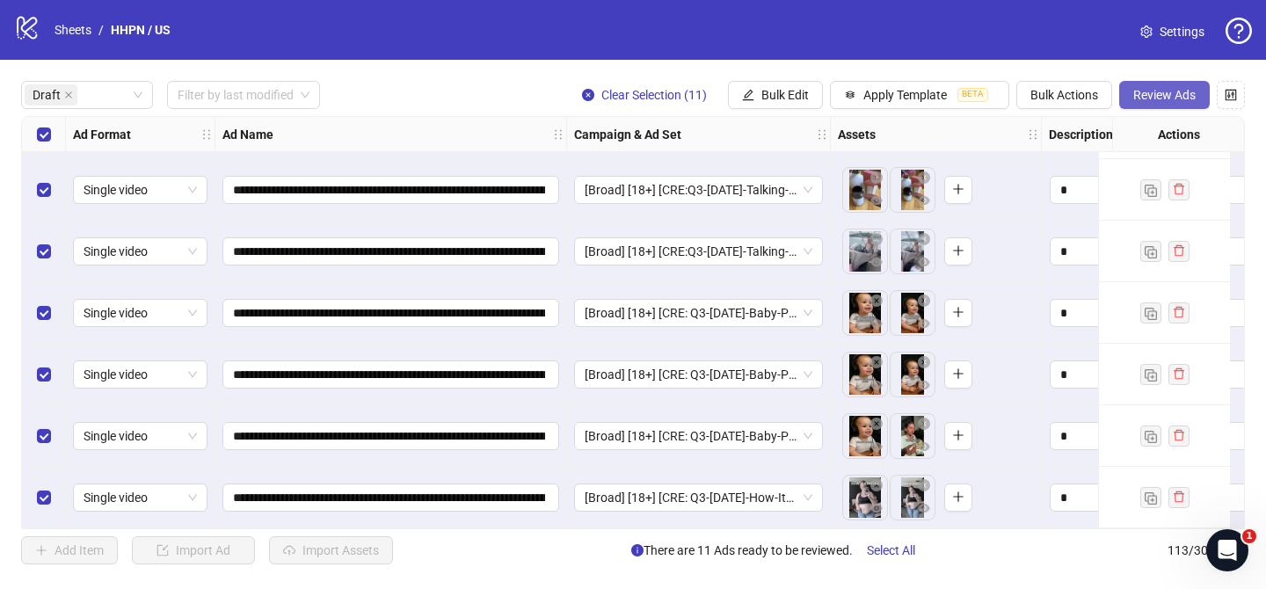
click at [1162, 100] on span "Review Ads" at bounding box center [1165, 95] width 62 height 14
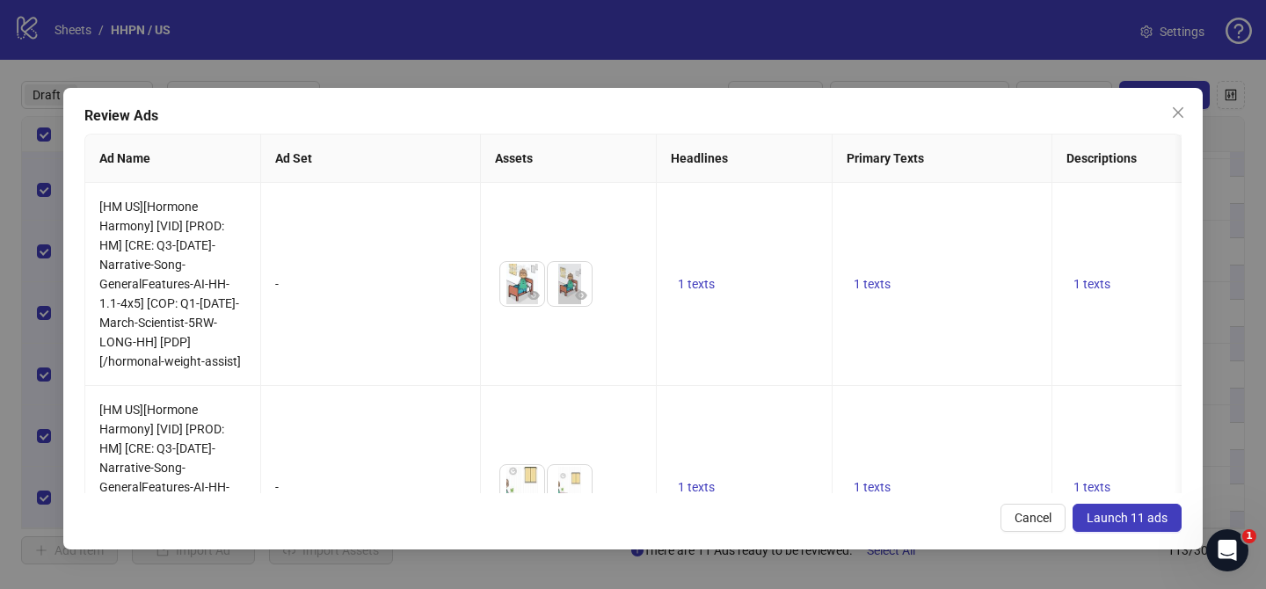
click at [1128, 517] on span "Launch 11 ads" at bounding box center [1127, 518] width 81 height 14
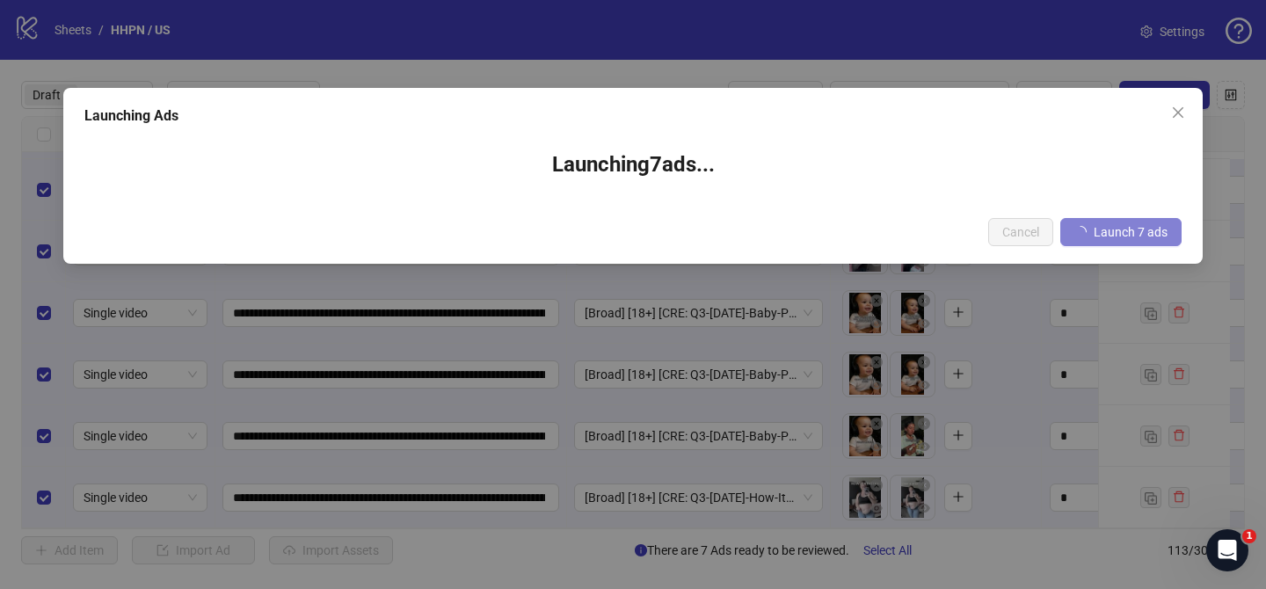
scroll to position [0, 0]
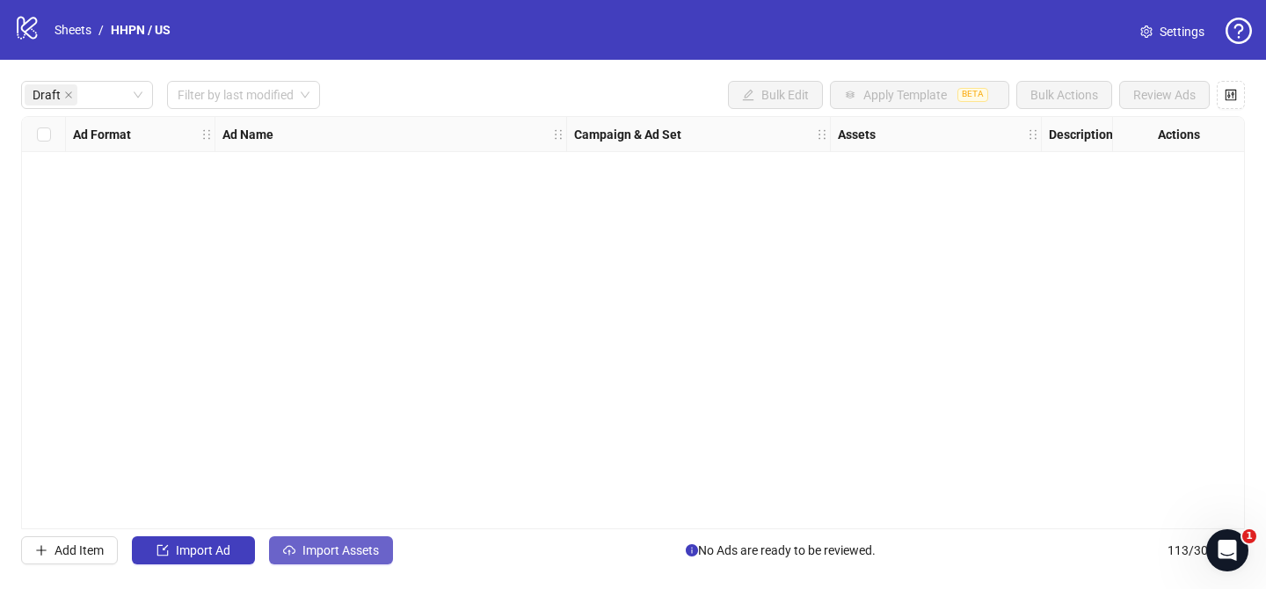
click at [368, 556] on span "Import Assets" at bounding box center [341, 550] width 77 height 14
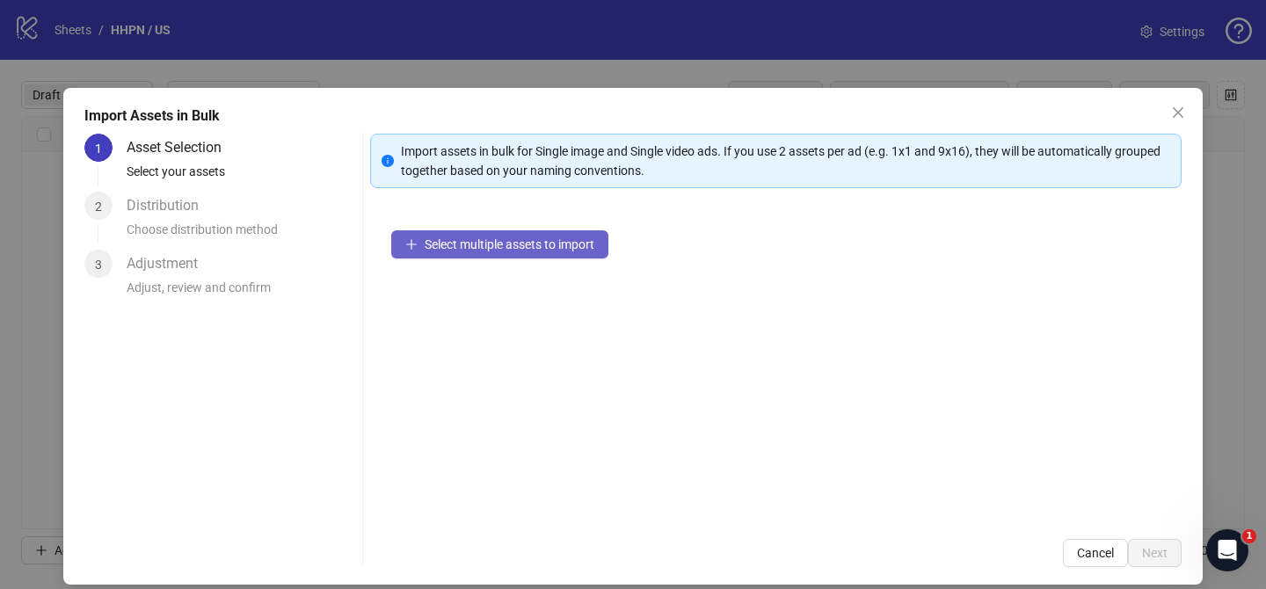
click at [531, 252] on button "Select multiple assets to import" at bounding box center [499, 244] width 217 height 28
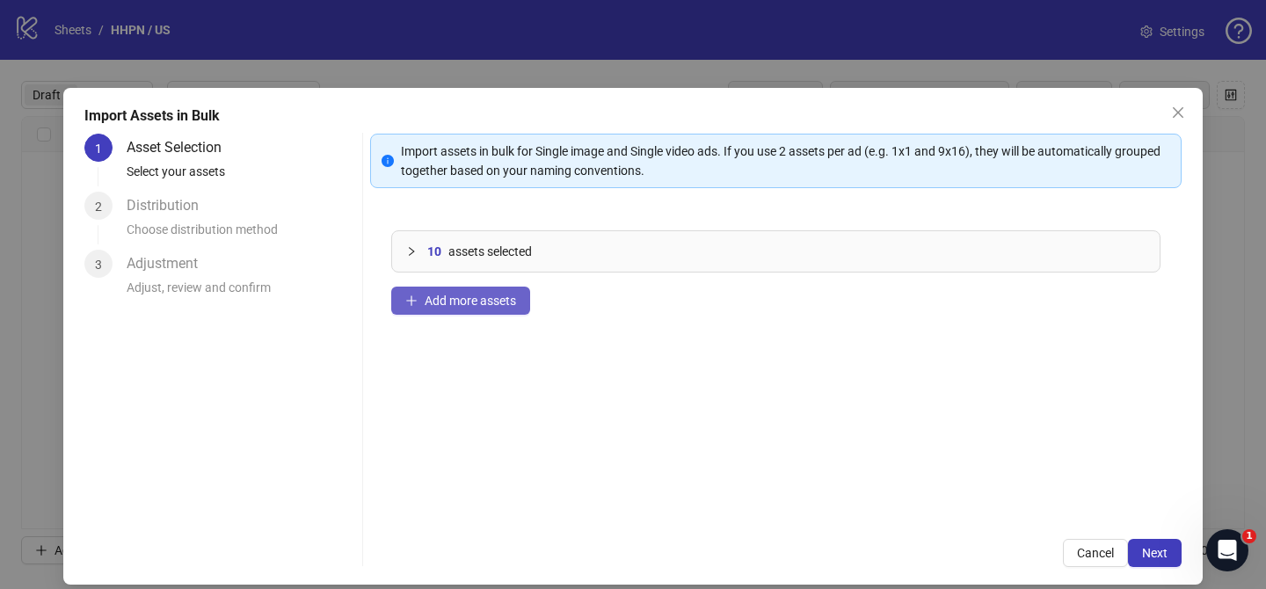
click at [474, 298] on span "Add more assets" at bounding box center [470, 301] width 91 height 14
click at [502, 308] on button "Add more assets" at bounding box center [460, 301] width 139 height 28
click at [1154, 557] on span "Next" at bounding box center [1155, 553] width 26 height 14
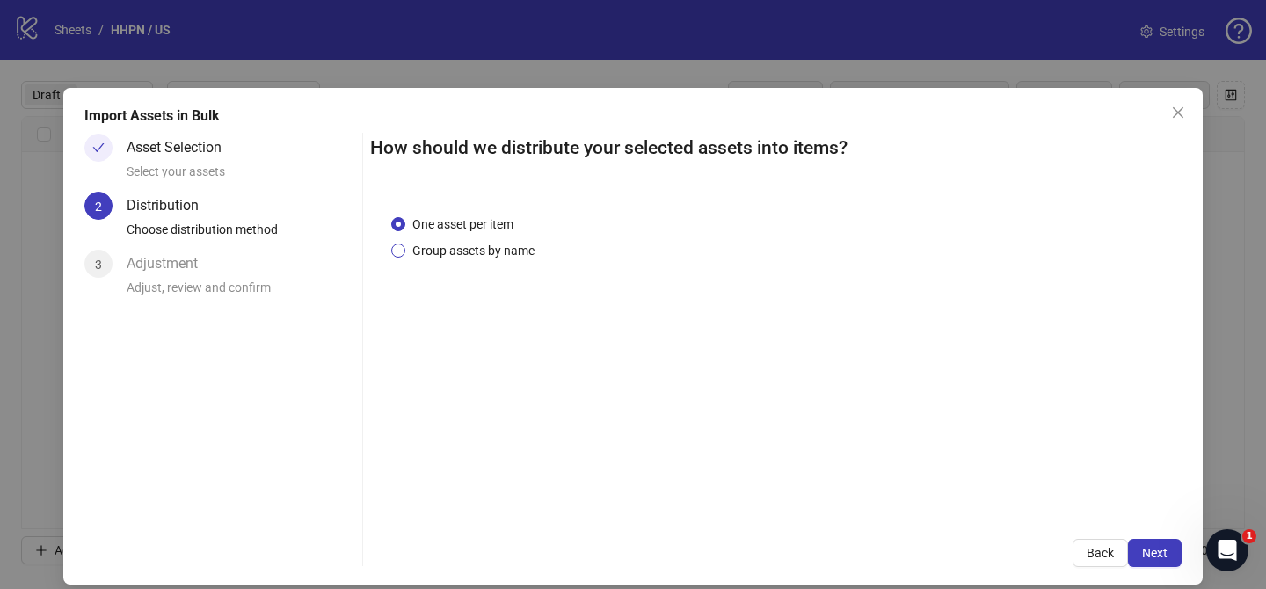
click at [483, 254] on span "Group assets by name" at bounding box center [473, 250] width 136 height 19
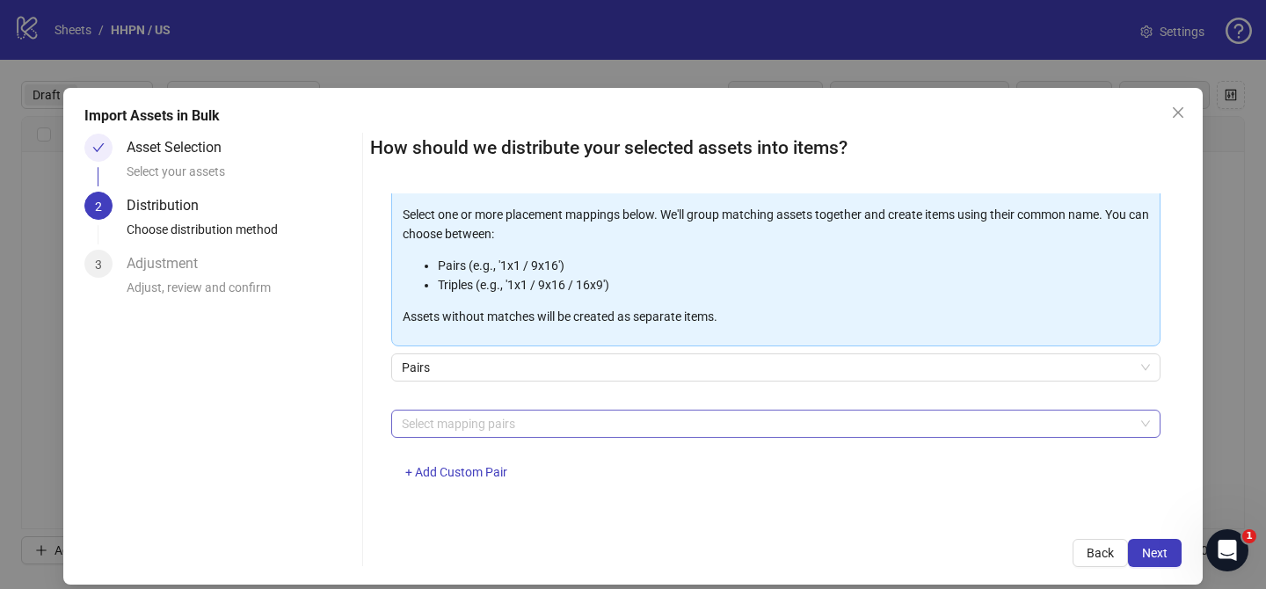
scroll to position [190, 0]
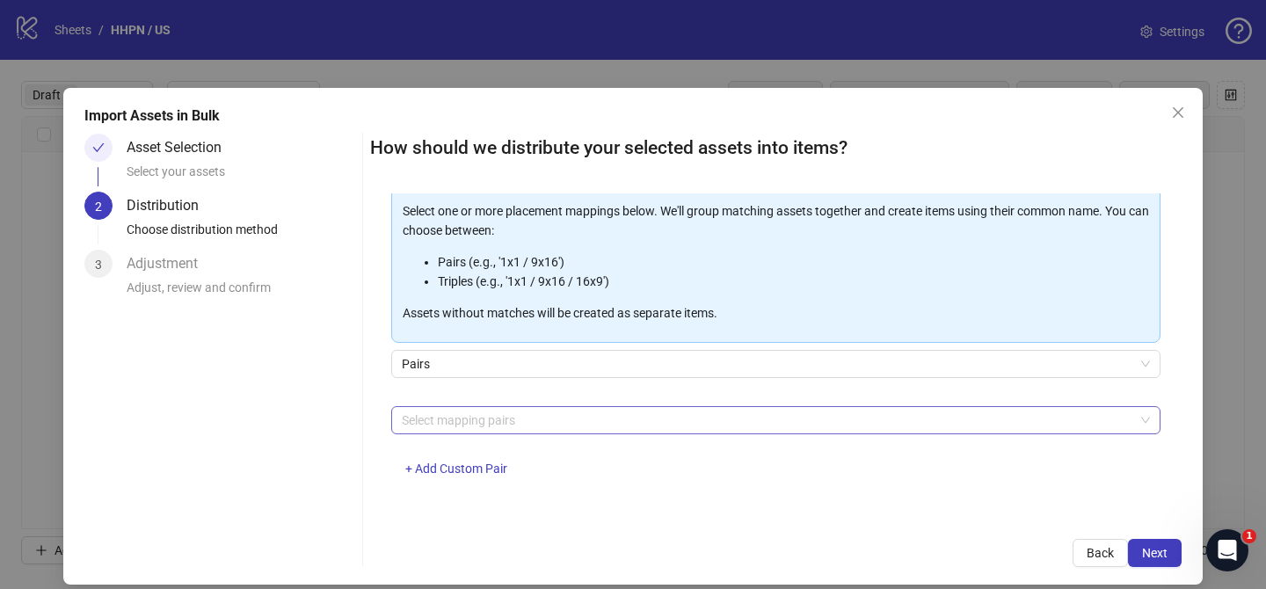
click at [523, 419] on div at bounding box center [767, 420] width 744 height 25
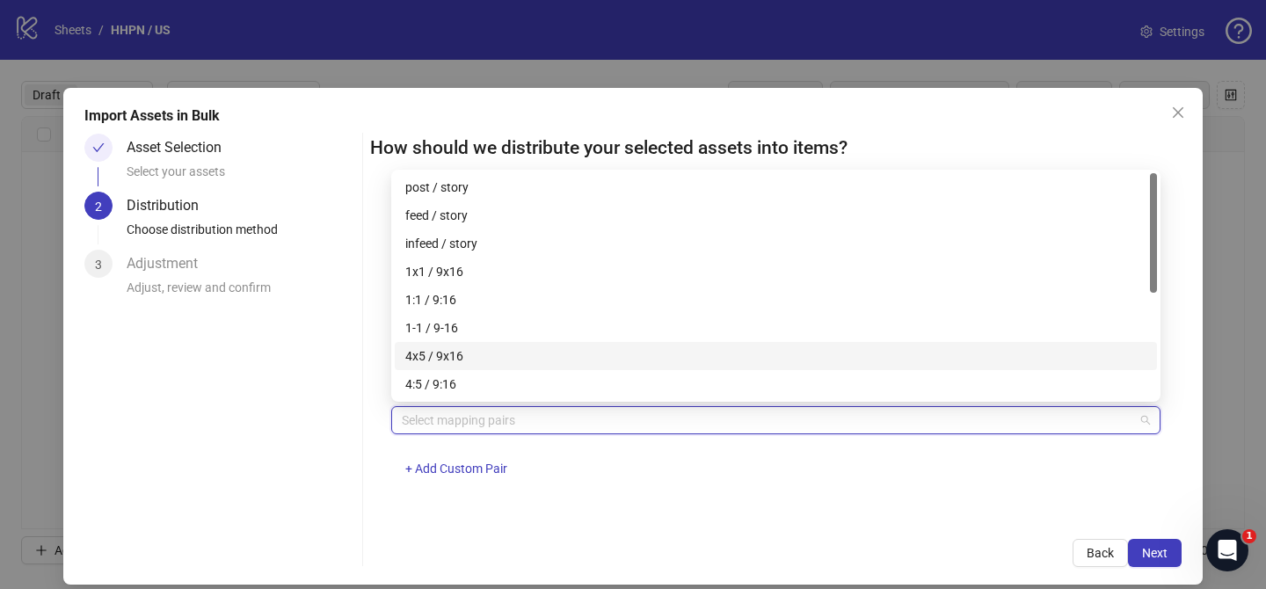
click at [528, 361] on div "4x5 / 9x16" at bounding box center [775, 355] width 741 height 19
click at [1150, 547] on span "Next" at bounding box center [1155, 553] width 26 height 14
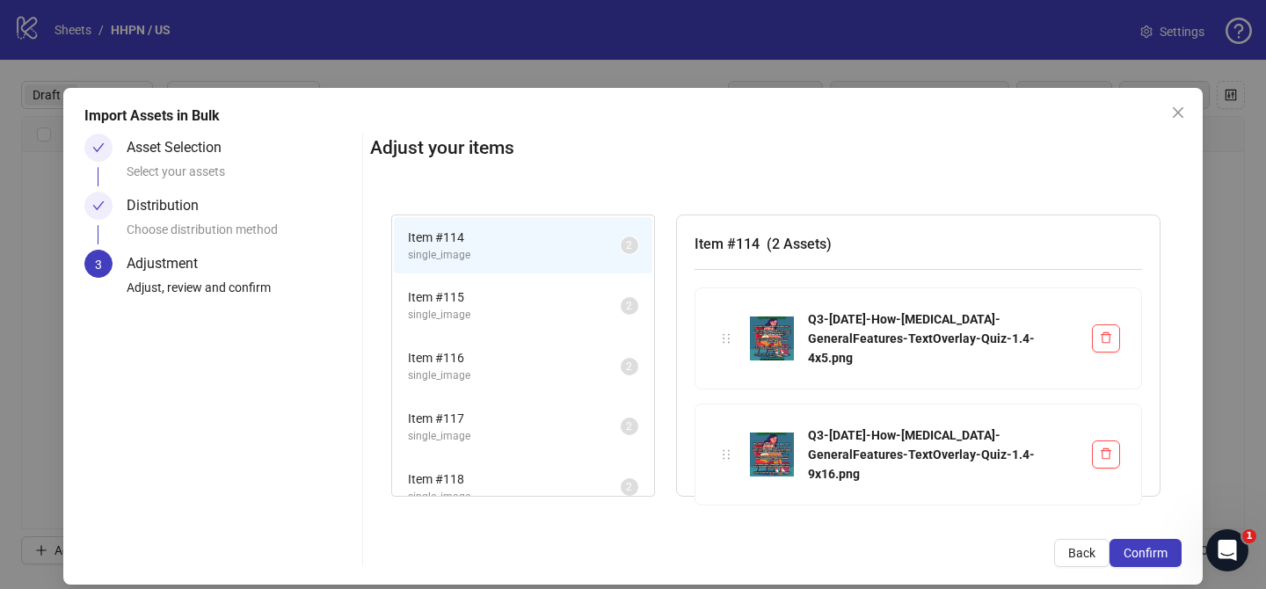
scroll to position [17, 0]
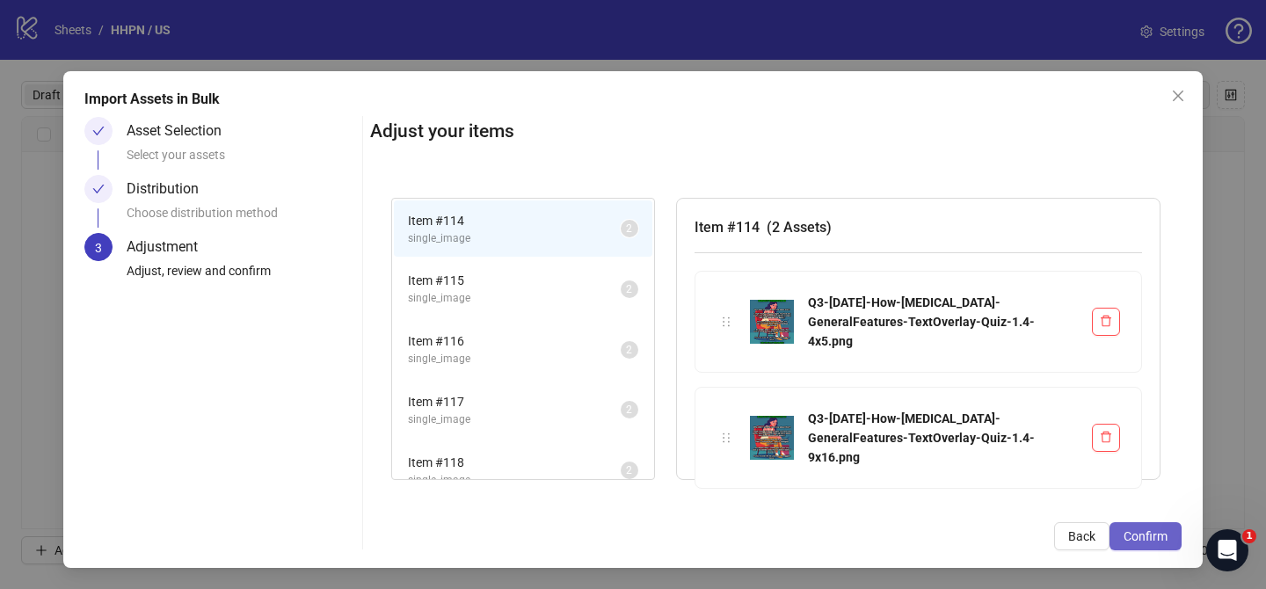
click at [1133, 529] on span "Confirm" at bounding box center [1146, 536] width 44 height 14
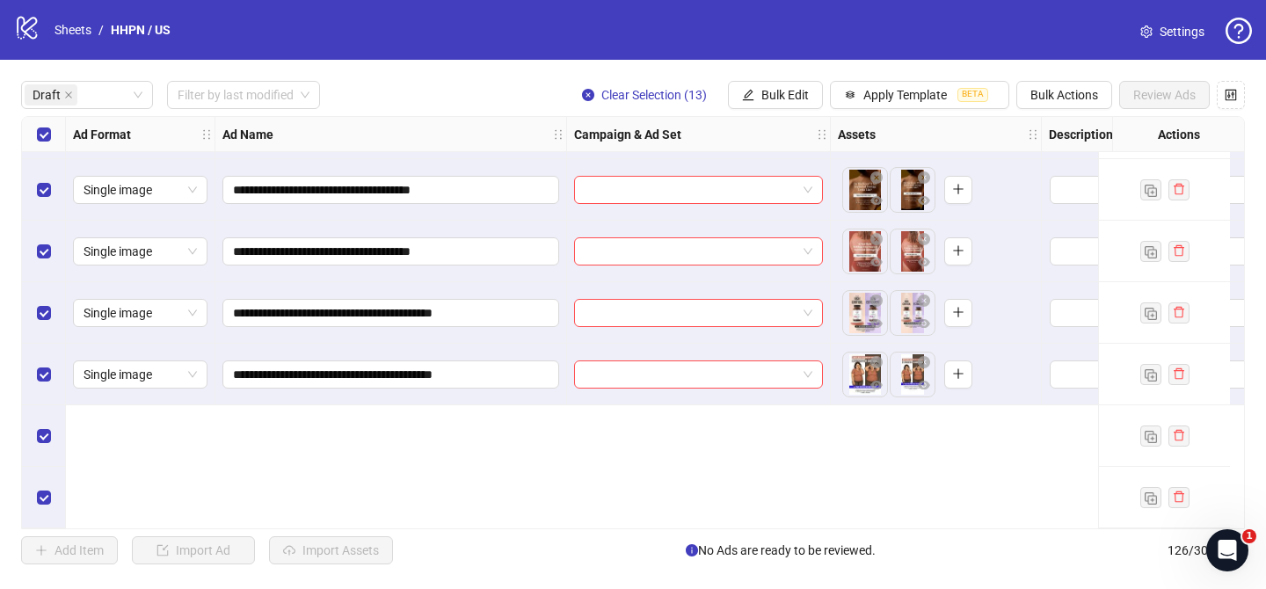
scroll to position [0, 0]
